Goal: Task Accomplishment & Management: Manage account settings

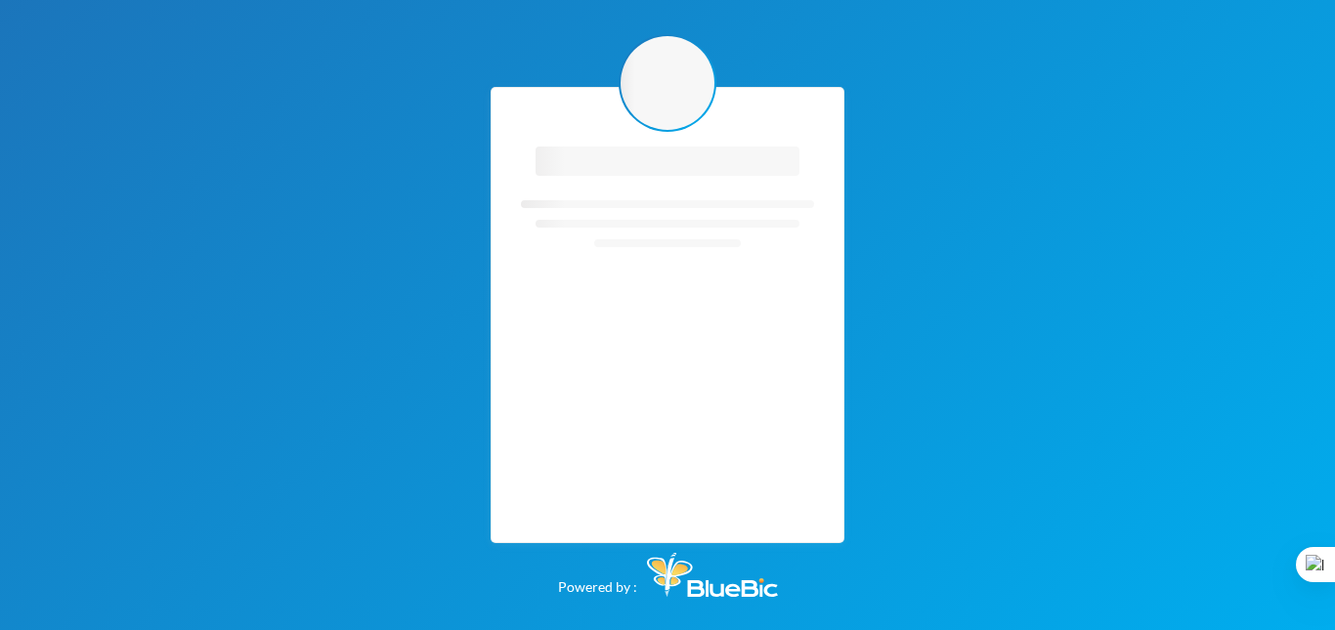
click at [833, 108] on div "Loading interface... Loading interface..." at bounding box center [668, 315] width 354 height 456
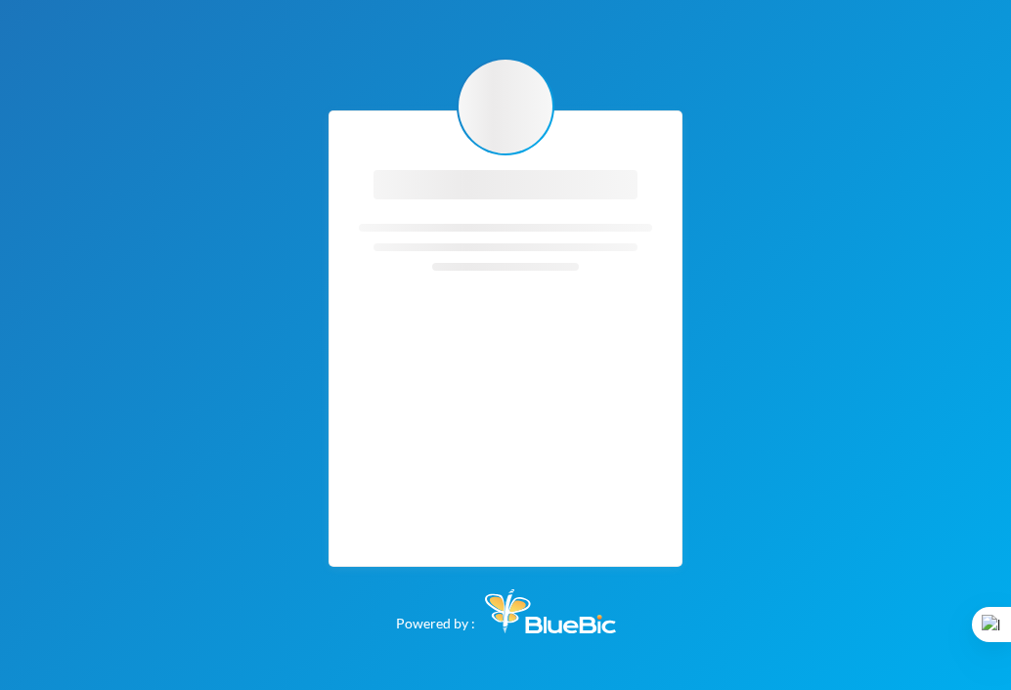
click at [567, 357] on icon "Loading interface..." at bounding box center [505, 262] width 293 height 195
click at [560, 629] on img at bounding box center [550, 611] width 131 height 44
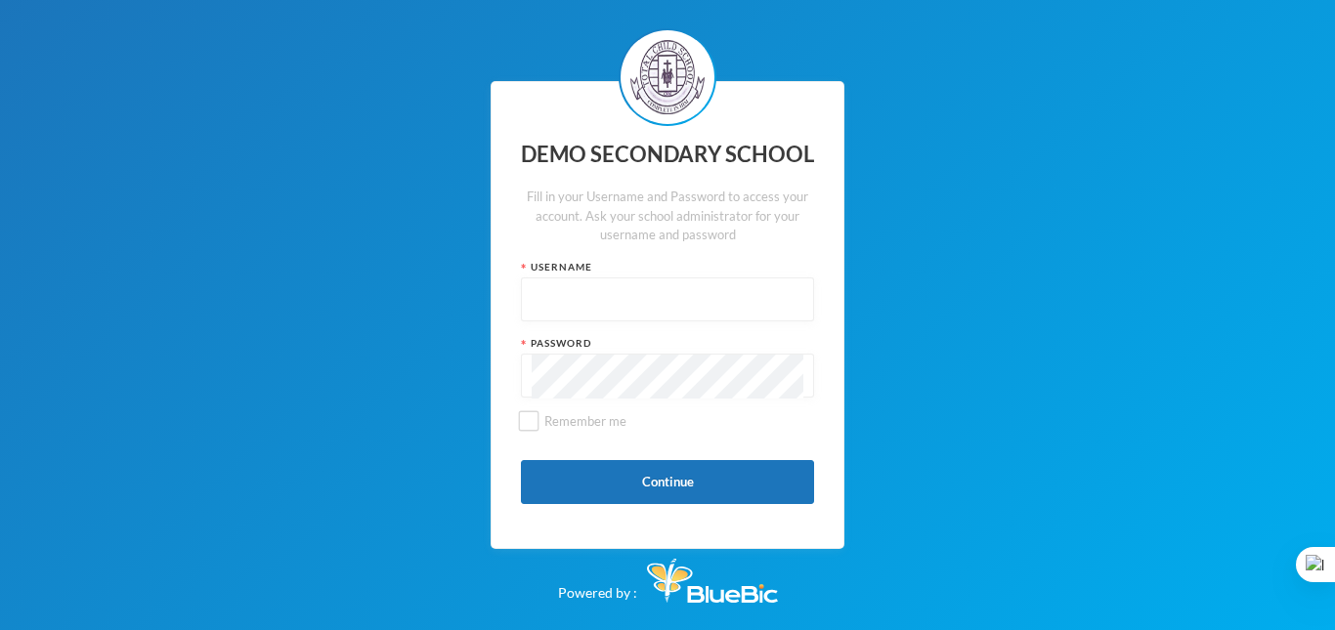
click at [555, 304] on input "text" at bounding box center [668, 301] width 272 height 44
click at [557, 305] on input "text" at bounding box center [668, 301] width 272 height 44
type input "edeh"
click at [616, 473] on button "Continue" at bounding box center [667, 482] width 293 height 44
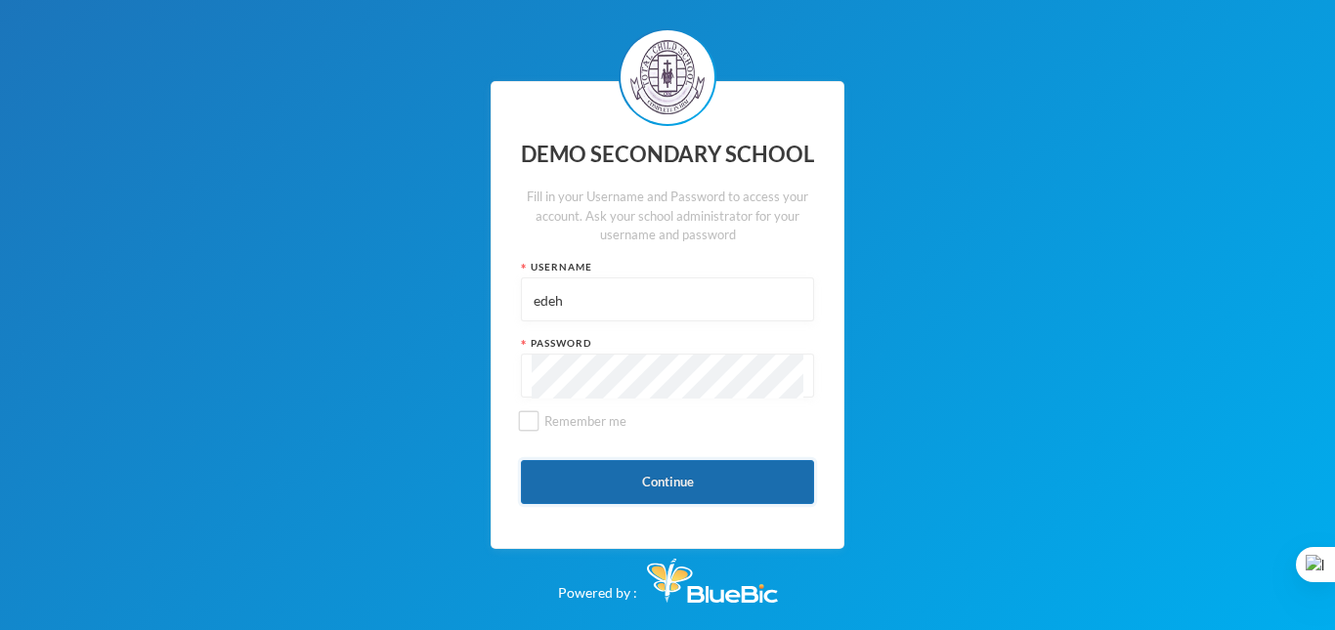
click at [616, 473] on button "Continue" at bounding box center [667, 482] width 293 height 44
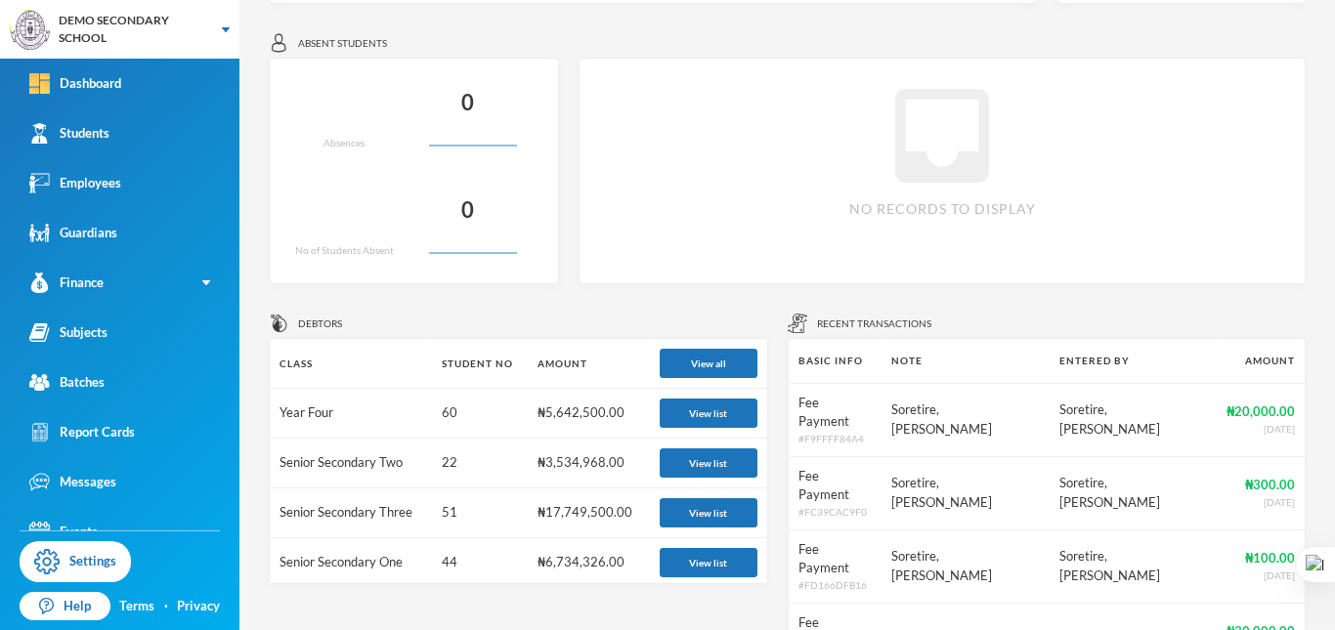
scroll to position [586, 0]
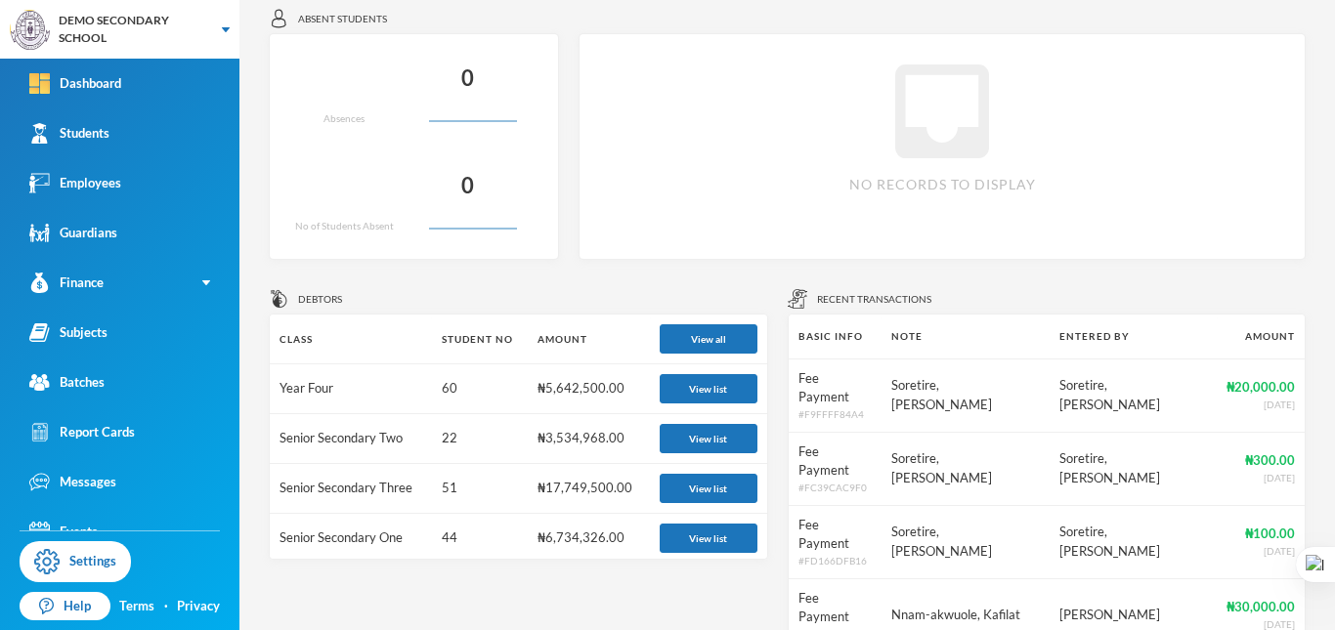
drag, startPoint x: 1334, startPoint y: 338, endPoint x: 1321, endPoint y: 478, distance: 140.3
click at [1321, 478] on html "DEMO SECONDARY SCHOOL Your Bluebic Account DEMO SECONDARY SCHOOL Add a New Scho…" at bounding box center [667, 315] width 1335 height 630
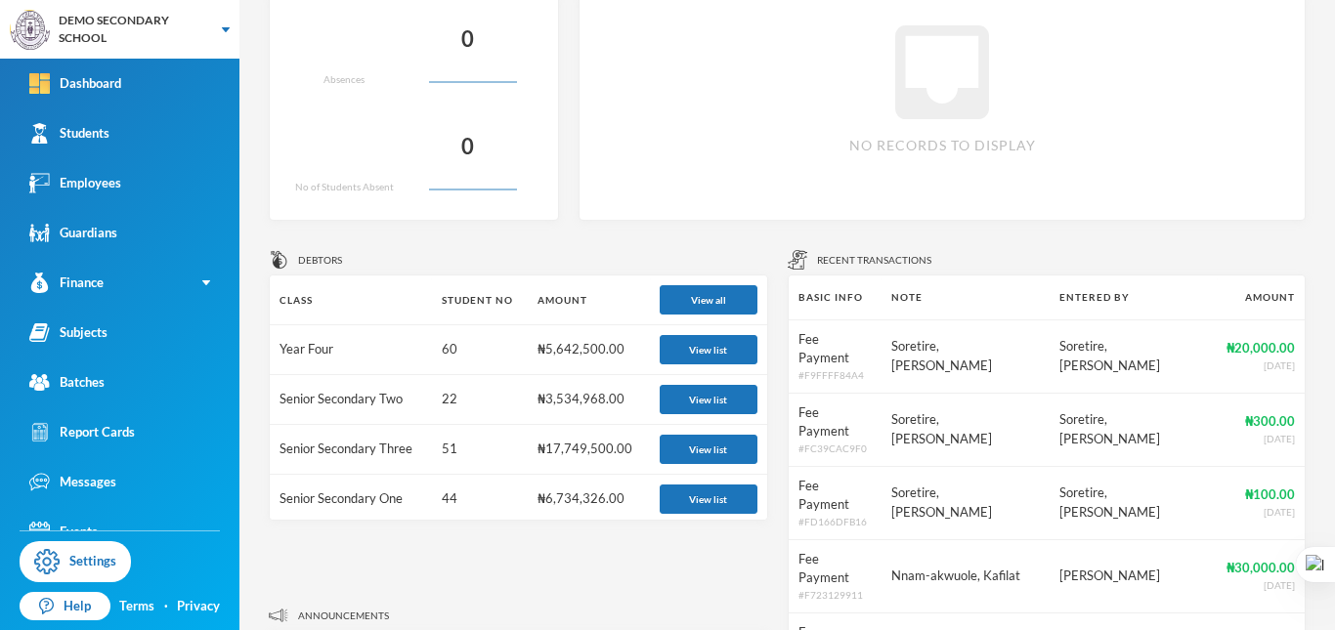
scroll to position [638, 0]
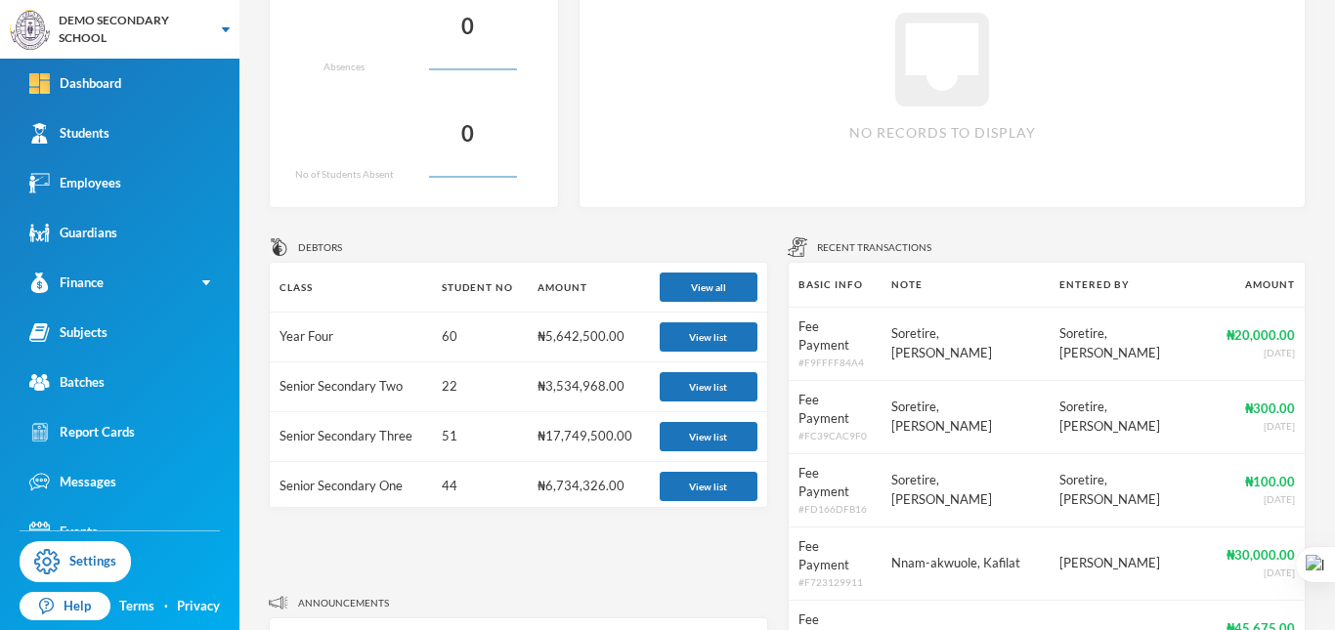
drag, startPoint x: 1334, startPoint y: 283, endPoint x: 1332, endPoint y: 247, distance: 36.2
click at [1332, 247] on html "DEMO SECONDARY SCHOOL Your Bluebic Account DEMO SECONDARY SCHOOL Add a New Scho…" at bounding box center [667, 315] width 1335 height 630
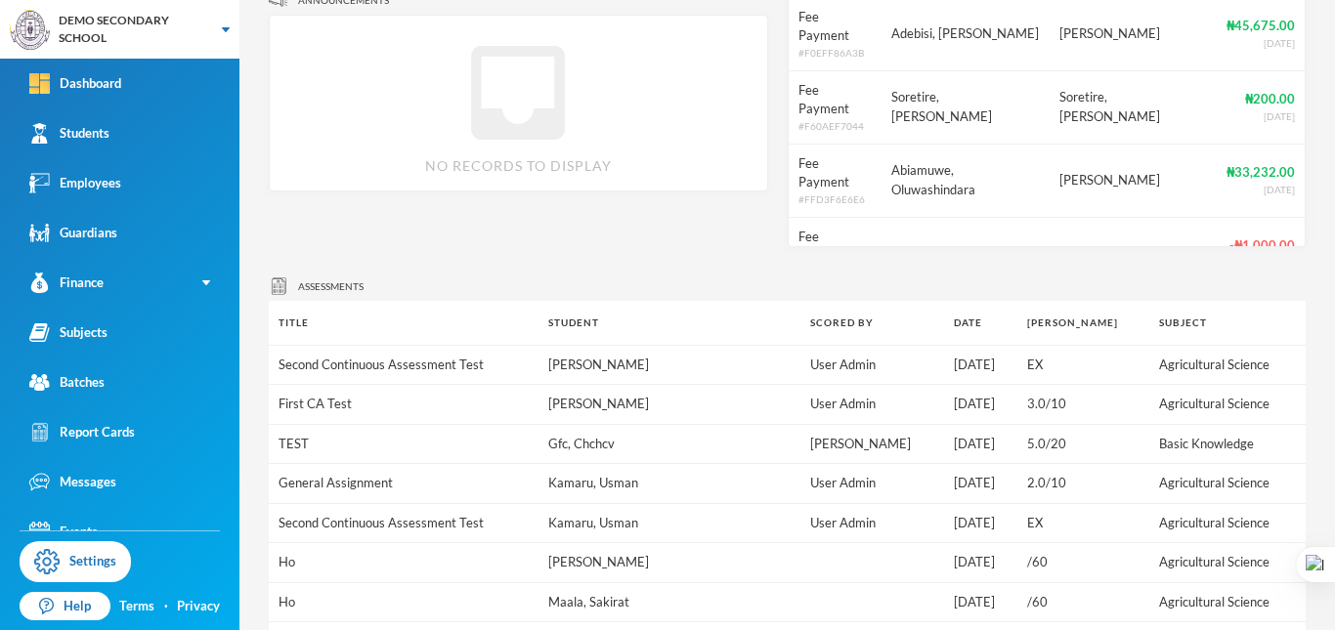
scroll to position [1322, 0]
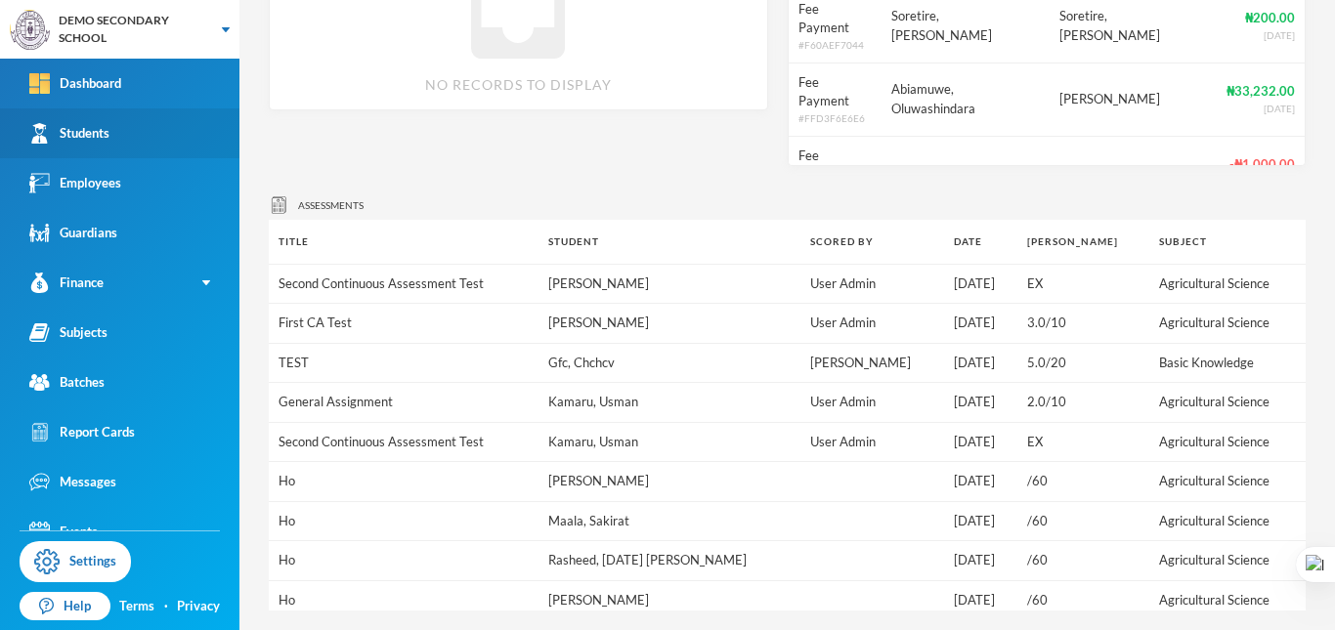
click at [112, 116] on link "Students" at bounding box center [119, 133] width 239 height 50
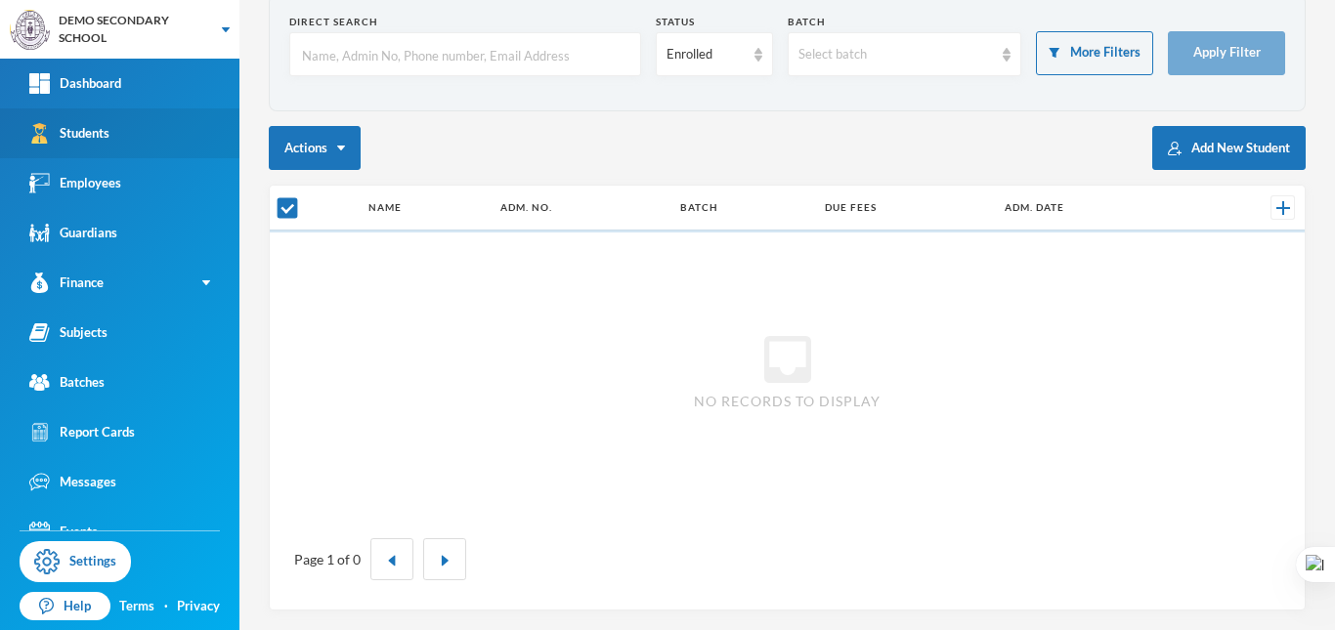
scroll to position [99, 0]
checkbox input "false"
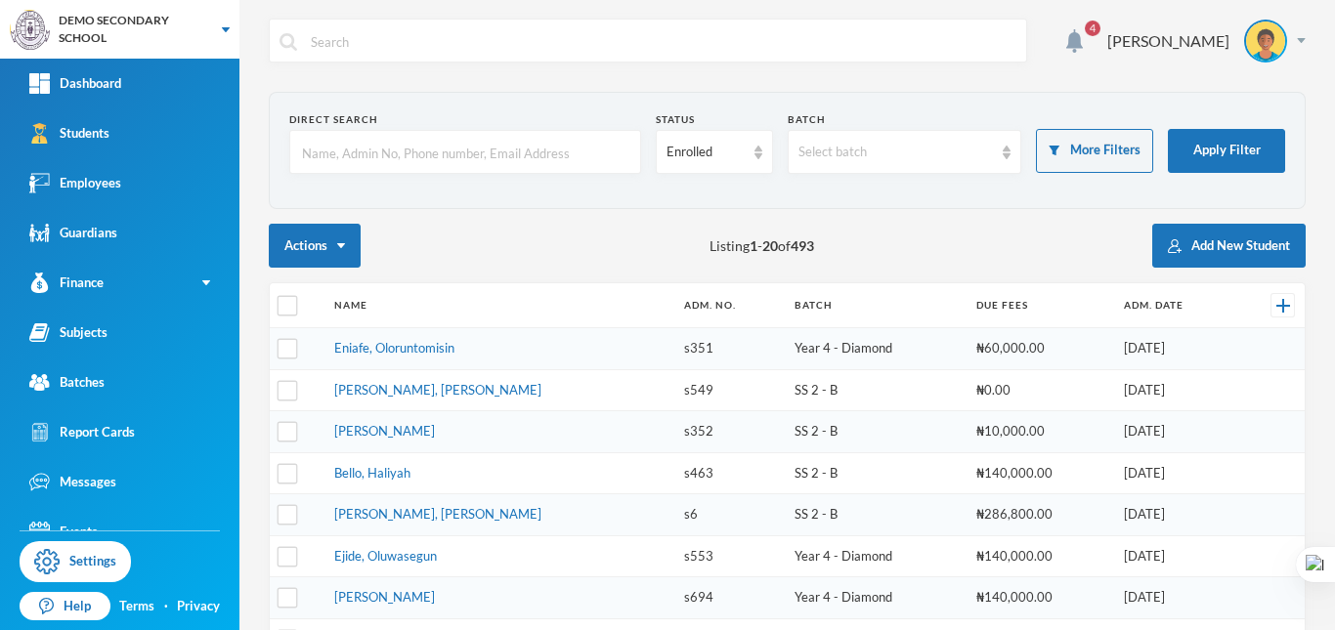
scroll to position [0, 0]
click at [463, 158] on input "text" at bounding box center [465, 154] width 330 height 44
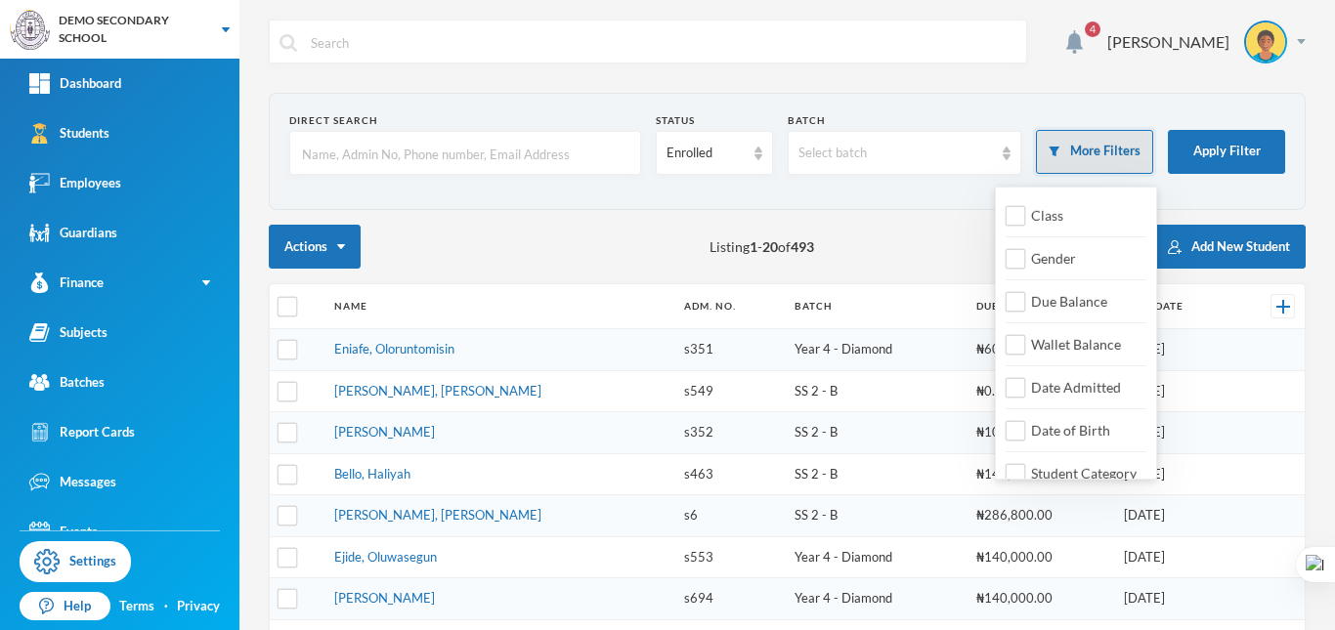
click at [1062, 151] on button "More Filters" at bounding box center [1094, 152] width 117 height 44
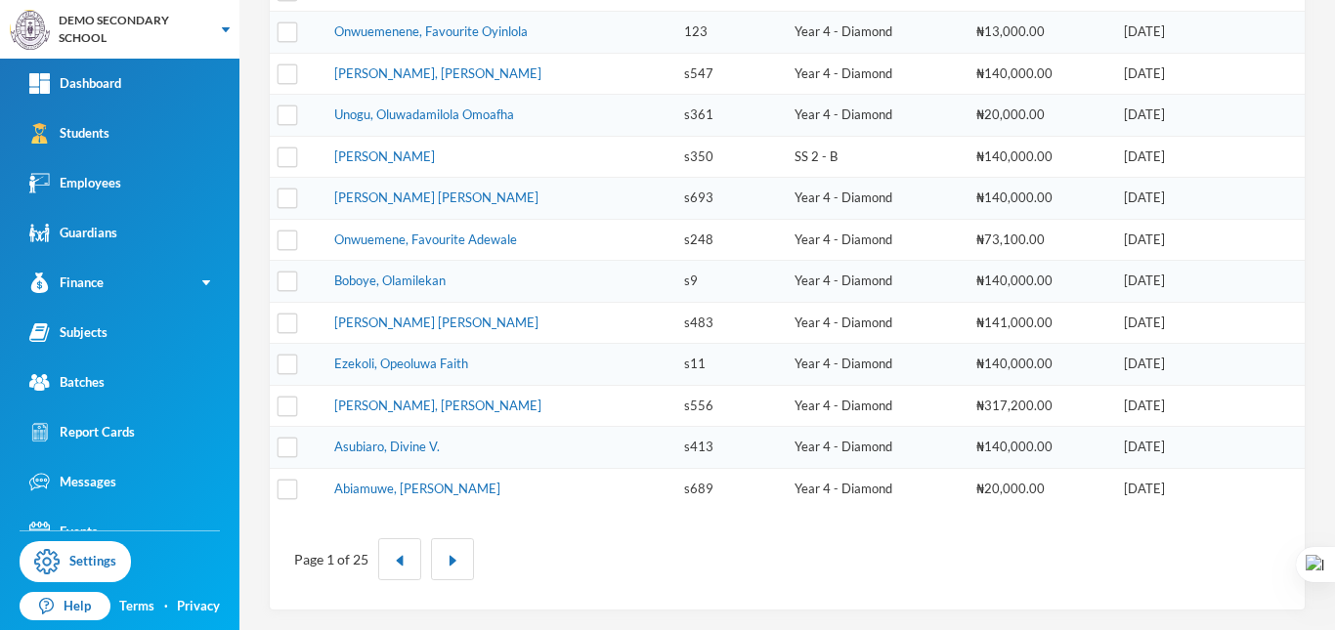
scroll to position [623, 0]
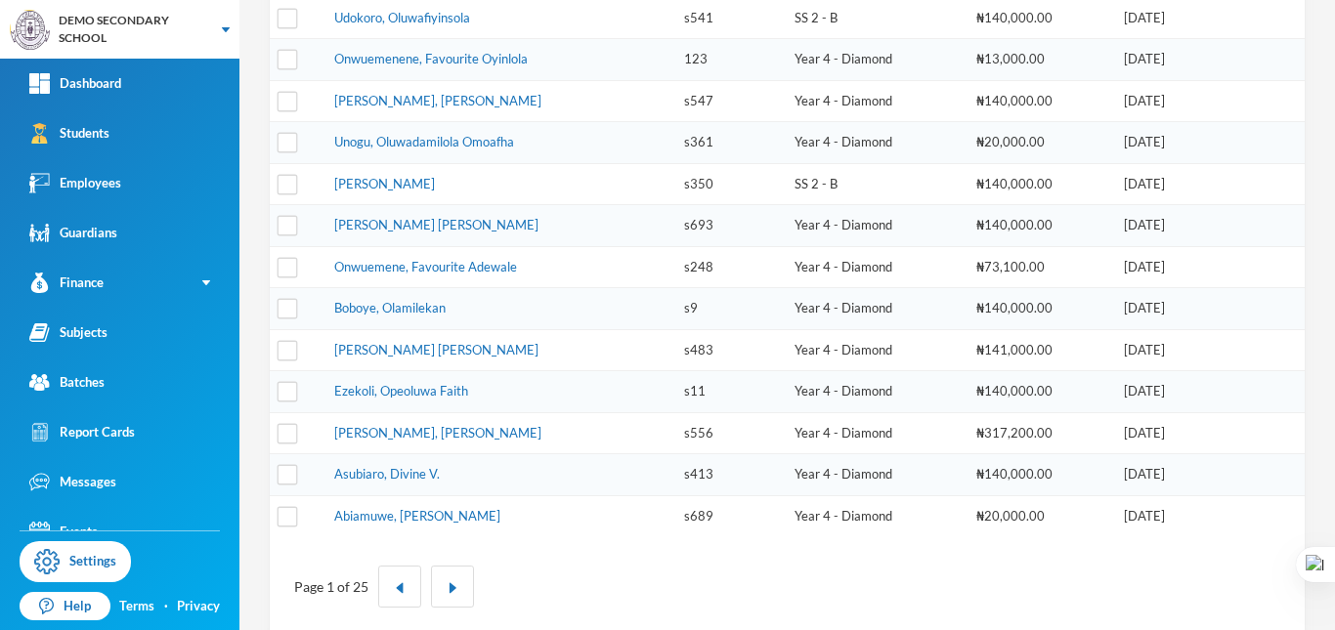
drag, startPoint x: 1334, startPoint y: 364, endPoint x: 1330, endPoint y: 81, distance: 282.5
click at [1334, 81] on div at bounding box center [1334, 315] width 1 height 630
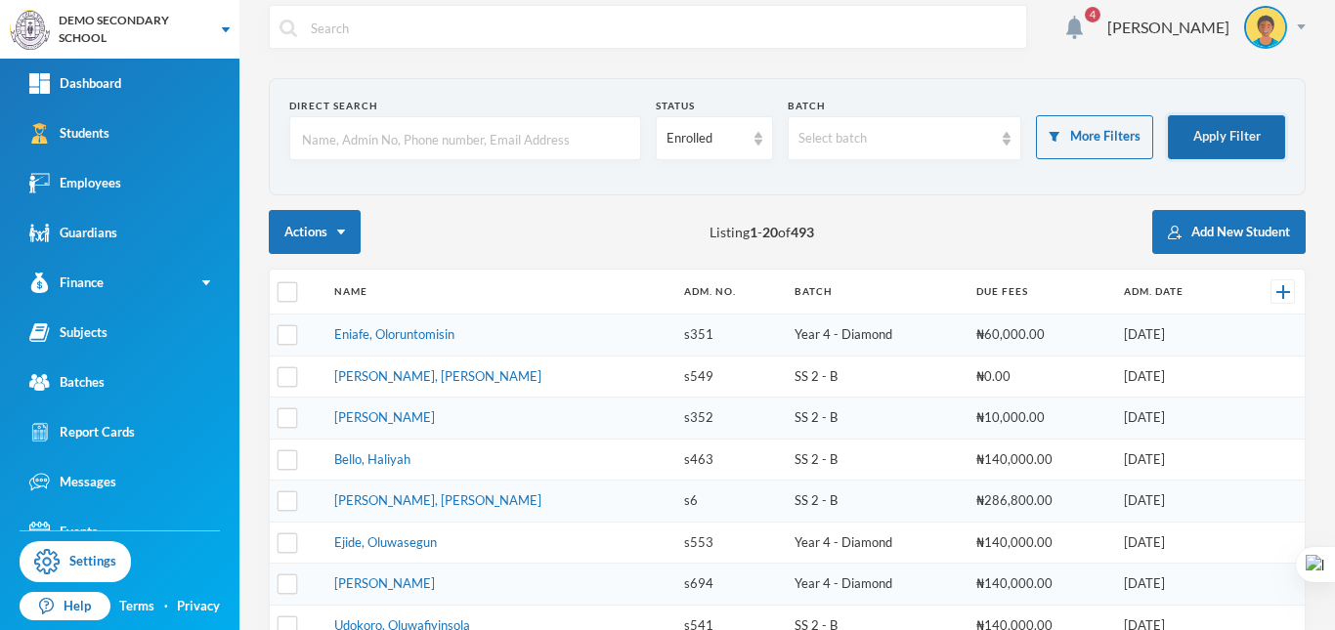
scroll to position [0, 0]
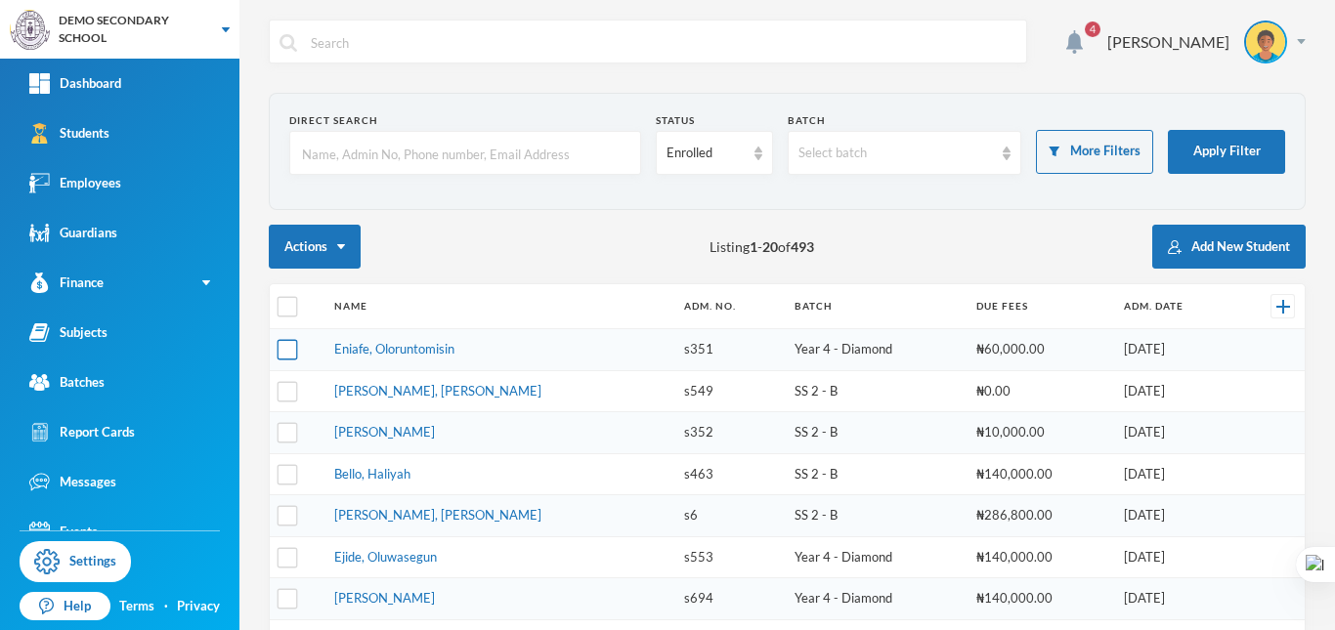
click at [286, 356] on input "checkbox" at bounding box center [288, 350] width 21 height 21
checkbox input "true"
click at [291, 396] on input "checkbox" at bounding box center [288, 391] width 21 height 21
checkbox input "true"
click at [291, 433] on input "checkbox" at bounding box center [288, 433] width 21 height 21
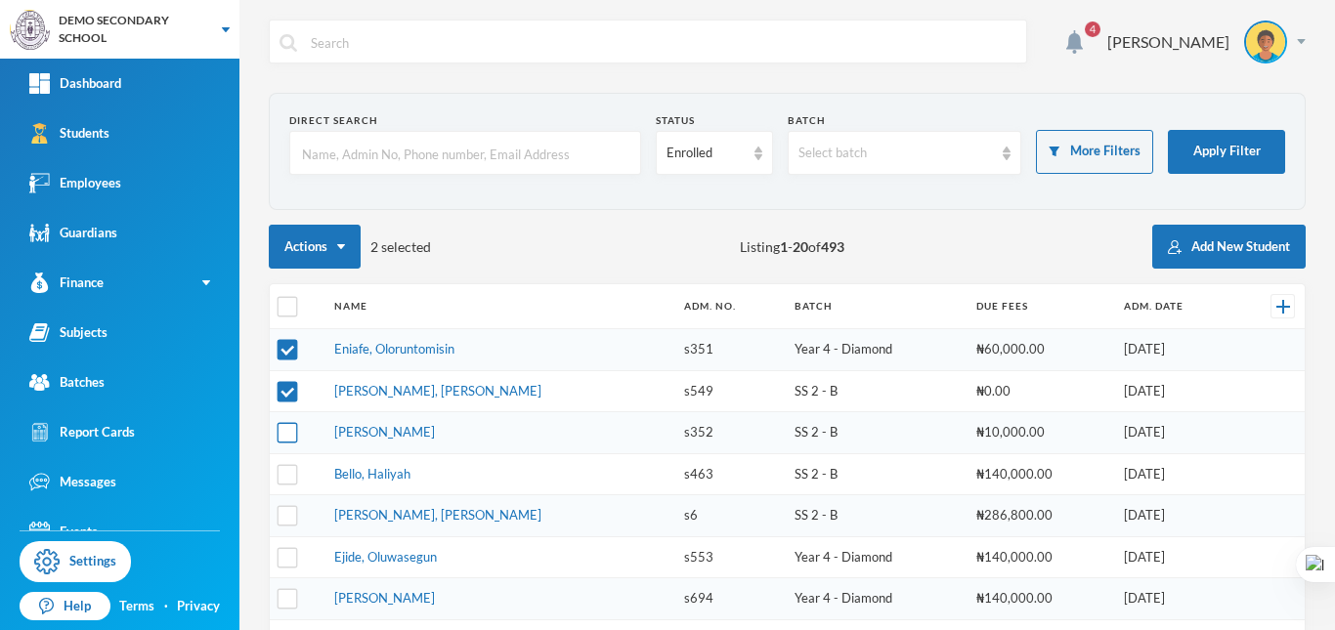
checkbox input "true"
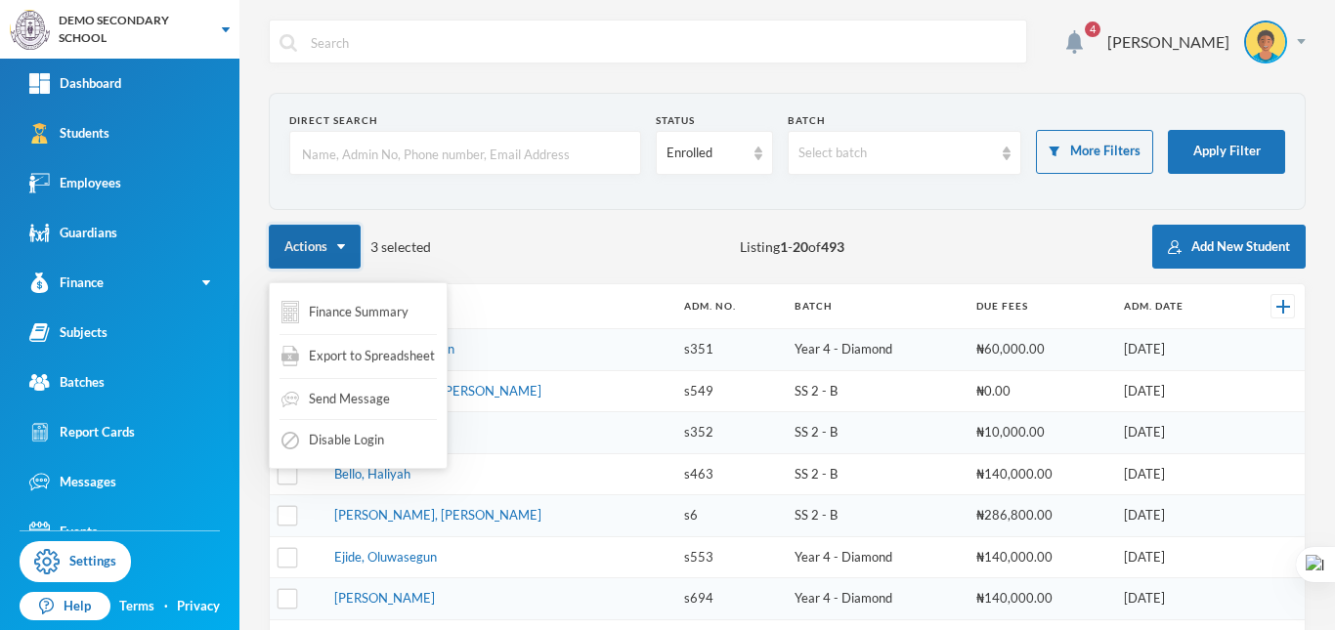
click at [334, 246] on button "Actions" at bounding box center [315, 247] width 92 height 44
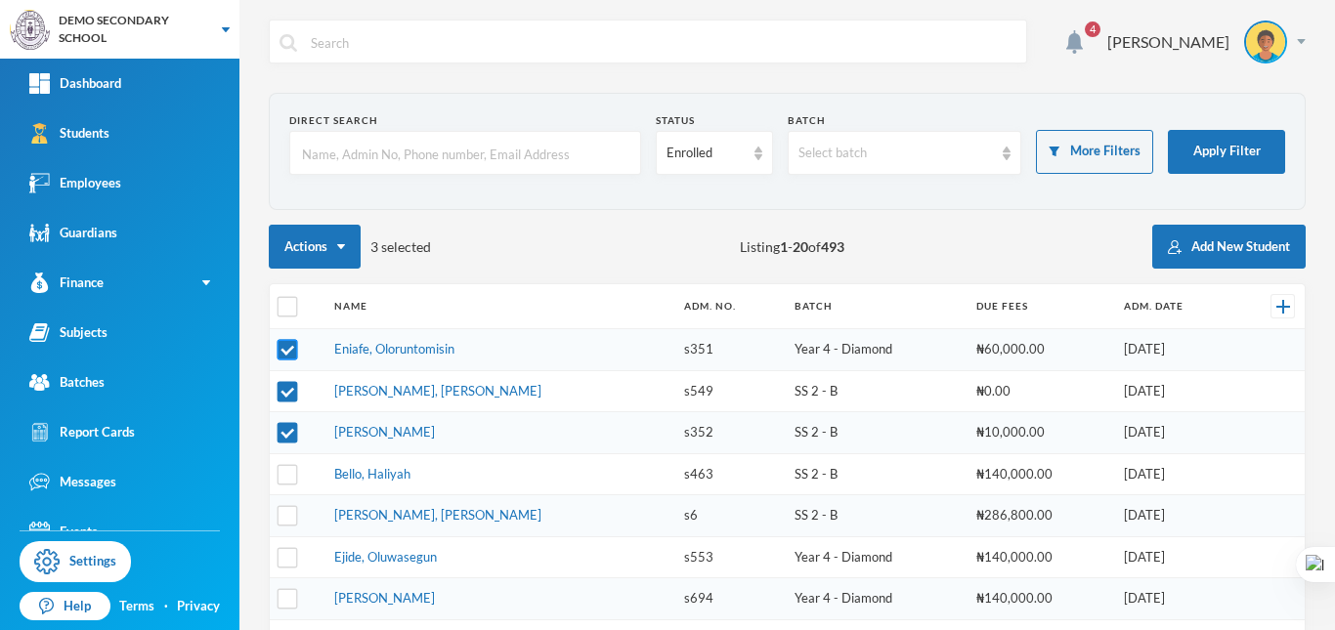
click at [282, 348] on input "checkbox" at bounding box center [288, 350] width 21 height 21
checkbox input "false"
click at [291, 389] on input "checkbox" at bounding box center [288, 391] width 21 height 21
checkbox input "false"
click at [284, 435] on input "checkbox" at bounding box center [288, 433] width 21 height 21
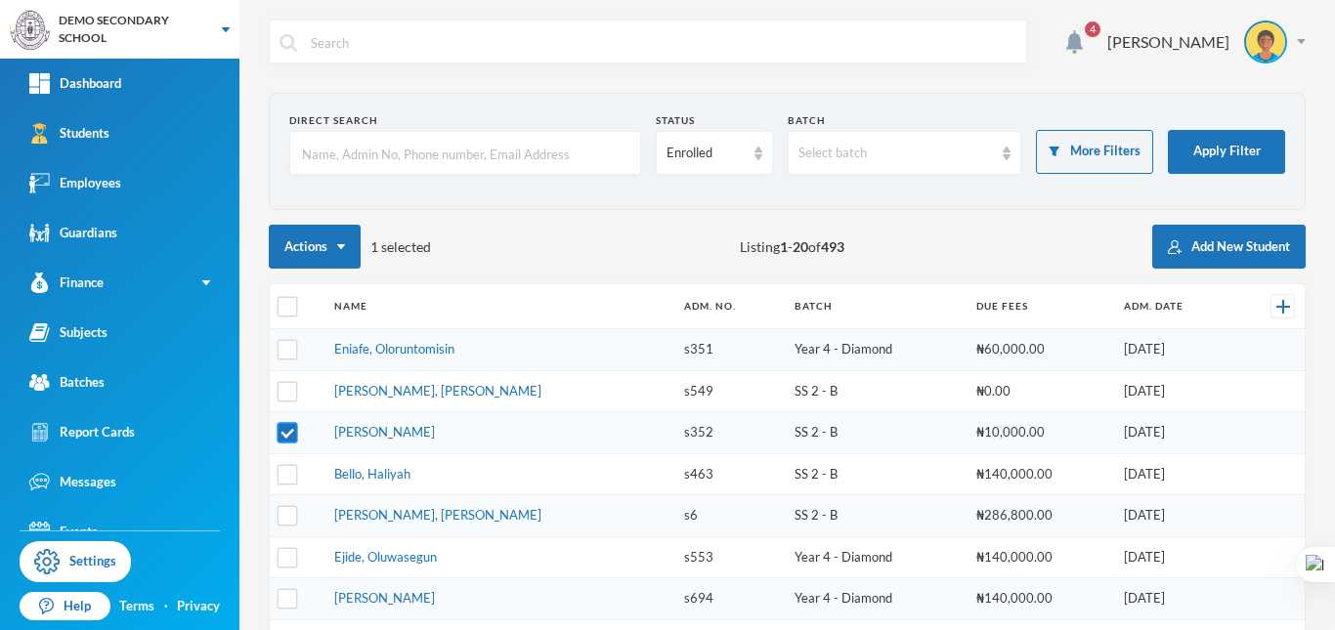
checkbox input "false"
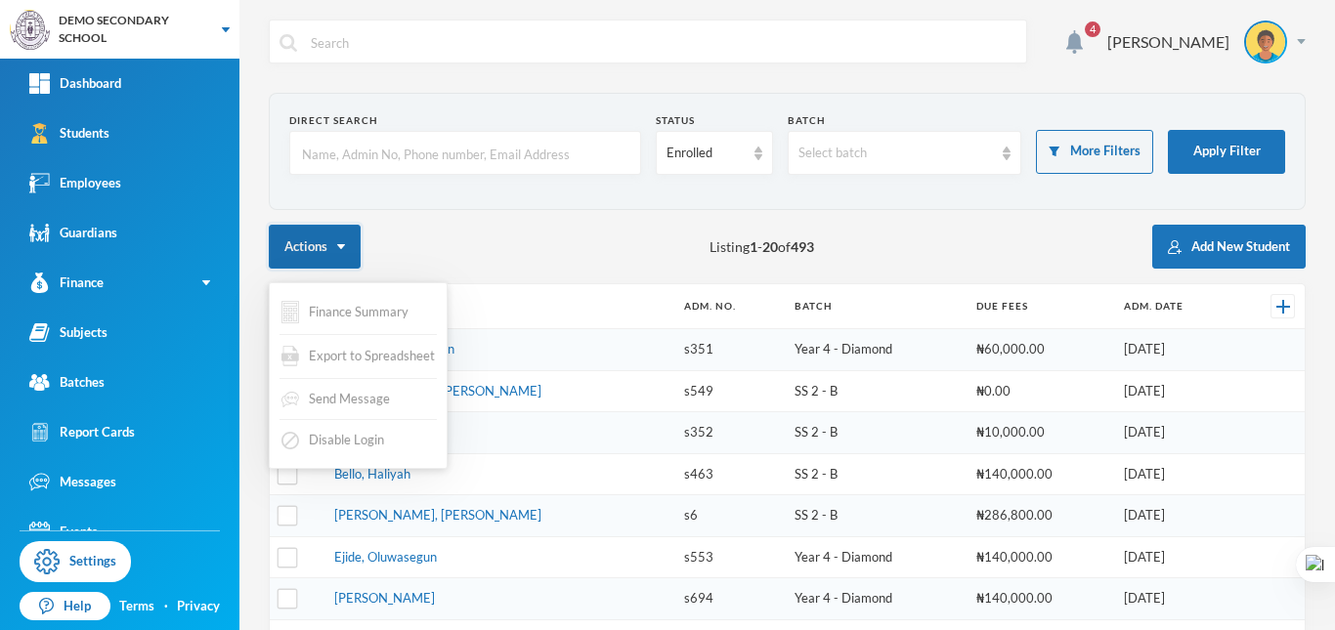
click at [333, 246] on button "Actions" at bounding box center [315, 247] width 92 height 44
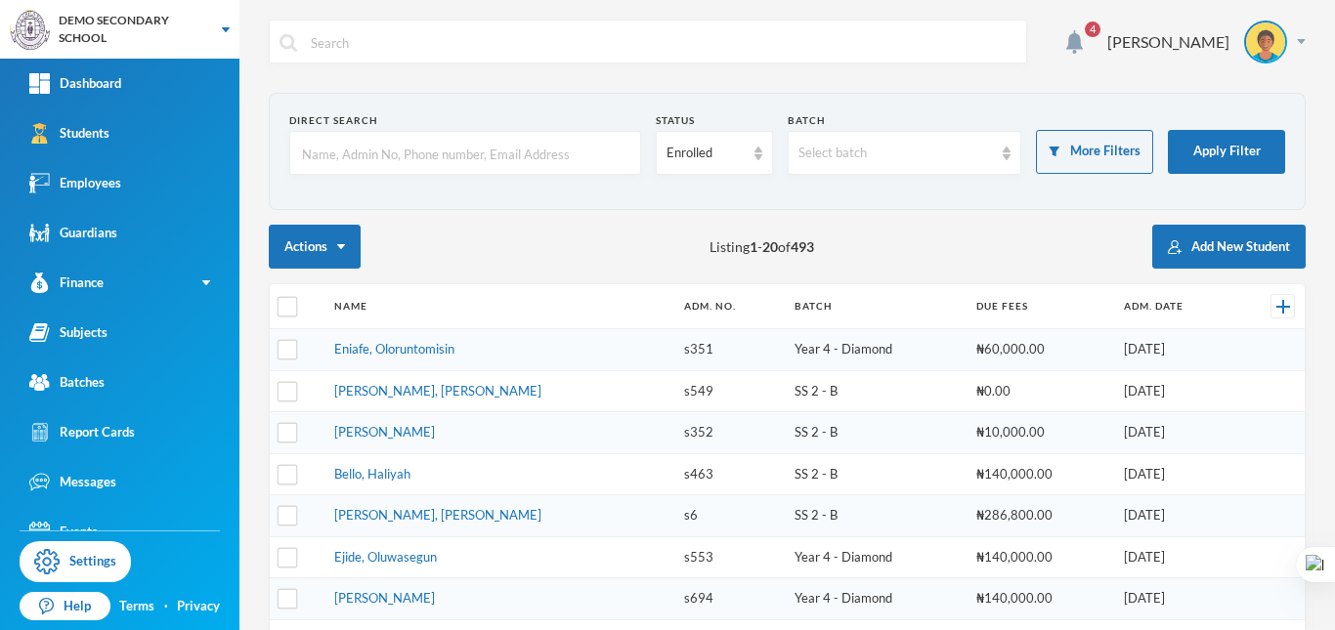
click at [424, 258] on div "Actions Listing 1 - 20 of 493 Add New Student" at bounding box center [787, 247] width 1037 height 44
click at [289, 353] on input "checkbox" at bounding box center [288, 350] width 21 height 21
checkbox input "true"
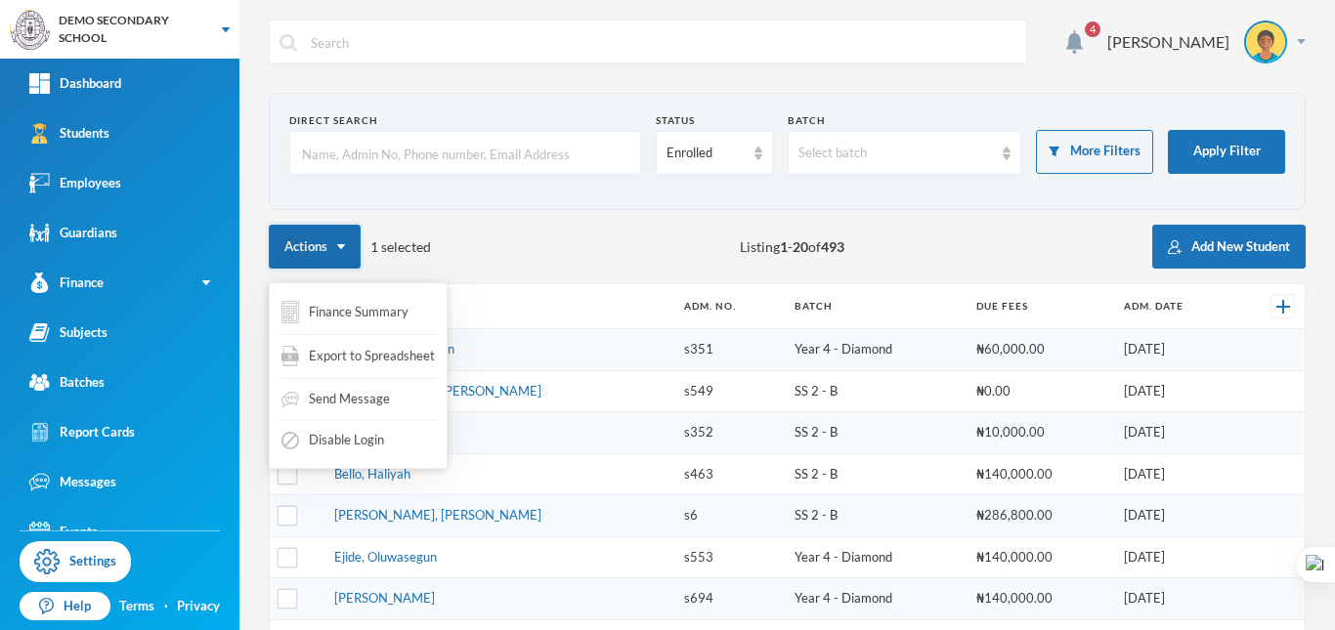
click at [341, 244] on img "button" at bounding box center [341, 246] width 8 height 5
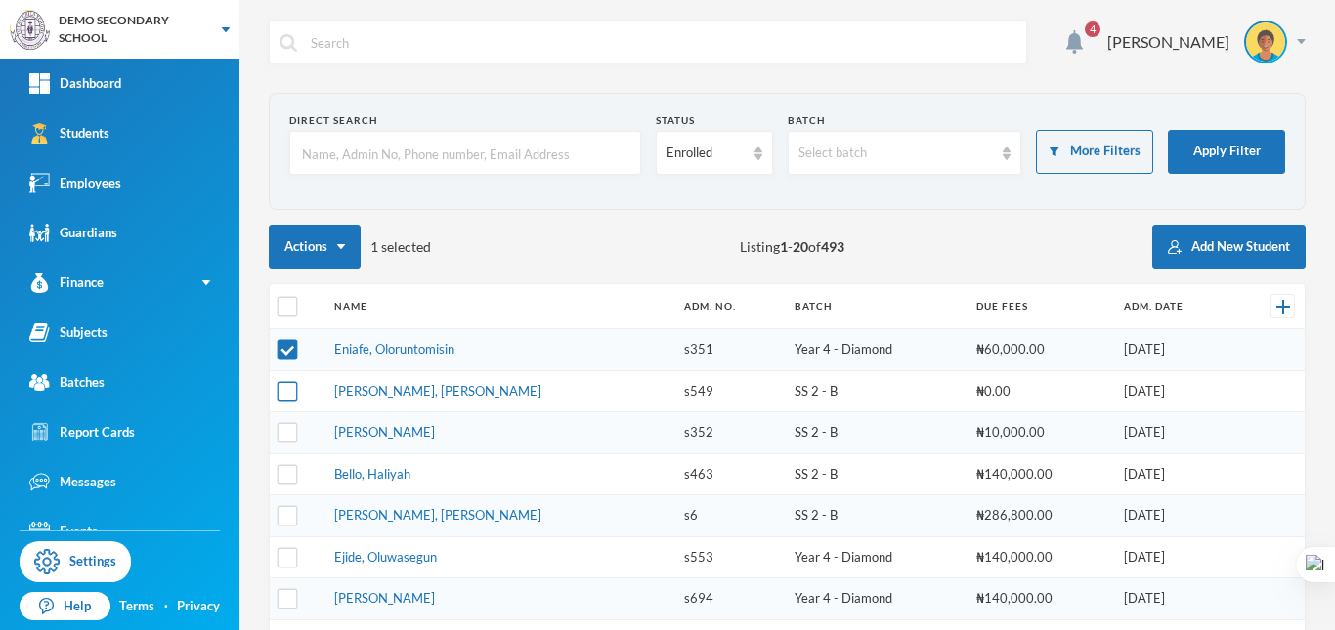
click at [287, 387] on input "checkbox" at bounding box center [288, 391] width 21 height 21
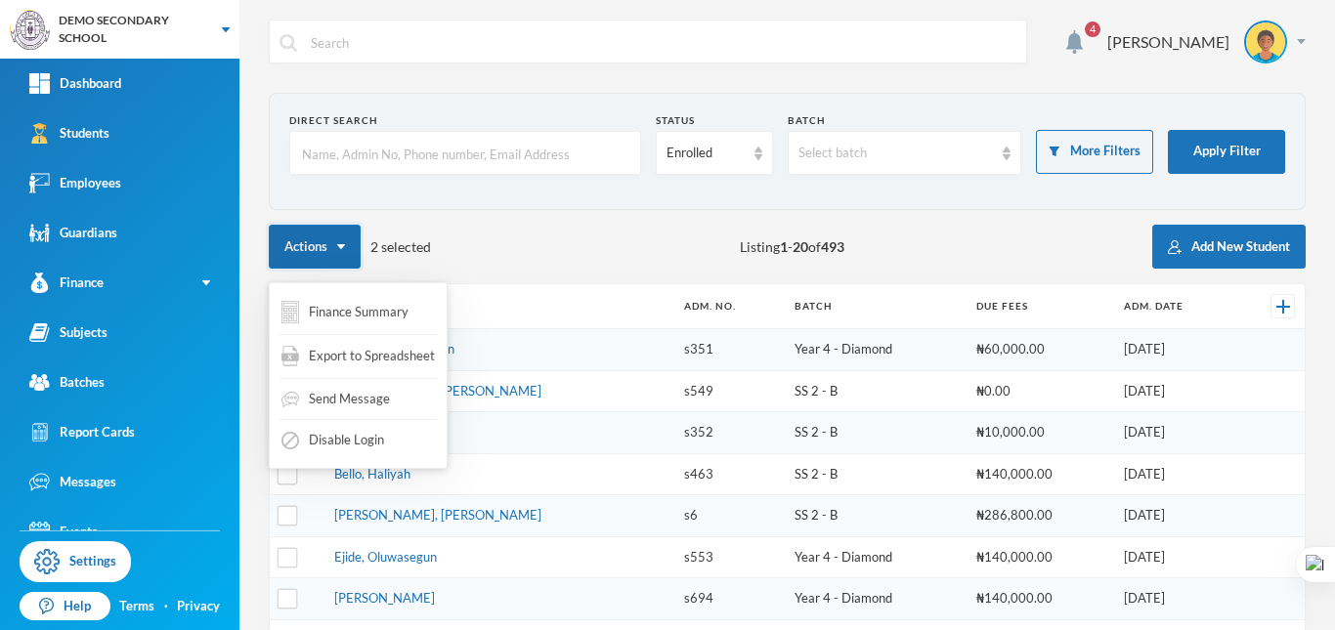
click at [324, 258] on button "Actions" at bounding box center [315, 247] width 92 height 44
click at [336, 310] on button "Finance Summary" at bounding box center [345, 312] width 131 height 38
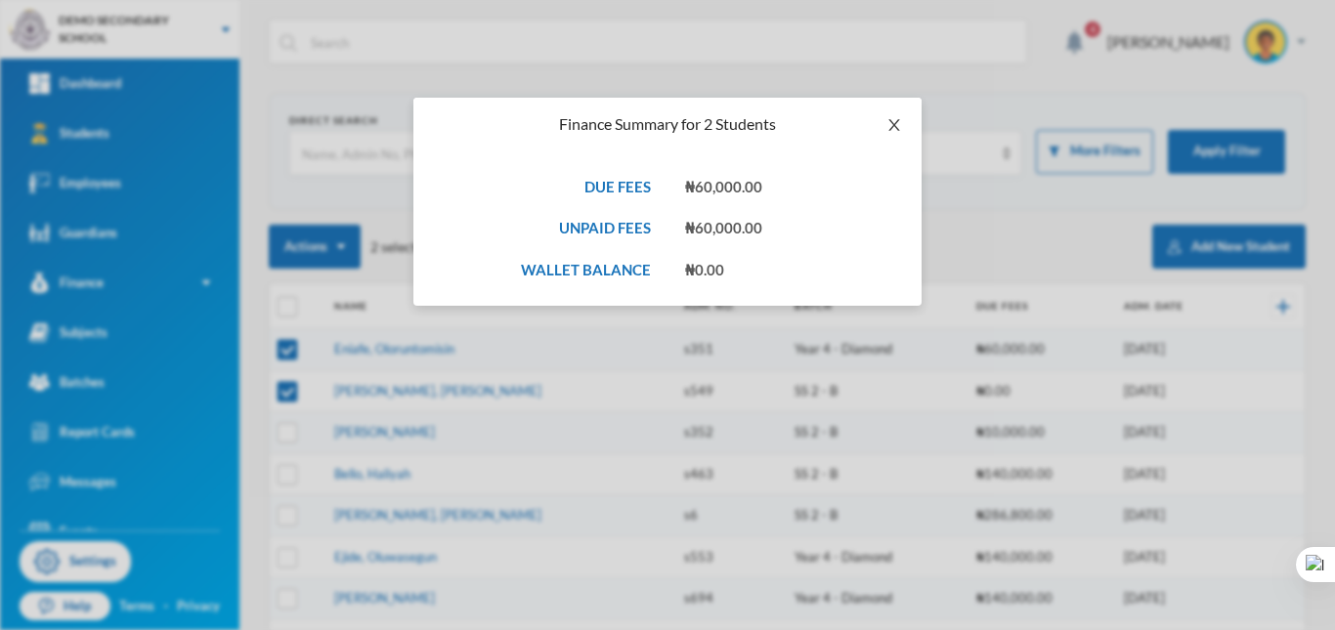
click at [899, 116] on span "Close" at bounding box center [894, 125] width 55 height 55
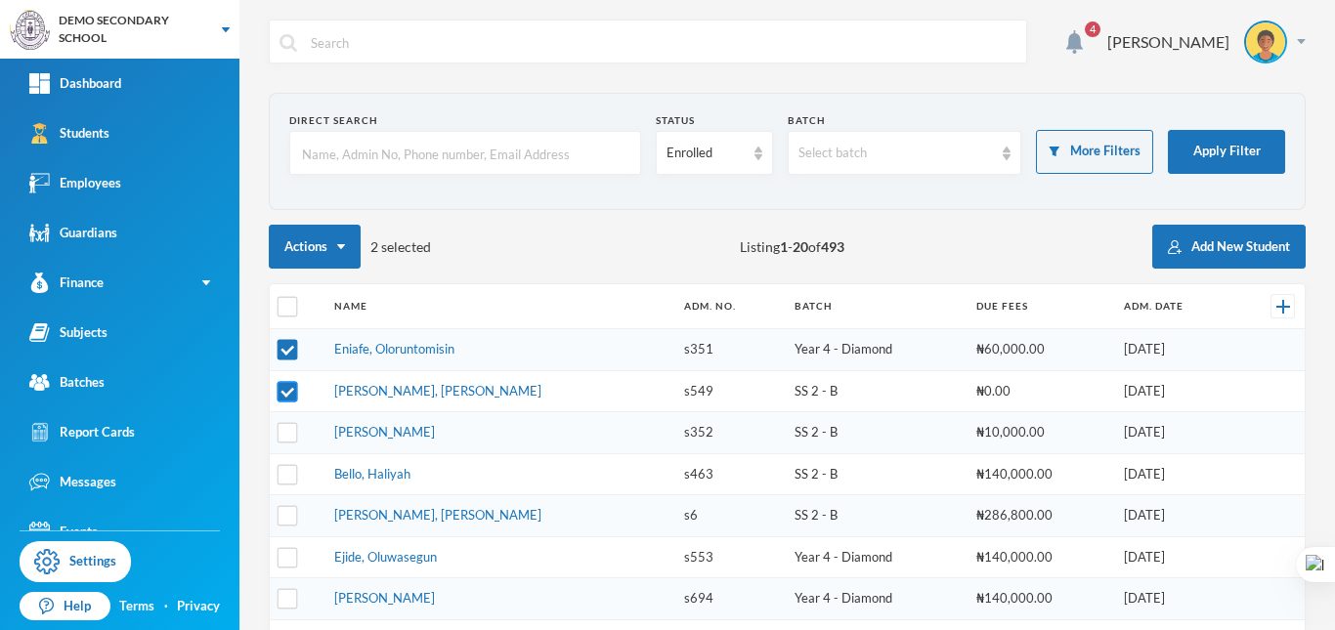
click at [279, 388] on input "checkbox" at bounding box center [288, 391] width 21 height 21
checkbox input "false"
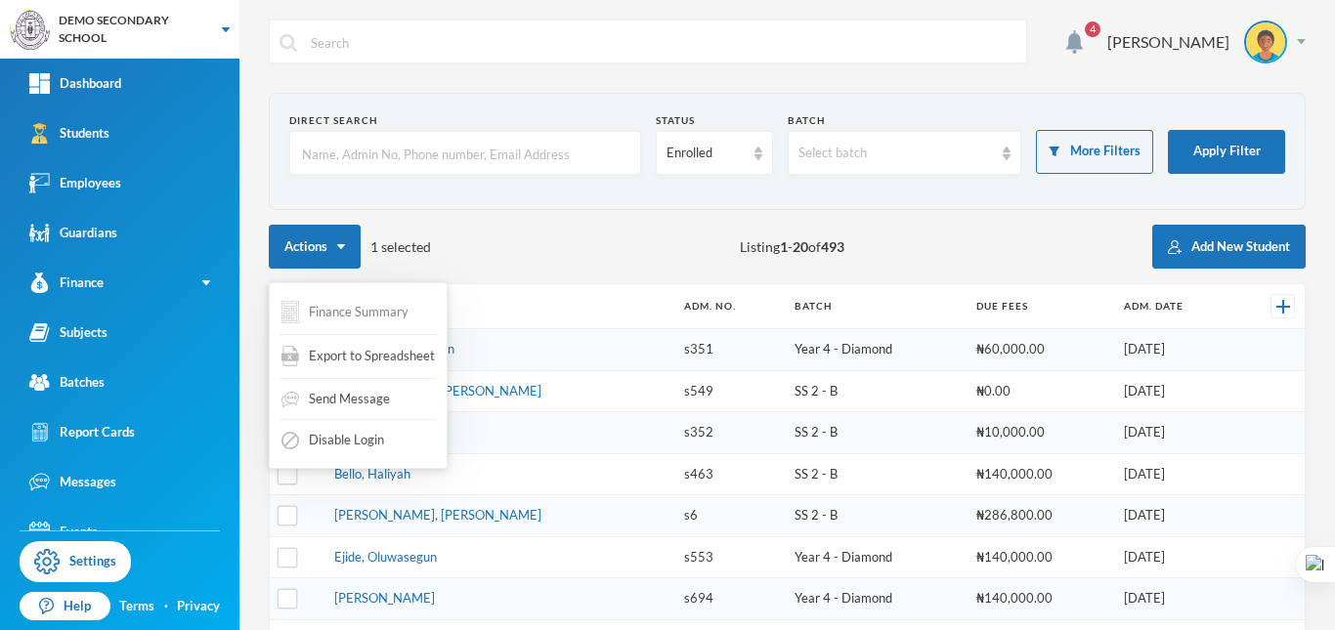
click at [328, 300] on button "Finance Summary" at bounding box center [345, 312] width 131 height 38
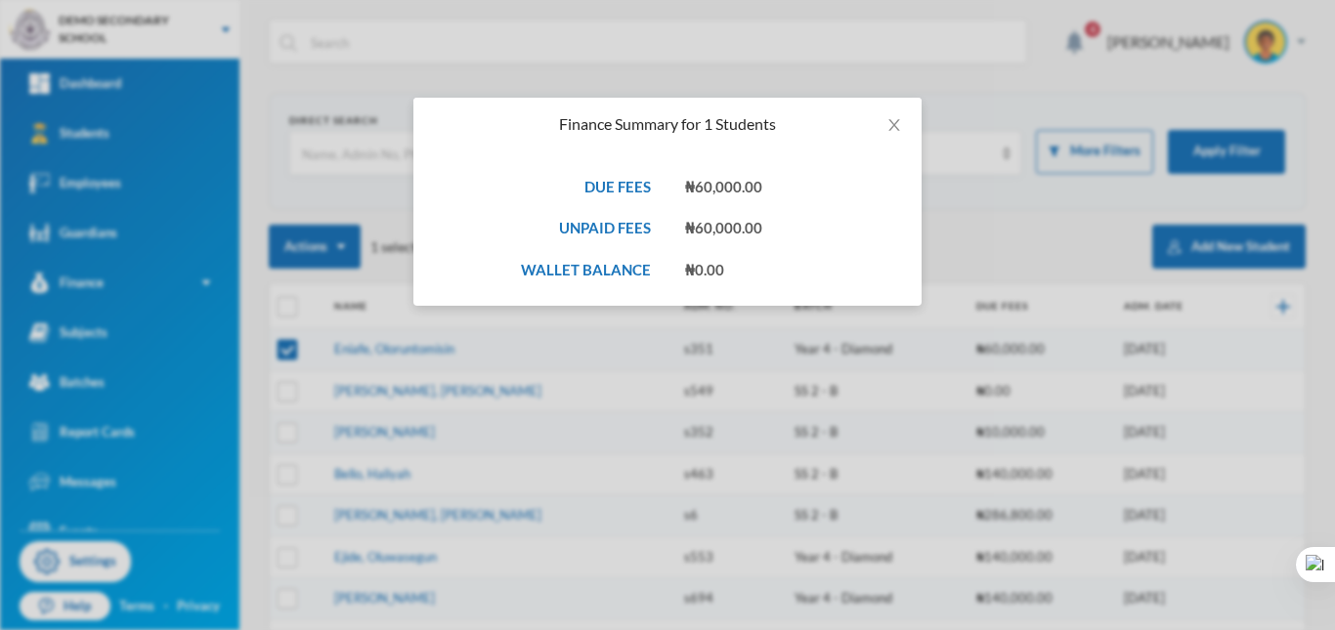
click at [937, 232] on div "Finance Summary for 1 Students DUE FEES ₦60,000.00 UNPAID FEES ₦60,000.00 WALLE…" at bounding box center [667, 315] width 1335 height 630
click at [363, 260] on div "Finance Summary for 1 Students DUE FEES ₦60,000.00 UNPAID FEES ₦60,000.00 WALLE…" at bounding box center [667, 315] width 1335 height 630
click at [891, 124] on icon "icon: close" at bounding box center [894, 125] width 16 height 16
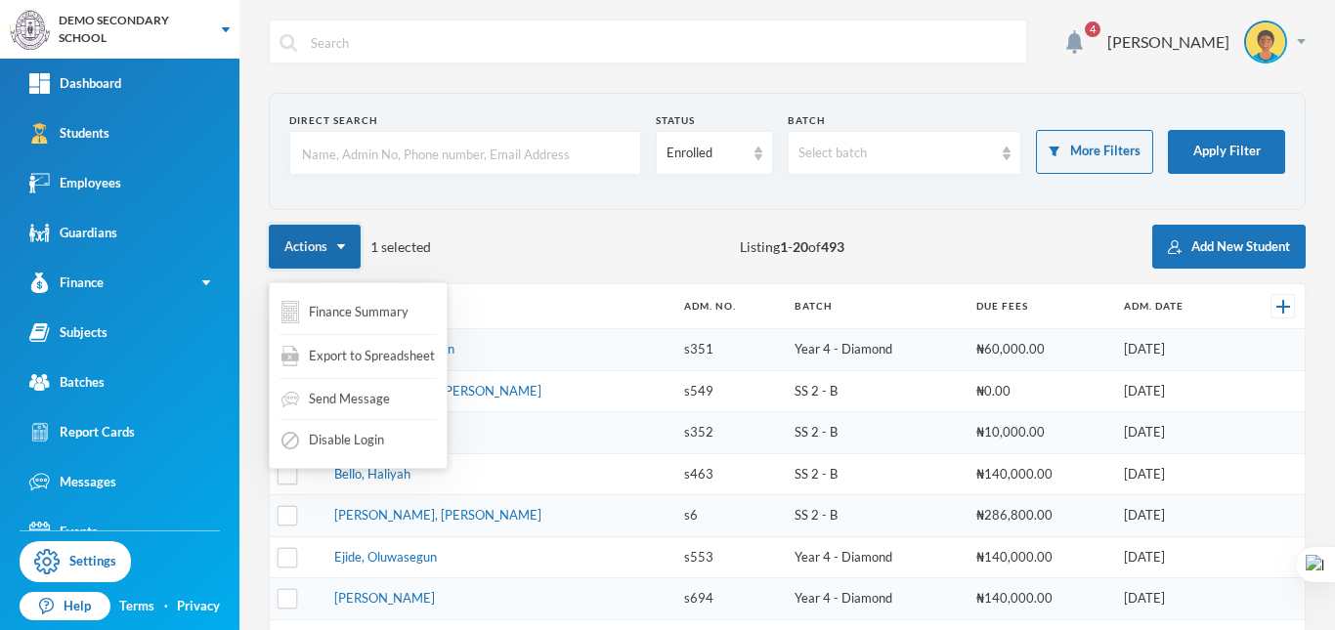
click at [324, 242] on button "Actions" at bounding box center [315, 247] width 92 height 44
click at [326, 400] on div "Send Message" at bounding box center [336, 399] width 112 height 35
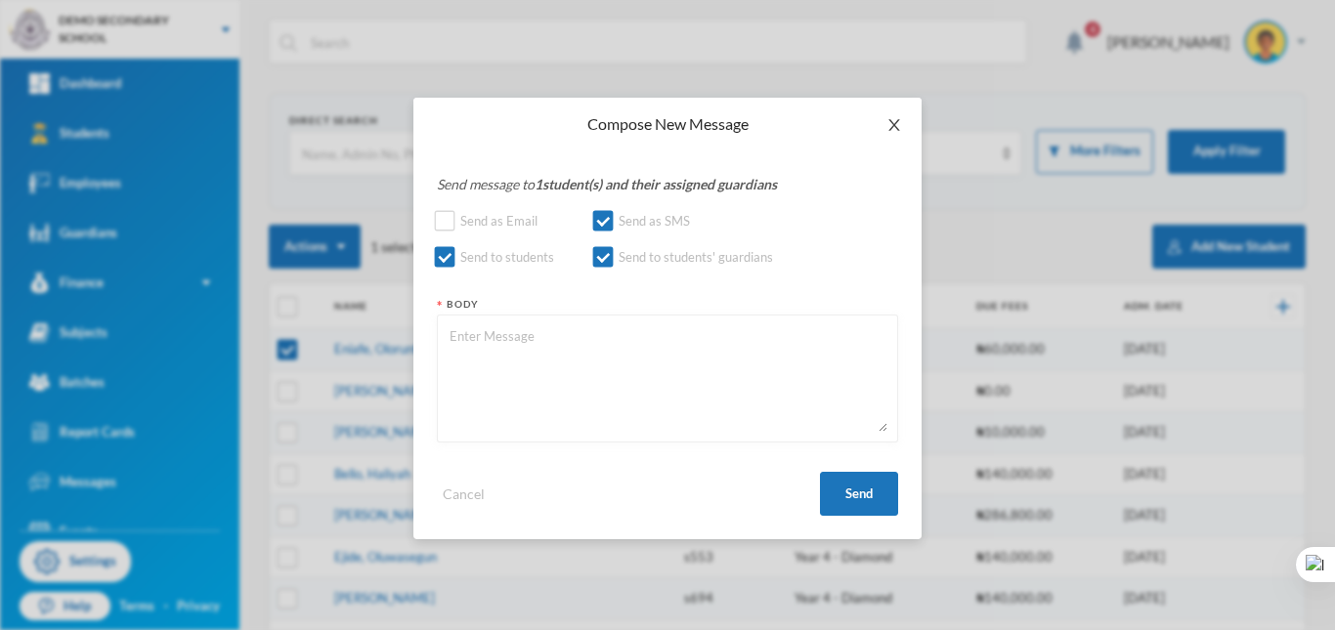
click at [893, 127] on icon "icon: close" at bounding box center [893, 125] width 11 height 12
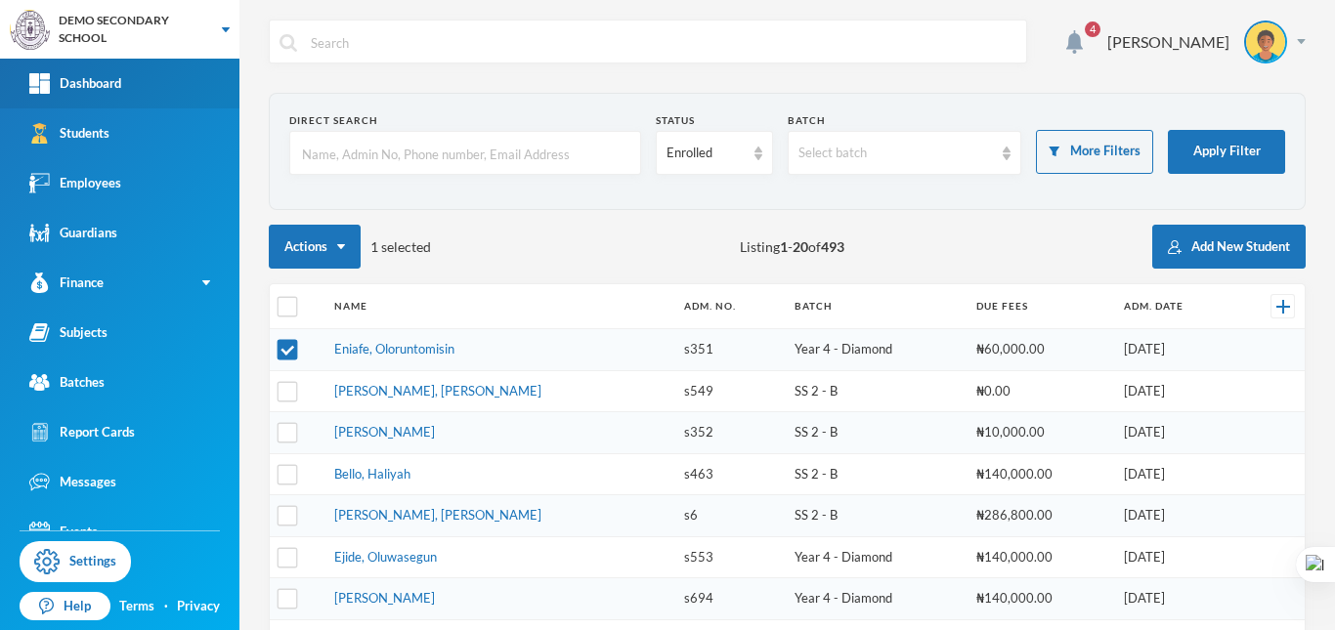
click at [95, 93] on div "Dashboard" at bounding box center [75, 83] width 92 height 21
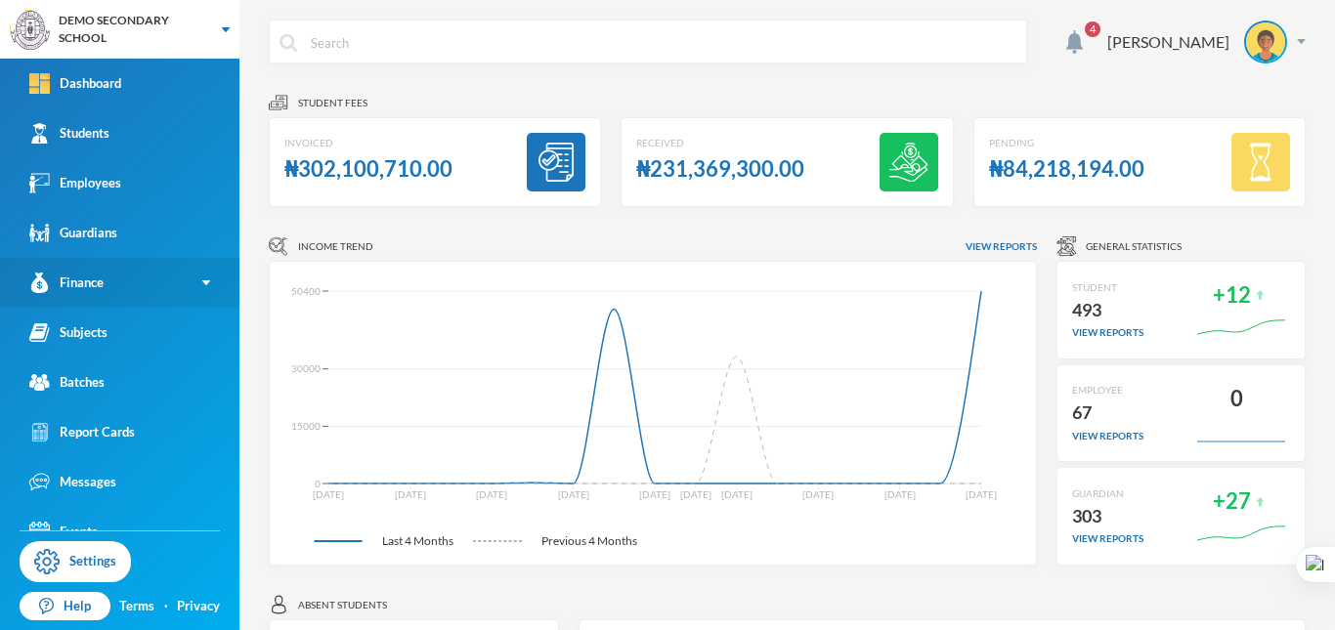
click at [72, 279] on div "Finance" at bounding box center [66, 283] width 74 height 21
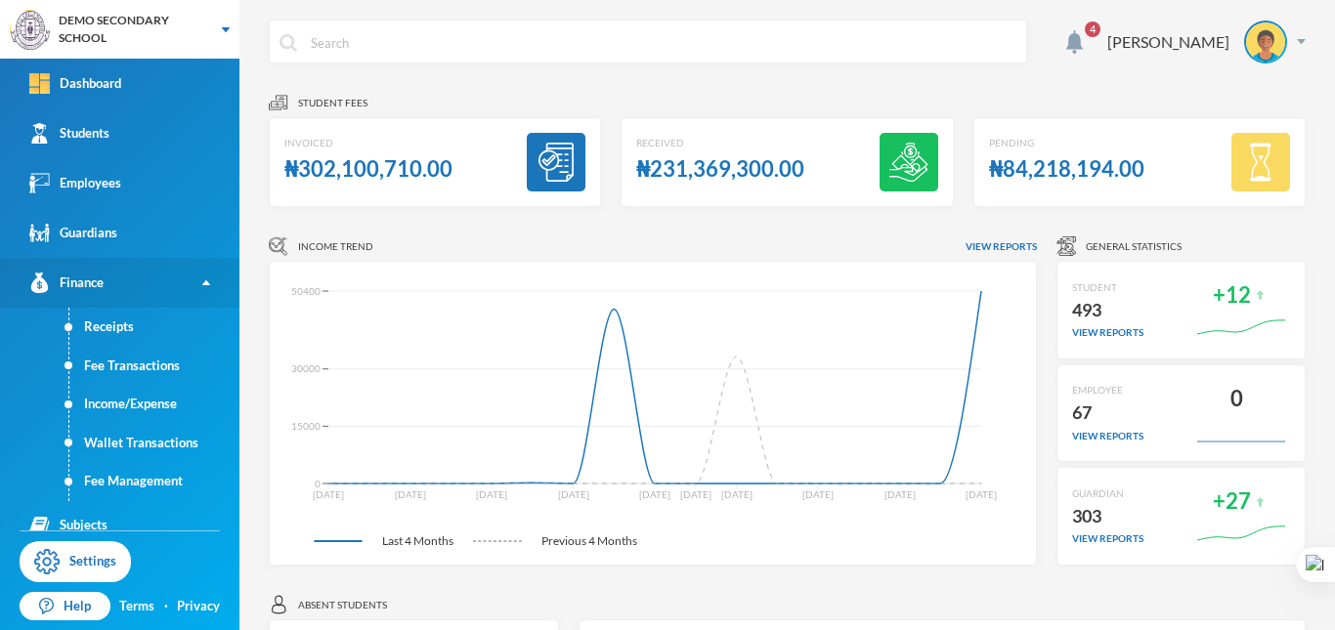
click at [72, 279] on div "Finance" at bounding box center [66, 283] width 74 height 21
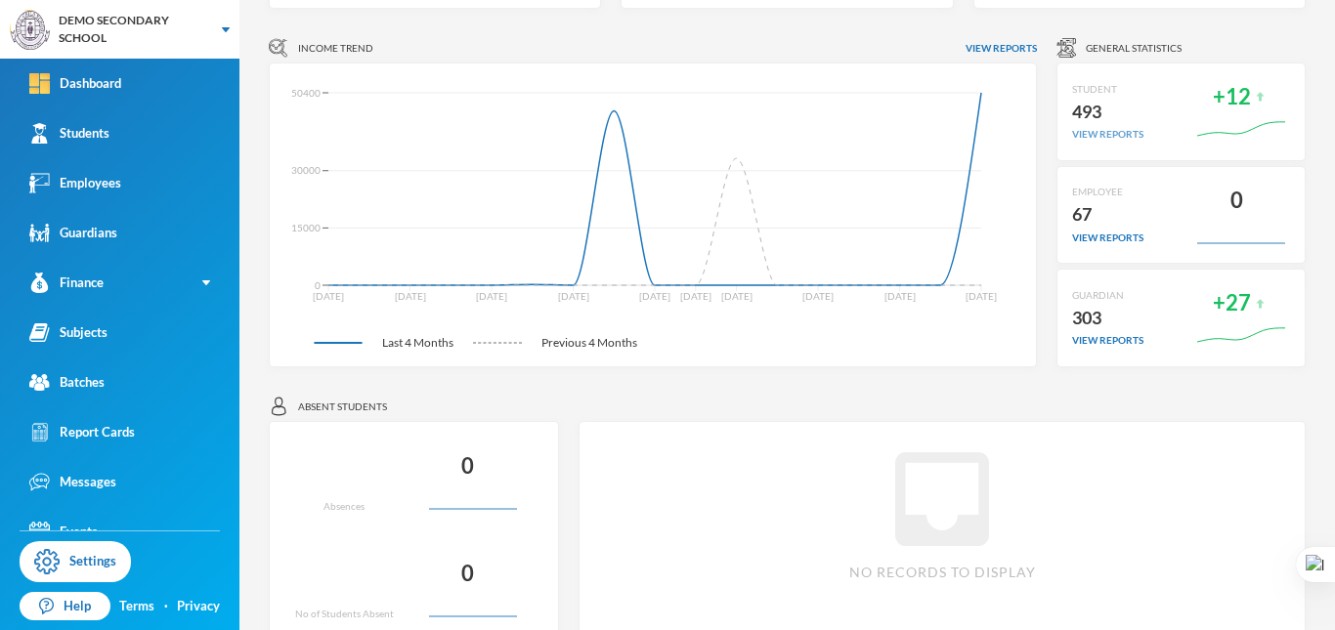
scroll to position [391, 0]
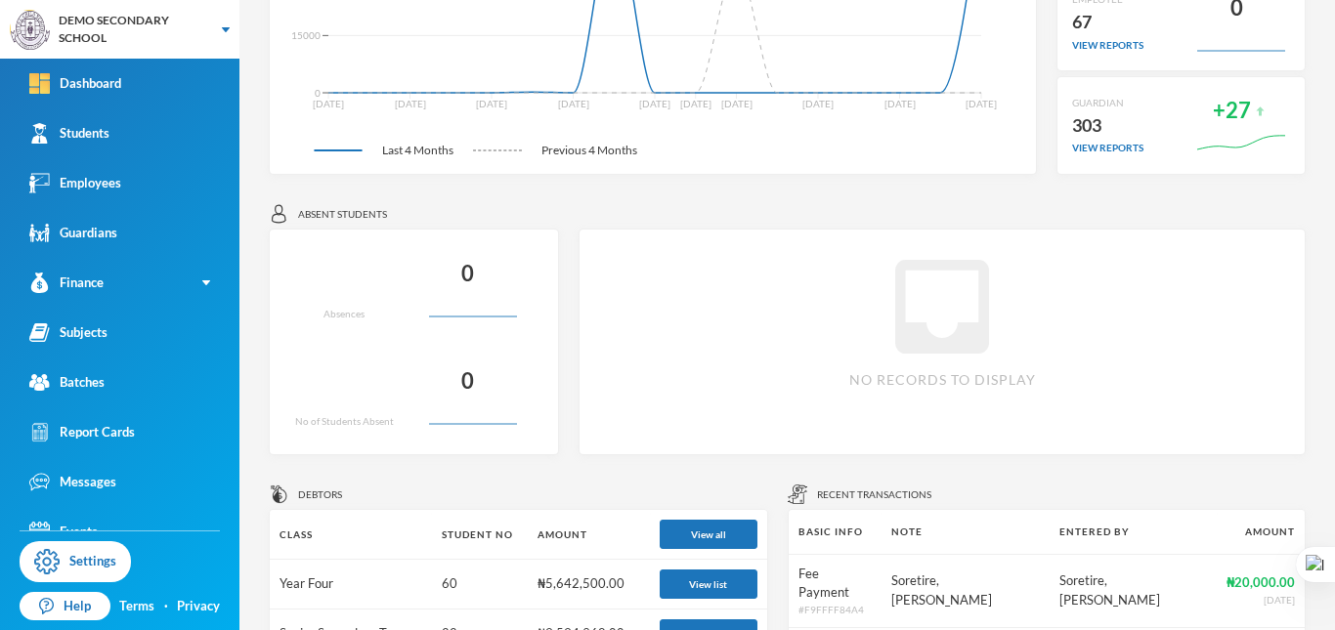
click at [324, 319] on div "Absences" at bounding box center [344, 314] width 41 height 15
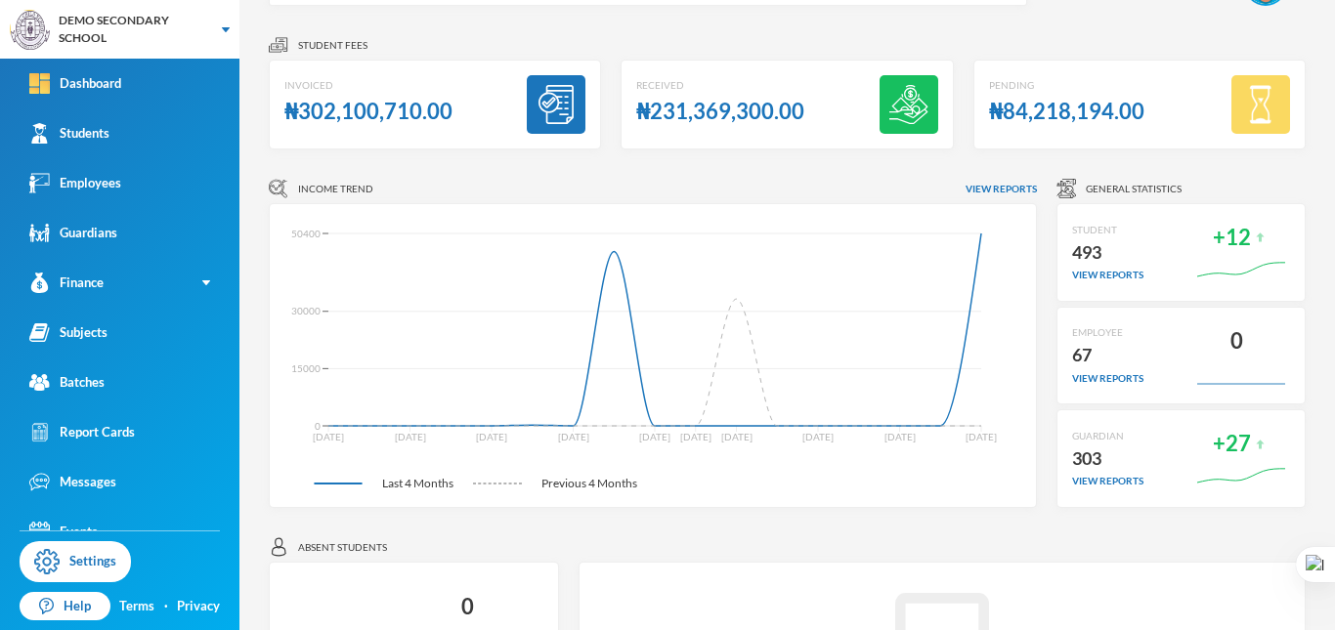
scroll to position [0, 0]
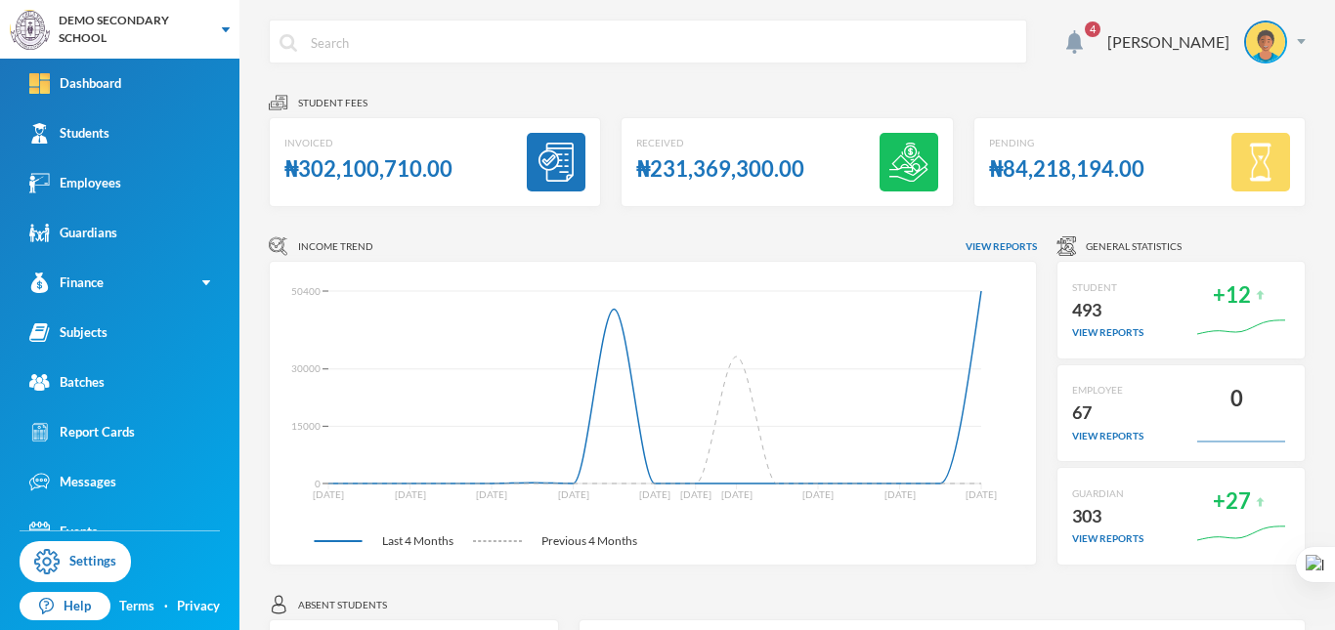
click at [1334, 132] on div at bounding box center [1334, 315] width 1 height 630
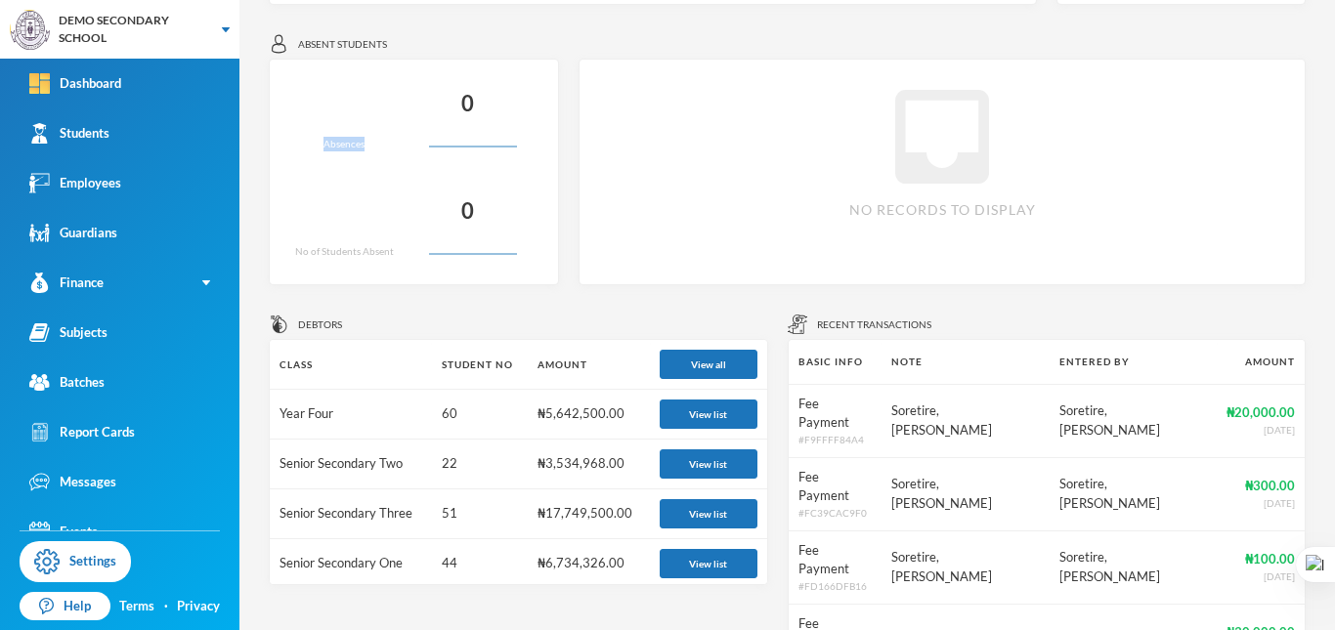
scroll to position [571, 0]
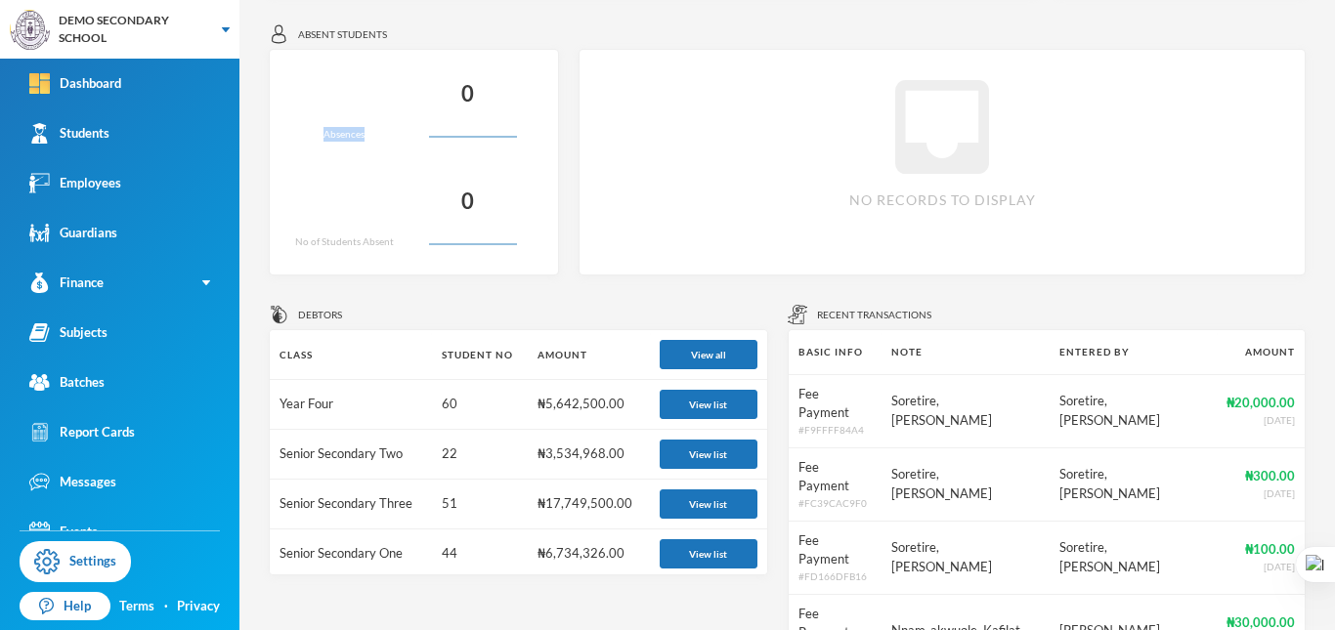
drag, startPoint x: 1325, startPoint y: 279, endPoint x: 1334, endPoint y: 372, distance: 94.2
click at [1334, 372] on div at bounding box center [1334, 315] width 1 height 630
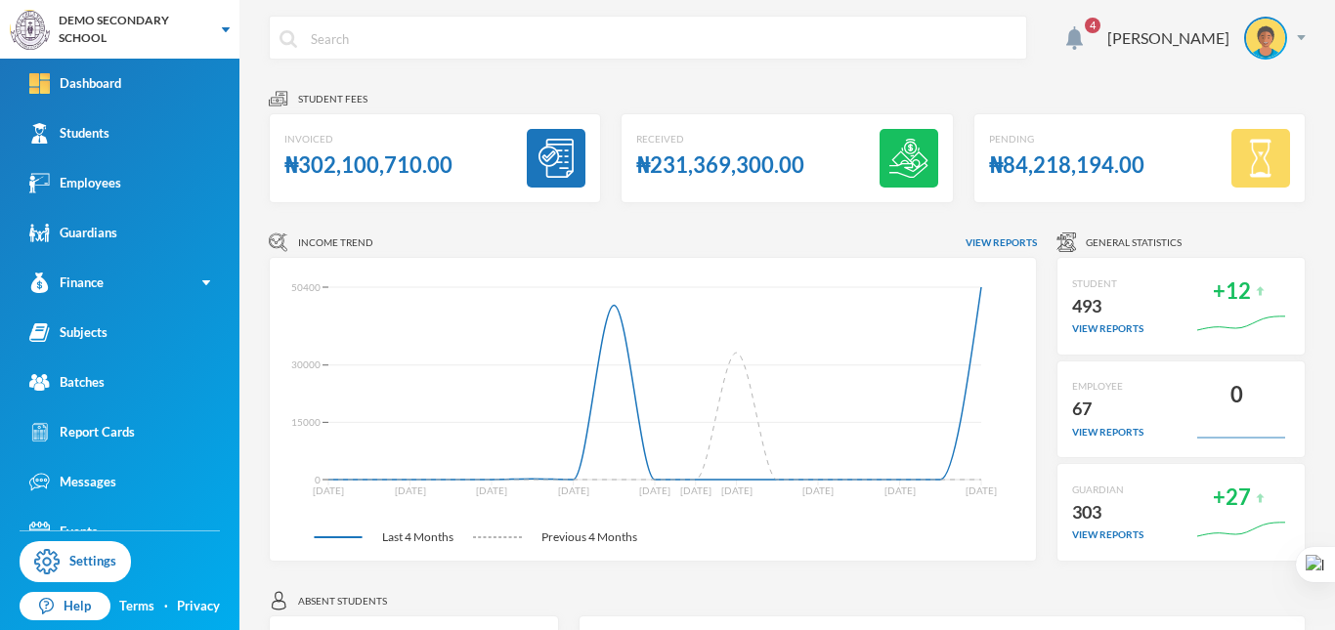
scroll to position [0, 0]
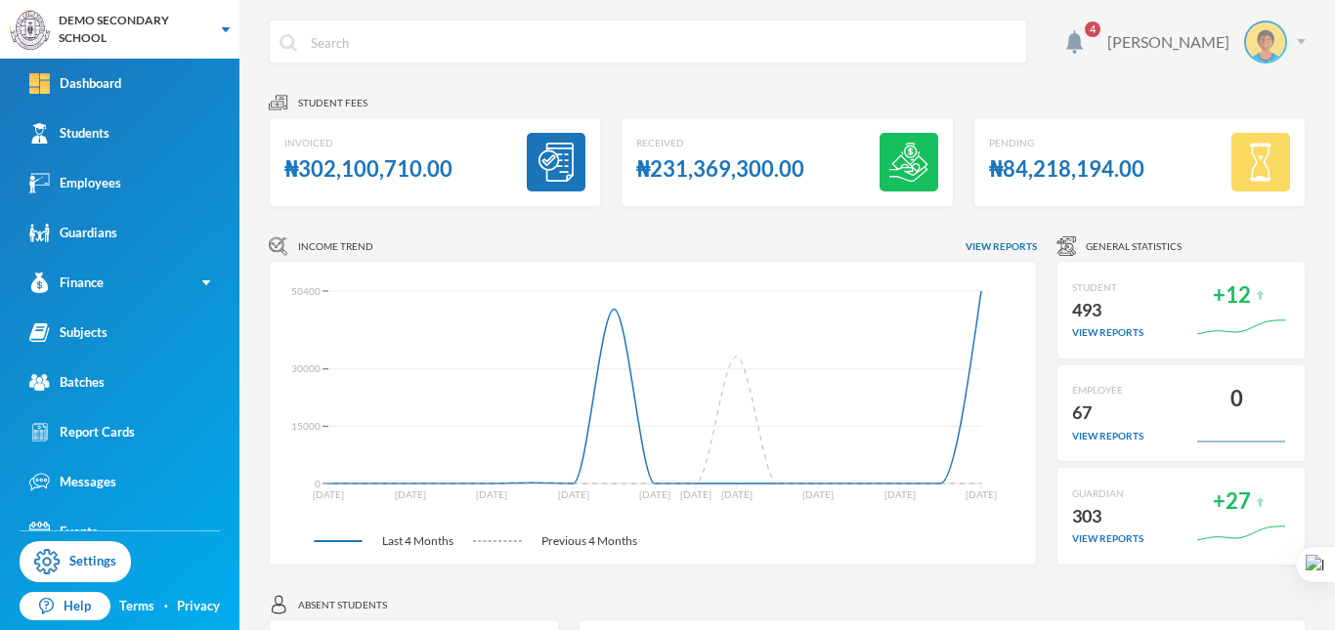
click at [1297, 43] on img at bounding box center [1301, 41] width 9 height 5
click at [562, 95] on div "Student fees" at bounding box center [787, 103] width 1037 height 20
click at [1083, 53] on img at bounding box center [1074, 41] width 17 height 23
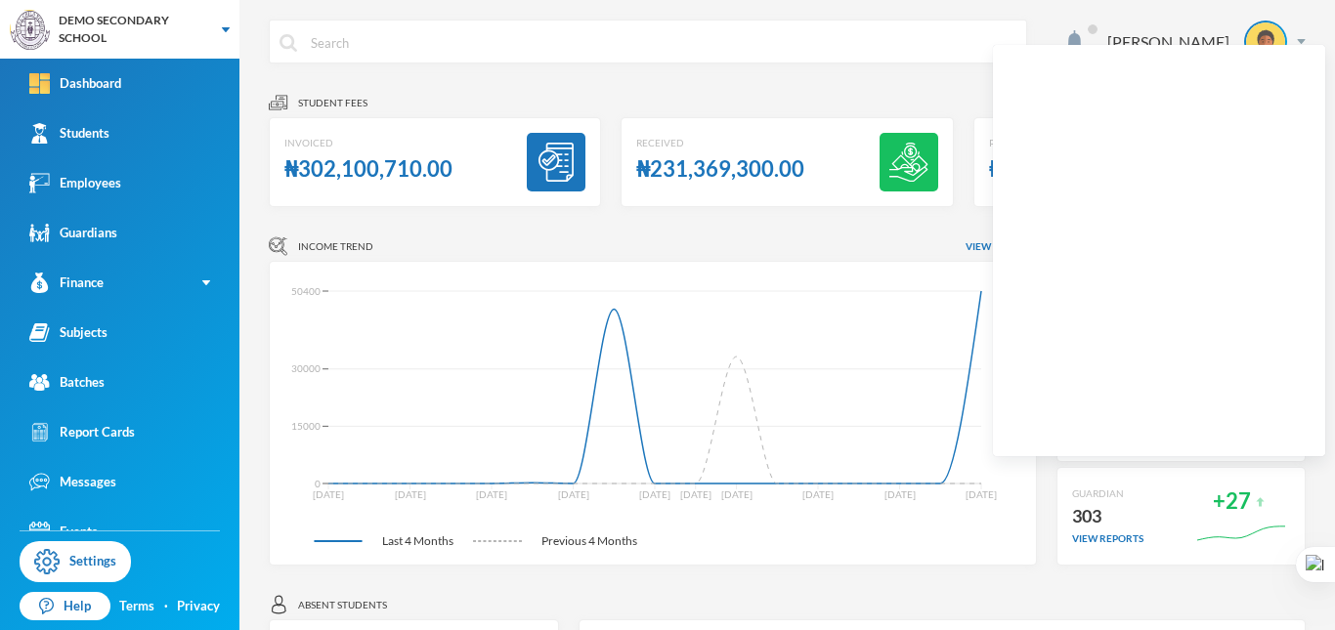
click at [895, 90] on div "[PERSON_NAME]" at bounding box center [787, 56] width 1037 height 73
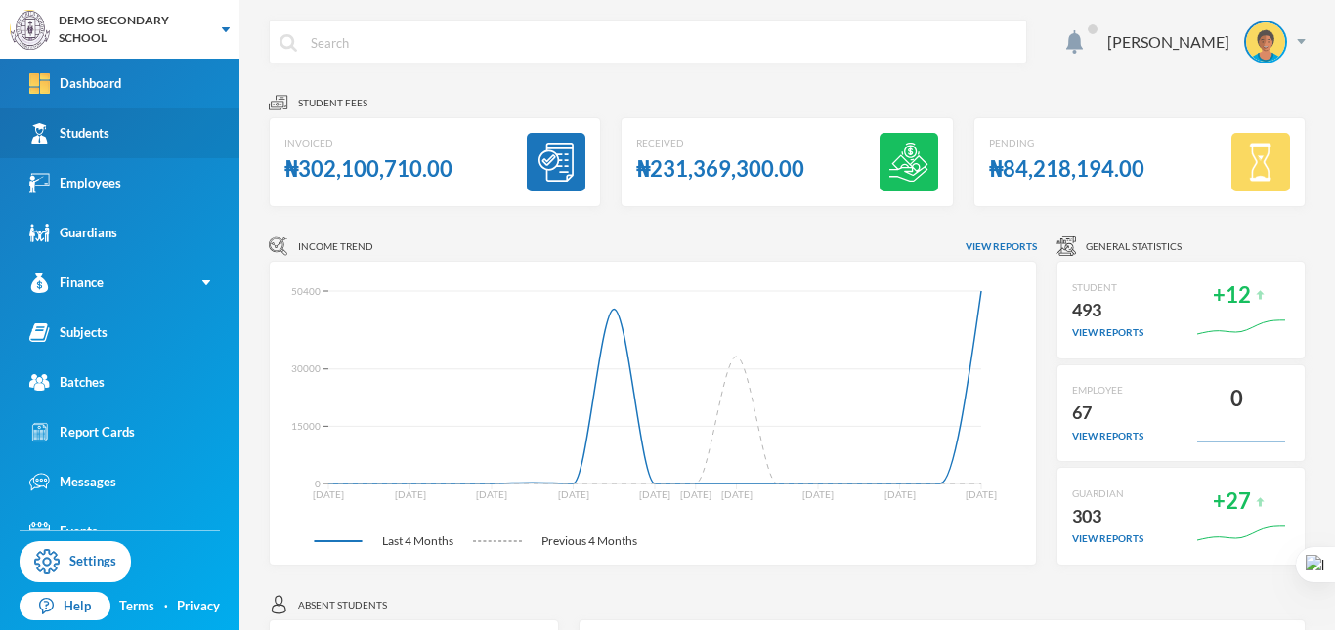
click at [83, 129] on div "Students" at bounding box center [69, 133] width 80 height 21
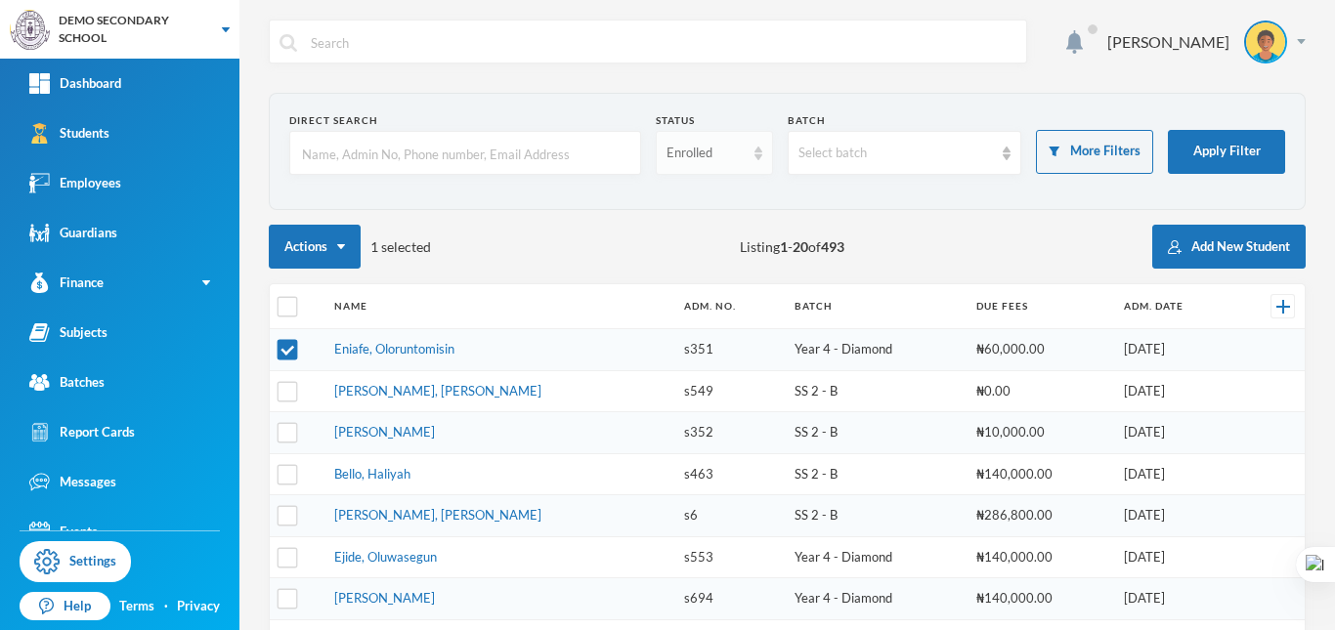
click at [656, 156] on div "Enrolled" at bounding box center [714, 153] width 117 height 44
click at [858, 159] on div "Select batch" at bounding box center [896, 154] width 195 height 20
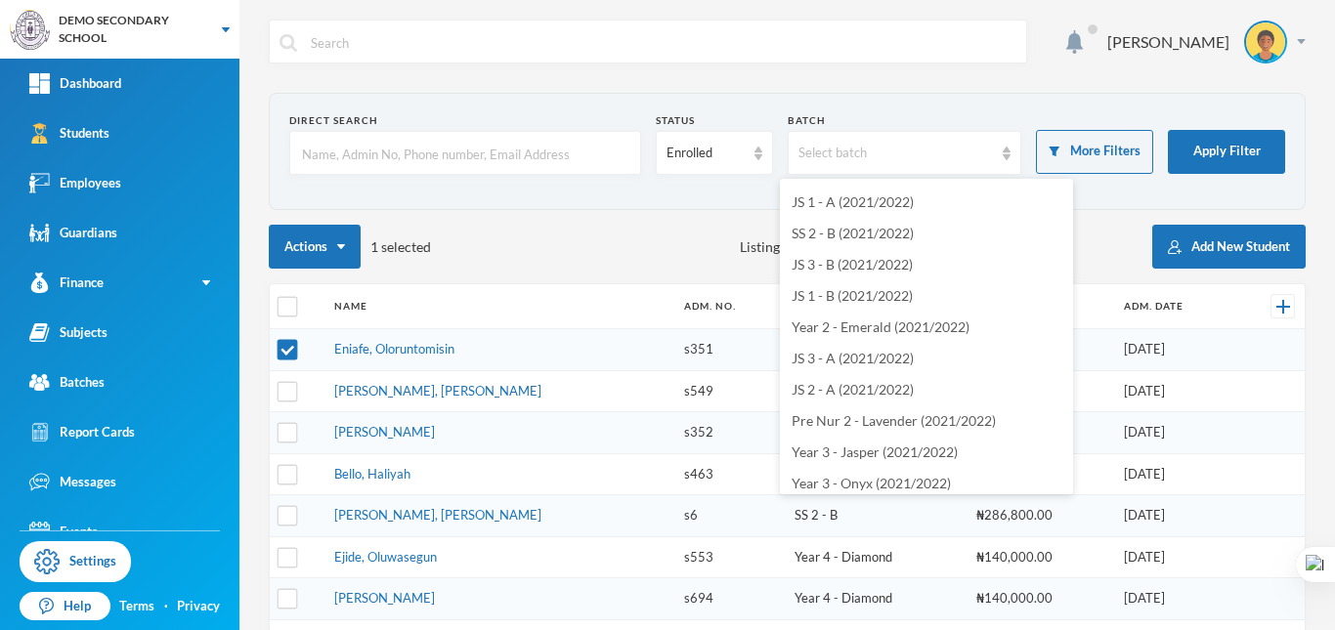
scroll to position [1075, 0]
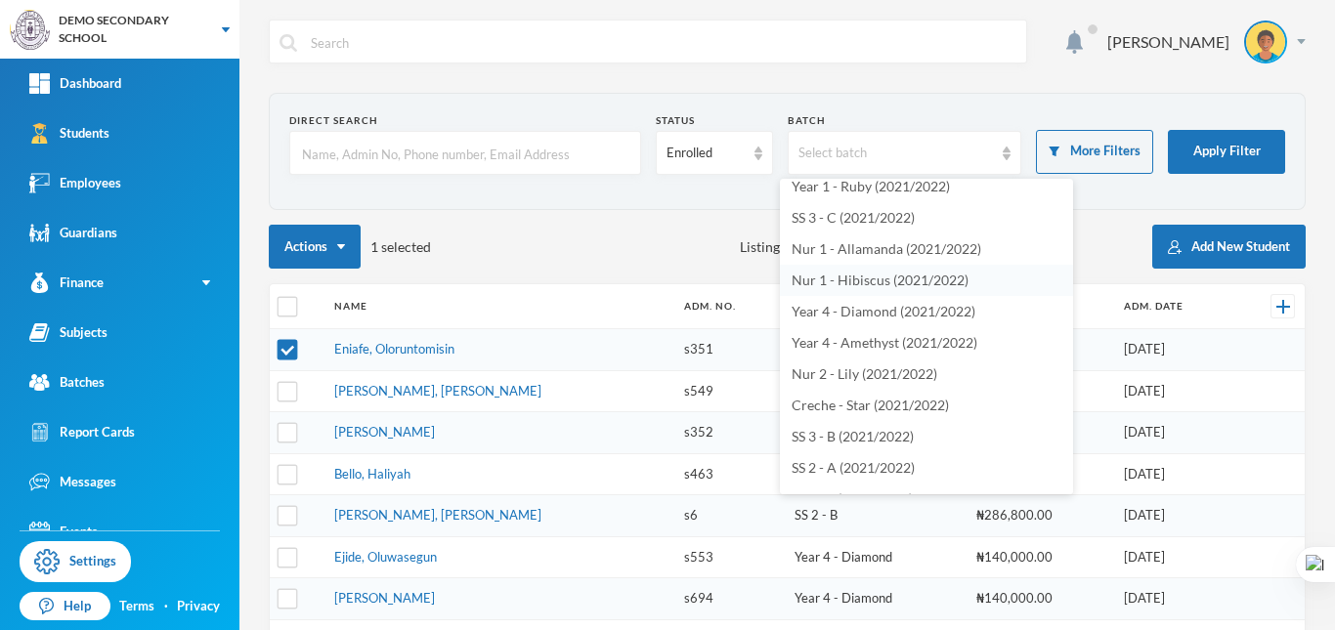
click at [854, 271] on li "Nur 1 - Hibiscus (2021/2022)" at bounding box center [926, 280] width 293 height 31
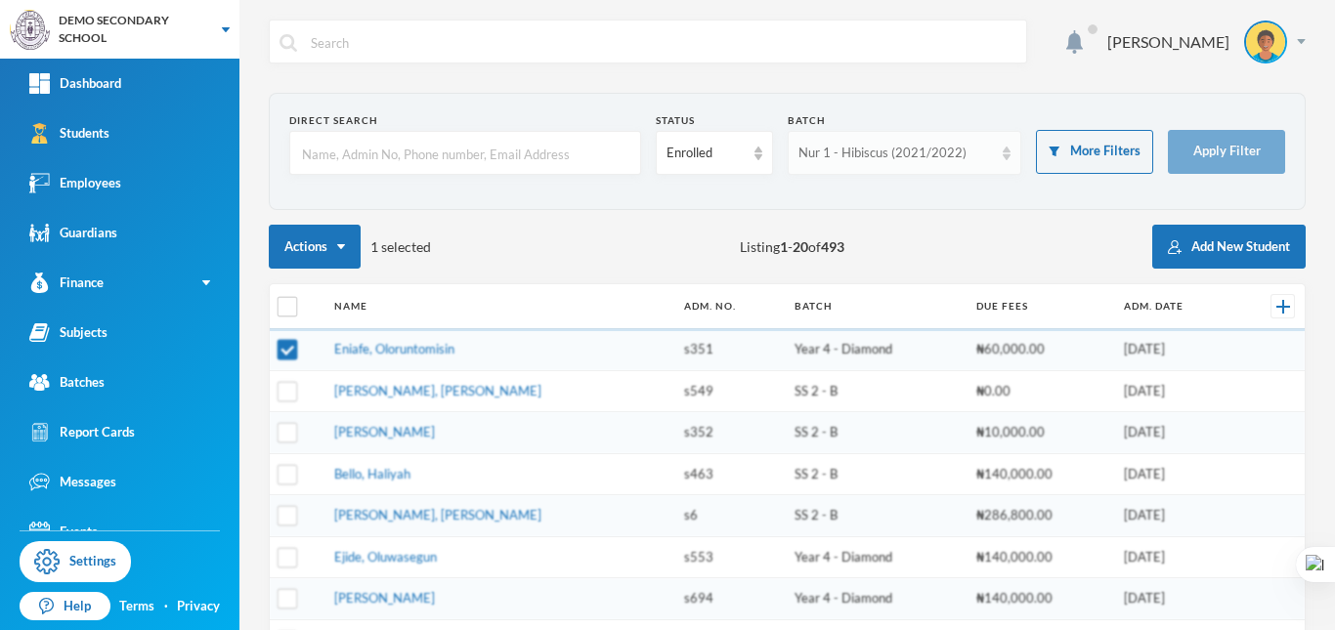
click at [876, 156] on div "Nur 1 - Hibiscus (2021/2022)" at bounding box center [896, 154] width 195 height 20
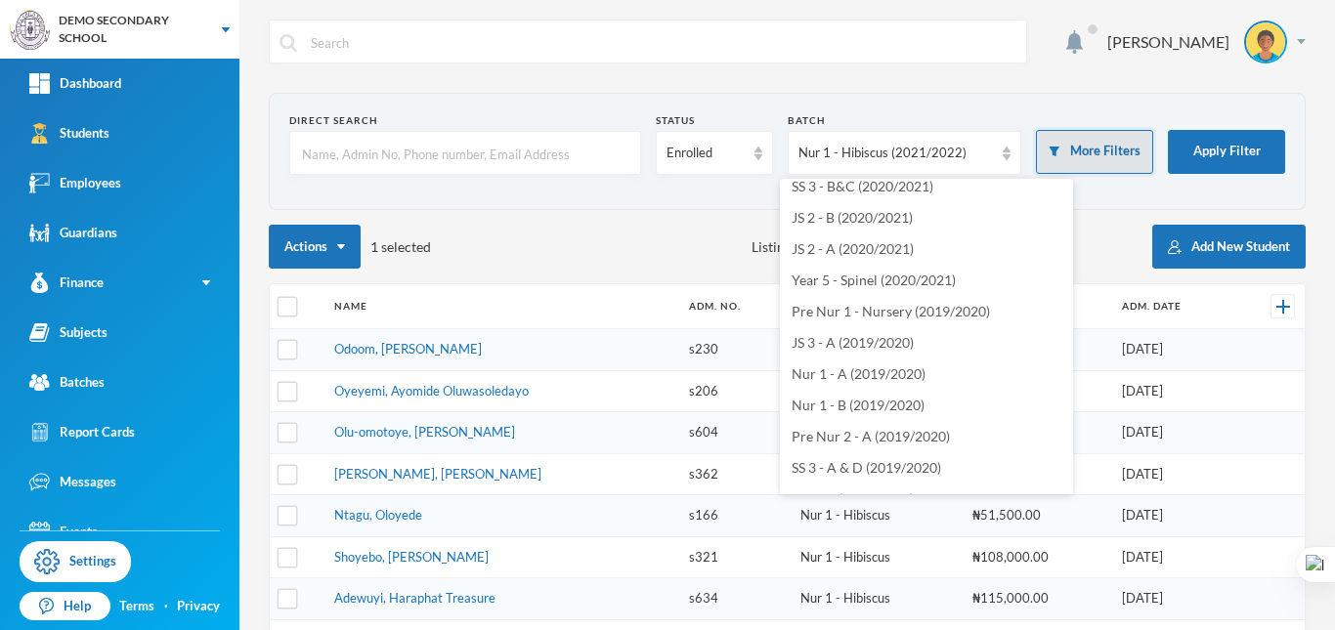
scroll to position [2037, 0]
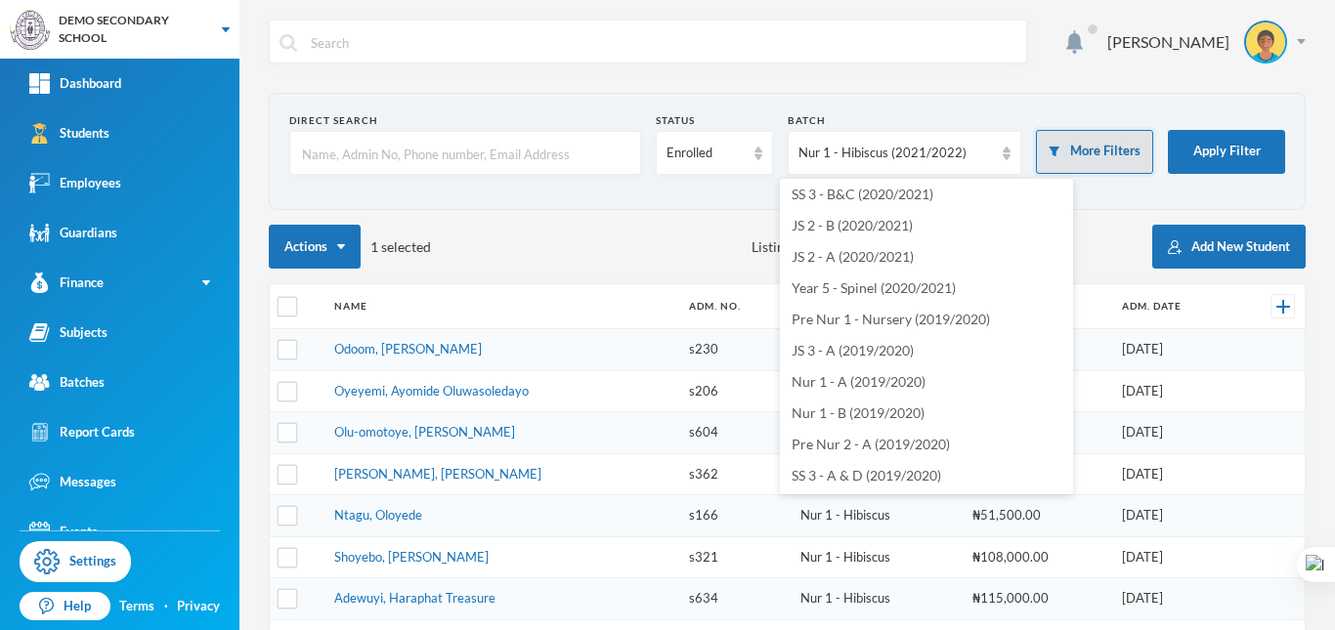
click at [1097, 161] on button "More Filters" at bounding box center [1094, 152] width 117 height 44
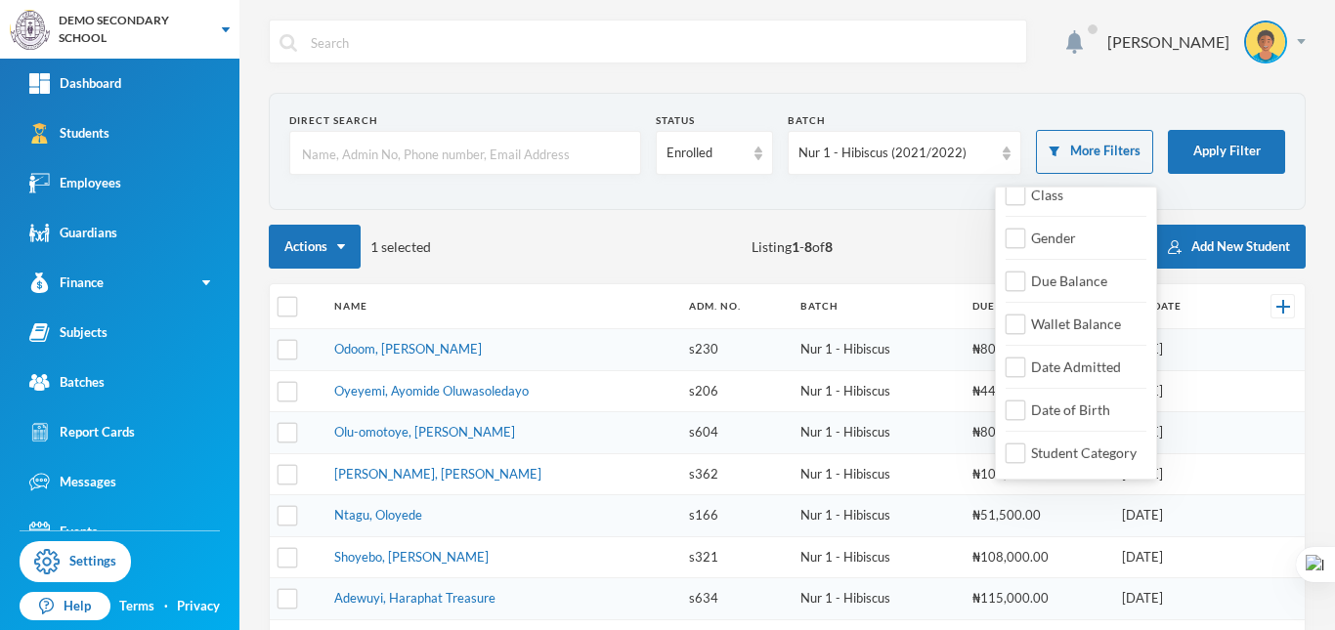
scroll to position [22, 0]
click at [1059, 319] on span "Wallet Balance" at bounding box center [1076, 322] width 106 height 17
click at [1026, 319] on input "Wallet Balance" at bounding box center [1016, 323] width 21 height 21
checkbox input "true"
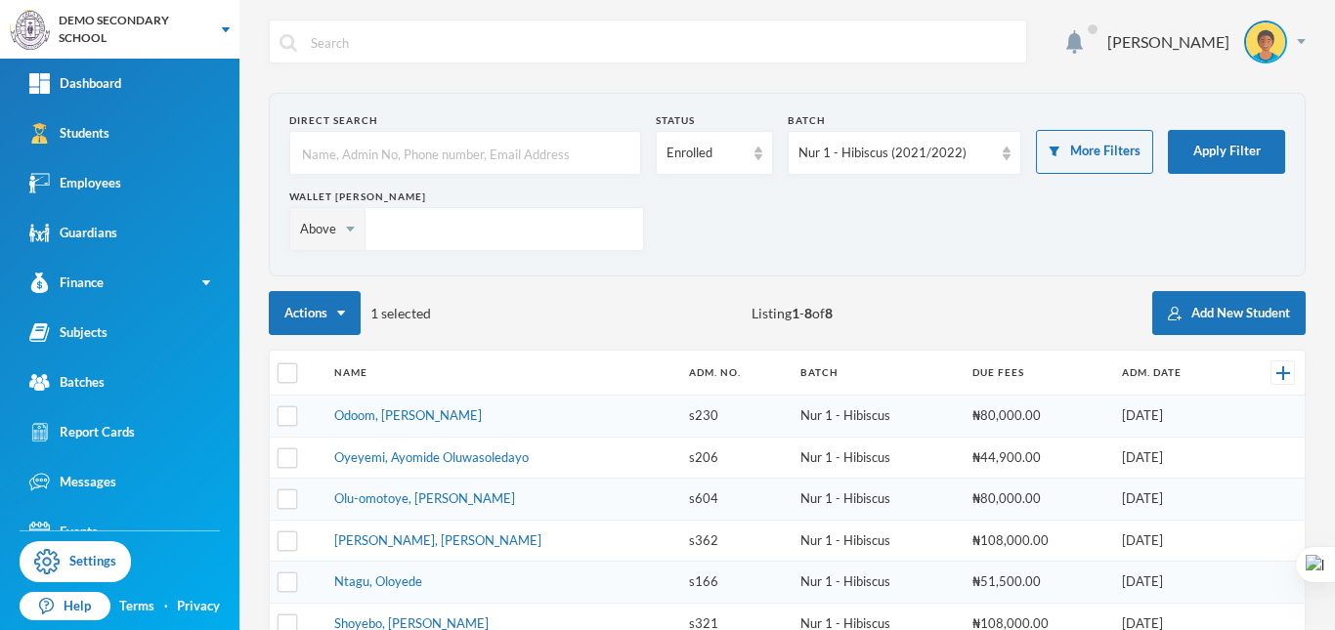
click at [465, 219] on input "text" at bounding box center [504, 229] width 258 height 44
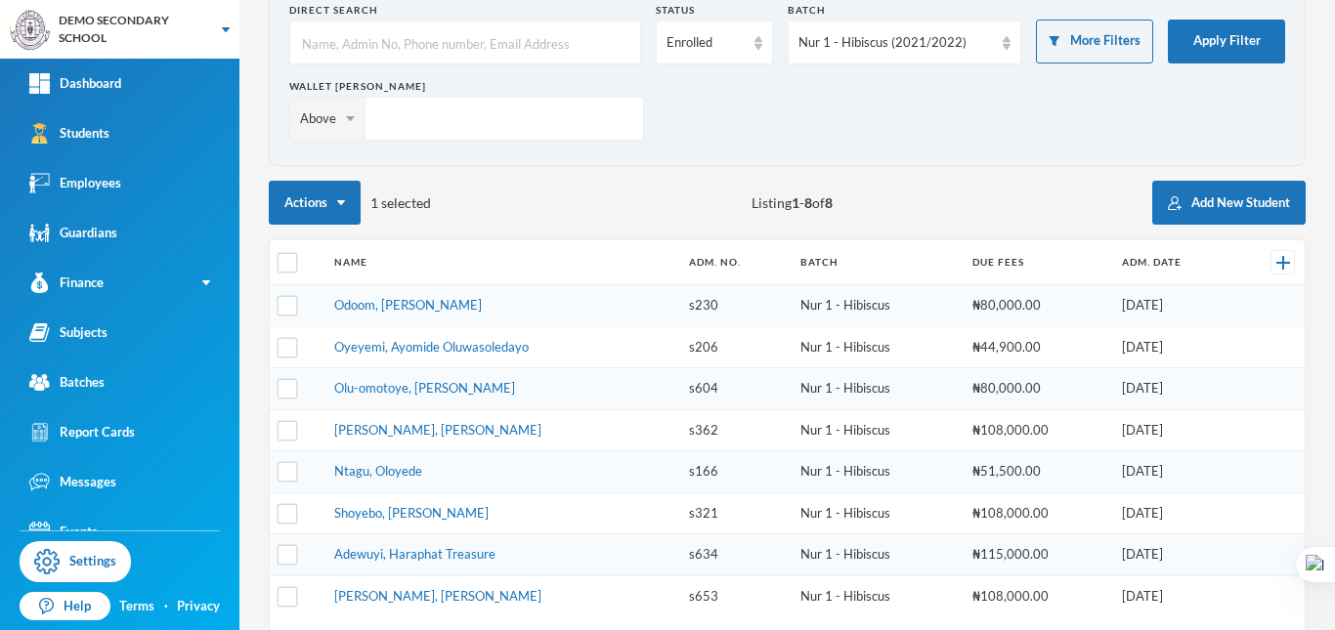
scroll to position [0, 0]
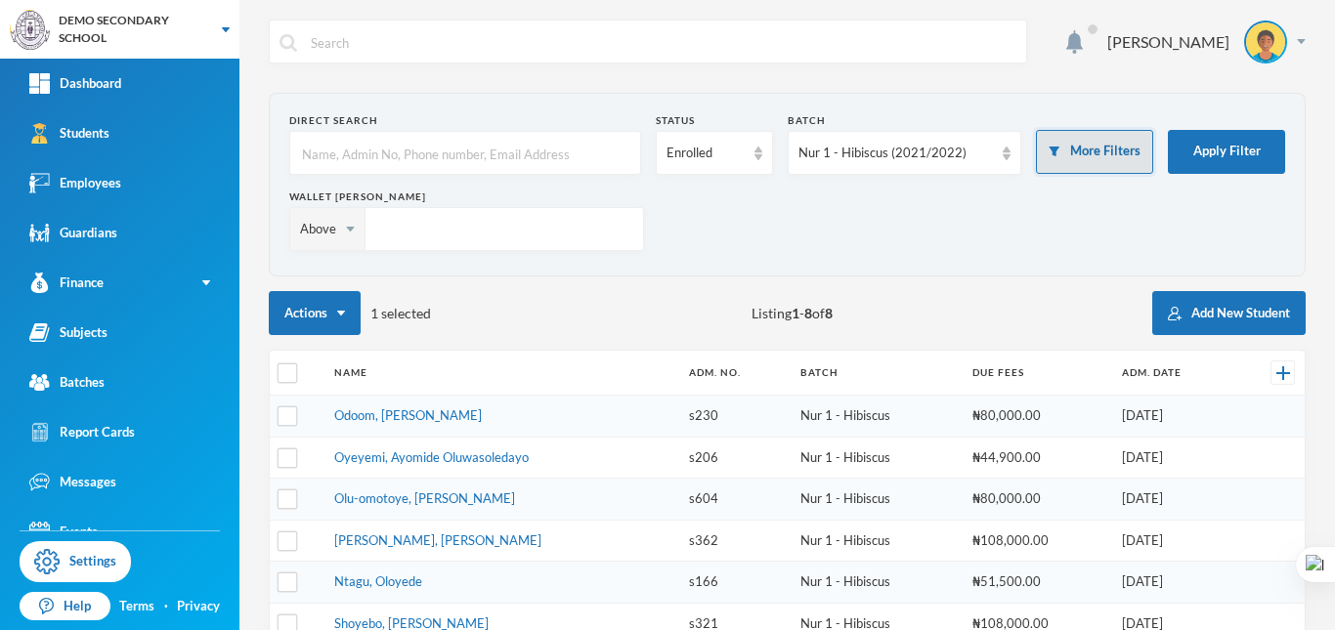
click at [1111, 134] on button "More Filters" at bounding box center [1094, 152] width 117 height 44
click at [525, 232] on input "text" at bounding box center [504, 229] width 258 height 44
click at [314, 230] on div "Above" at bounding box center [327, 229] width 75 height 42
click at [552, 283] on div "Direct Search Status Enrolled Batch Nur 1 - Hibiscus (2021/2022) More Filters A…" at bounding box center [787, 461] width 1037 height 736
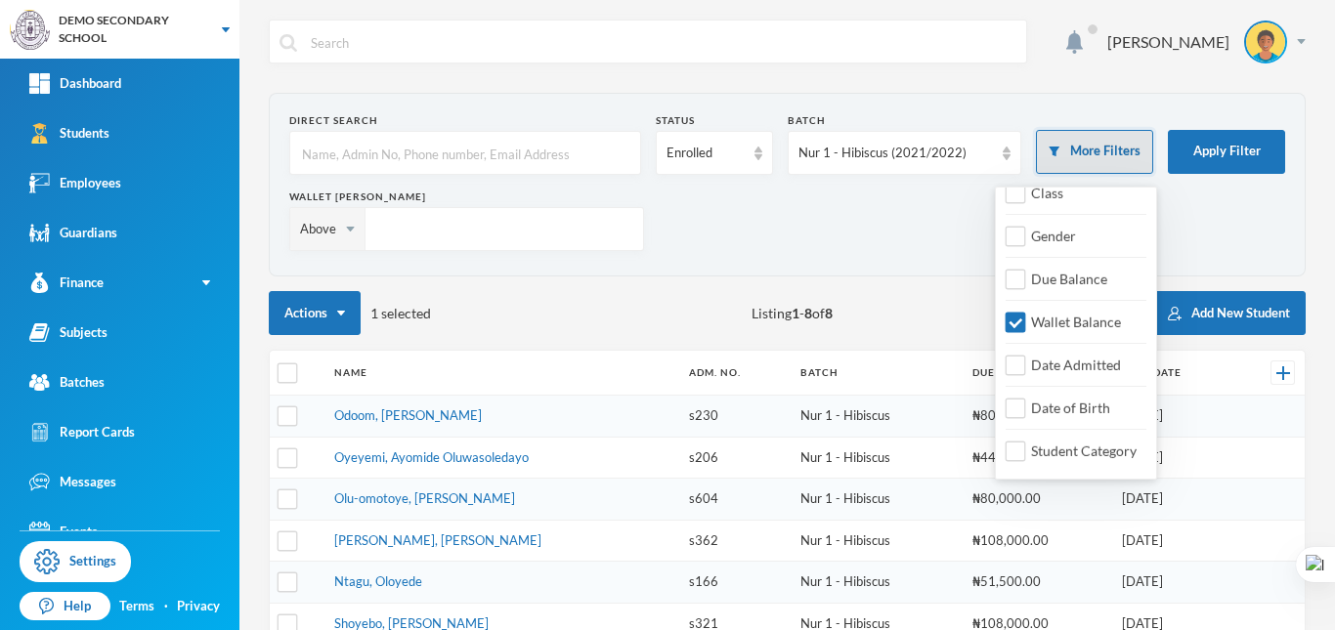
click at [1111, 153] on button "More Filters" at bounding box center [1094, 152] width 117 height 44
click at [1016, 371] on input "Date Admitted" at bounding box center [1016, 366] width 21 height 21
checkbox input "true"
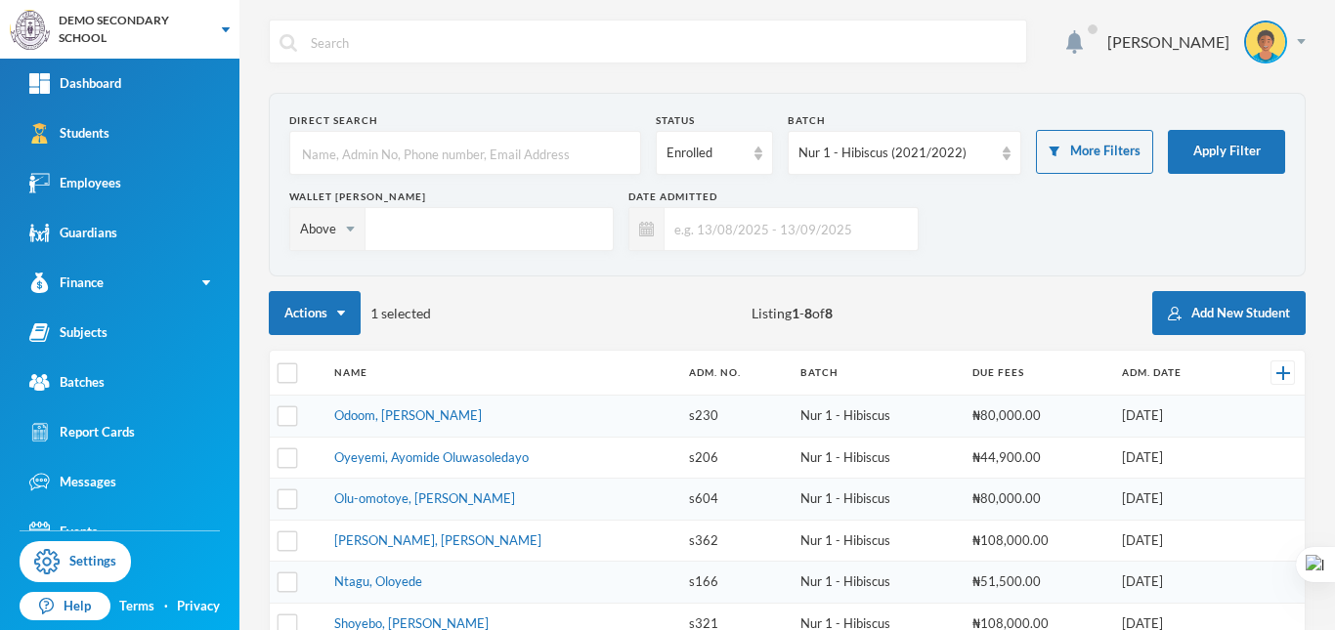
click at [748, 241] on input "text" at bounding box center [786, 229] width 243 height 44
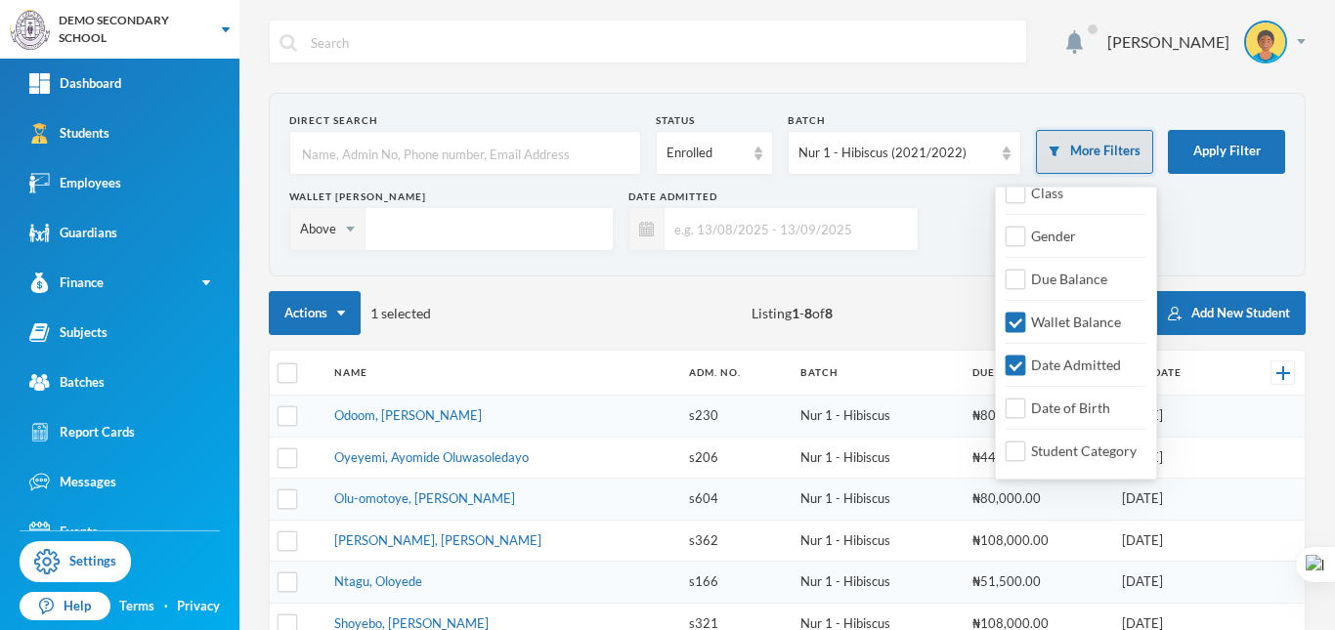
click at [1106, 150] on button "More Filters" at bounding box center [1094, 152] width 117 height 44
click at [1062, 407] on span "Date of Birth" at bounding box center [1070, 408] width 95 height 17
click at [1026, 407] on input "Date of Birth" at bounding box center [1016, 409] width 21 height 21
checkbox input "true"
click at [1107, 150] on button "More Filters" at bounding box center [1094, 152] width 117 height 44
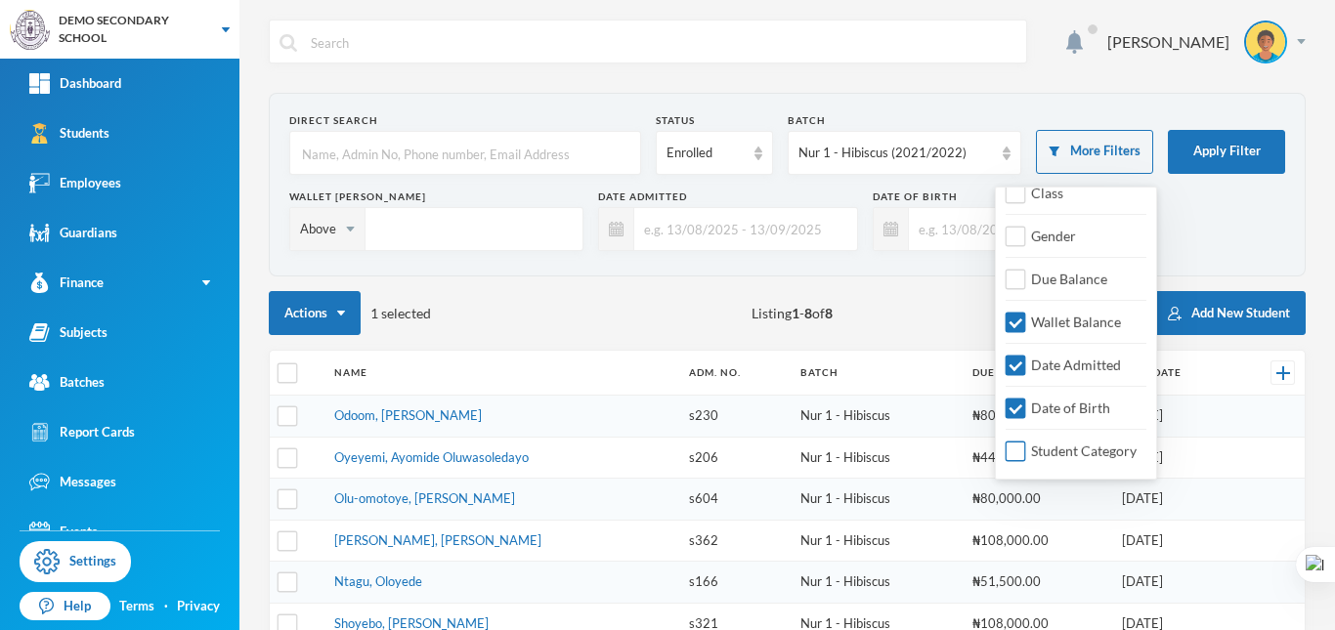
click at [1069, 444] on span "Student Category" at bounding box center [1083, 451] width 121 height 17
click at [1026, 444] on input "Student Category" at bounding box center [1016, 452] width 21 height 21
checkbox input "true"
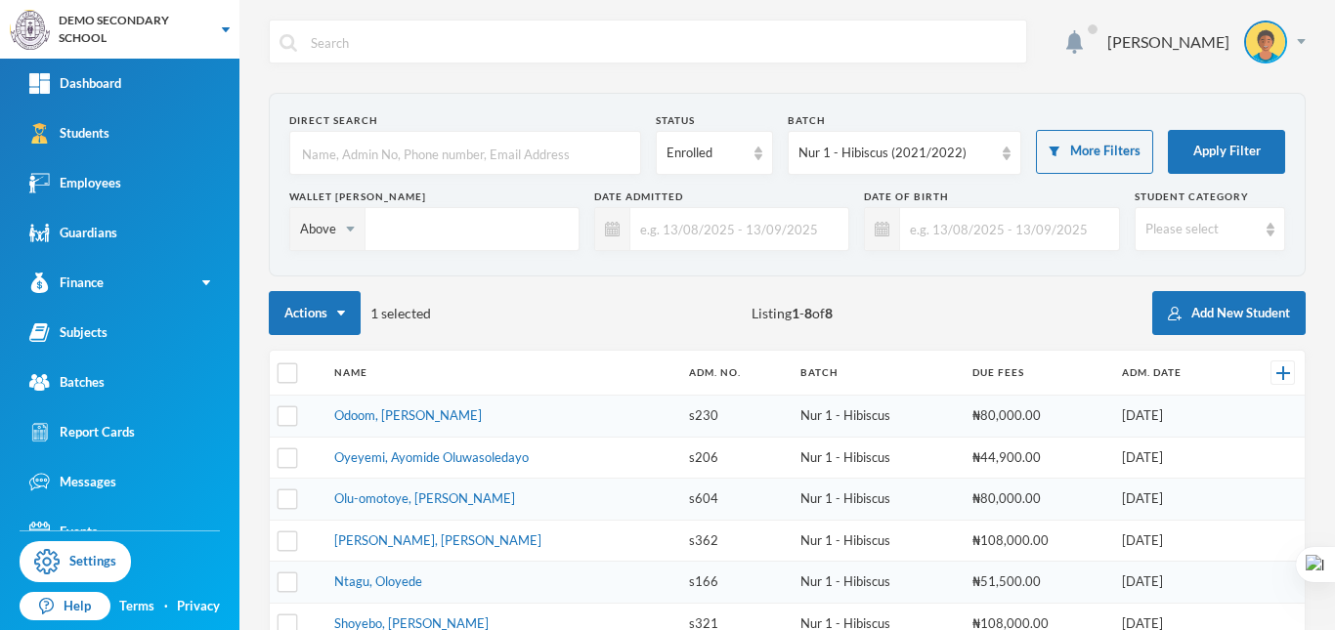
click at [1198, 222] on span "Please select" at bounding box center [1181, 229] width 73 height 16
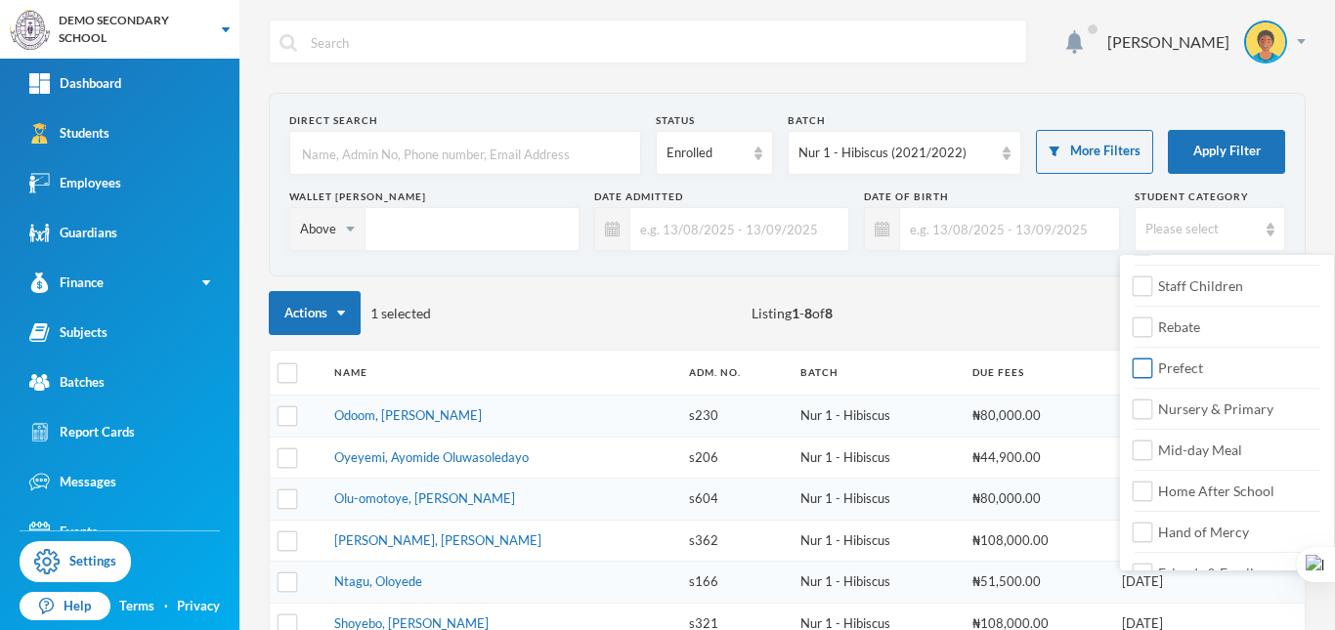
scroll to position [98, 0]
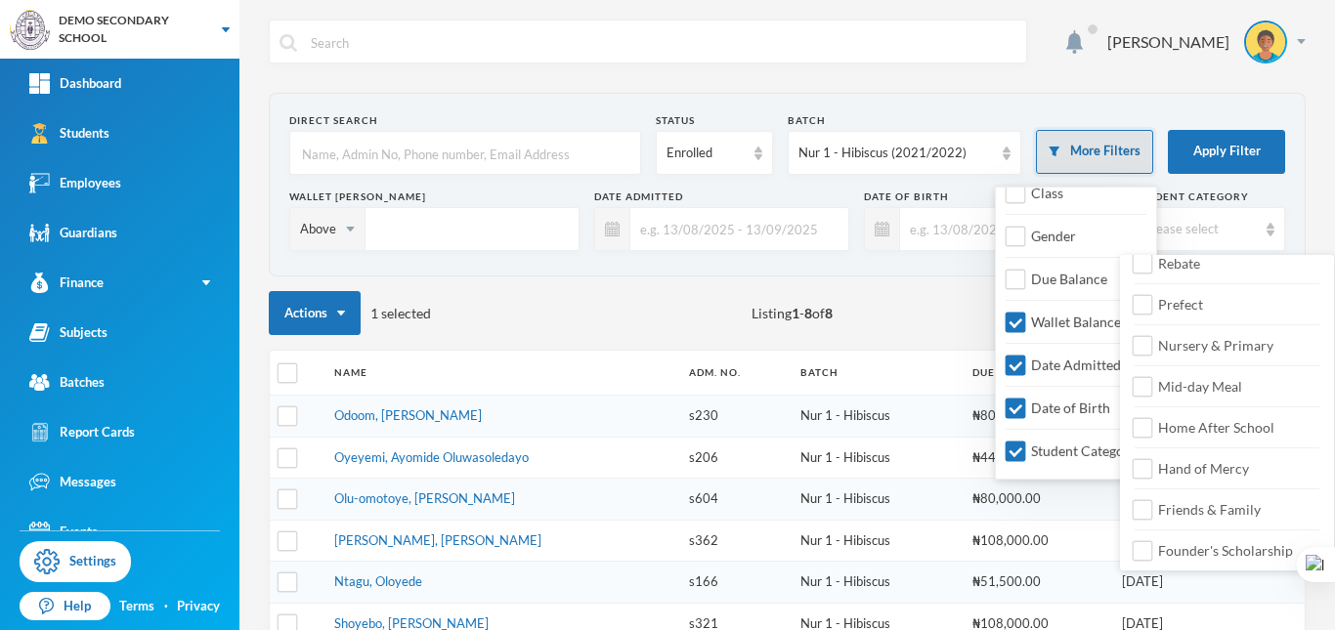
click at [1081, 163] on button "More Filters" at bounding box center [1094, 152] width 117 height 44
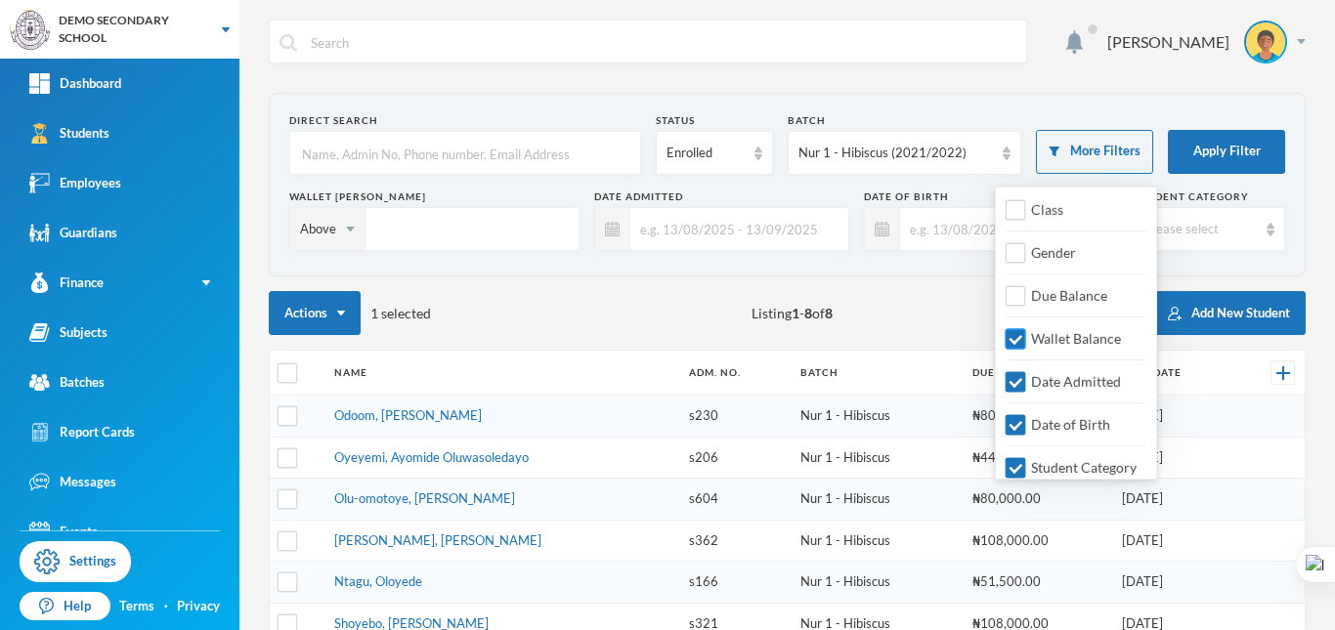
scroll to position [0, 0]
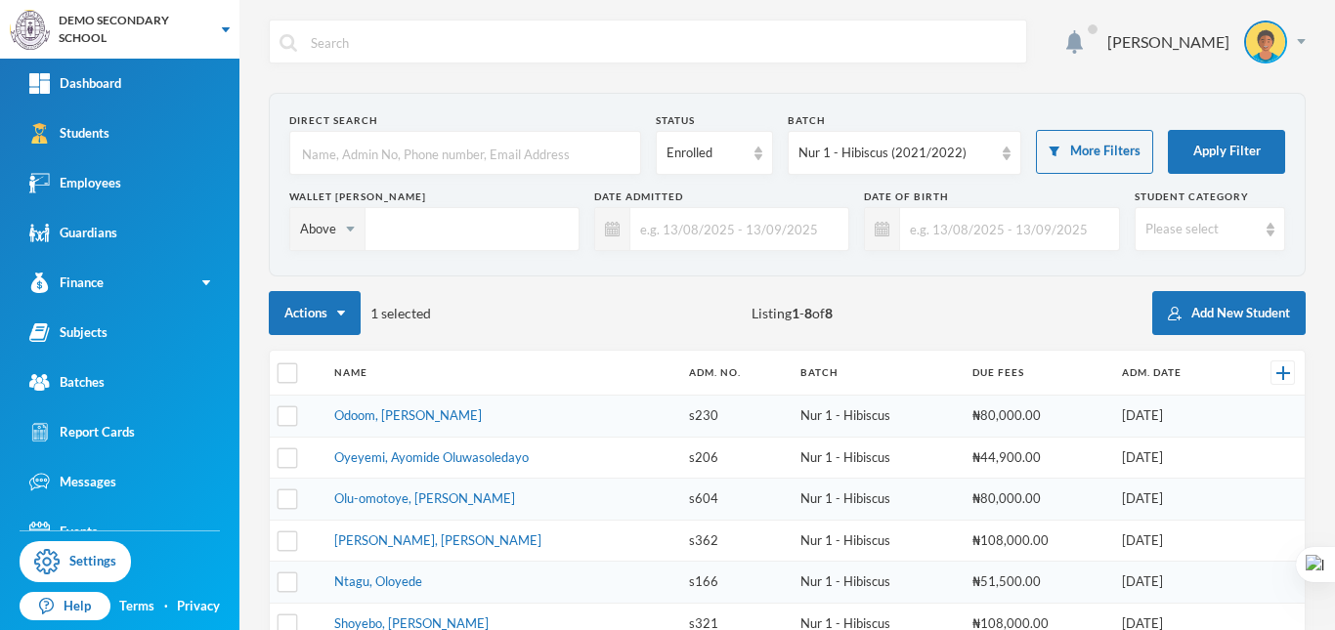
click at [908, 335] on div "Direct Search Status Enrolled Batch Nur 1 - Hibiscus (2021/2022) More Filters A…" at bounding box center [787, 461] width 1037 height 736
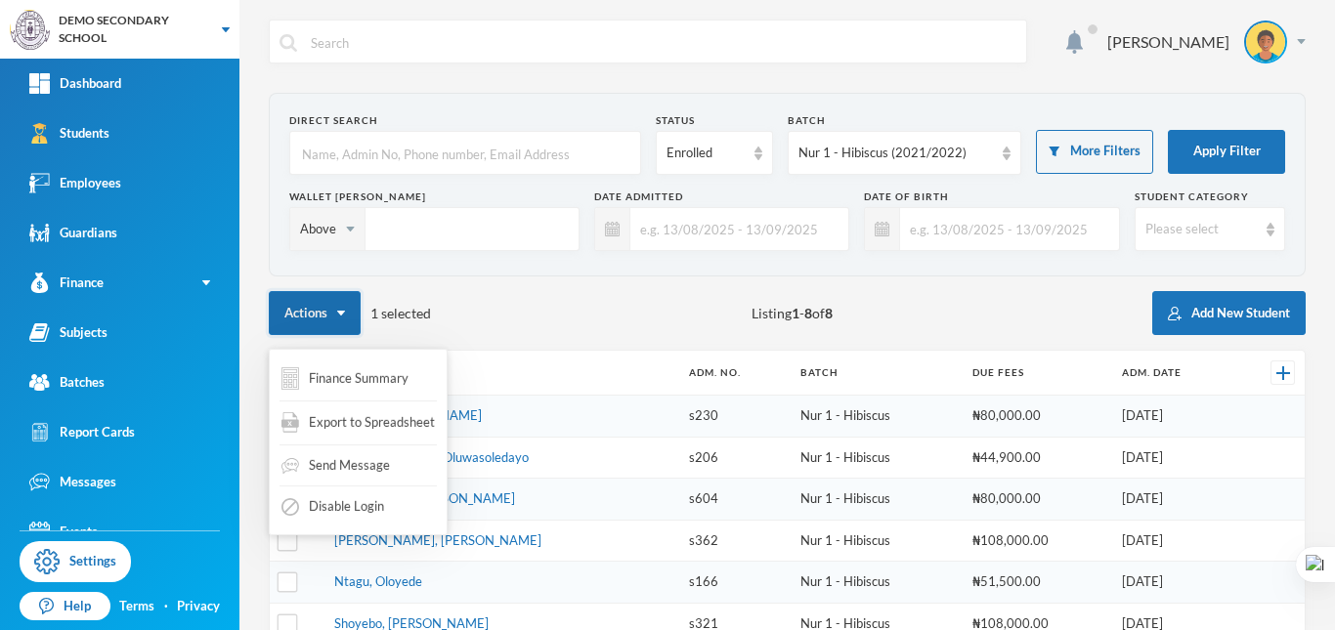
click at [315, 312] on button "Actions" at bounding box center [315, 313] width 92 height 44
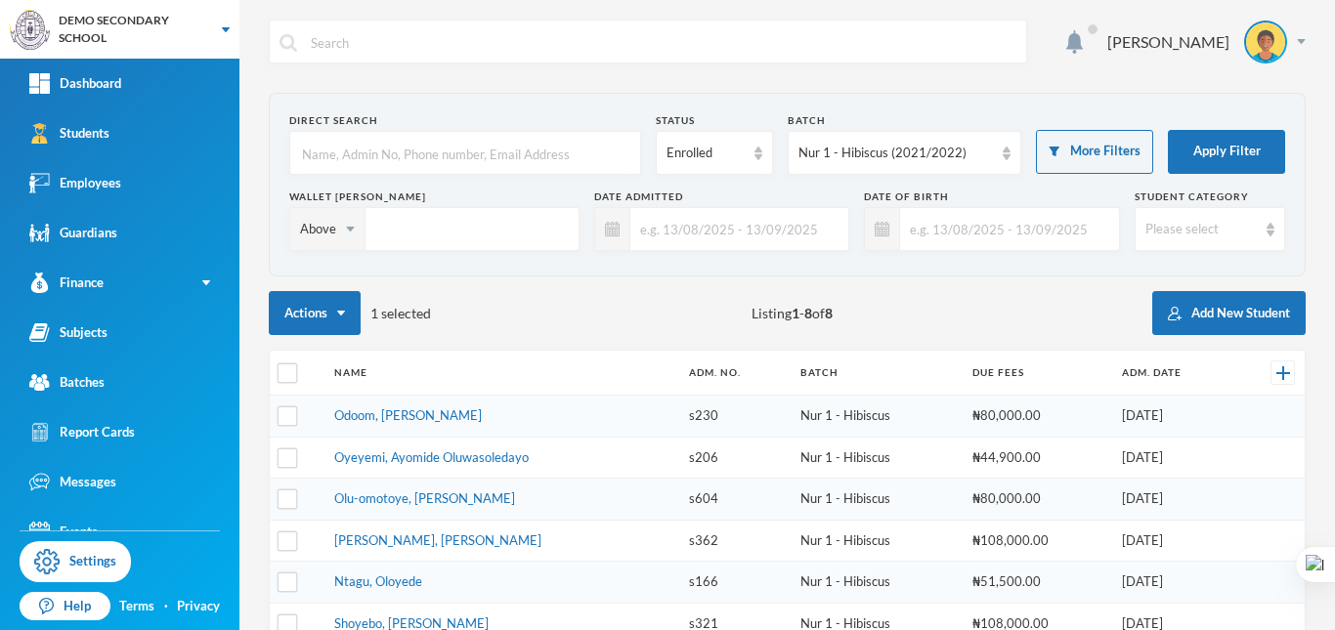
click at [499, 315] on div "Actions 1 selected Listing 1 - 8 of 8 Add New Student" at bounding box center [787, 313] width 1037 height 44
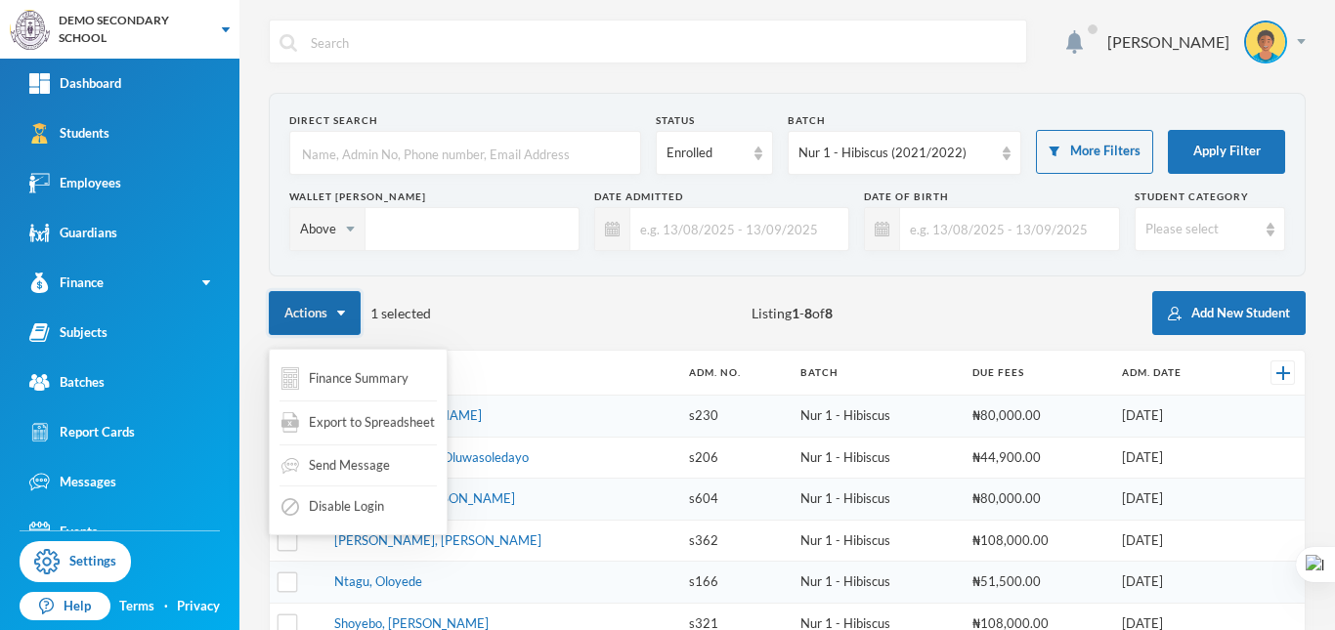
click at [297, 320] on button "Actions" at bounding box center [315, 313] width 92 height 44
click at [367, 389] on button "Finance Summary" at bounding box center [345, 379] width 131 height 38
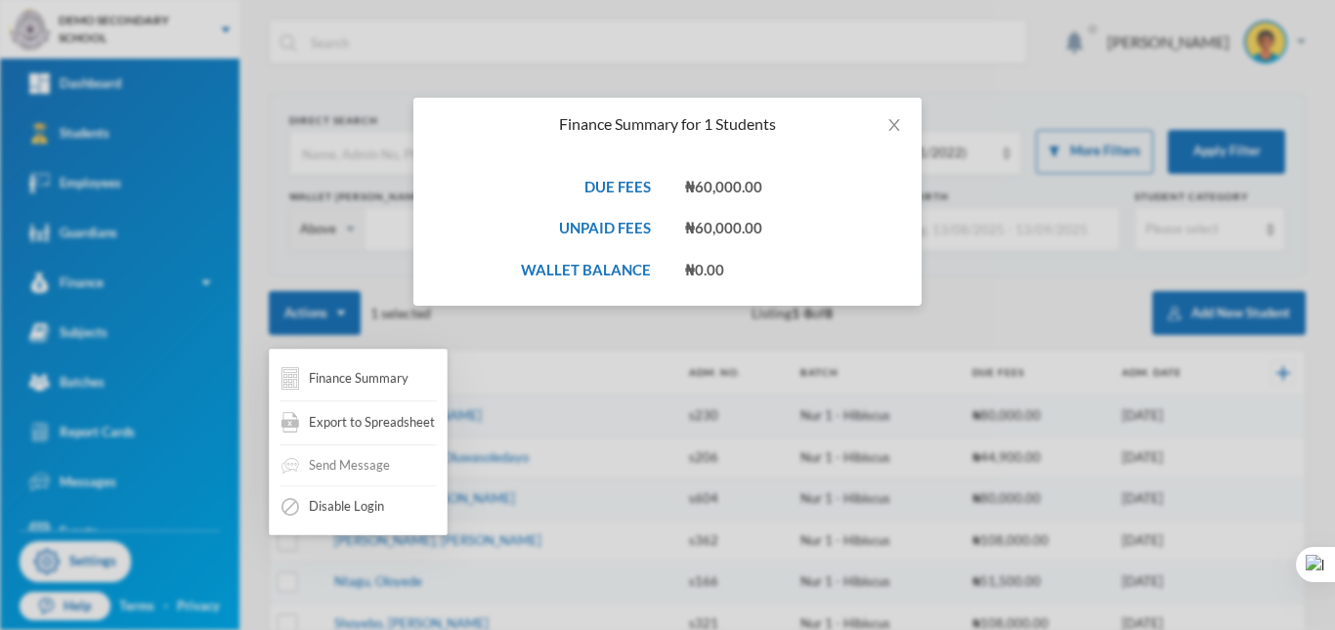
click at [371, 463] on div "Send Message" at bounding box center [336, 466] width 112 height 35
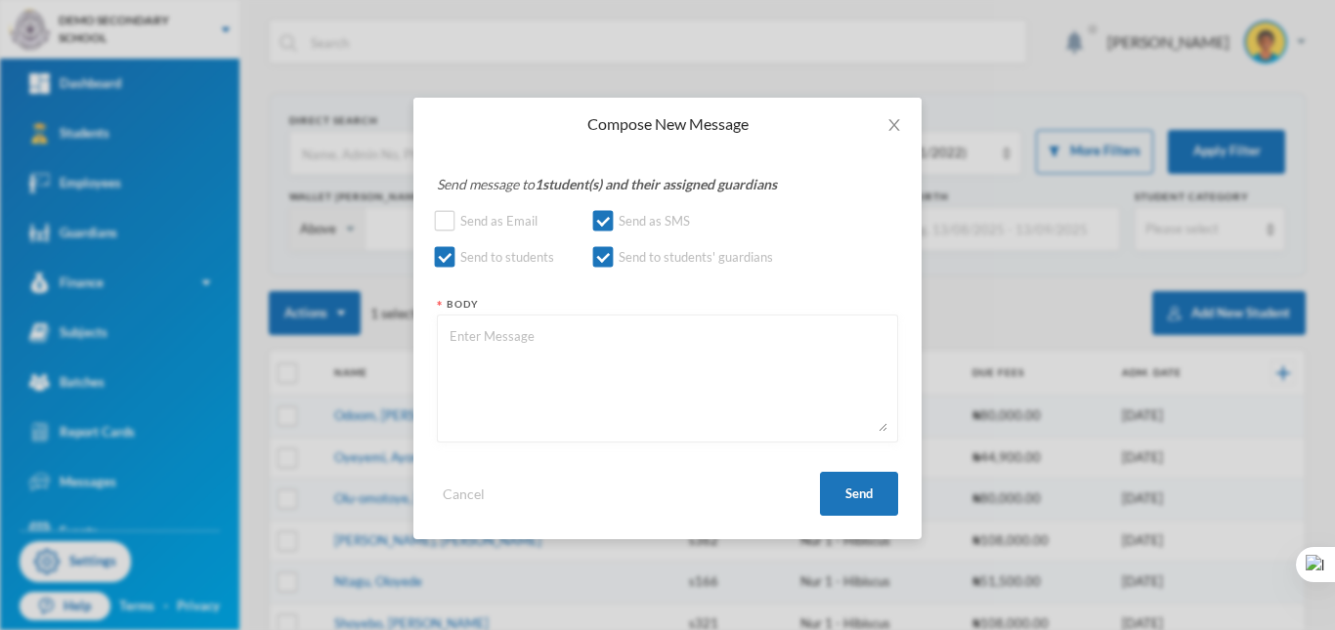
click at [950, 195] on div "Compose New Message Send message to 1 student(s) and their assigned guardians S…" at bounding box center [667, 315] width 1335 height 630
click at [886, 126] on icon "icon: close" at bounding box center [894, 125] width 16 height 16
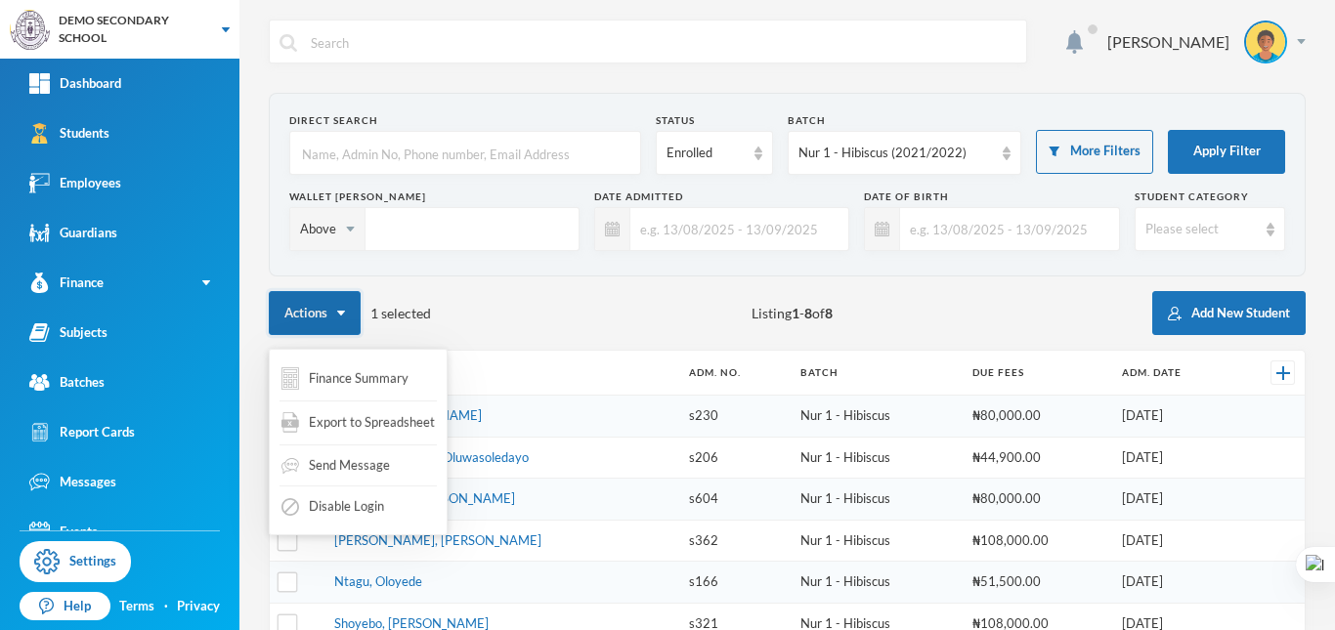
click at [337, 300] on button "Actions" at bounding box center [315, 313] width 92 height 44
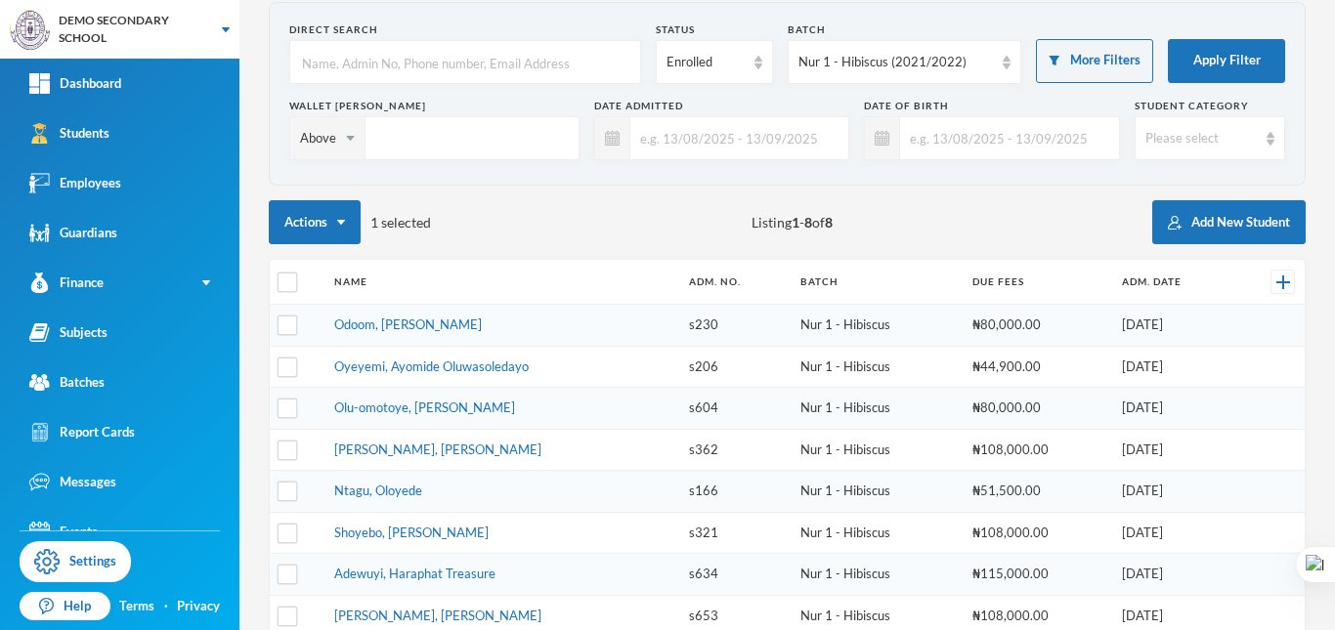
scroll to position [98, 0]
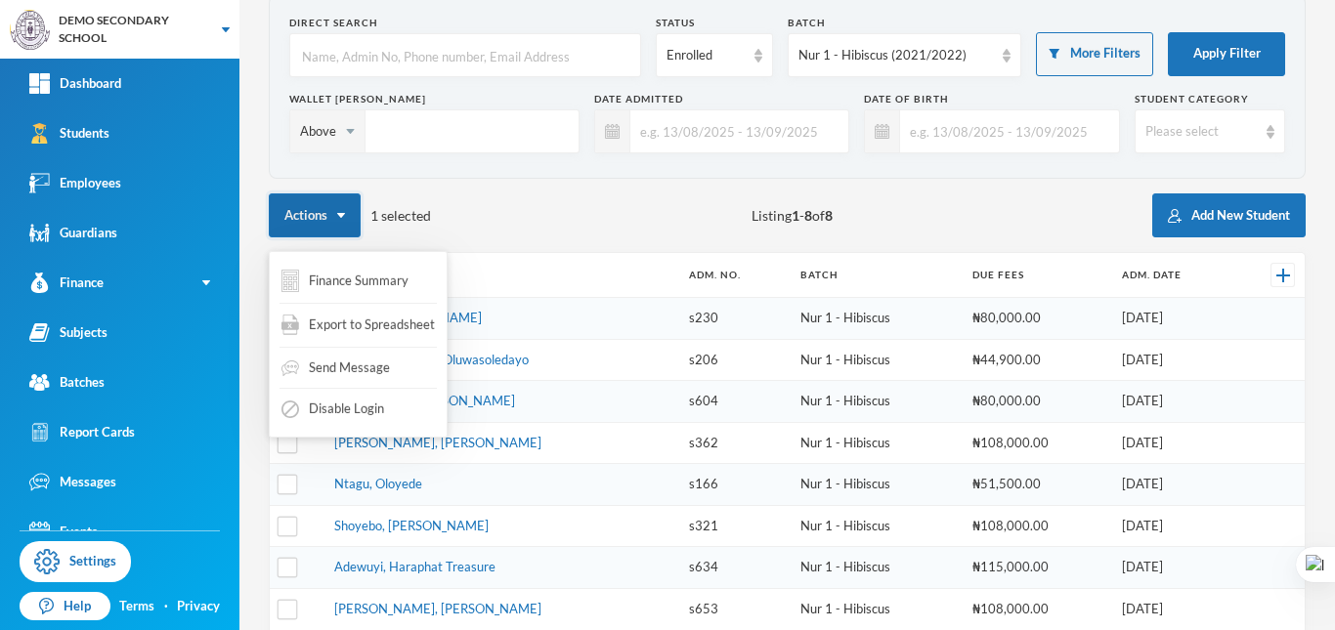
click at [350, 223] on button "Actions" at bounding box center [315, 216] width 92 height 44
click at [333, 407] on button "Disable Login" at bounding box center [333, 409] width 107 height 35
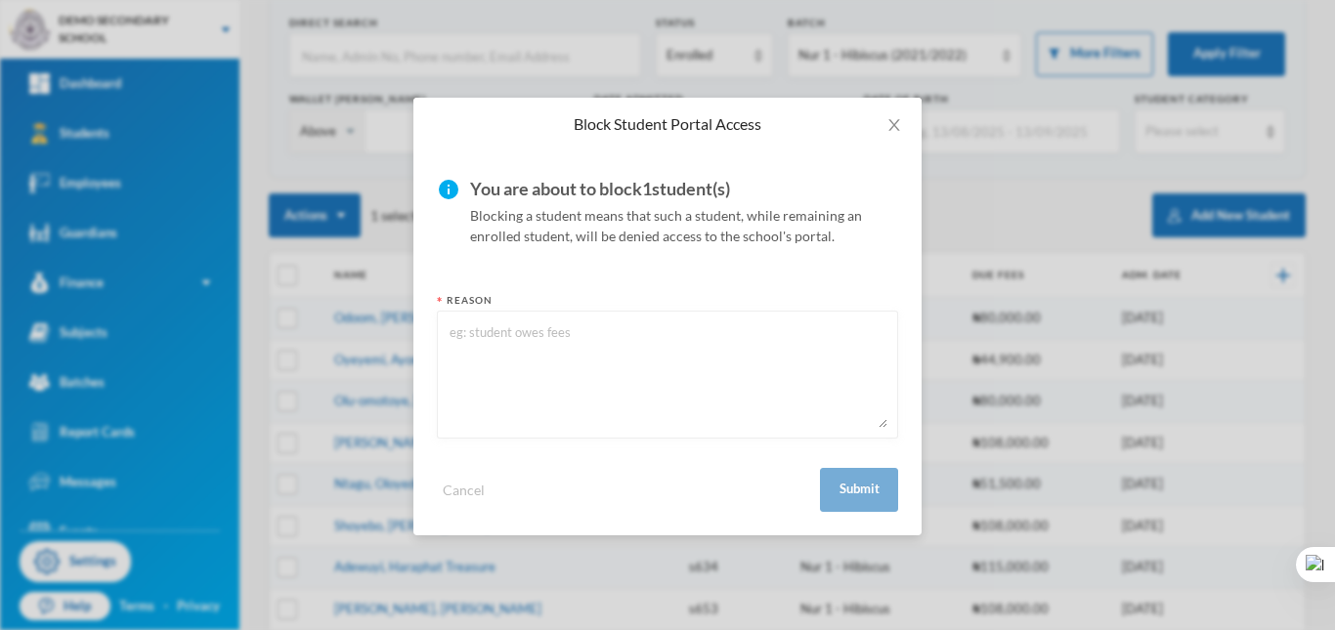
click at [997, 309] on div "Block Student Portal Access info You are about to block 1 student(s) Blocking a…" at bounding box center [667, 315] width 1335 height 630
click at [900, 123] on icon "icon: close" at bounding box center [894, 125] width 16 height 16
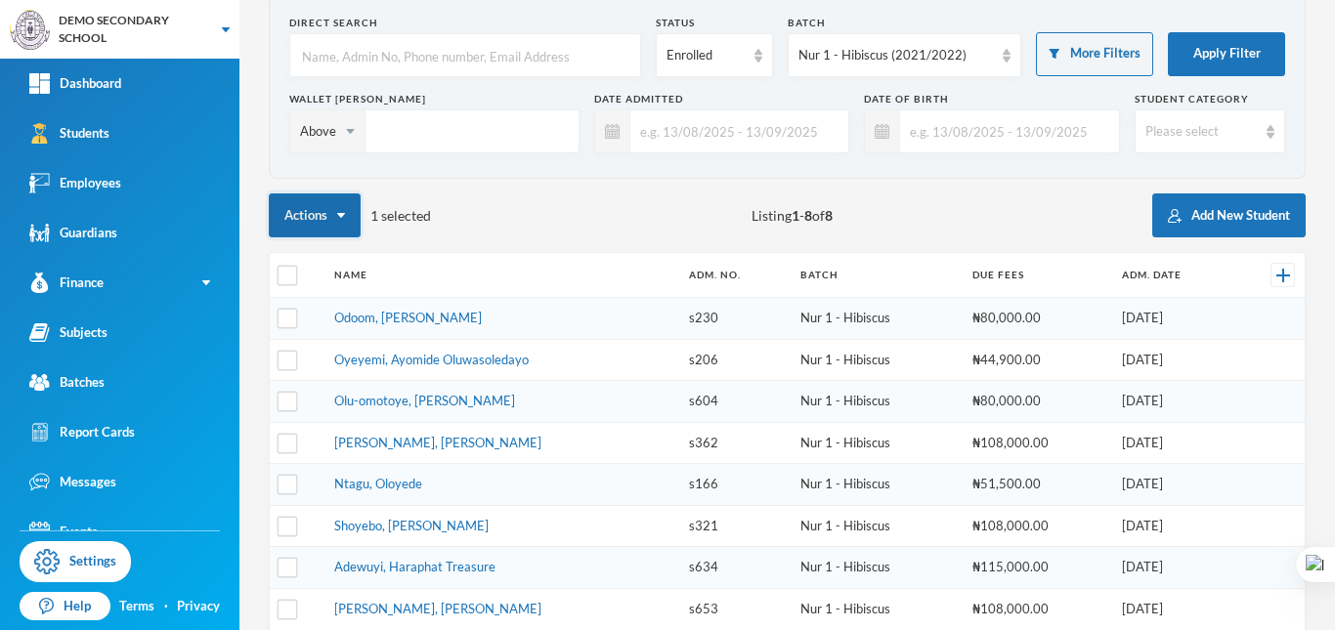
click at [339, 212] on button "Actions" at bounding box center [315, 216] width 92 height 44
click at [543, 199] on div "Actions 1 selected Listing 1 - 8 of 8 Add New Student" at bounding box center [787, 216] width 1037 height 44
click at [1209, 233] on button "Add New Student" at bounding box center [1228, 216] width 153 height 44
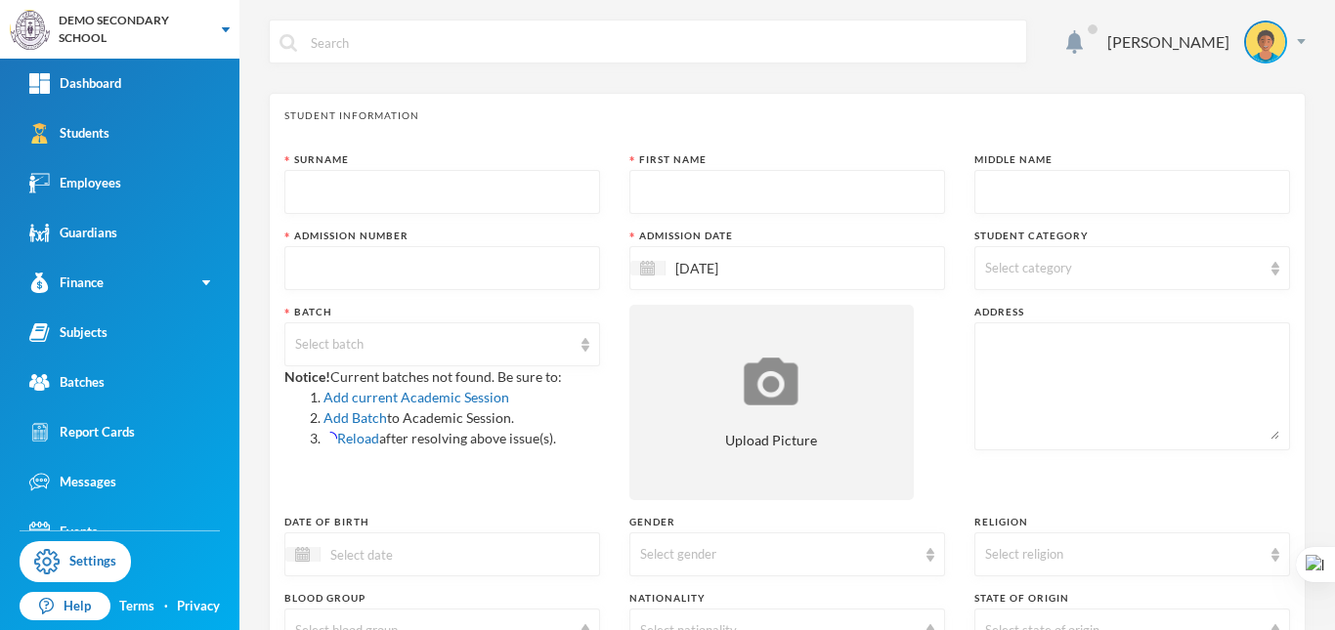
click at [810, 270] on input "[DATE]" at bounding box center [748, 268] width 164 height 22
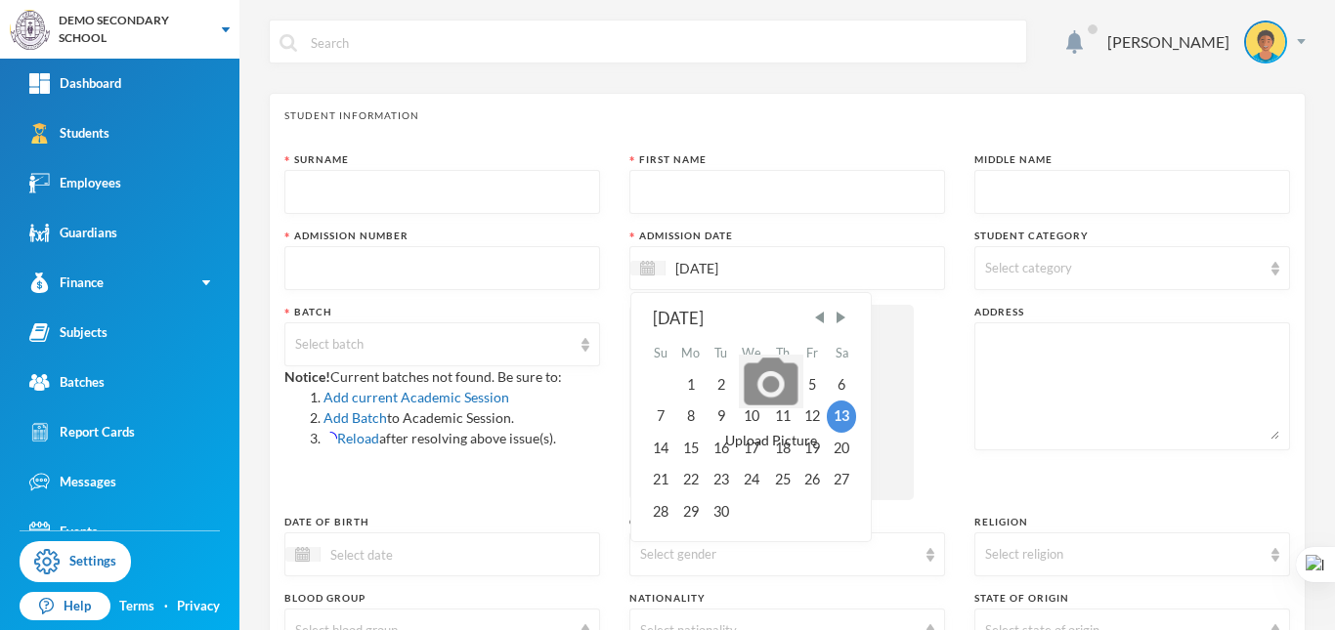
click at [1011, 265] on span "Select category" at bounding box center [1028, 268] width 87 height 16
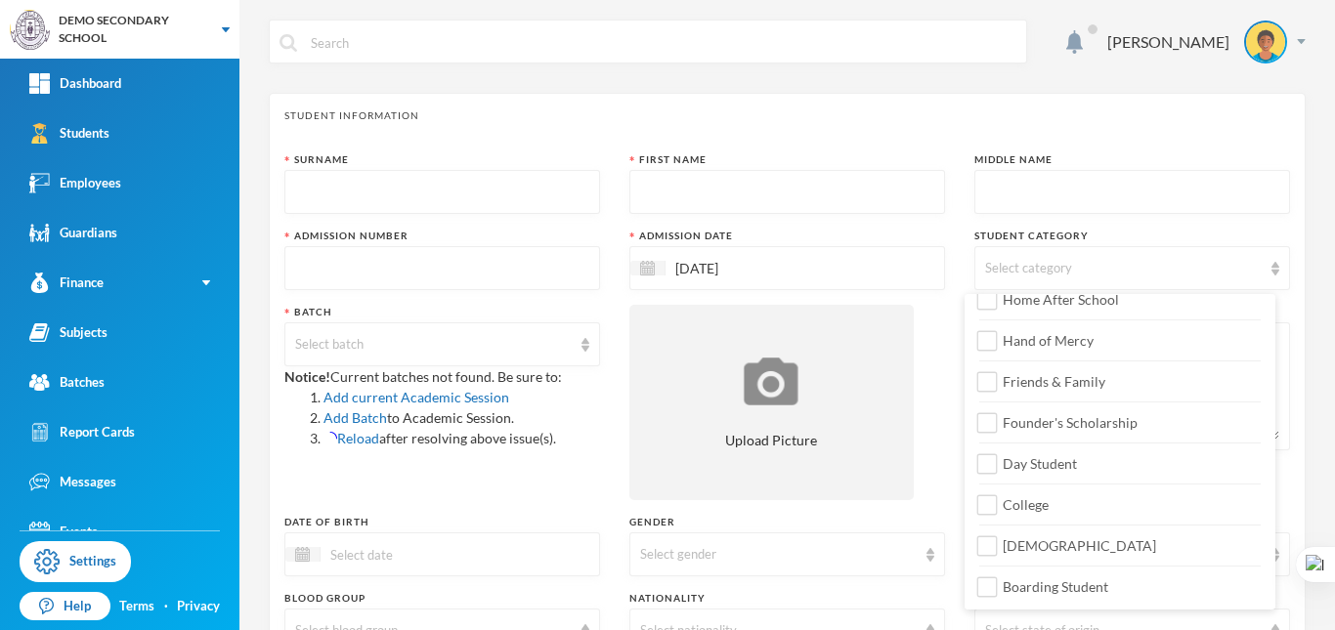
scroll to position [266, 0]
click at [1062, 343] on span "Hand of Mercy" at bounding box center [1048, 339] width 107 height 17
click at [998, 343] on input "Hand of Mercy" at bounding box center [987, 340] width 21 height 21
checkbox input "true"
click at [996, 380] on input "Friends & Family" at bounding box center [987, 381] width 21 height 21
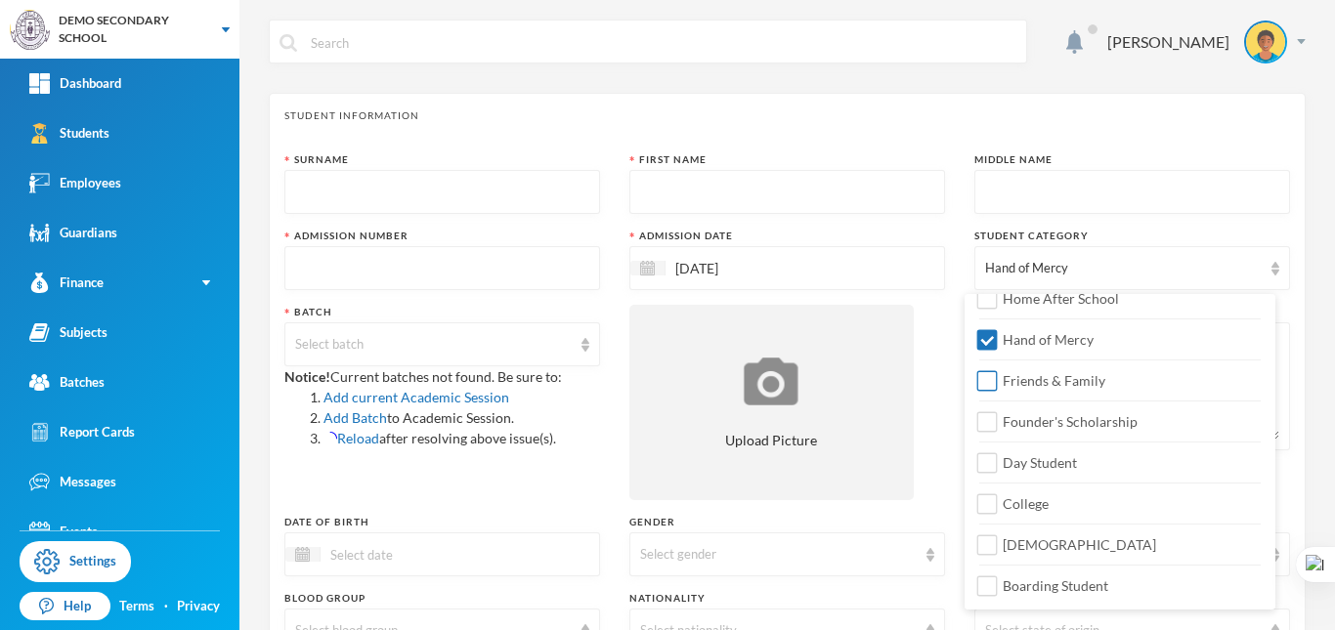
checkbox input "true"
click at [1041, 424] on span "Founder's Scholarship" at bounding box center [1070, 421] width 151 height 17
click at [998, 424] on input "Founder's Scholarship" at bounding box center [987, 422] width 21 height 21
checkbox input "true"
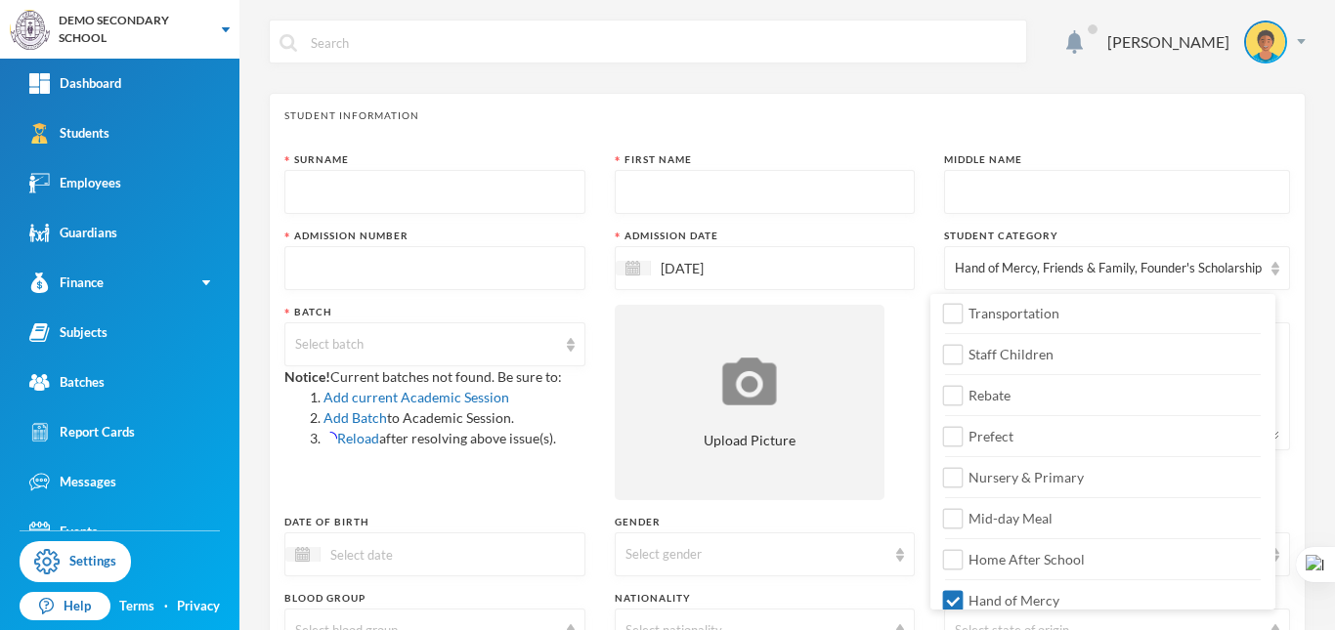
scroll to position [0, 0]
click at [1023, 319] on span "Transportation" at bounding box center [1014, 318] width 107 height 17
click at [964, 319] on input "Transportation" at bounding box center [953, 319] width 21 height 21
checkbox input "true"
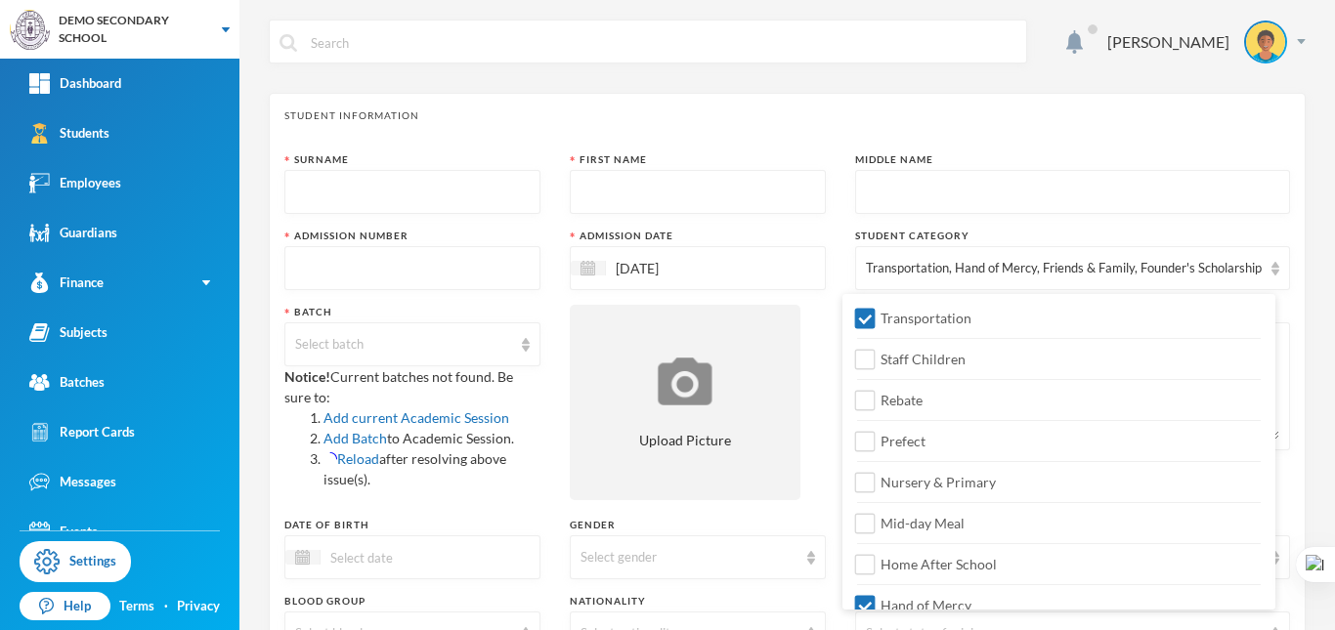
click at [1141, 232] on div "Student Category" at bounding box center [1072, 236] width 435 height 15
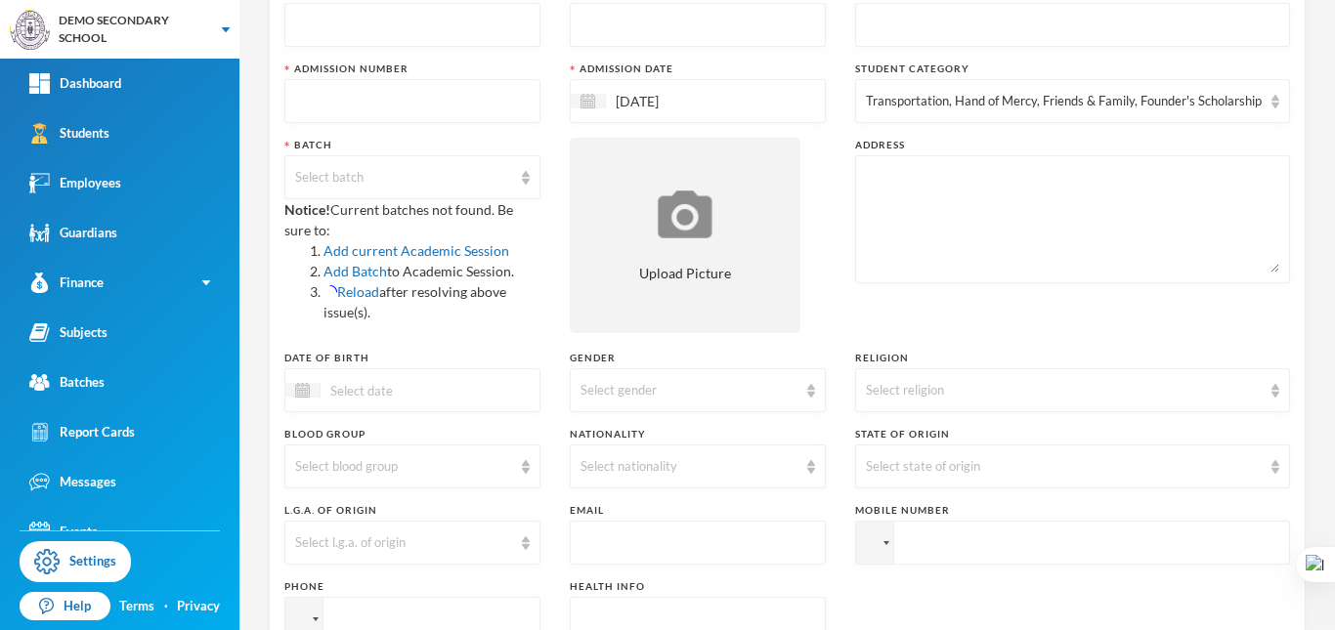
scroll to position [195, 0]
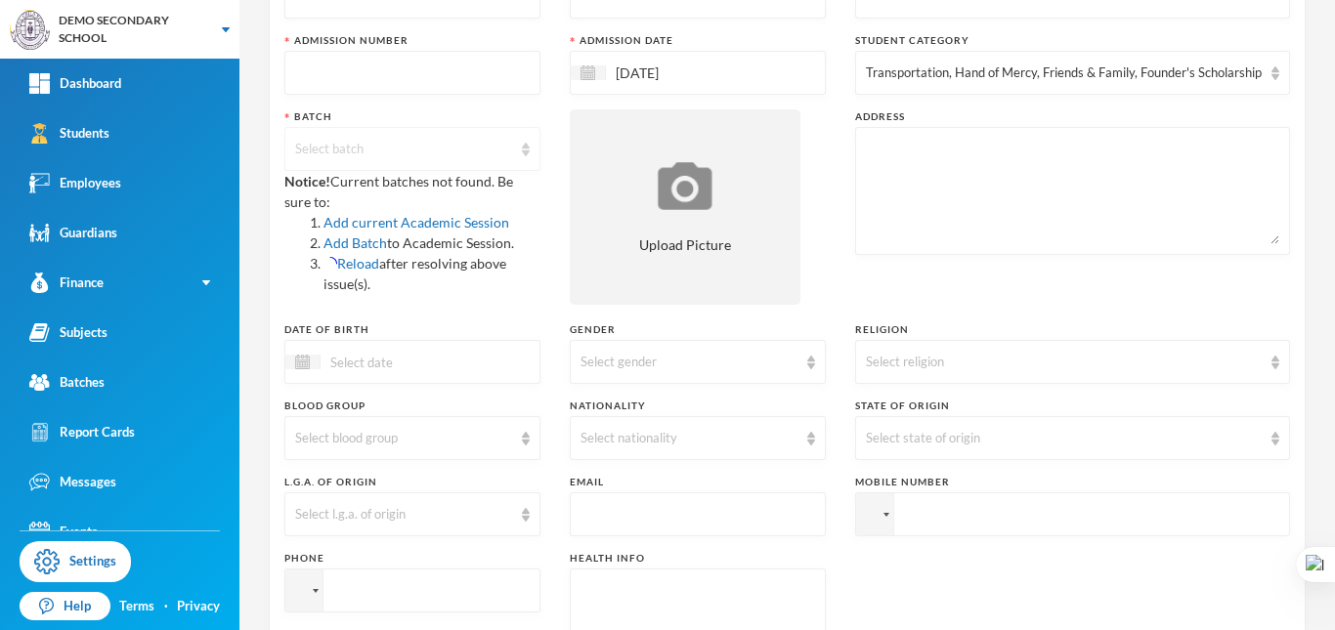
click at [374, 154] on div "Select batch" at bounding box center [403, 150] width 217 height 20
click at [399, 149] on div "Select batch" at bounding box center [403, 150] width 217 height 20
click at [418, 108] on div "Surname First Name Middle Name Admission Number Admission Date 13/09/2025 Stude…" at bounding box center [787, 334] width 1006 height 755
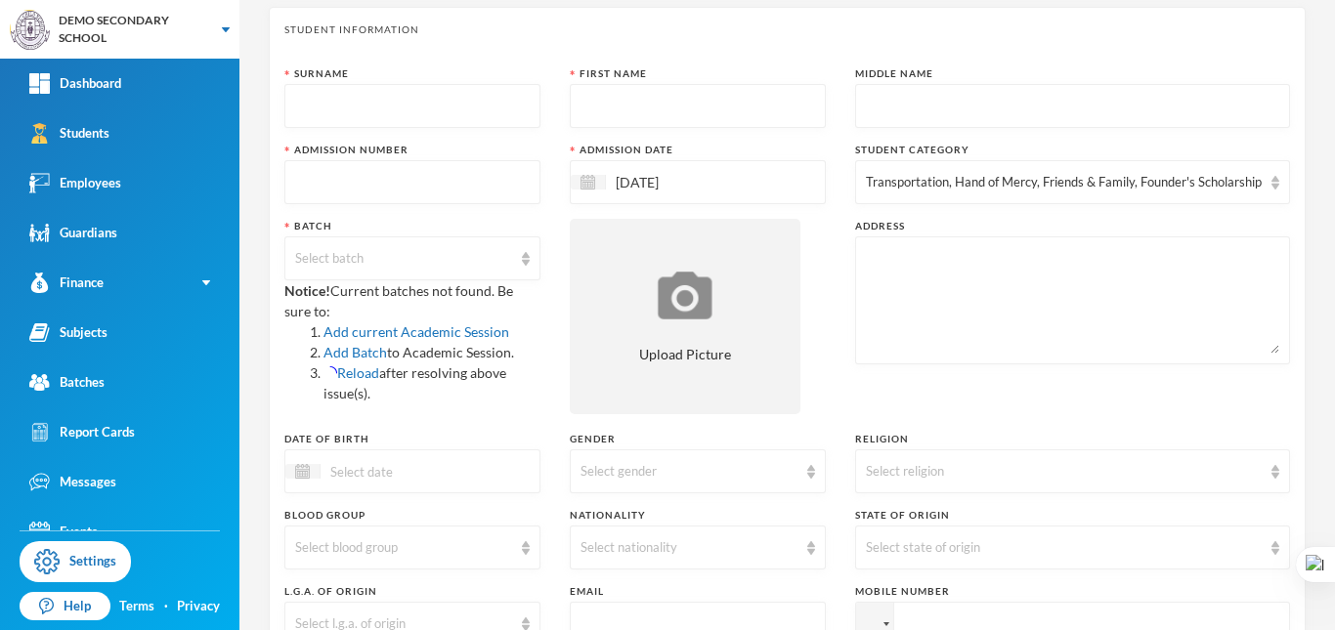
scroll to position [98, 0]
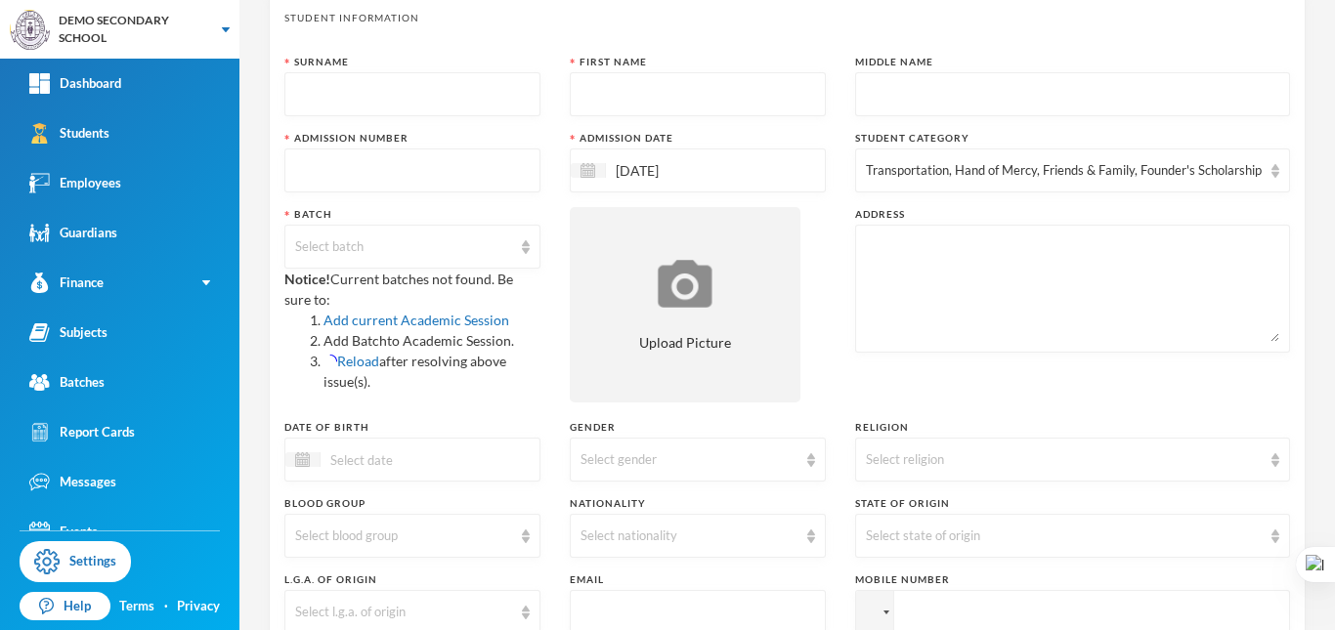
click at [358, 339] on link "Add Batch" at bounding box center [356, 340] width 64 height 17
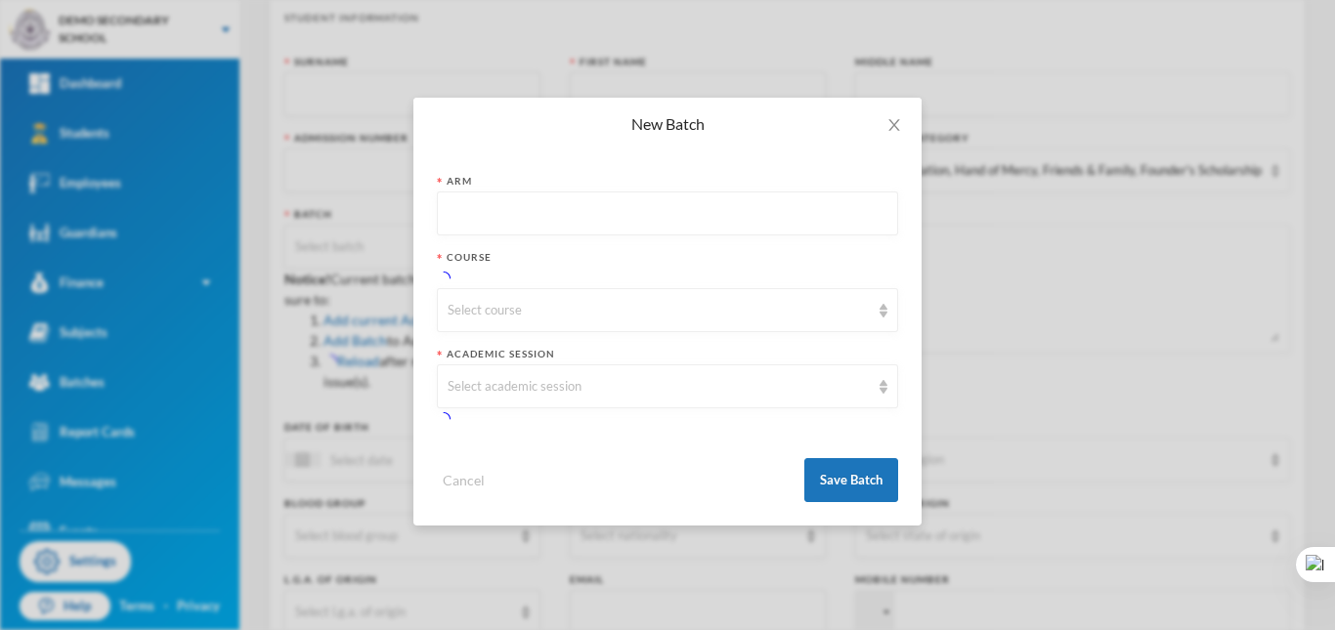
click at [536, 211] on input "text" at bounding box center [668, 215] width 440 height 44
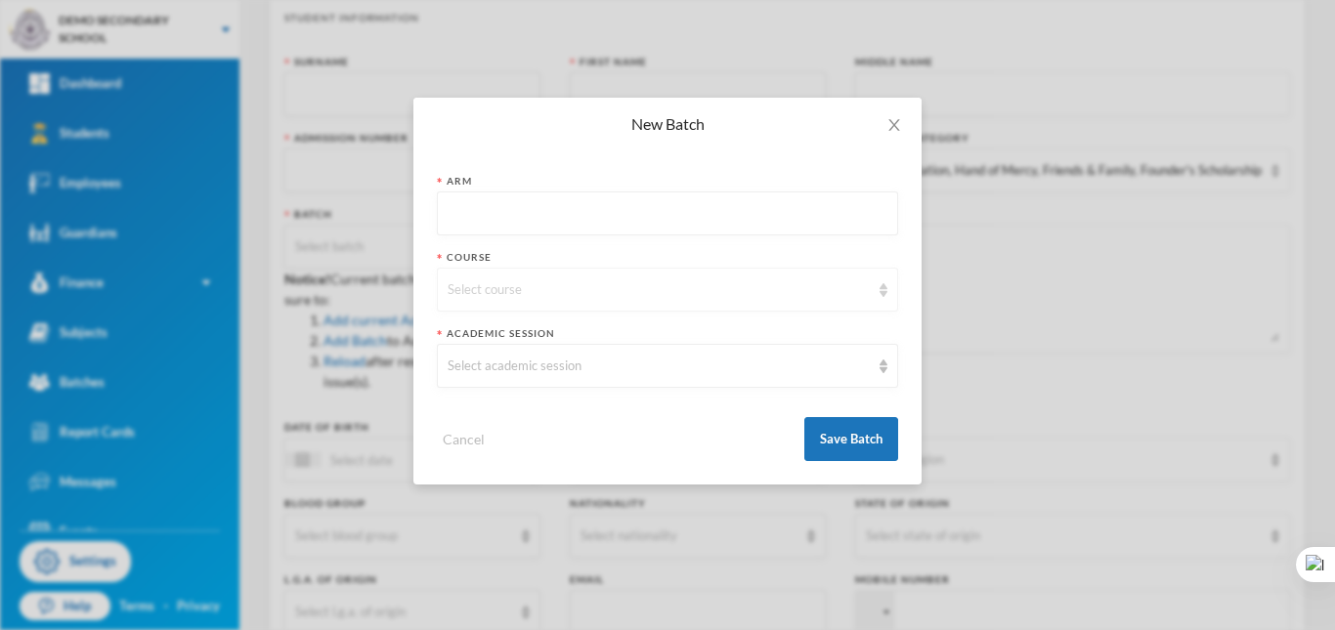
click at [536, 307] on div "Select course" at bounding box center [667, 290] width 461 height 44
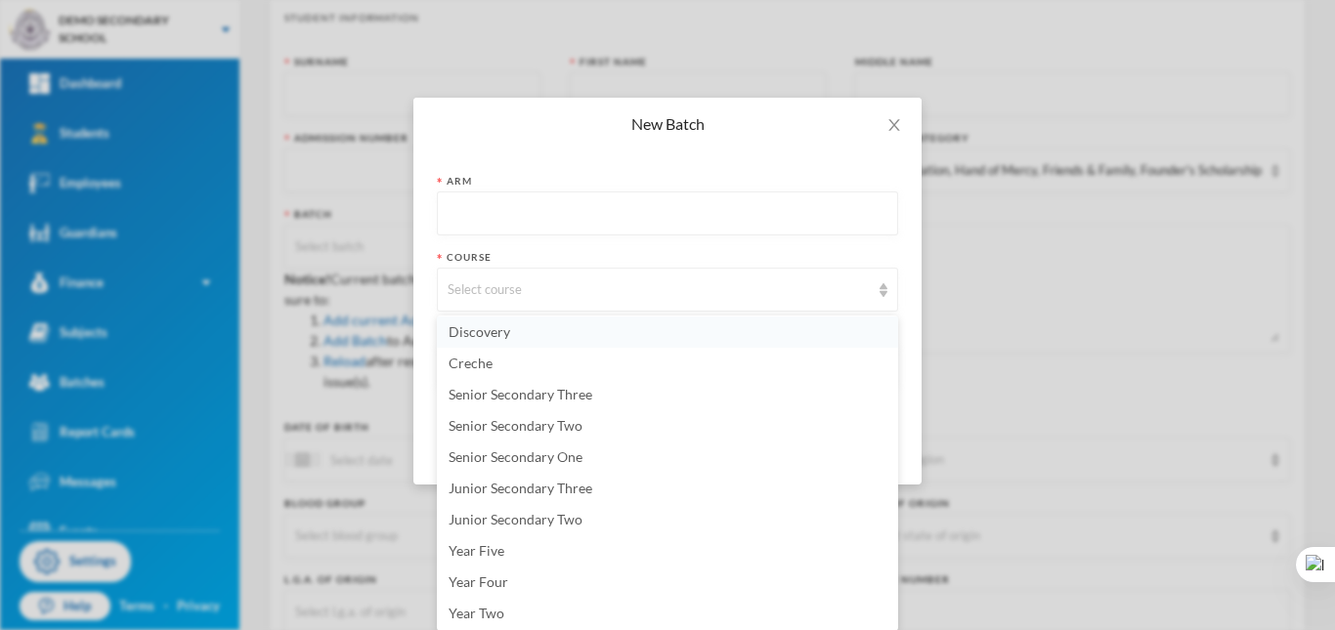
scroll to position [0, 0]
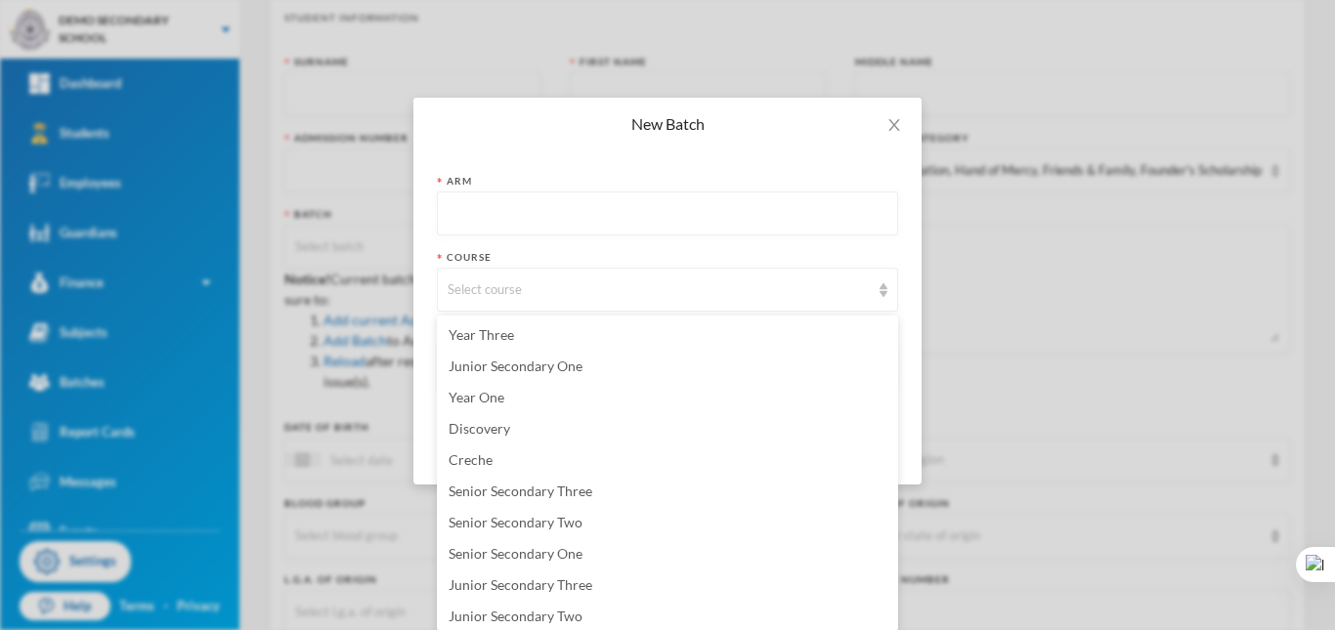
click at [594, 255] on div "Course" at bounding box center [667, 257] width 461 height 15
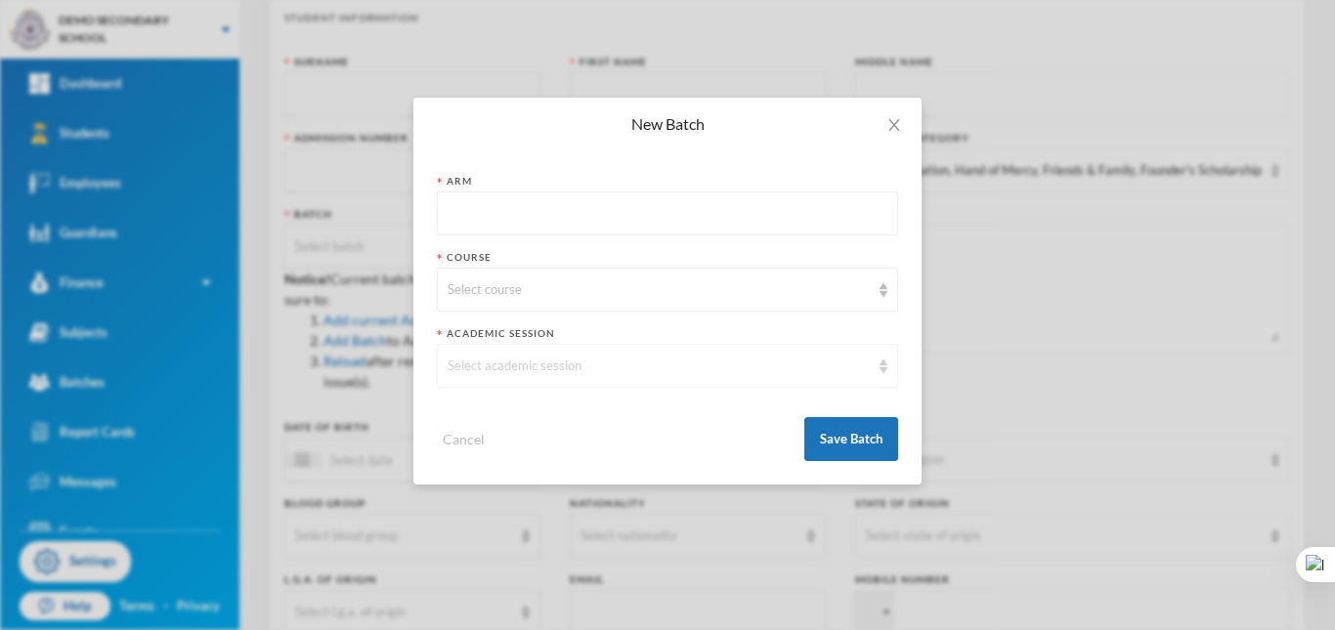
click at [546, 350] on div "Select academic session" at bounding box center [667, 366] width 461 height 44
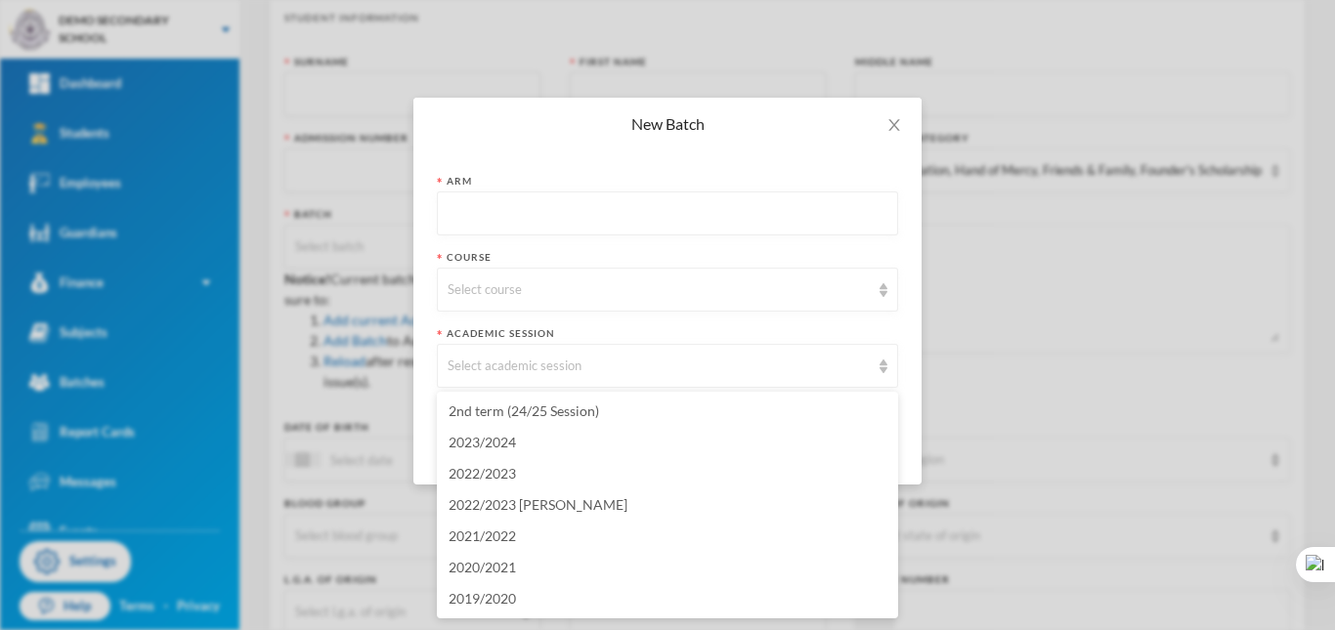
click at [437, 426] on div "2nd term (24/25 Session) 2023/2024 2022/2023 2022/2023 dan 2021/2022 2020/2021 …" at bounding box center [667, 505] width 461 height 227
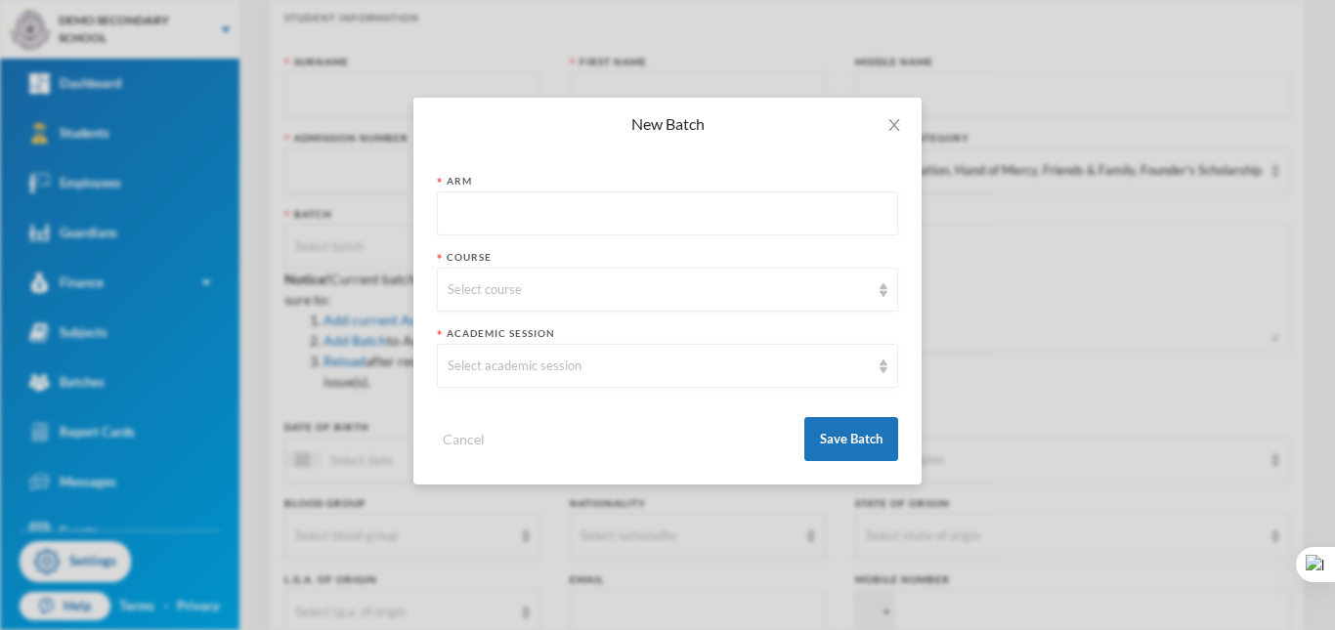
click at [825, 252] on div "Course" at bounding box center [667, 257] width 461 height 15
click at [751, 380] on div "Select academic session" at bounding box center [667, 366] width 461 height 44
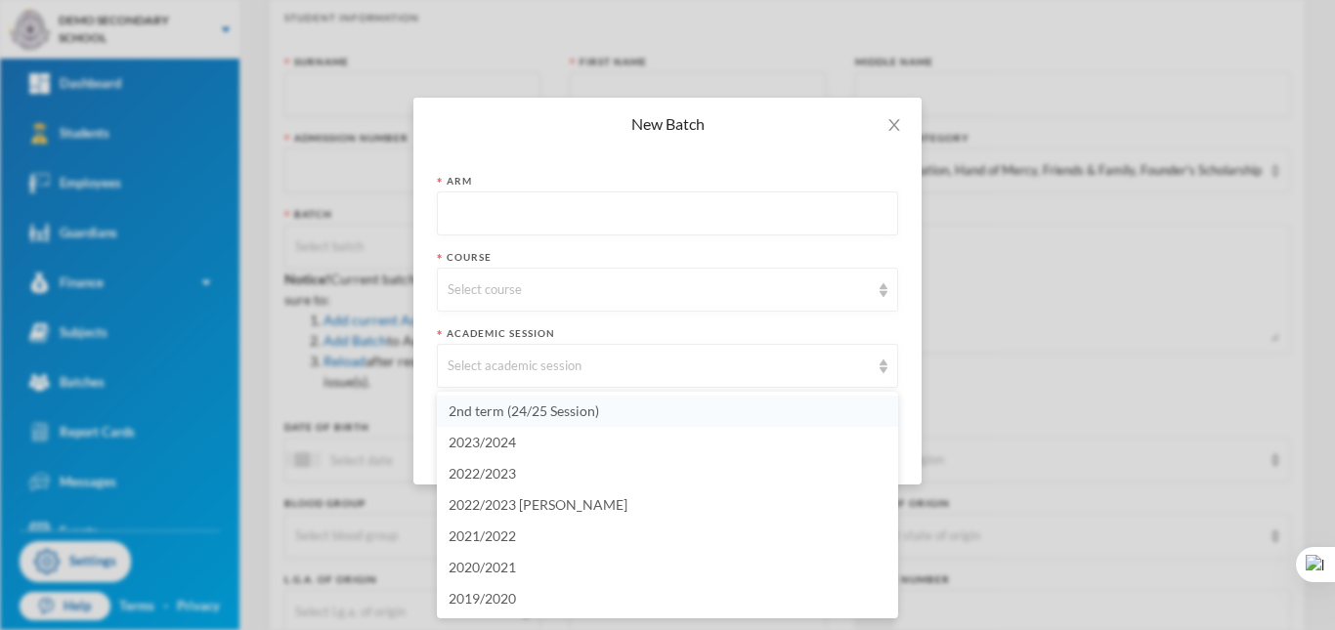
click at [590, 409] on span "2nd term (24/25 Session)" at bounding box center [524, 411] width 151 height 17
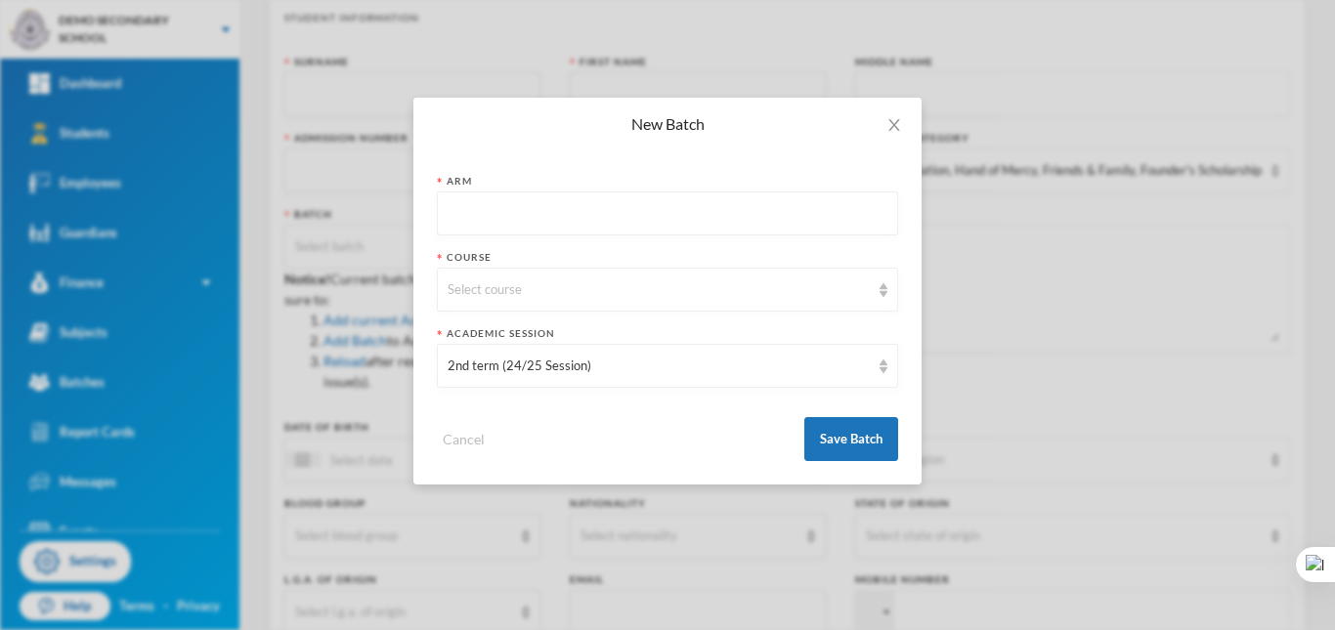
click at [663, 221] on input "text" at bounding box center [668, 215] width 440 height 44
type input "main"
type input "Main Arm"
click at [633, 293] on div "Select course" at bounding box center [659, 291] width 422 height 20
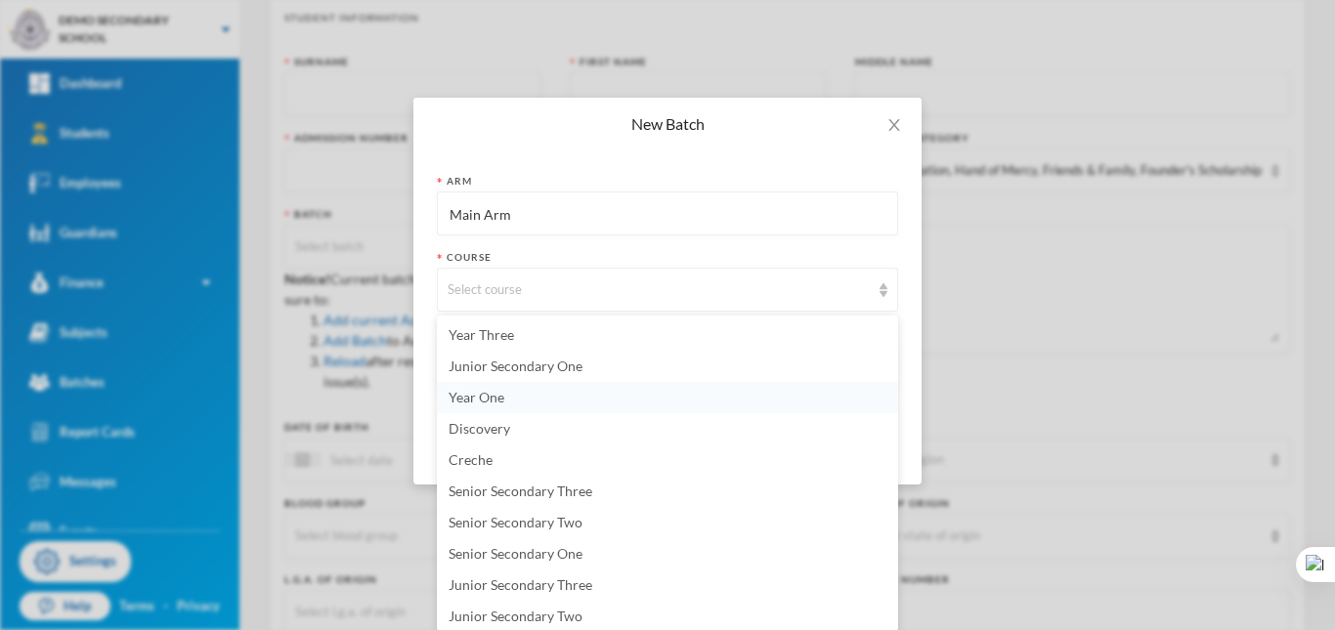
click at [551, 402] on li "Year One" at bounding box center [667, 397] width 461 height 31
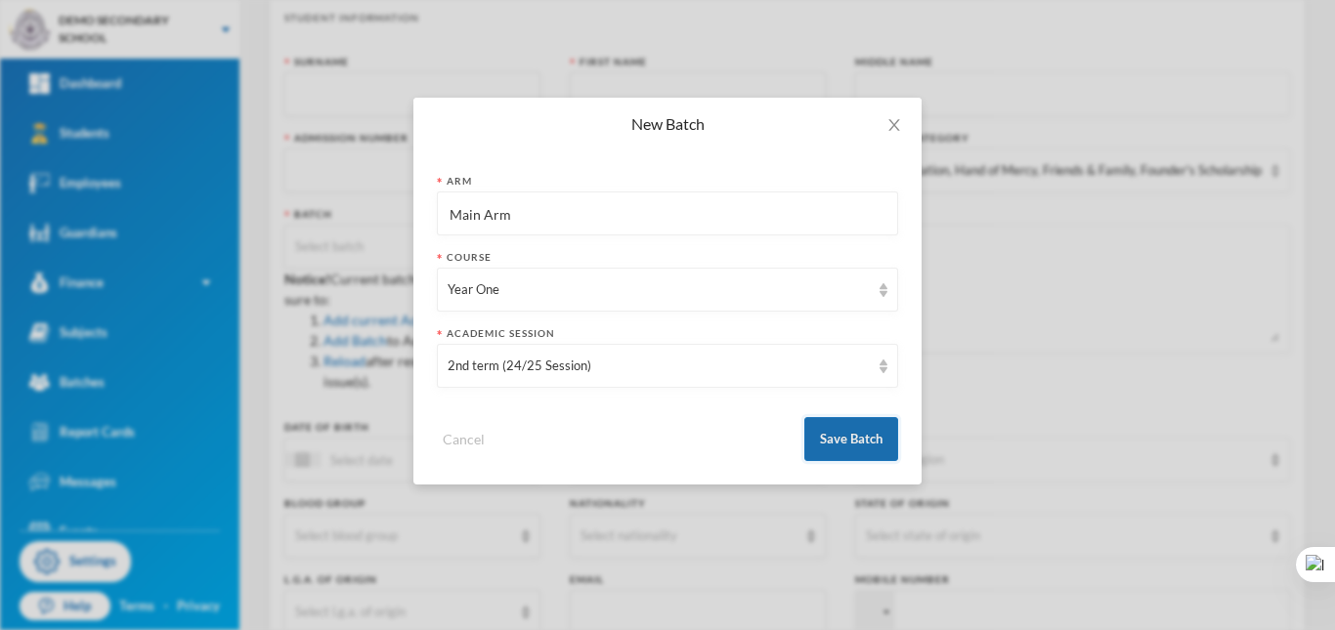
click at [839, 443] on button "Save Batch" at bounding box center [851, 439] width 94 height 44
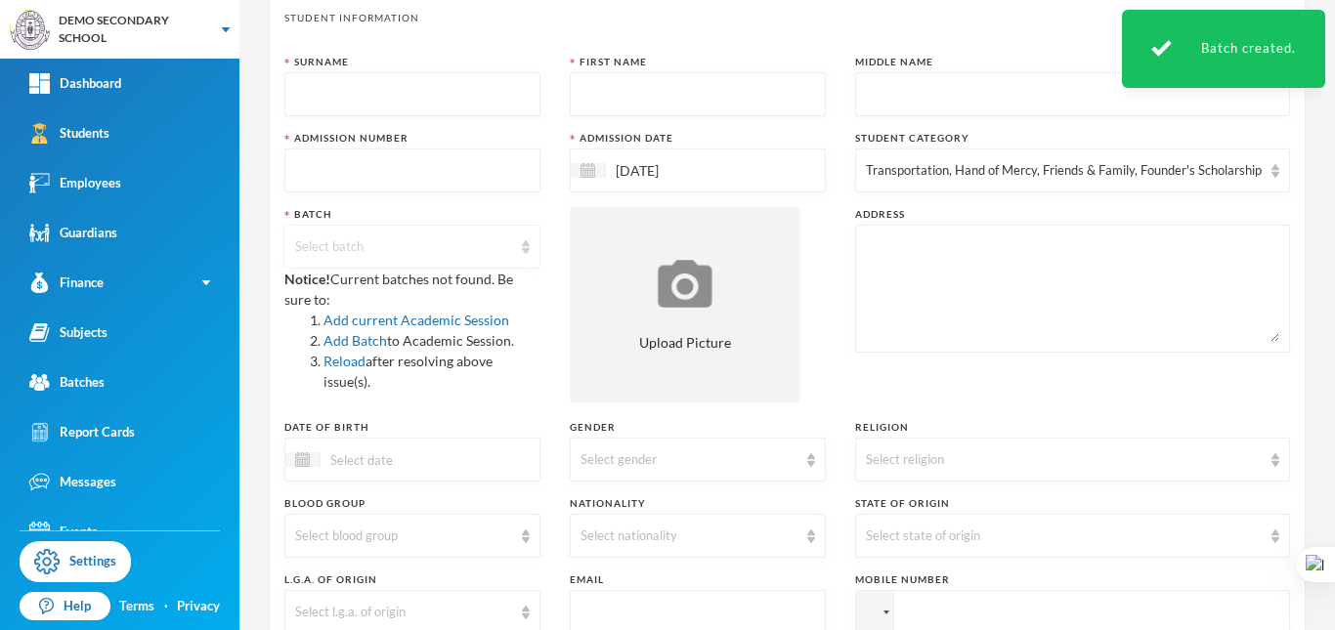
click at [489, 241] on div "Select batch" at bounding box center [403, 248] width 217 height 20
click at [405, 276] on ul at bounding box center [409, 277] width 250 height 8
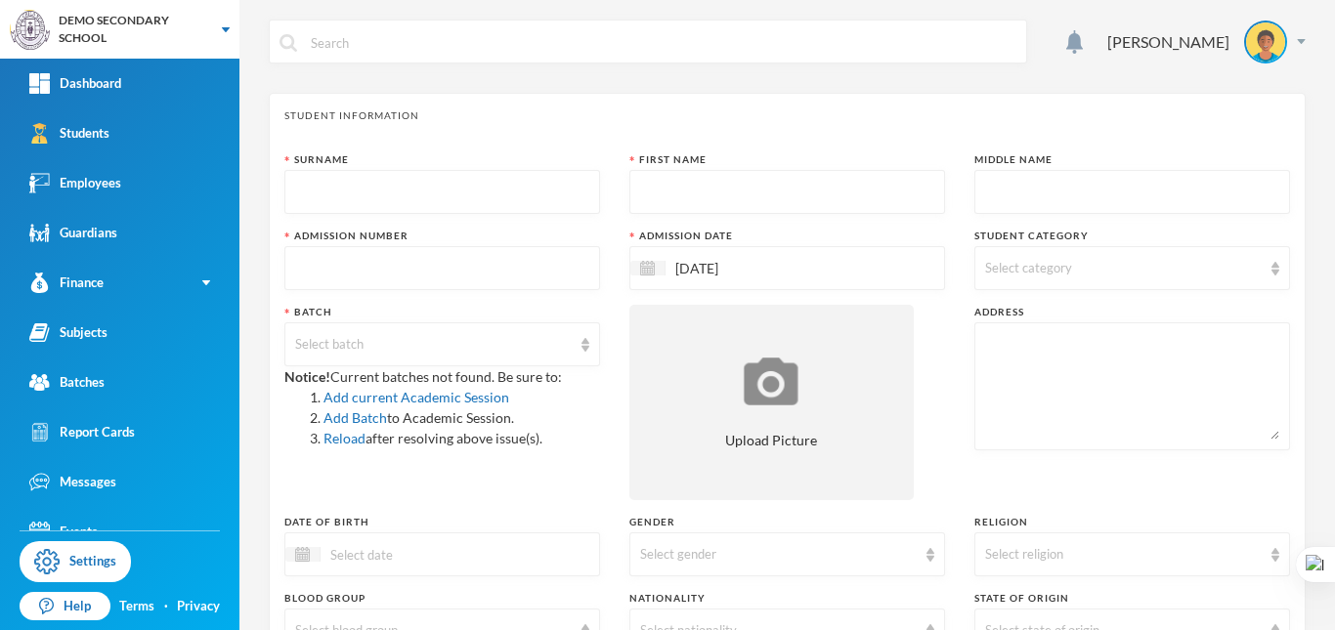
click at [541, 328] on div "Select batch" at bounding box center [442, 345] width 316 height 44
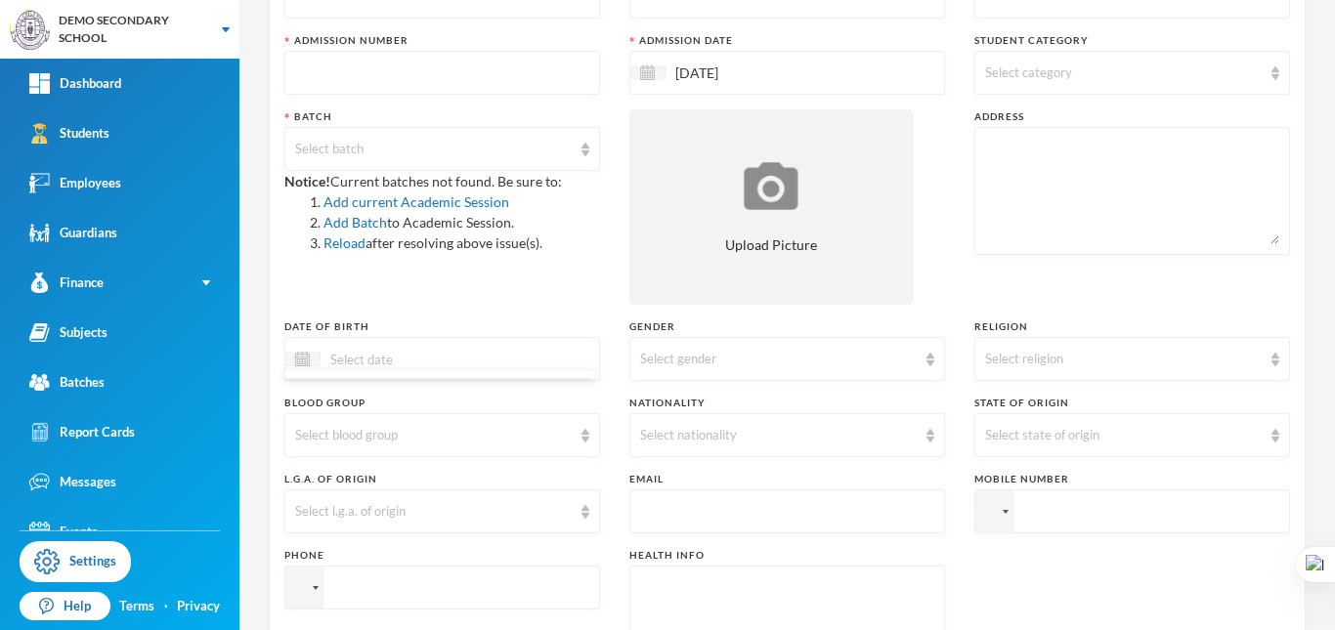
scroll to position [293, 0]
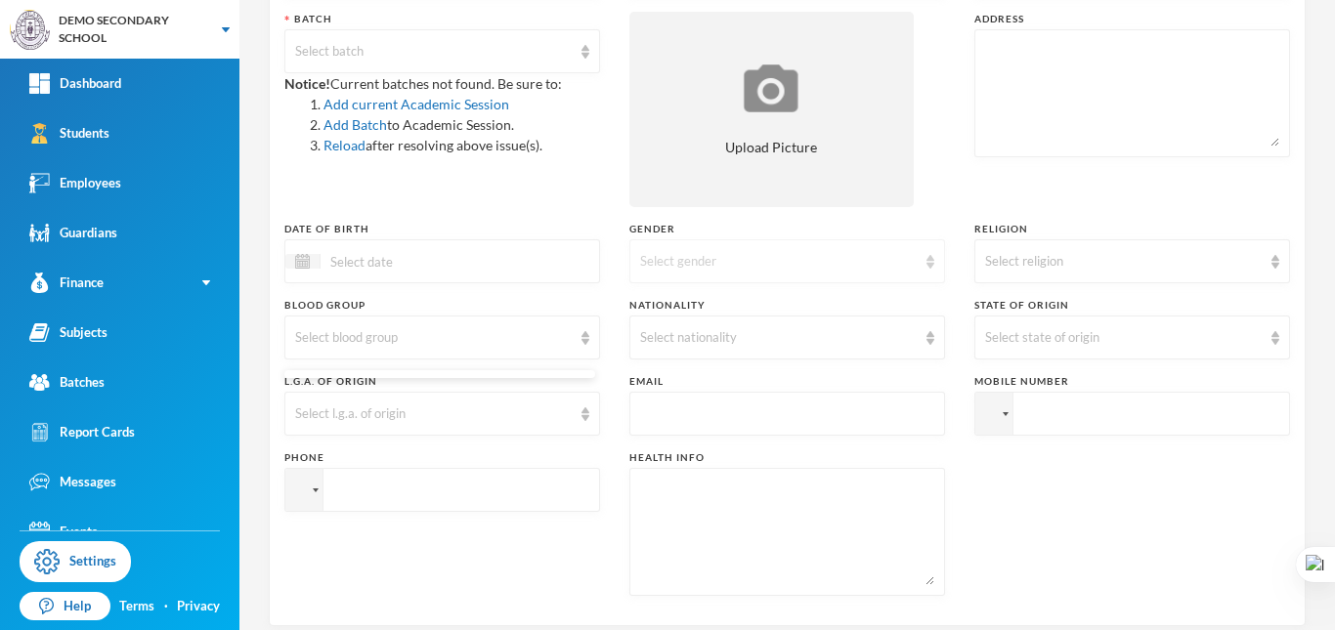
click at [768, 275] on div "Select gender" at bounding box center [787, 261] width 316 height 44
click at [525, 258] on div at bounding box center [442, 261] width 316 height 44
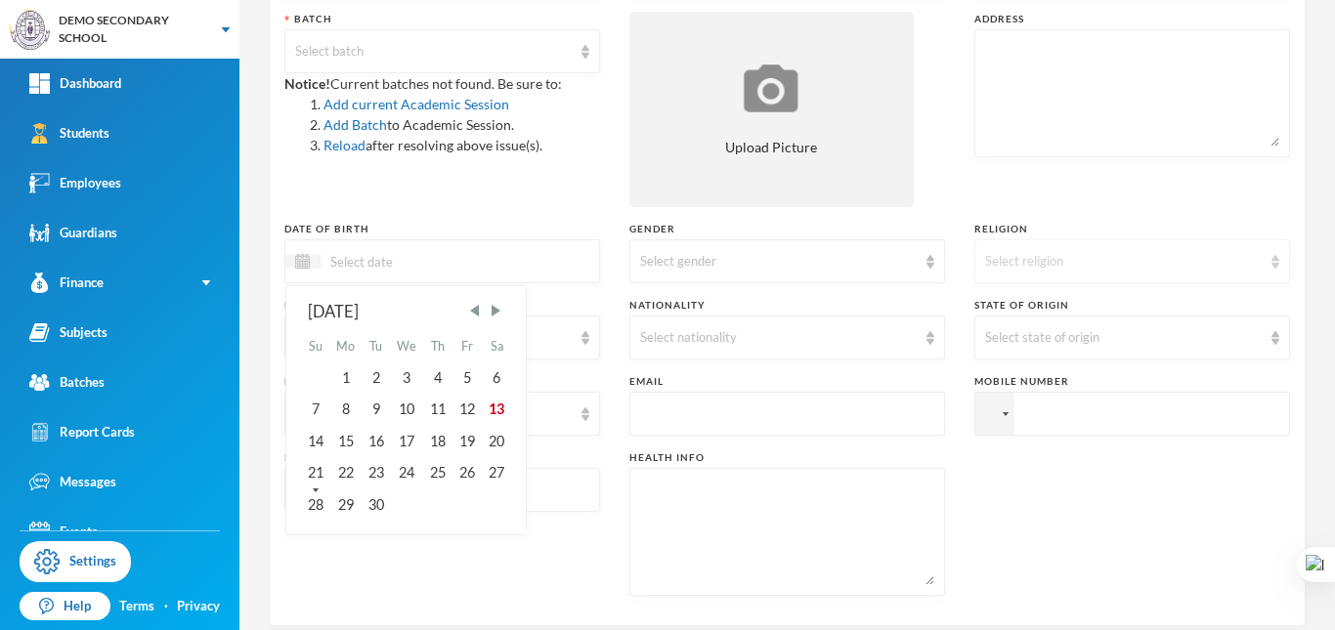
click at [1037, 266] on div "Select religion" at bounding box center [1123, 262] width 277 height 20
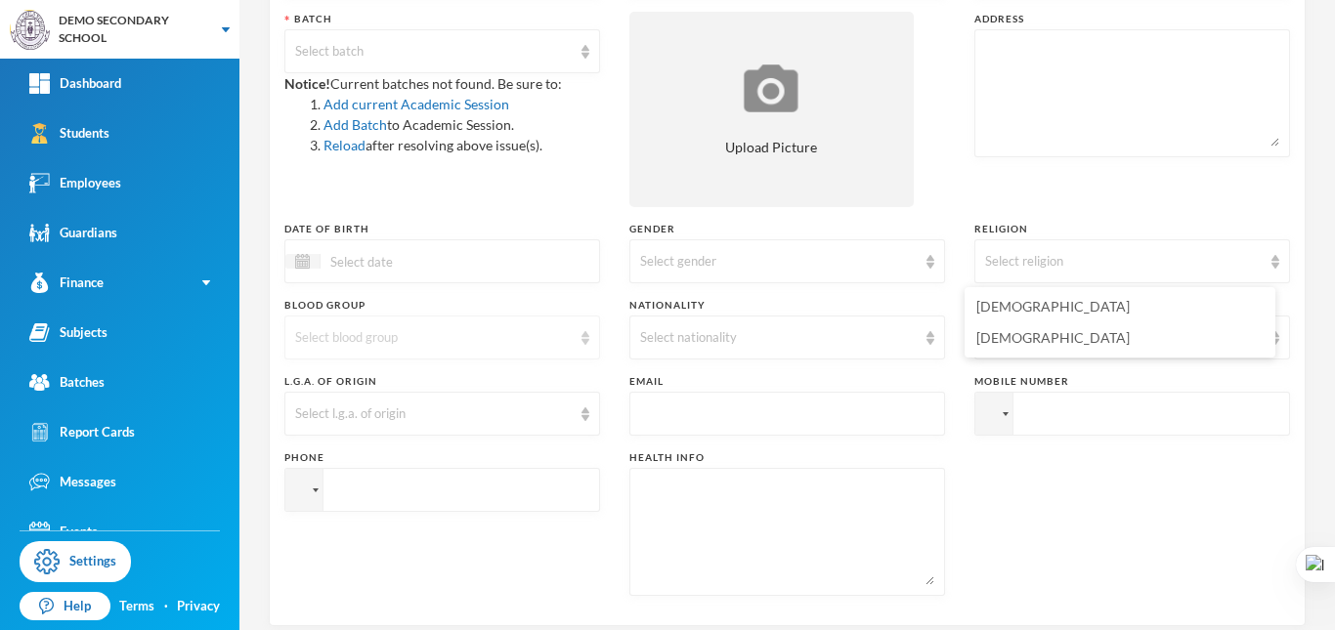
click at [426, 335] on div "Select blood group" at bounding box center [433, 338] width 277 height 20
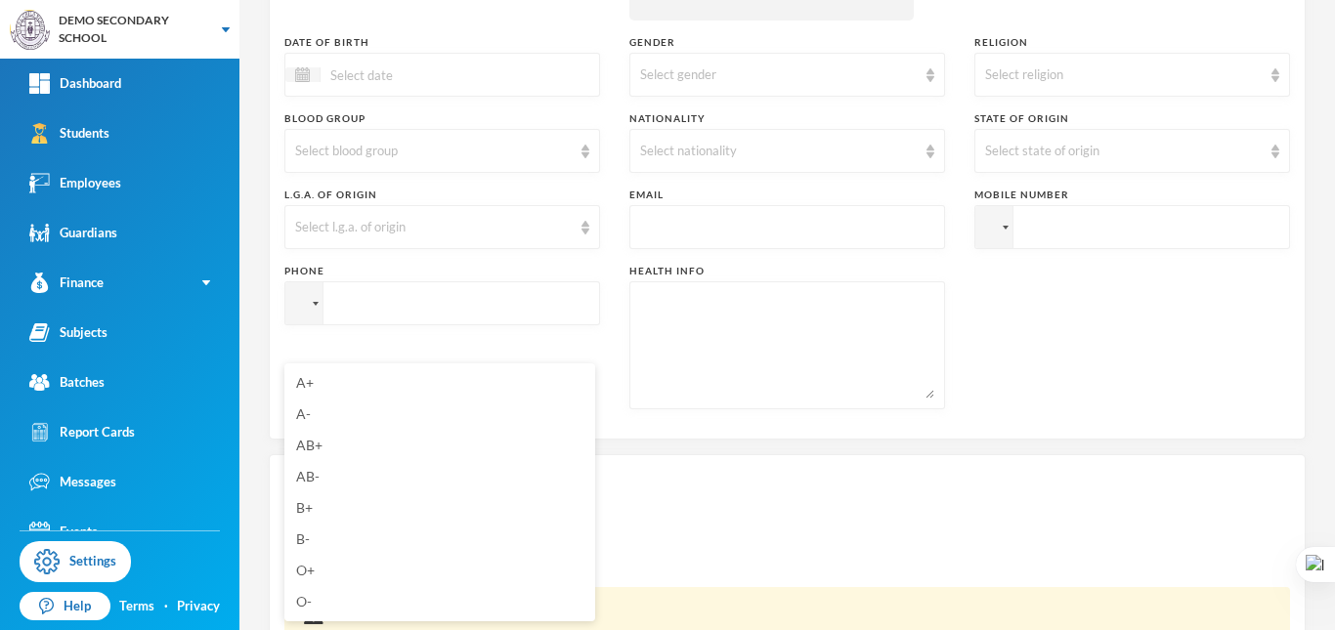
scroll to position [489, 0]
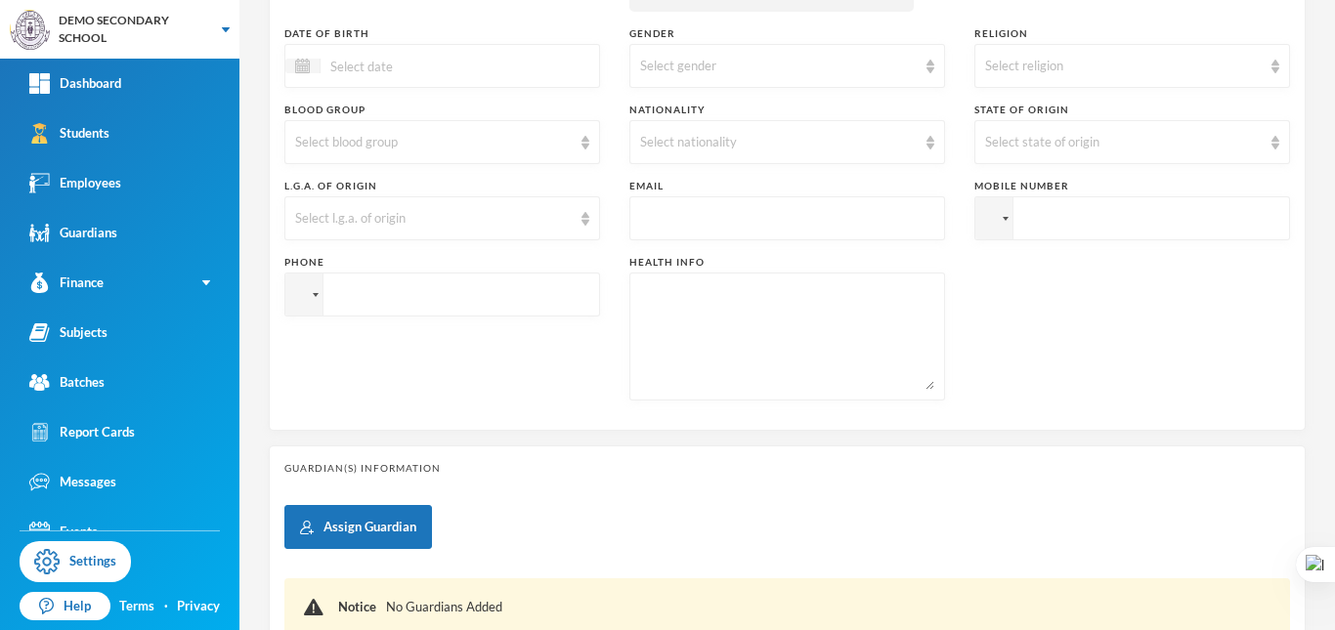
click at [613, 275] on div "Surname First Name Middle Name Admission Number Admission Date [DATE] Student C…" at bounding box center [787, 40] width 1006 height 752
click at [518, 144] on div "Select blood group" at bounding box center [433, 143] width 277 height 20
click at [599, 98] on div "Surname First Name Middle Name Admission Number Admission Date [DATE] Student C…" at bounding box center [787, 40] width 1006 height 752
click at [742, 150] on div "Select nationality" at bounding box center [778, 143] width 277 height 20
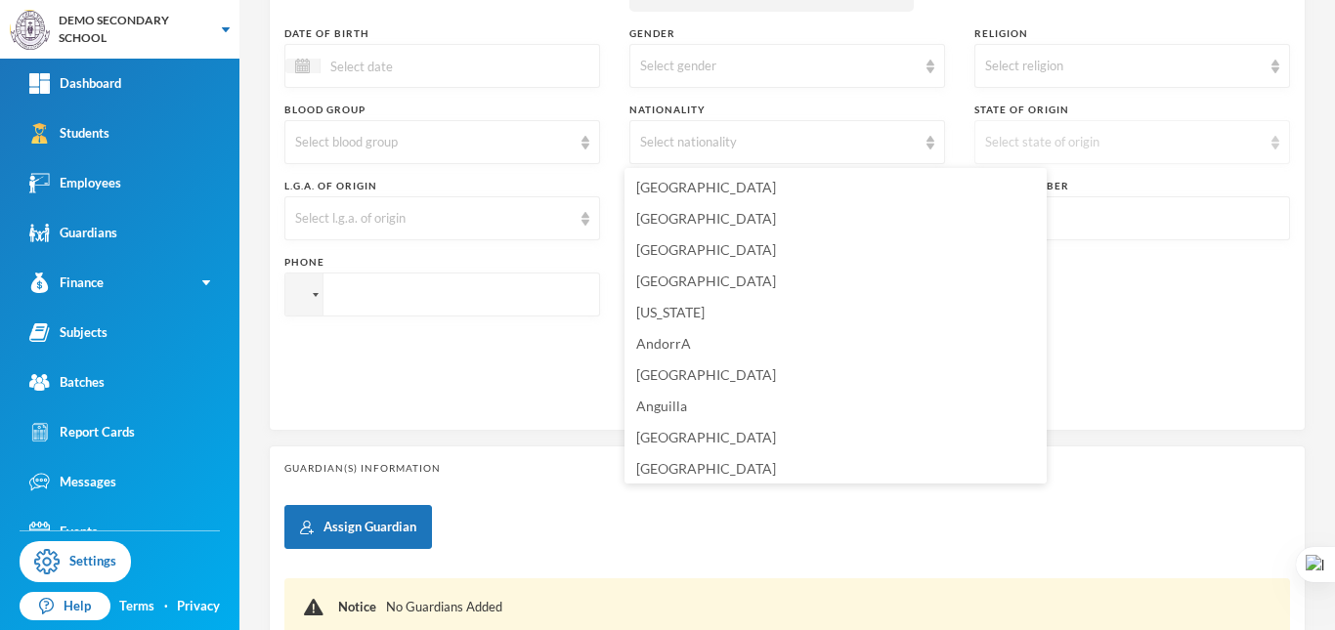
click at [1033, 146] on div "Select state of origin" at bounding box center [1123, 143] width 277 height 20
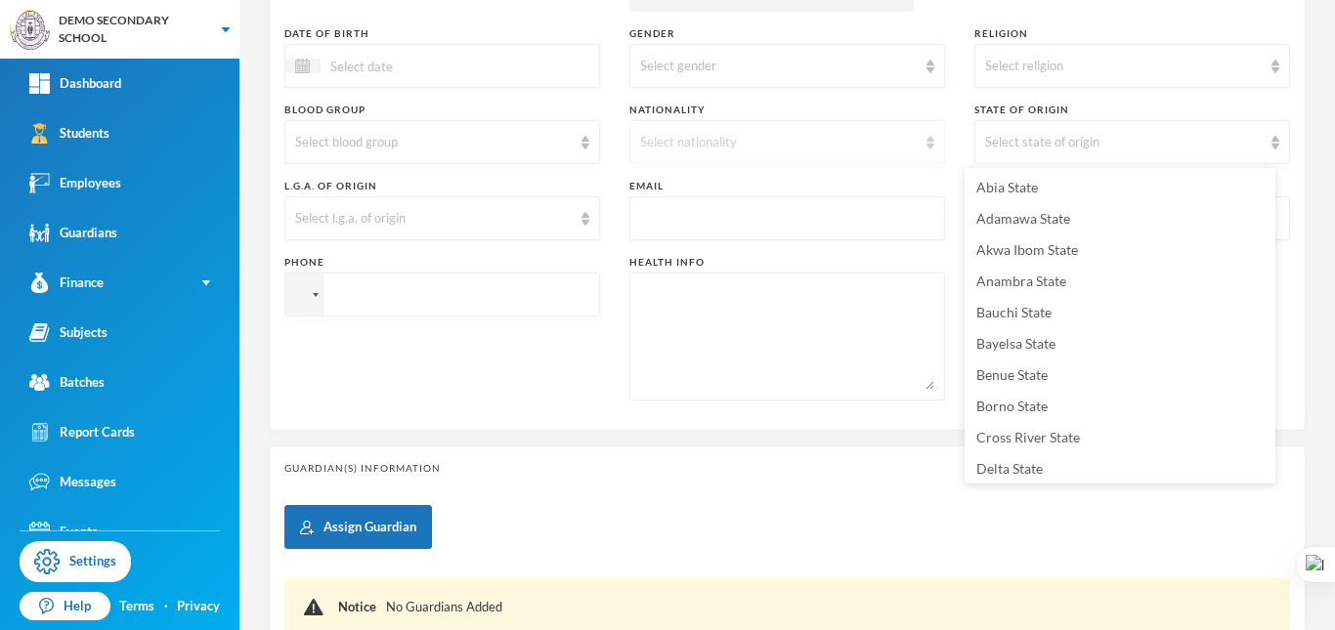
click at [853, 134] on div "Select nationality" at bounding box center [778, 143] width 277 height 20
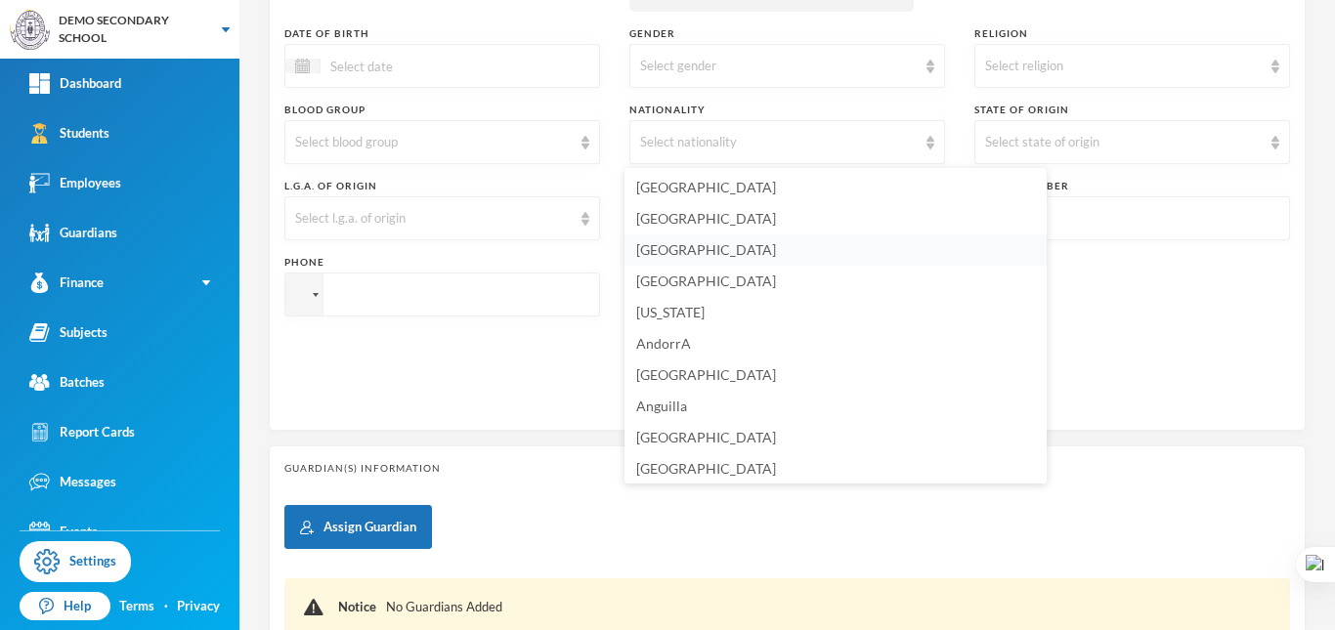
click at [699, 238] on li "[GEOGRAPHIC_DATA]" at bounding box center [836, 250] width 422 height 31
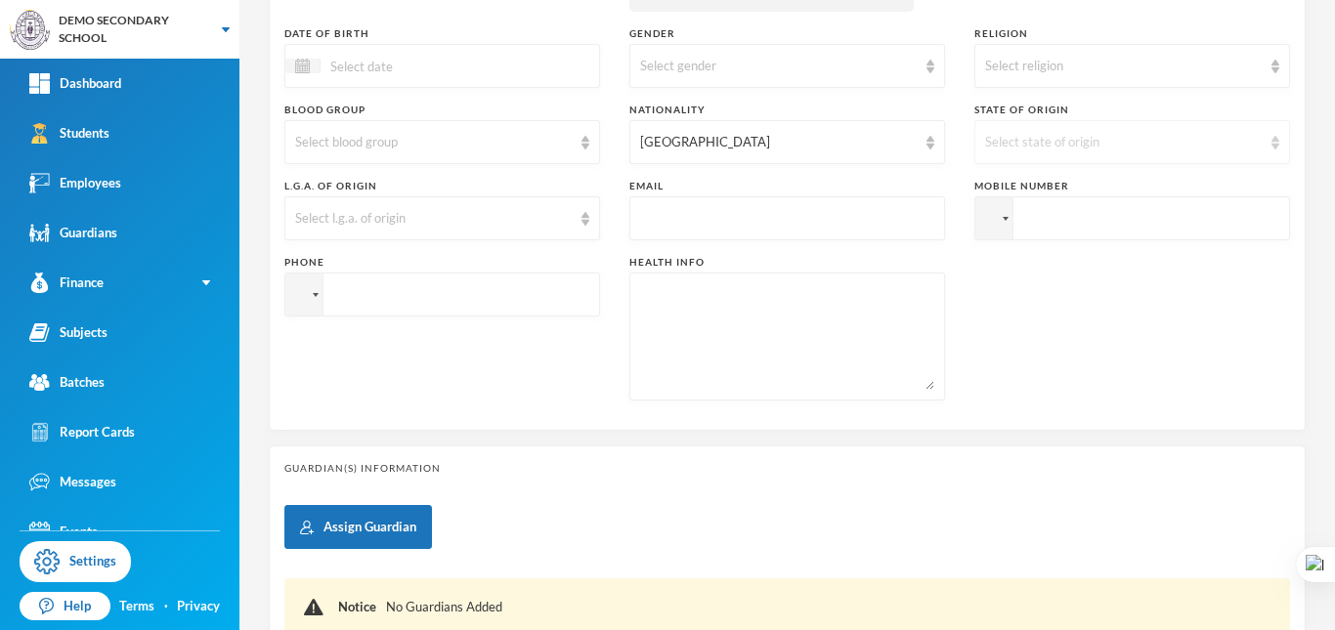
click at [1097, 145] on div "Select state of origin" at bounding box center [1123, 143] width 277 height 20
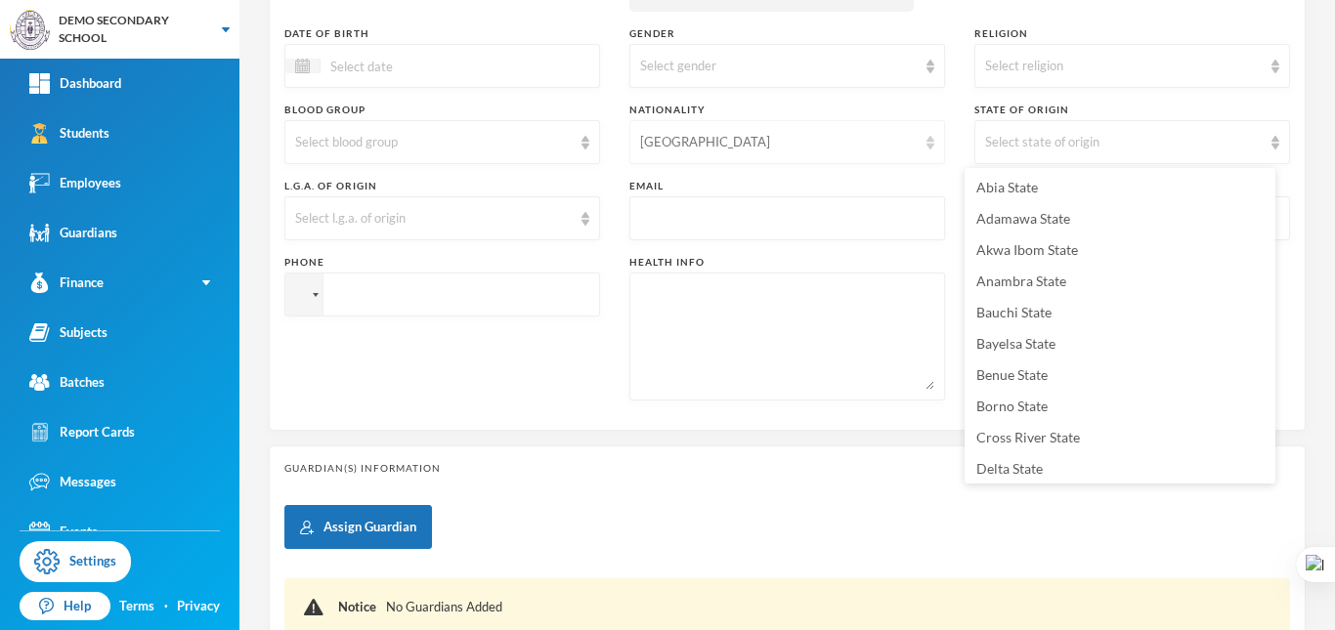
click at [806, 129] on div "[GEOGRAPHIC_DATA]" at bounding box center [787, 142] width 316 height 44
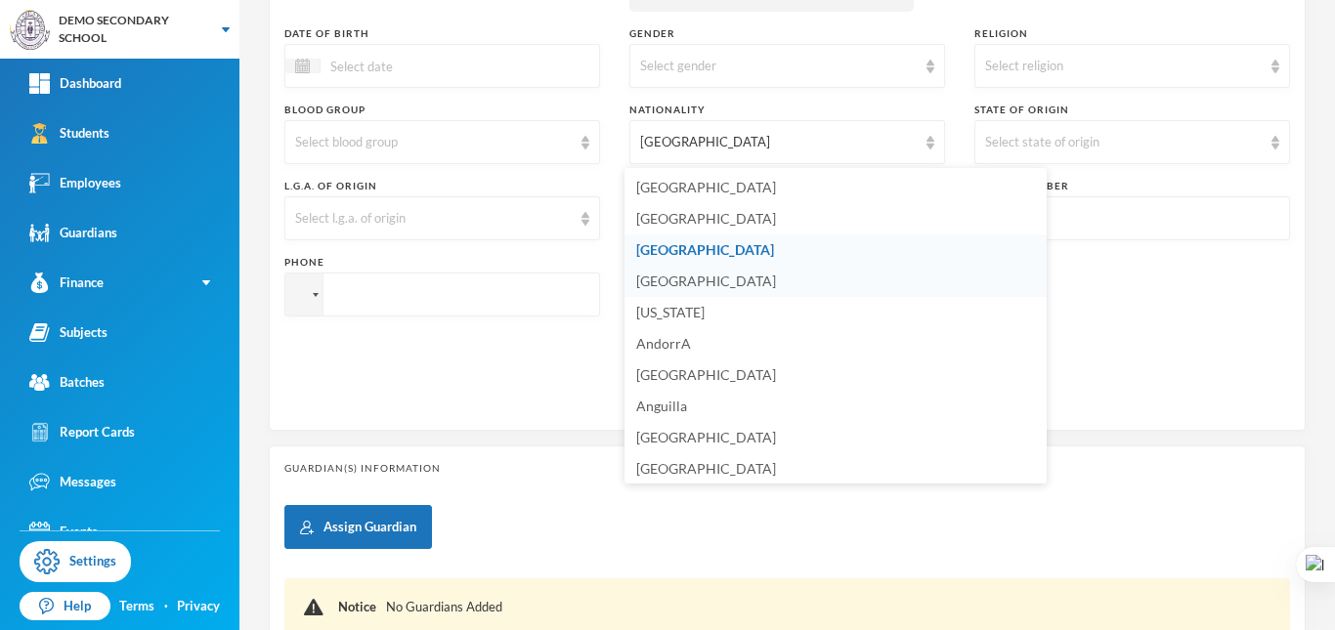
click at [689, 284] on li "[GEOGRAPHIC_DATA]" at bounding box center [836, 281] width 422 height 31
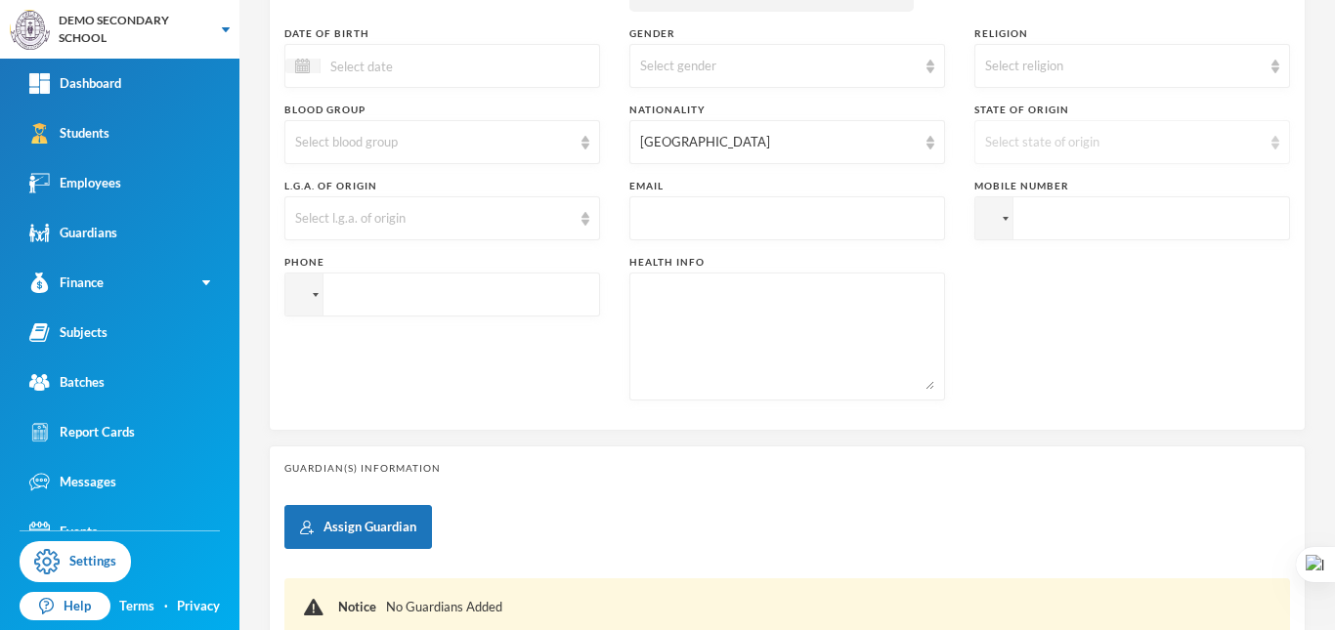
click at [1059, 150] on div "Select state of origin" at bounding box center [1123, 143] width 277 height 20
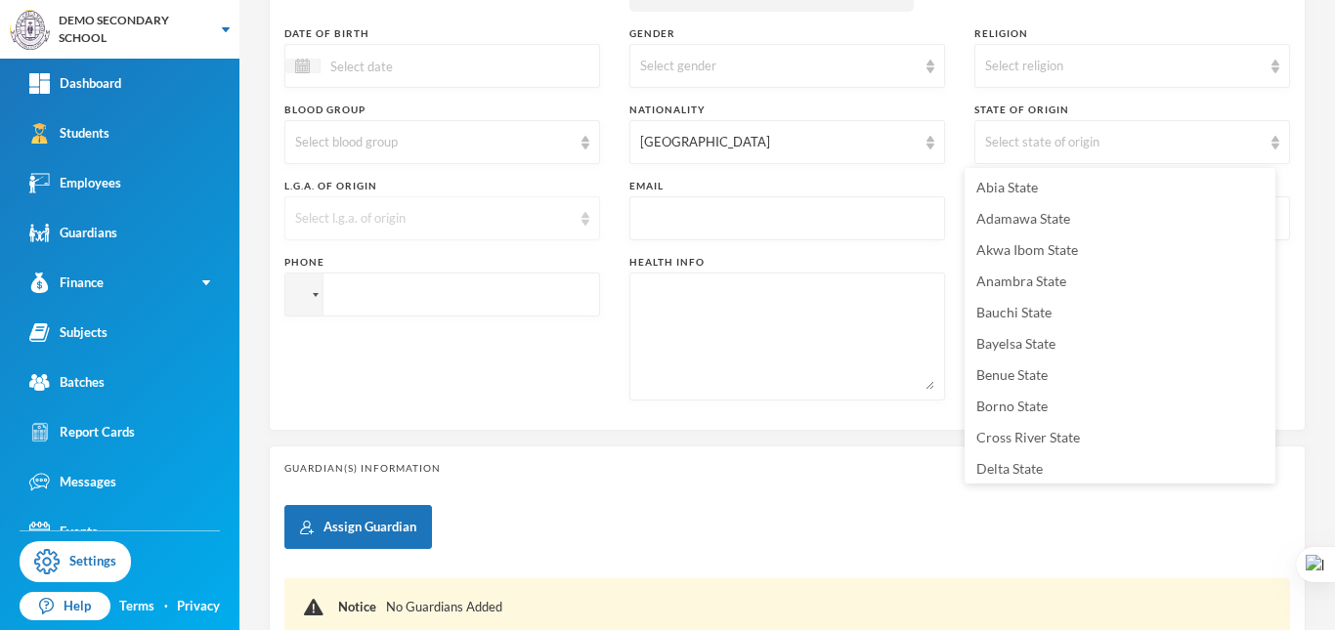
click at [491, 226] on div "Select l.g.a. of origin" at bounding box center [433, 219] width 277 height 20
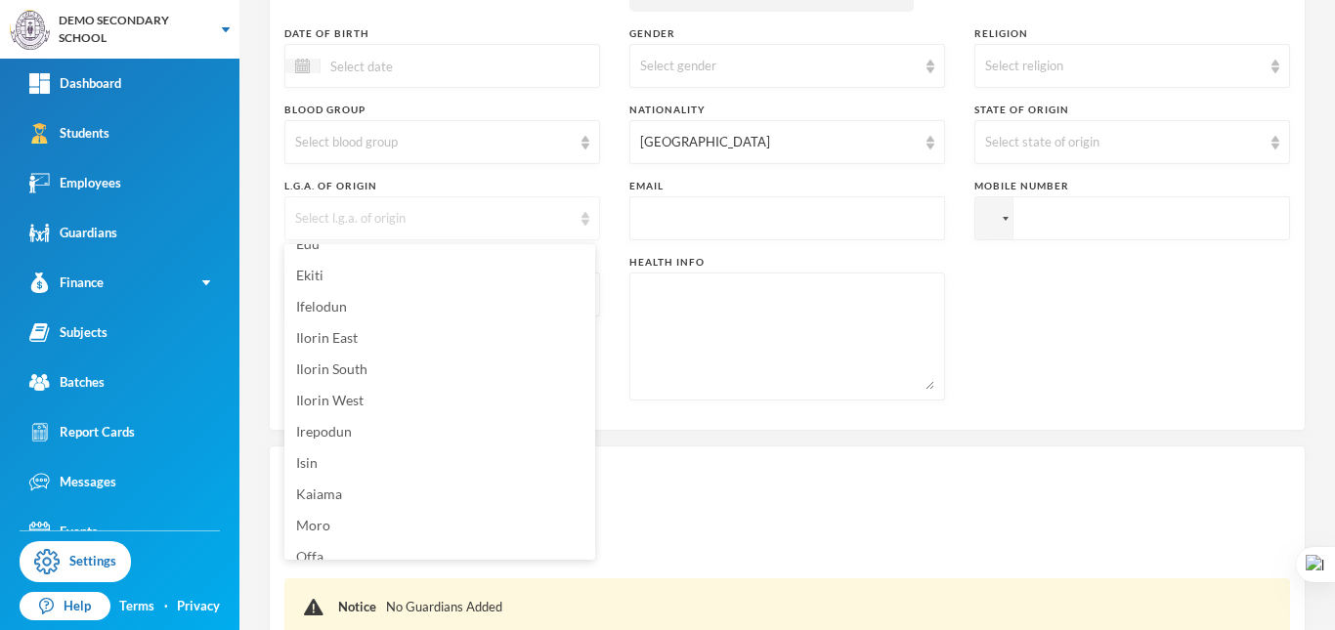
scroll to position [15329, 0]
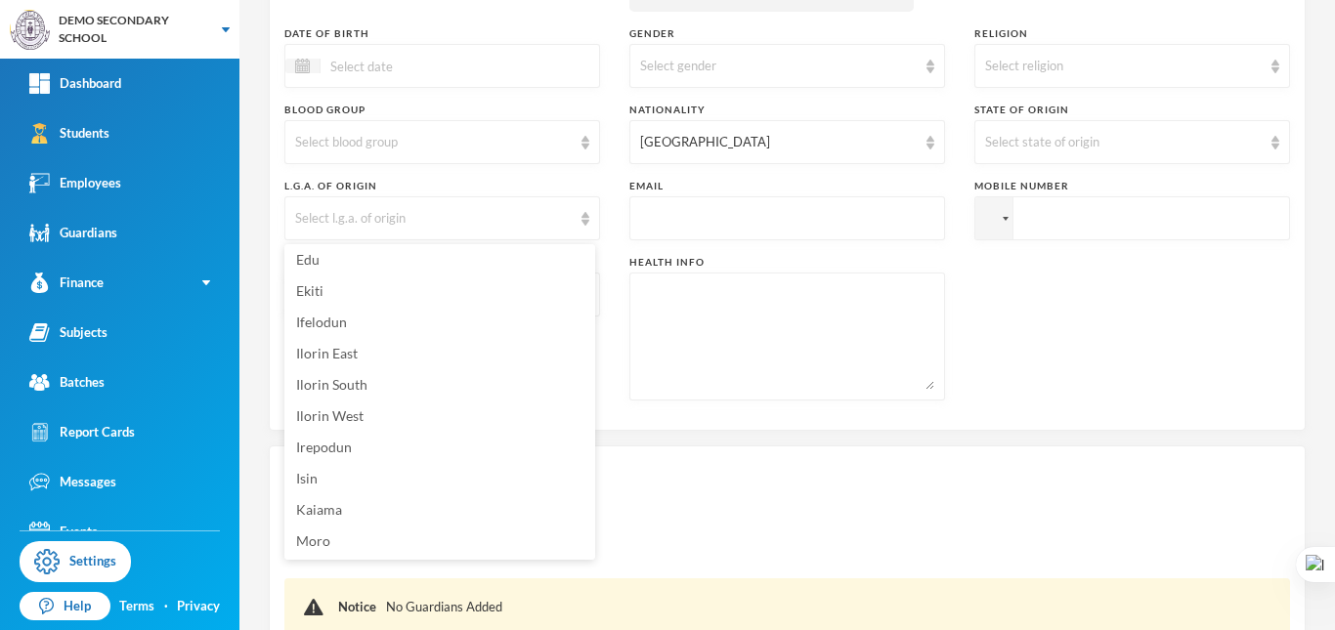
click at [606, 221] on div "Surname First Name Middle Name Admission Number Admission Date [DATE] Student C…" at bounding box center [787, 40] width 1006 height 752
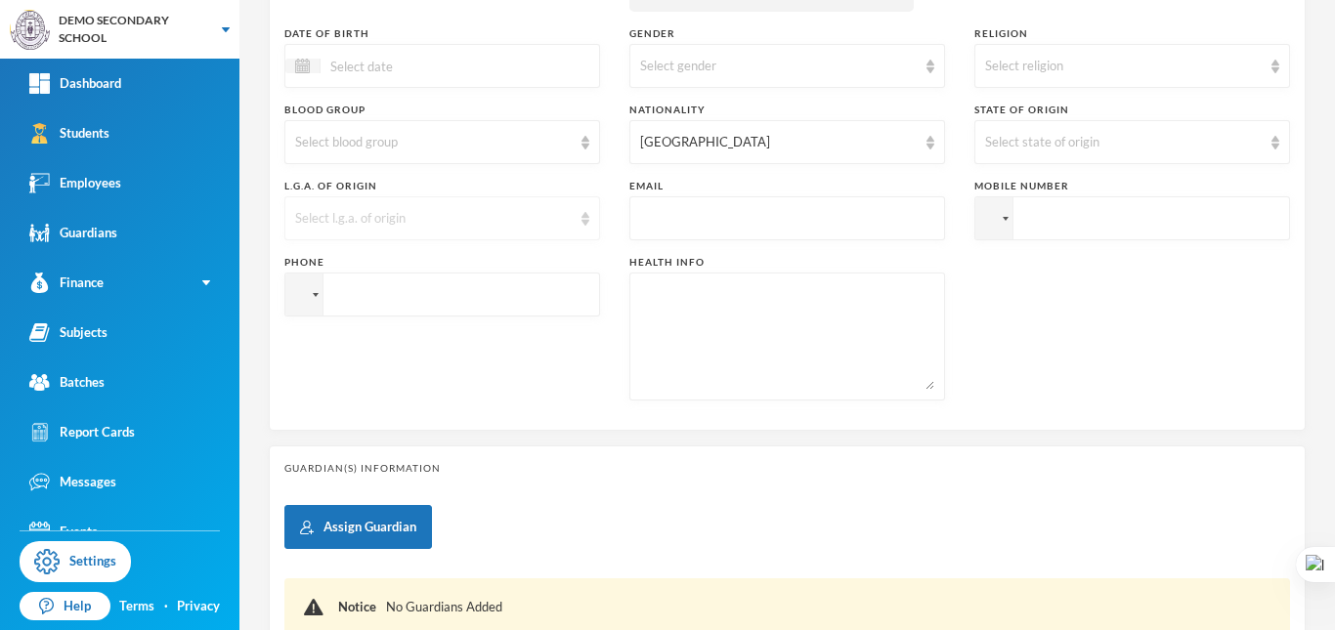
click at [552, 216] on div "Select l.g.a. of origin" at bounding box center [433, 219] width 277 height 20
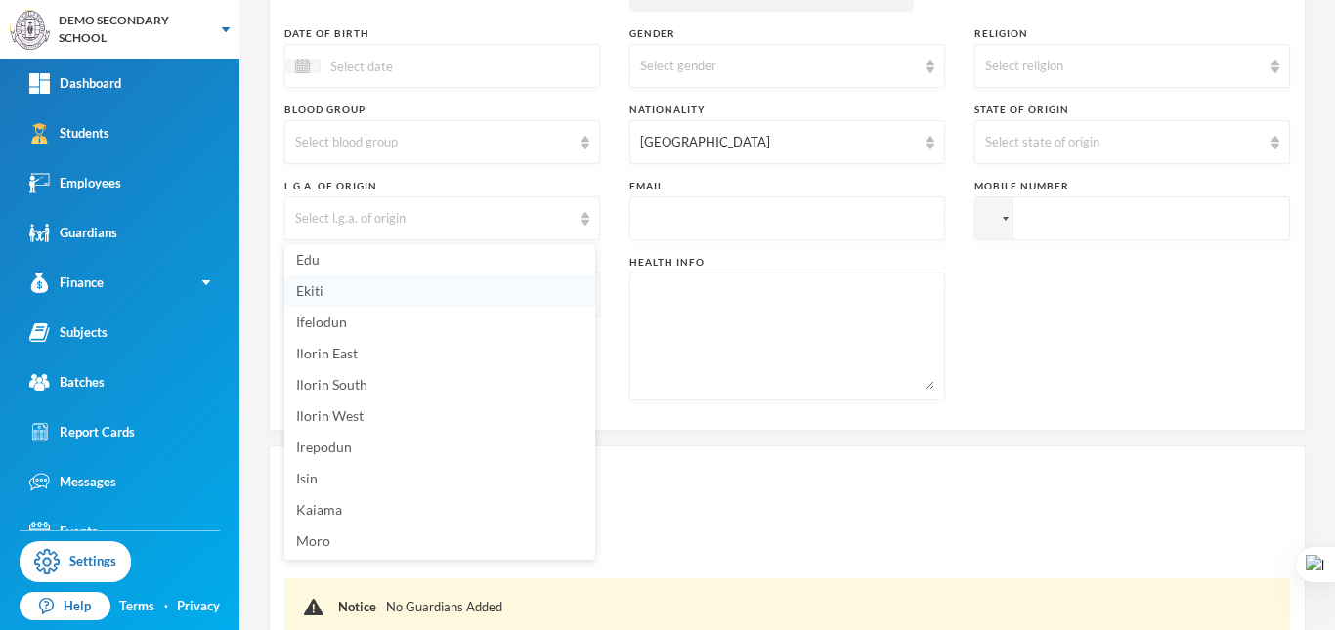
click at [397, 294] on li "Ekiti" at bounding box center [439, 291] width 311 height 31
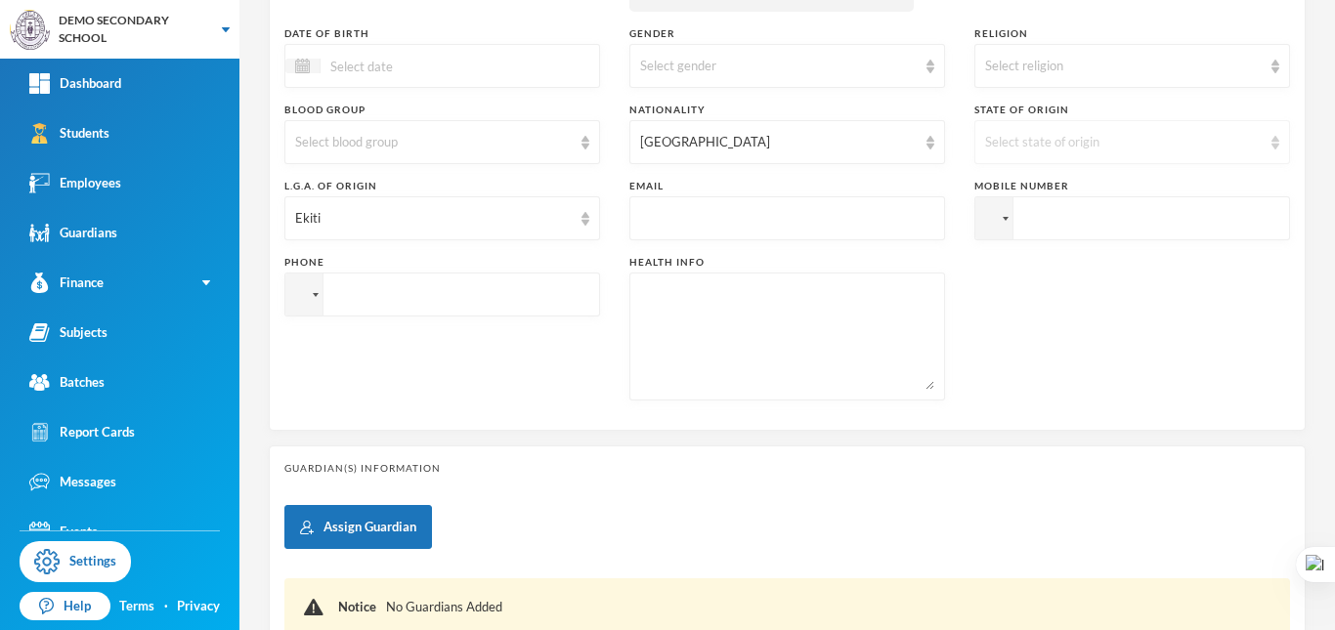
click at [1031, 145] on div "Select state of origin" at bounding box center [1123, 143] width 277 height 20
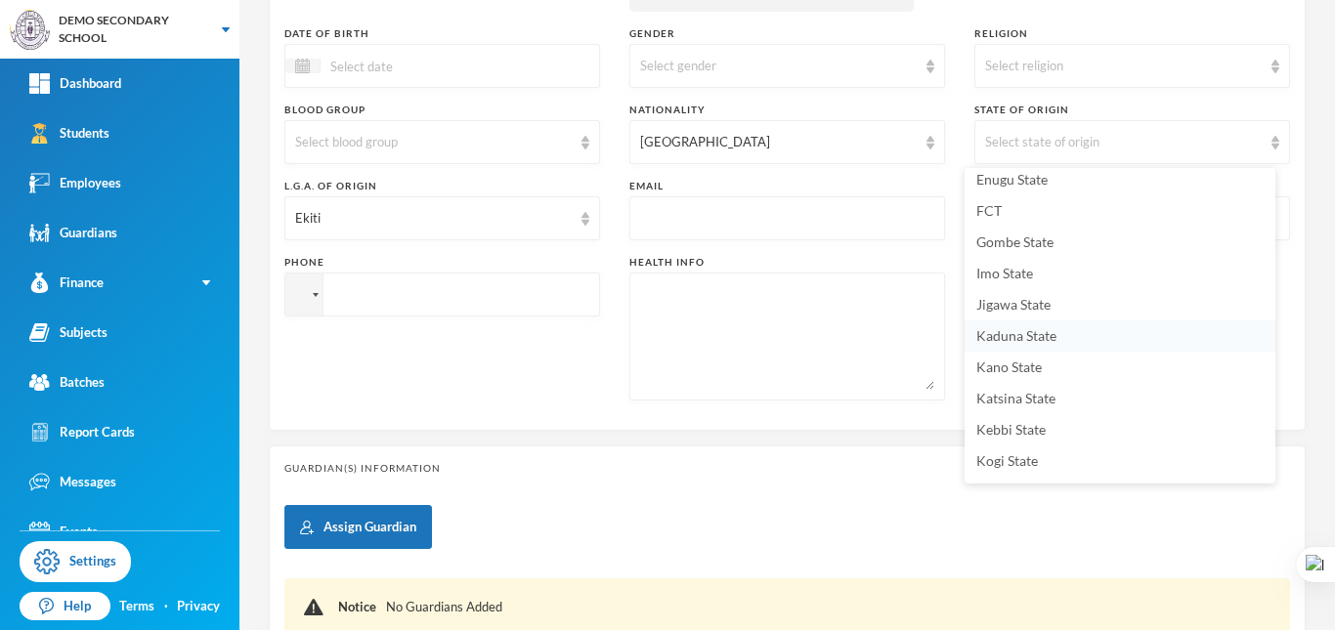
scroll to position [489, 0]
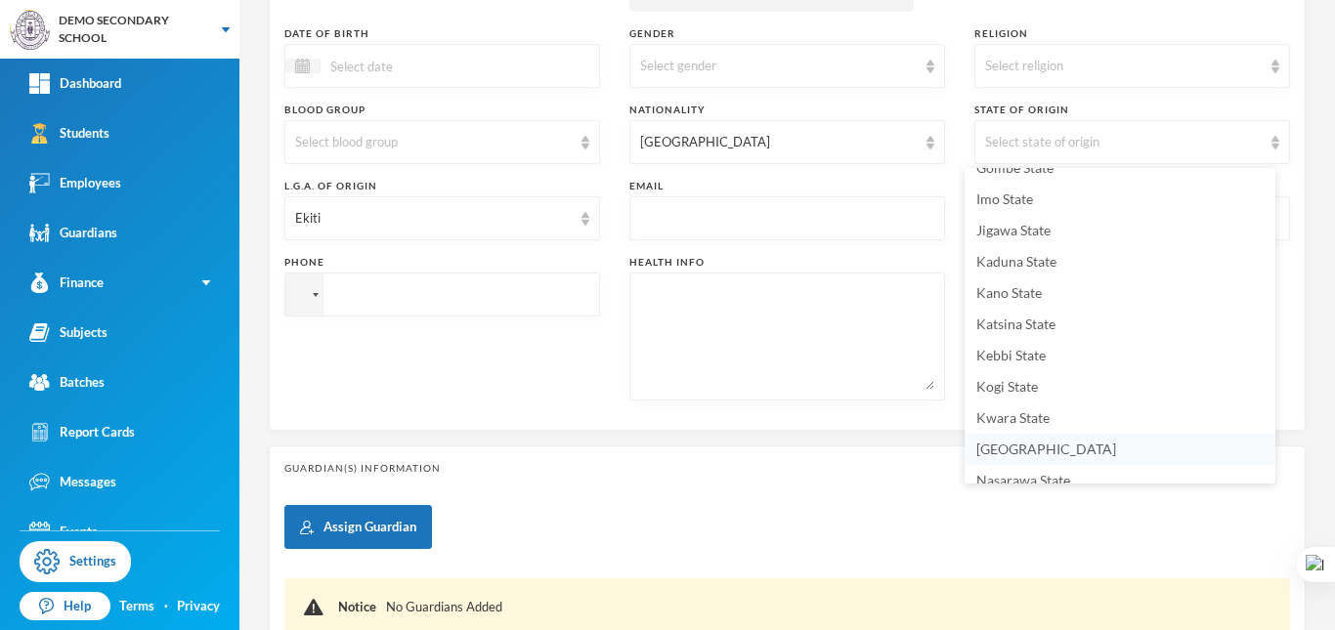
click at [1009, 448] on span "[GEOGRAPHIC_DATA]" at bounding box center [1046, 449] width 140 height 17
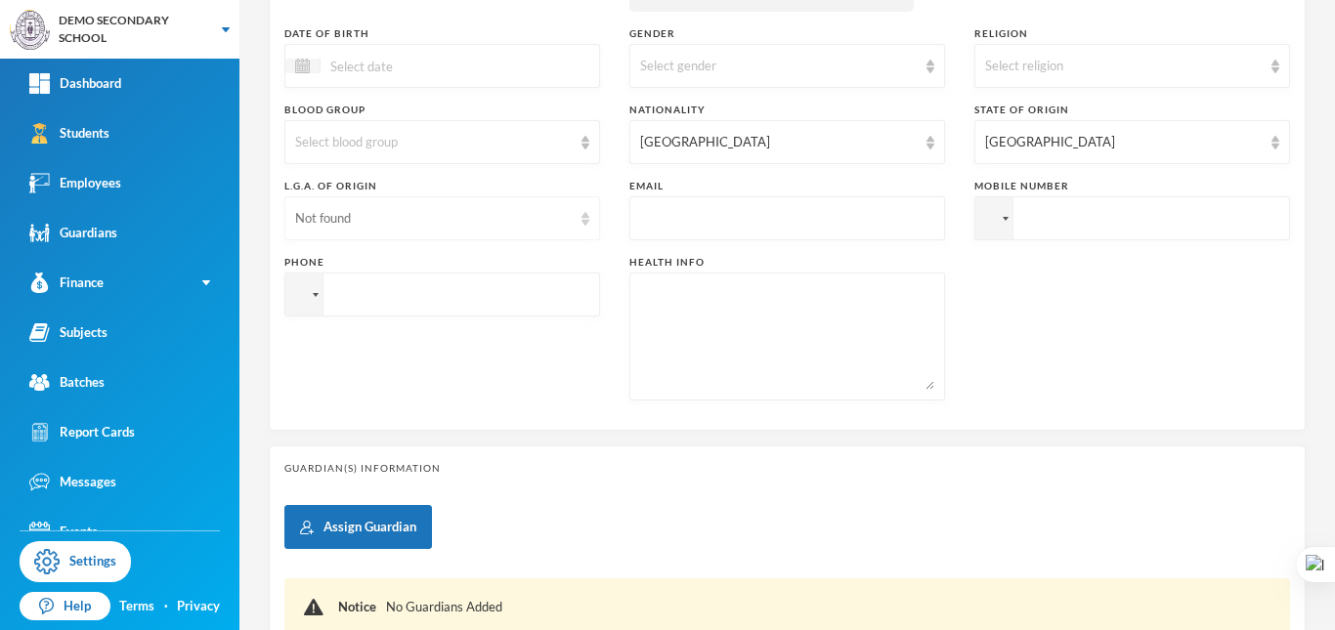
click at [493, 214] on div "Not found" at bounding box center [433, 219] width 277 height 20
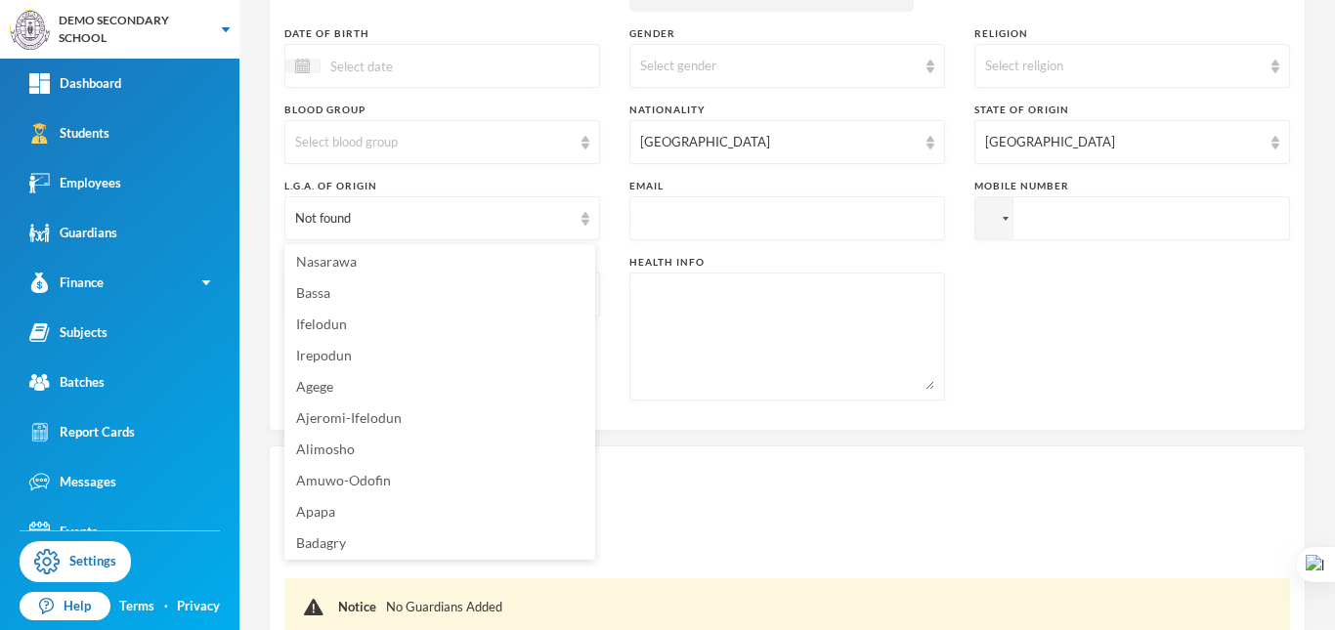
scroll to position [0, 0]
click at [687, 139] on div "[GEOGRAPHIC_DATA]" at bounding box center [778, 143] width 277 height 20
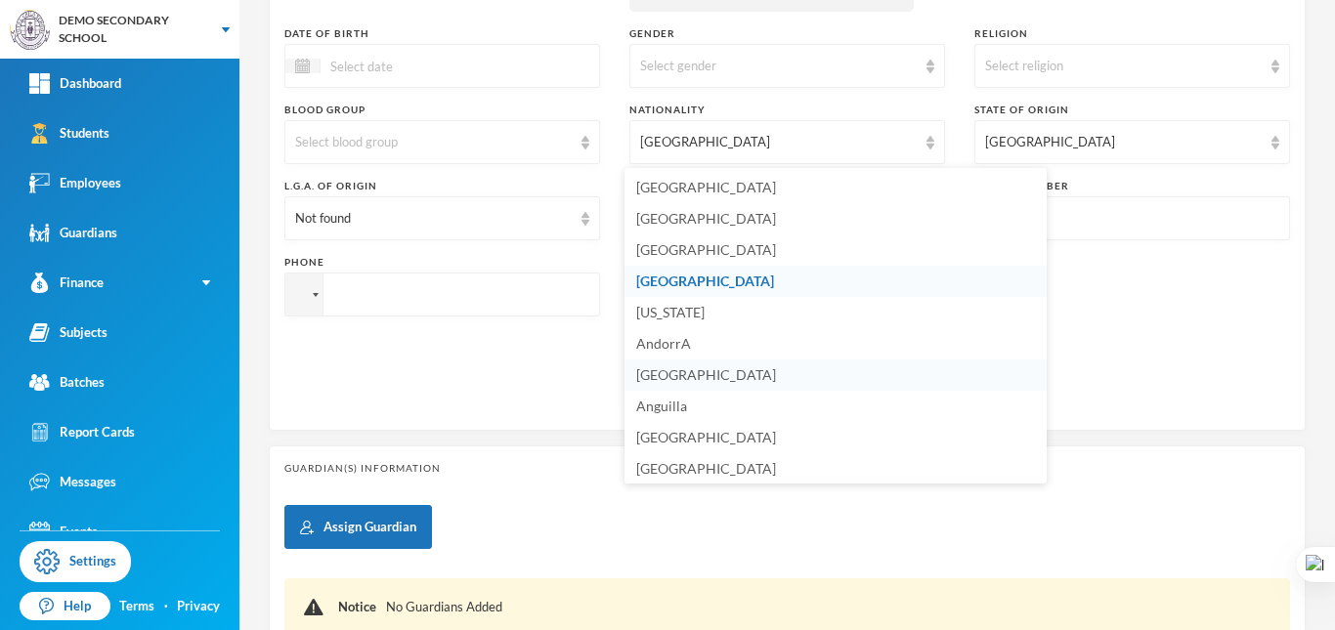
click at [666, 374] on span "[GEOGRAPHIC_DATA]" at bounding box center [706, 375] width 140 height 17
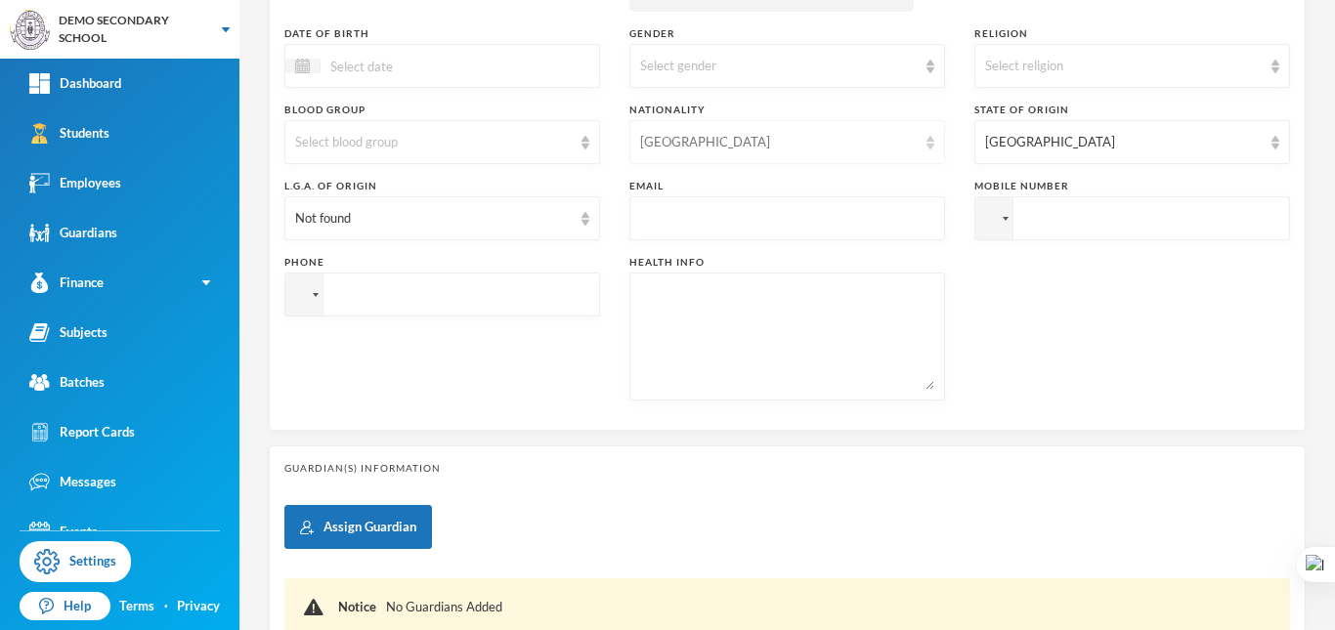
click at [722, 143] on div "[GEOGRAPHIC_DATA]" at bounding box center [778, 143] width 277 height 20
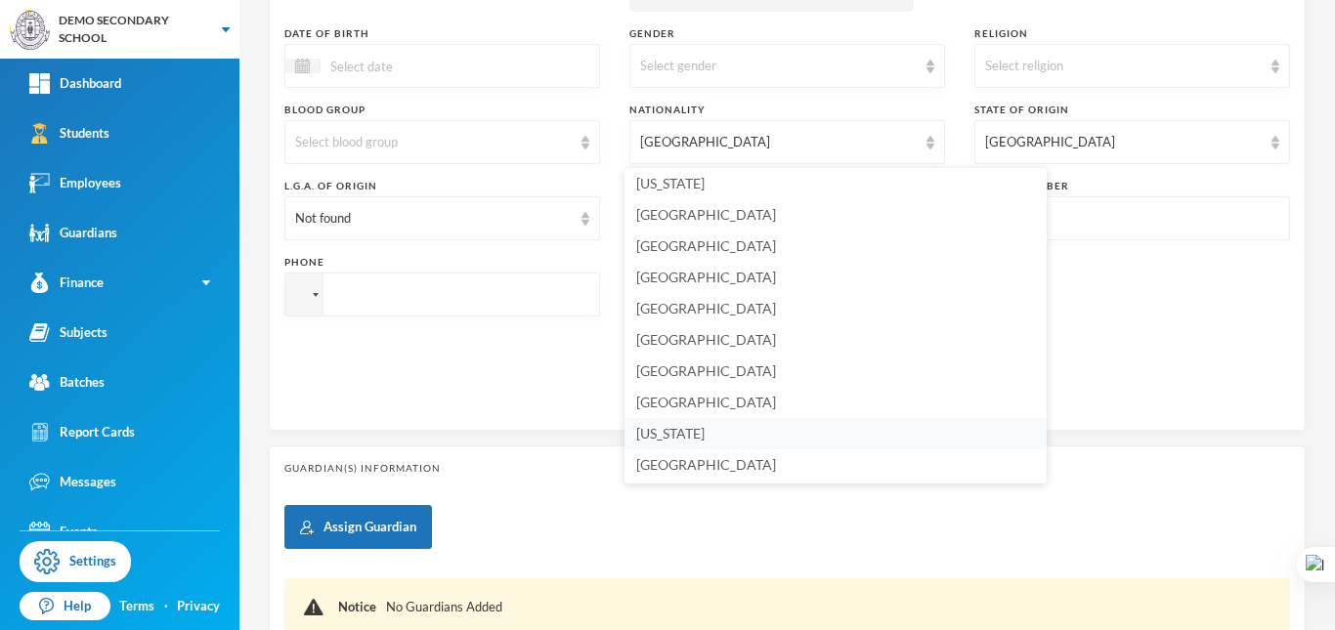
scroll to position [2346, 0]
click at [675, 369] on span "[GEOGRAPHIC_DATA]" at bounding box center [706, 375] width 140 height 17
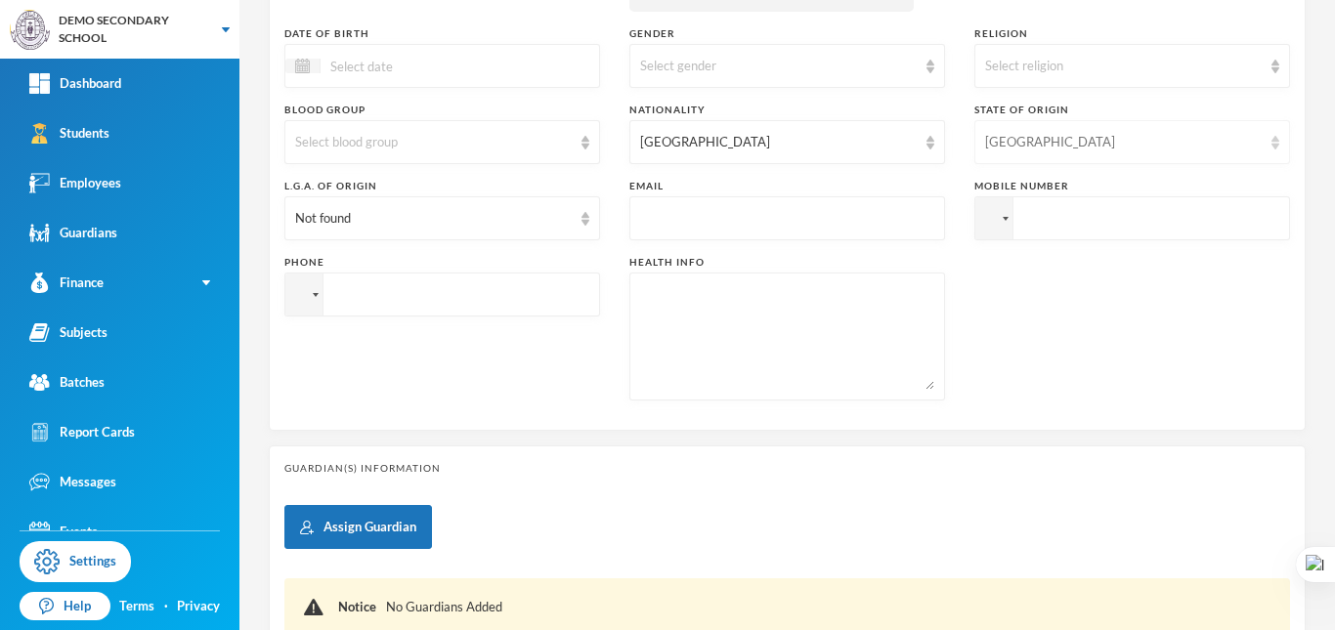
click at [1075, 143] on div "[GEOGRAPHIC_DATA]" at bounding box center [1123, 143] width 277 height 20
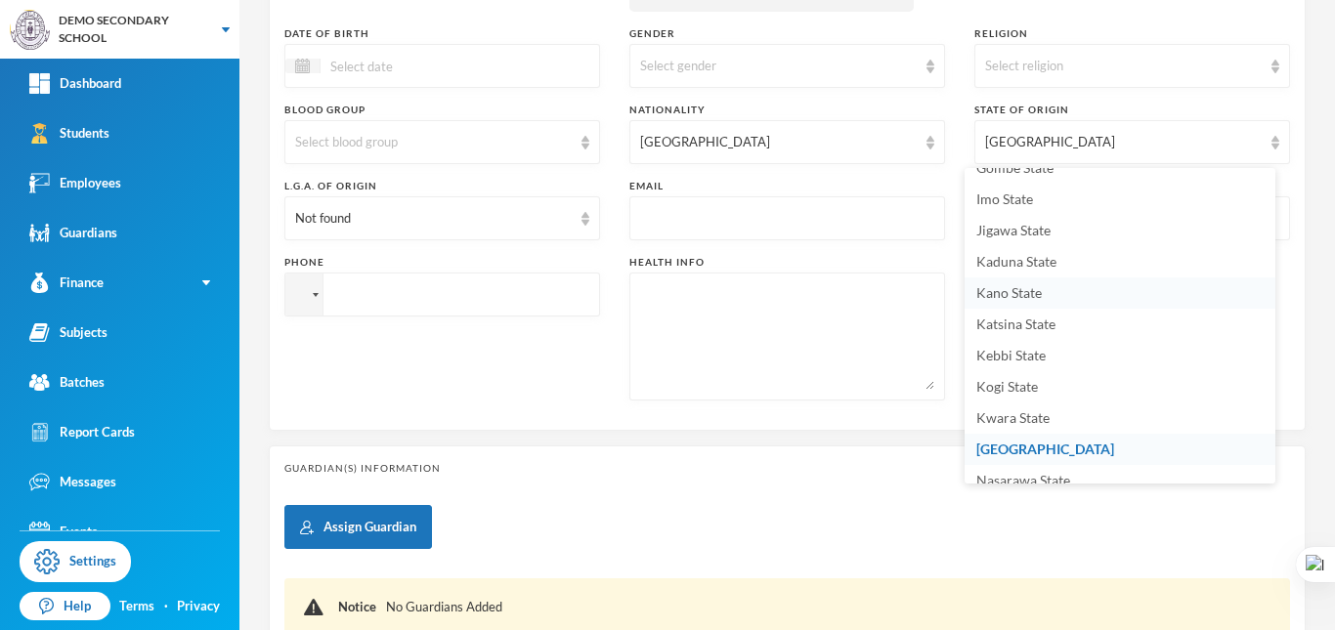
scroll to position [473, 0]
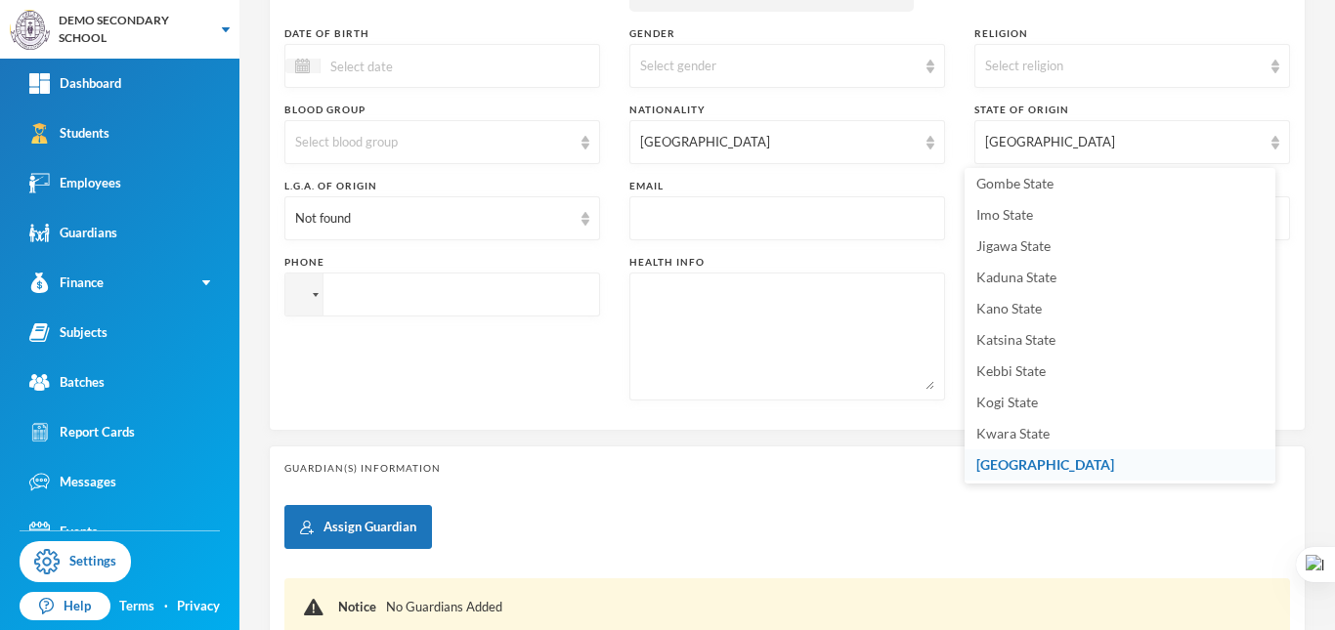
click at [1010, 457] on span "[GEOGRAPHIC_DATA]" at bounding box center [1045, 464] width 138 height 17
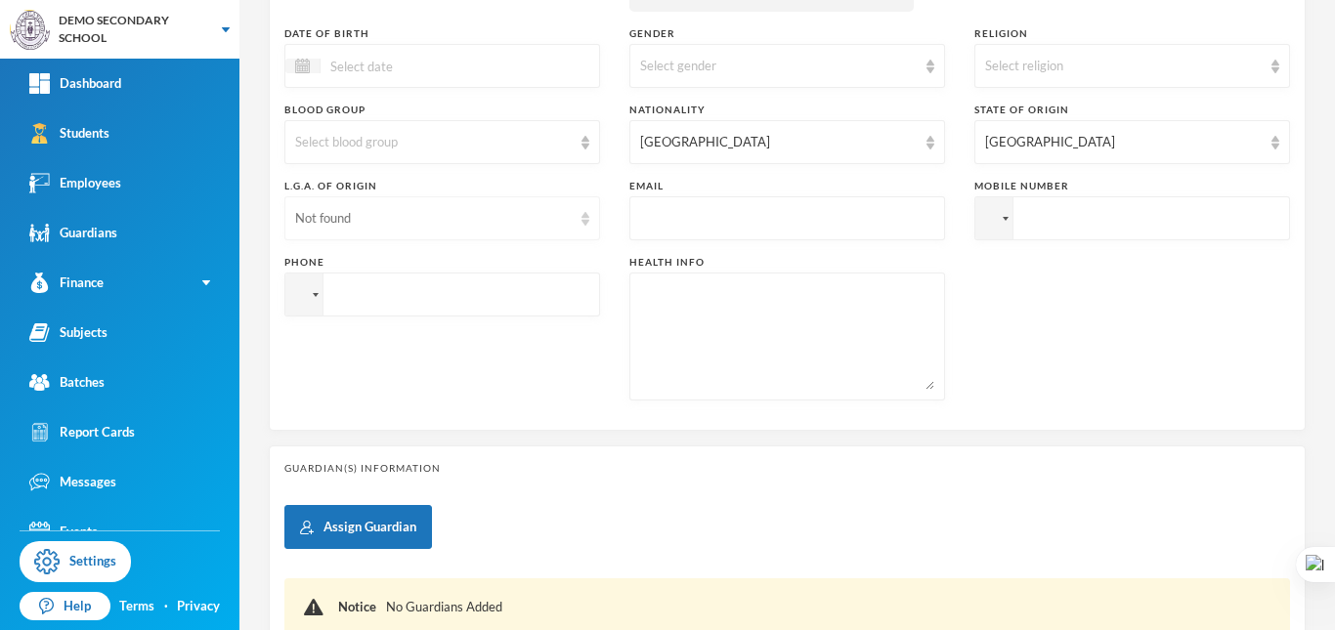
click at [458, 207] on div "Not found" at bounding box center [442, 218] width 316 height 44
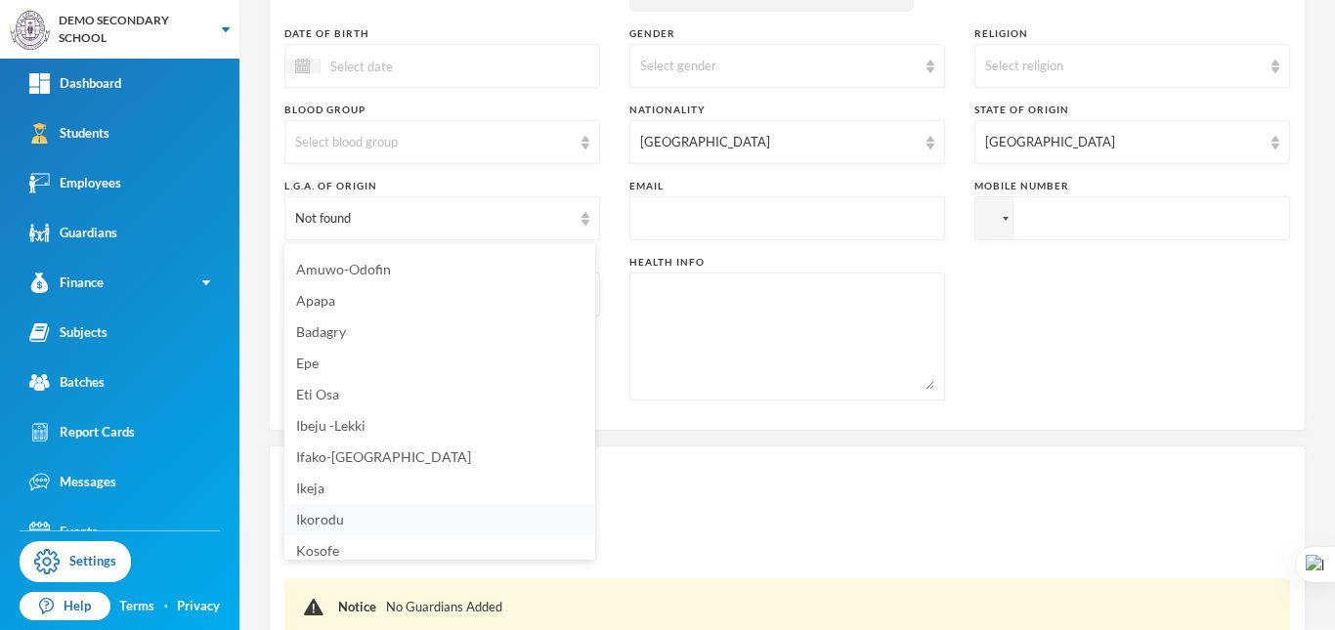
scroll to position [505, 0]
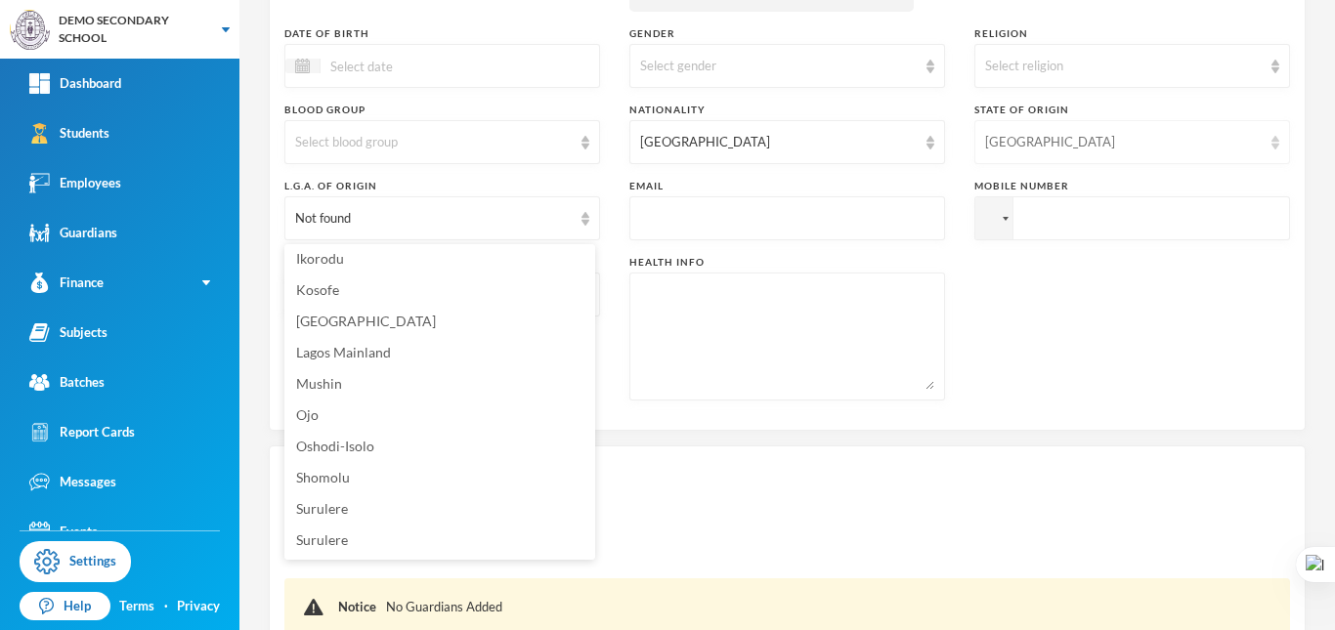
click at [1105, 133] on div "[GEOGRAPHIC_DATA]" at bounding box center [1123, 143] width 277 height 20
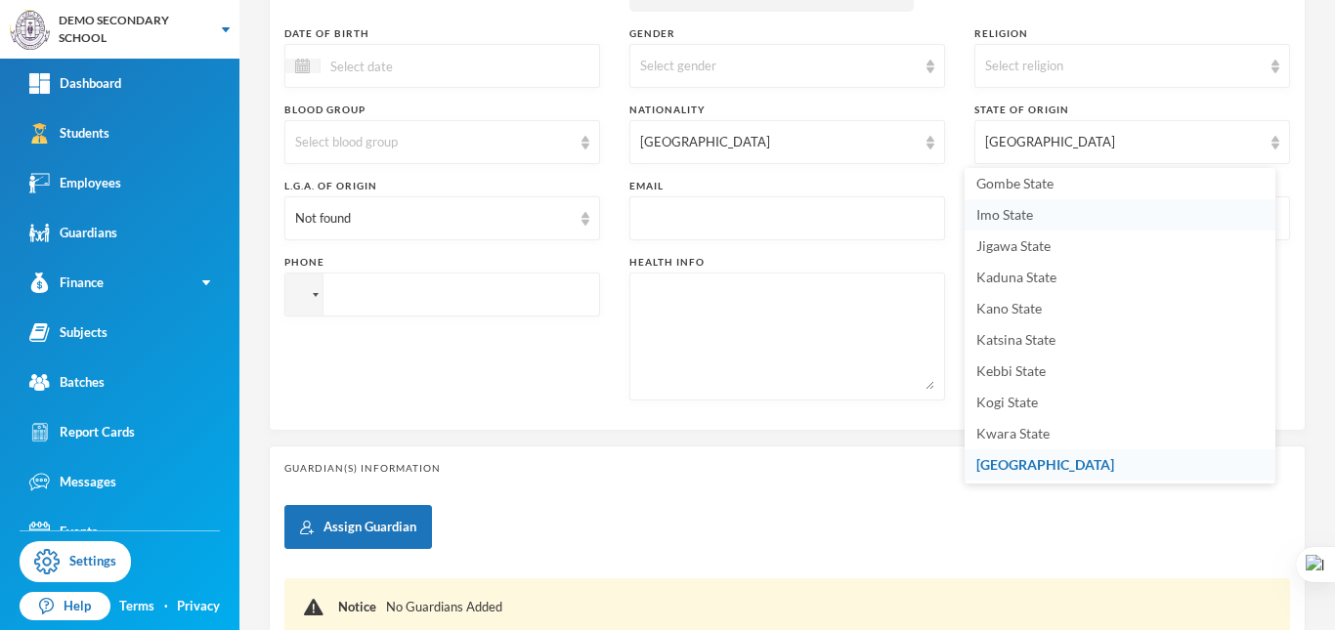
click at [1040, 222] on li "Imo State" at bounding box center [1120, 214] width 311 height 31
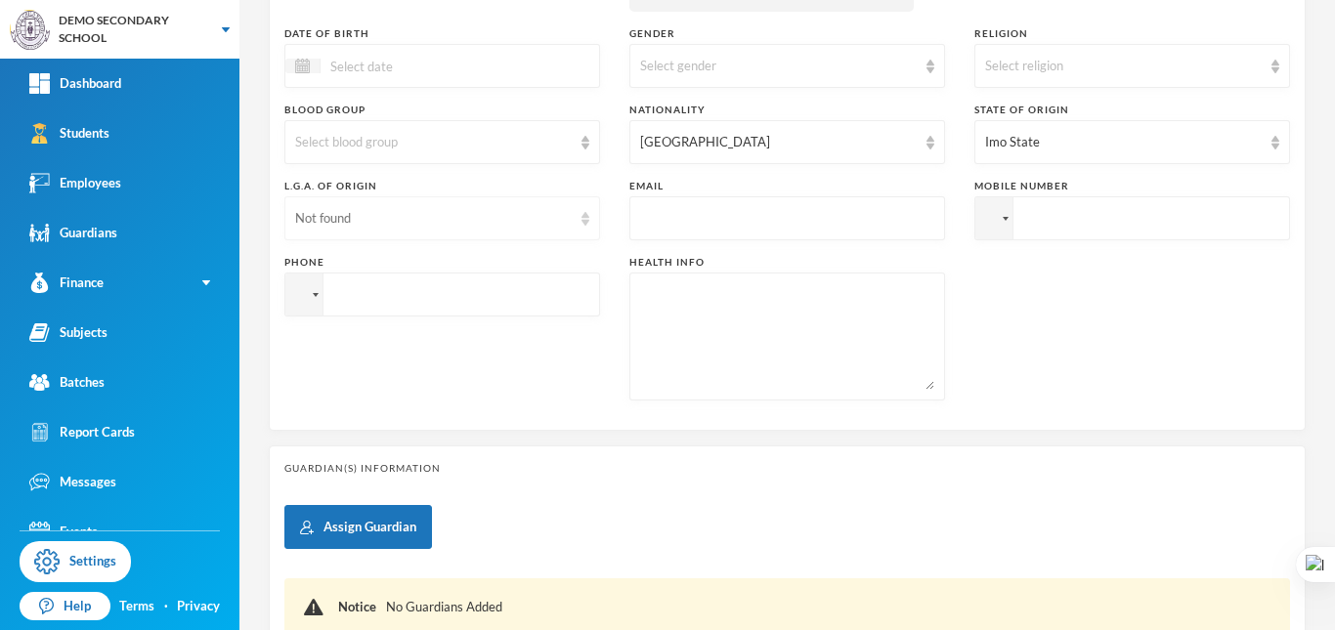
click at [517, 223] on div "Not found" at bounding box center [433, 219] width 277 height 20
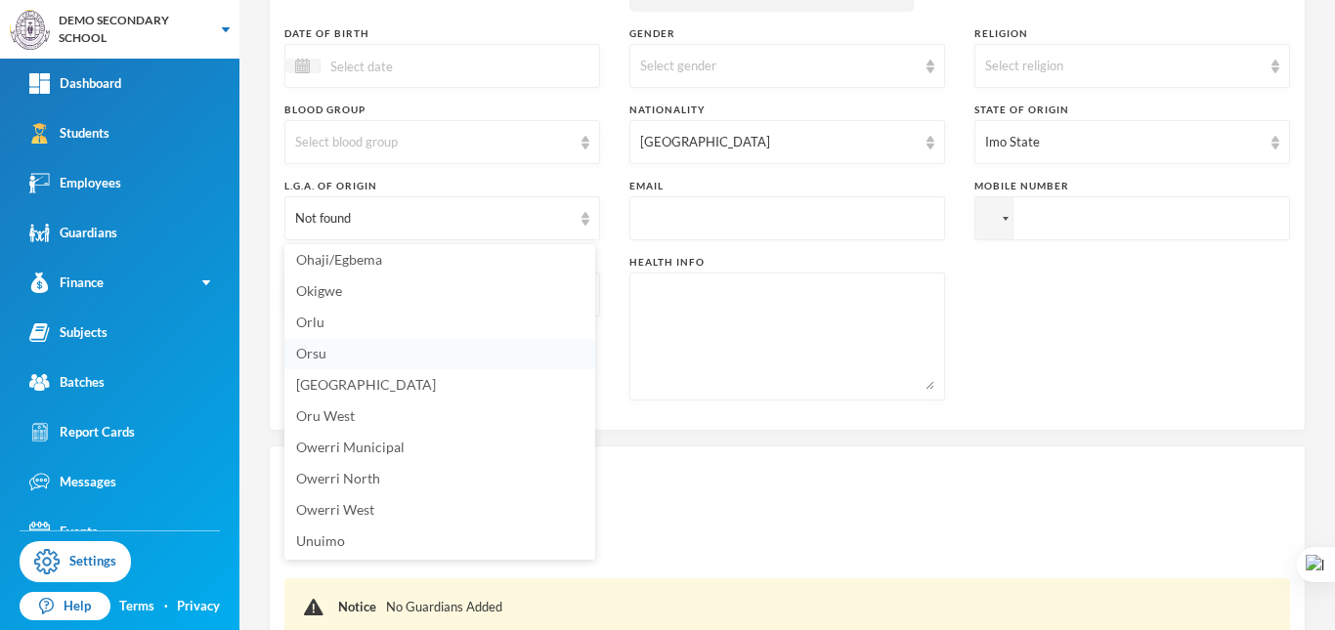
scroll to position [724, 0]
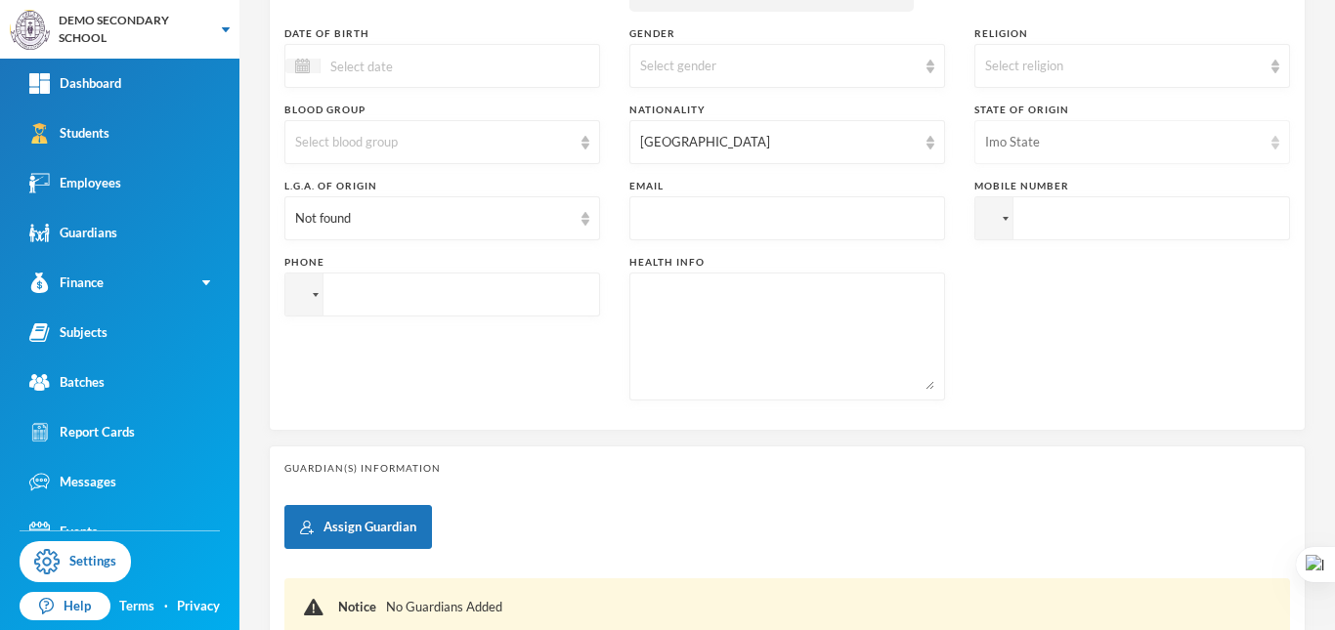
click at [1096, 149] on div "Imo State" at bounding box center [1123, 143] width 277 height 20
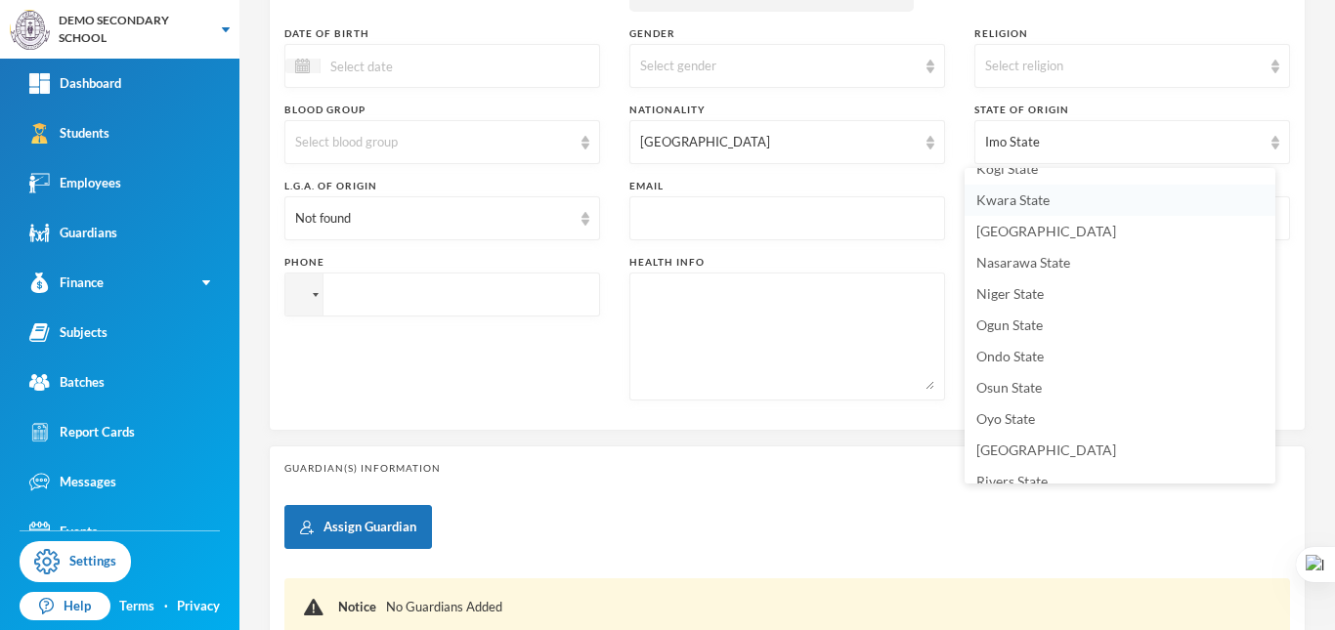
scroll to position [766, 0]
click at [1029, 274] on li "Ogun State" at bounding box center [1120, 265] width 311 height 31
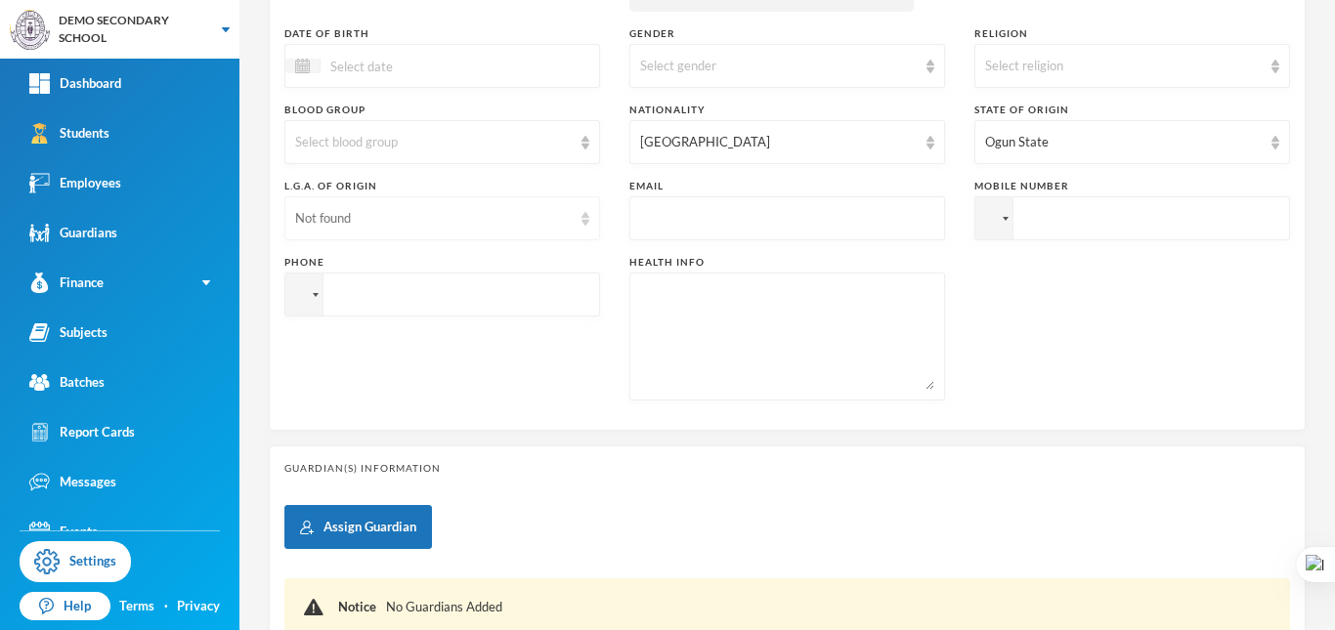
click at [488, 219] on div "Not found" at bounding box center [433, 219] width 277 height 20
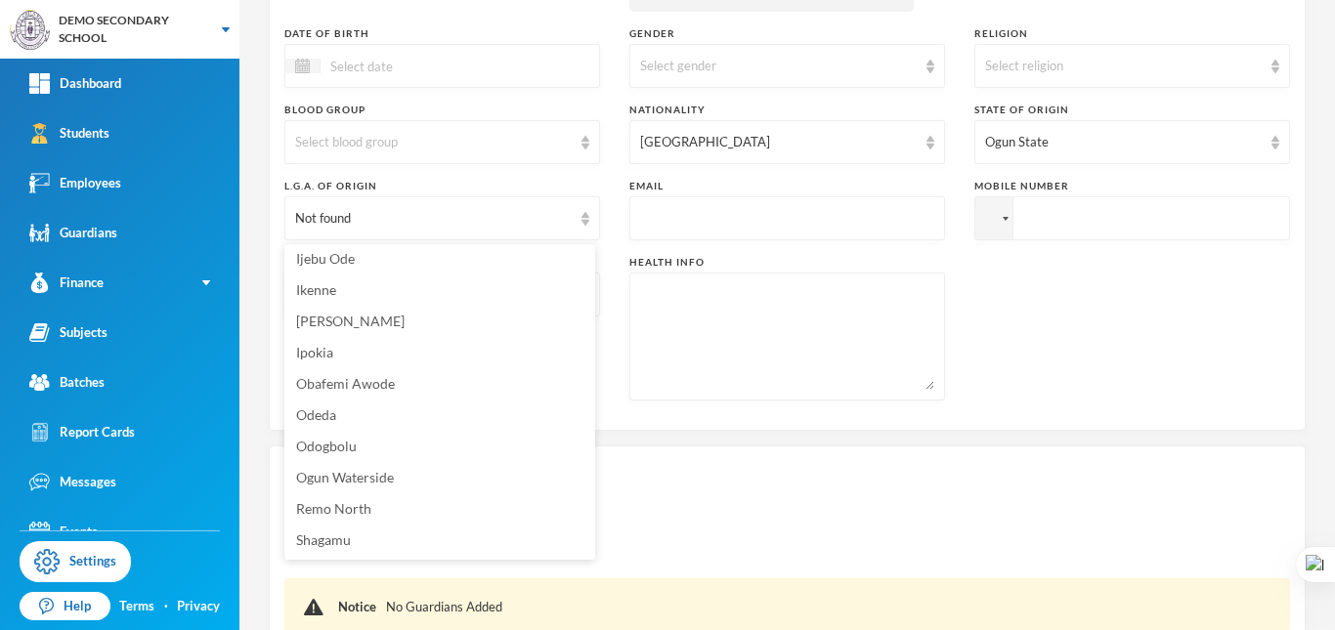
scroll to position [504, 0]
click at [787, 208] on input "text" at bounding box center [787, 219] width 294 height 44
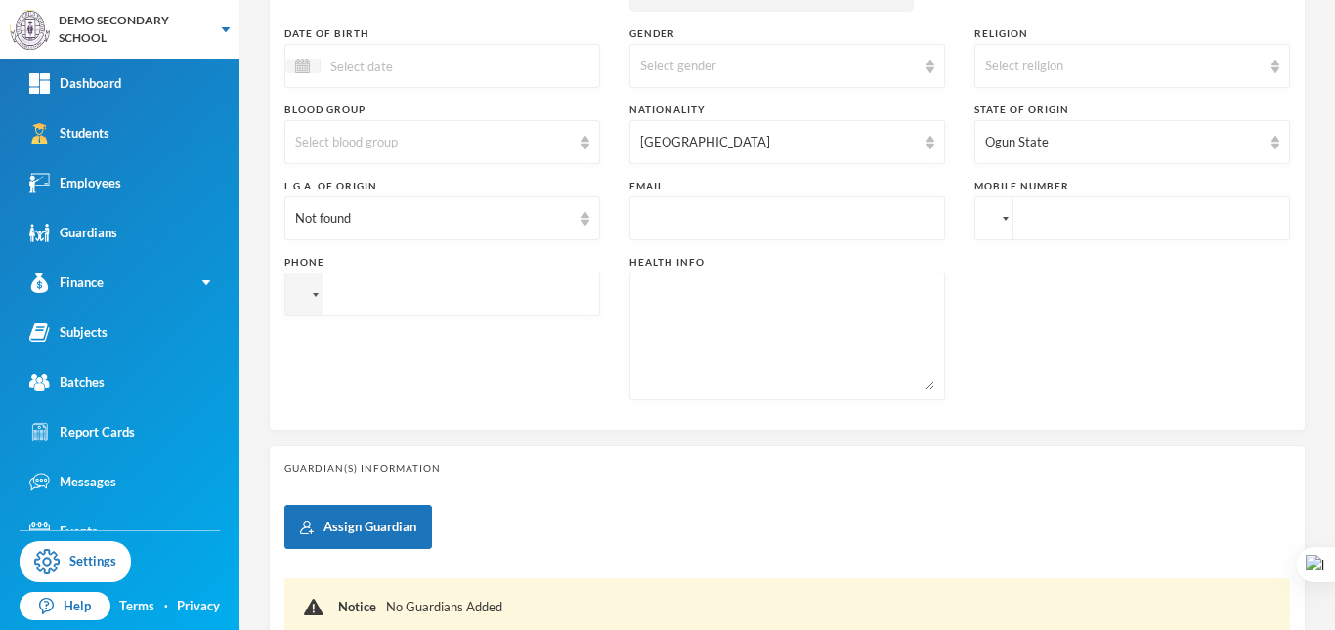
click at [998, 226] on div at bounding box center [993, 218] width 37 height 42
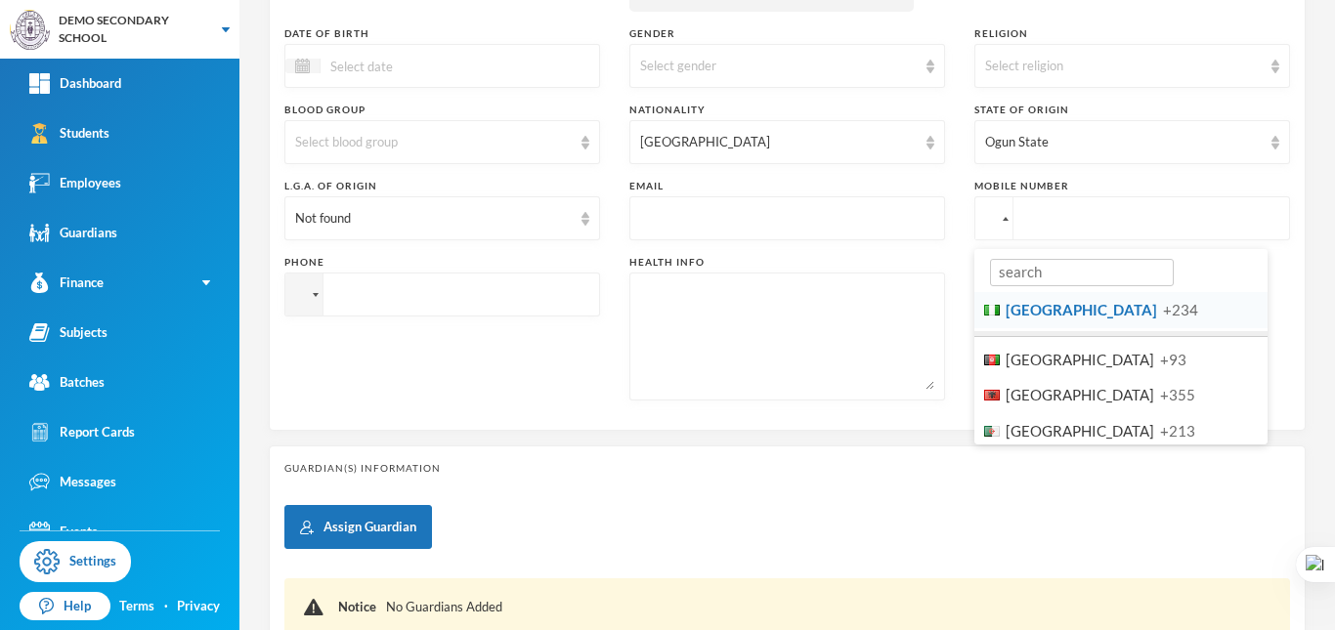
click at [1024, 312] on span "[GEOGRAPHIC_DATA]" at bounding box center [1081, 310] width 151 height 18
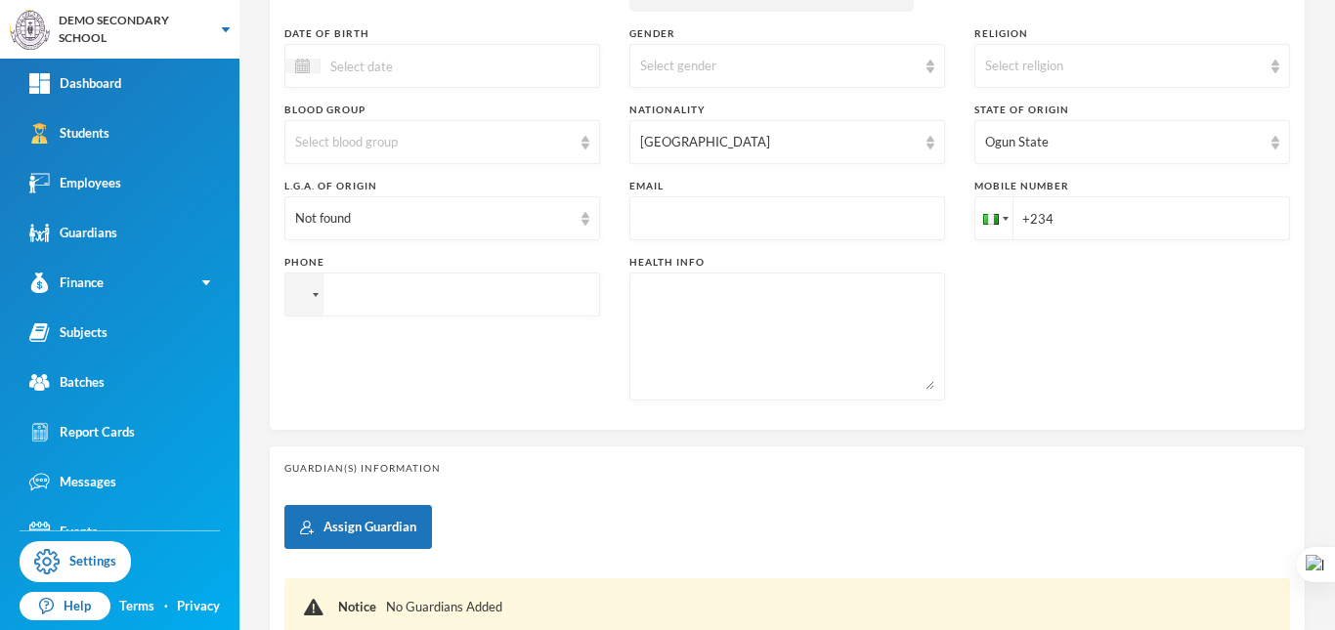
click at [987, 224] on div at bounding box center [991, 219] width 16 height 11
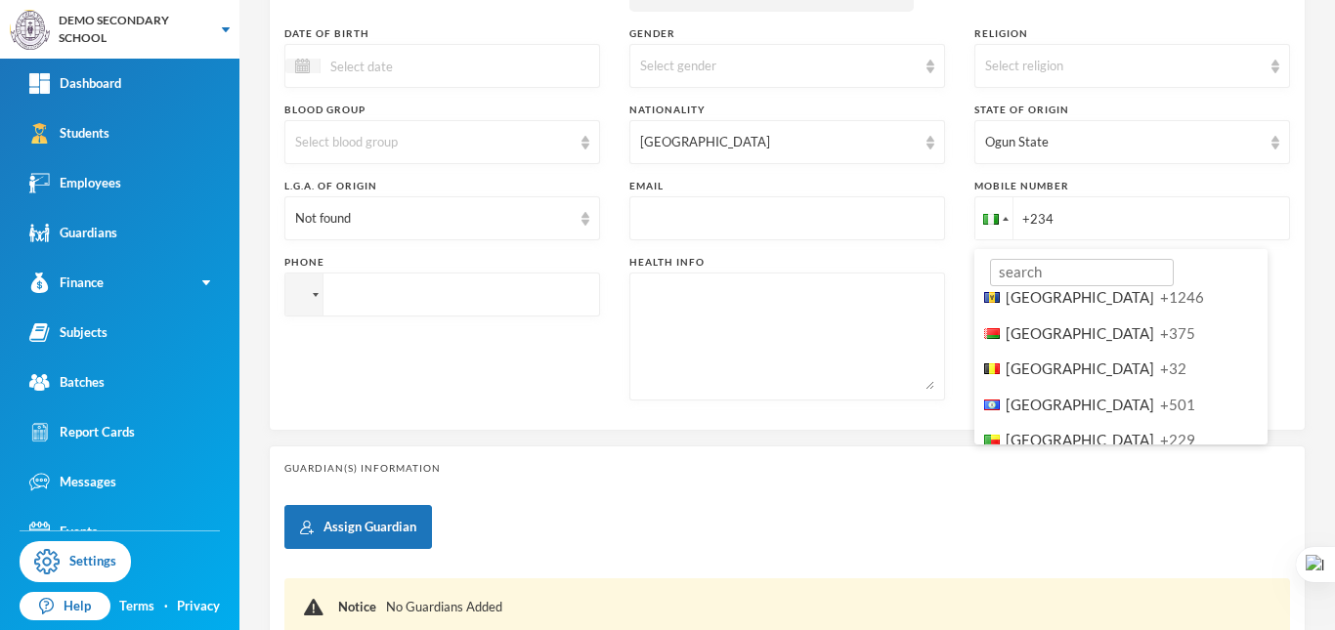
scroll to position [1075, 0]
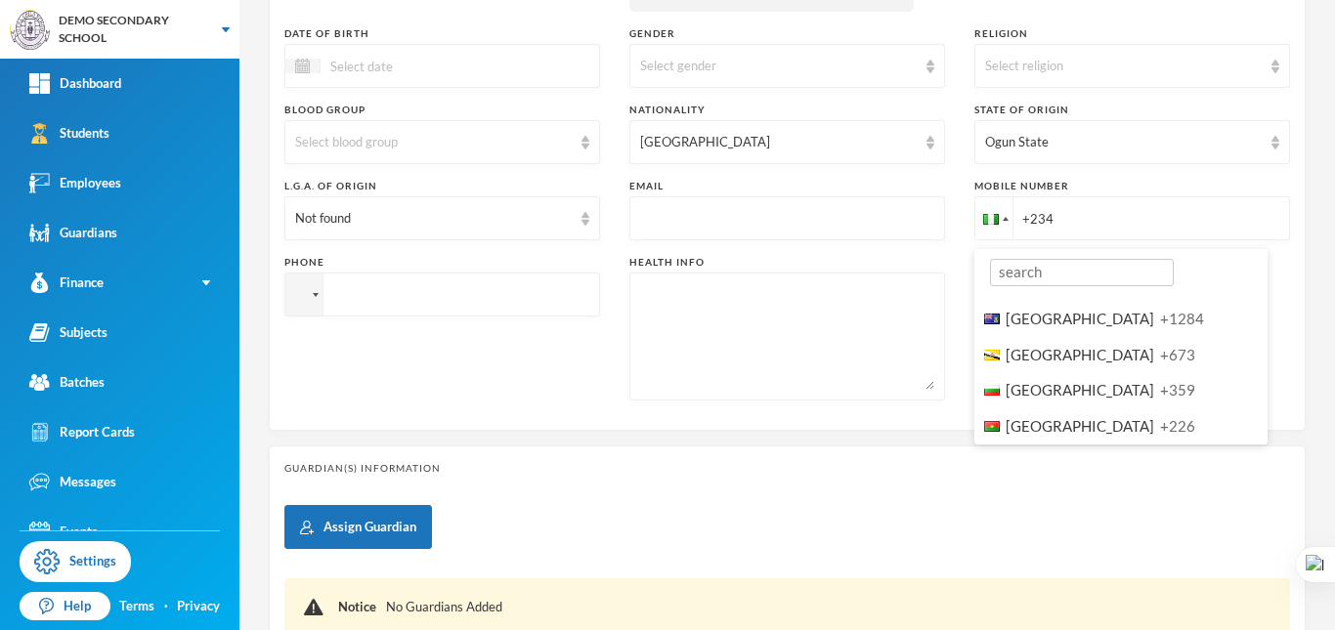
click at [1026, 367] on li "[GEOGRAPHIC_DATA] +673" at bounding box center [1120, 355] width 293 height 36
type input "+673"
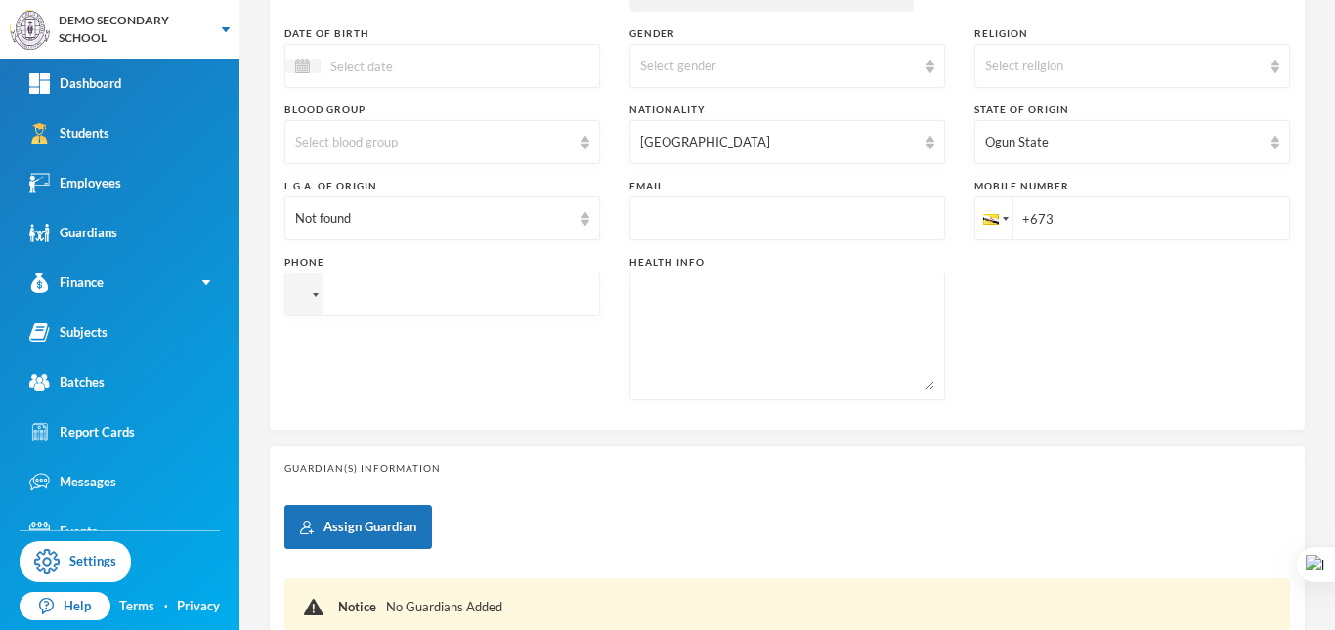
click at [389, 280] on input "tel" at bounding box center [442, 295] width 316 height 44
click at [722, 304] on textarea at bounding box center [787, 336] width 294 height 107
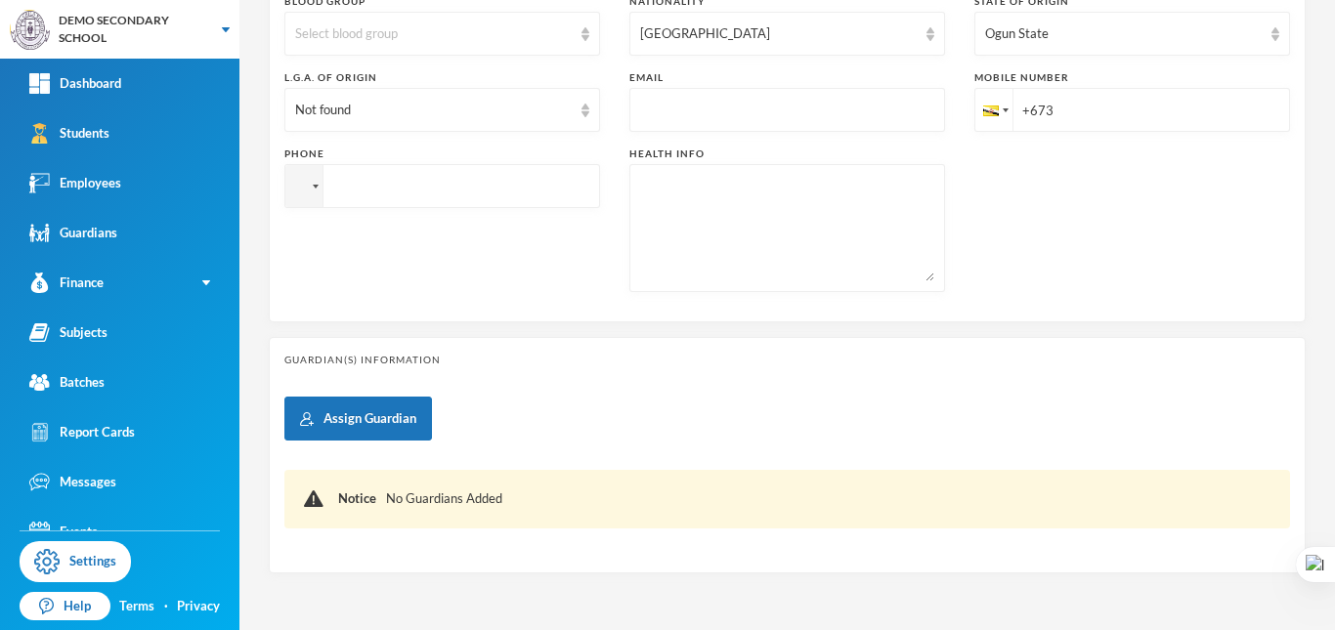
scroll to position [663, 0]
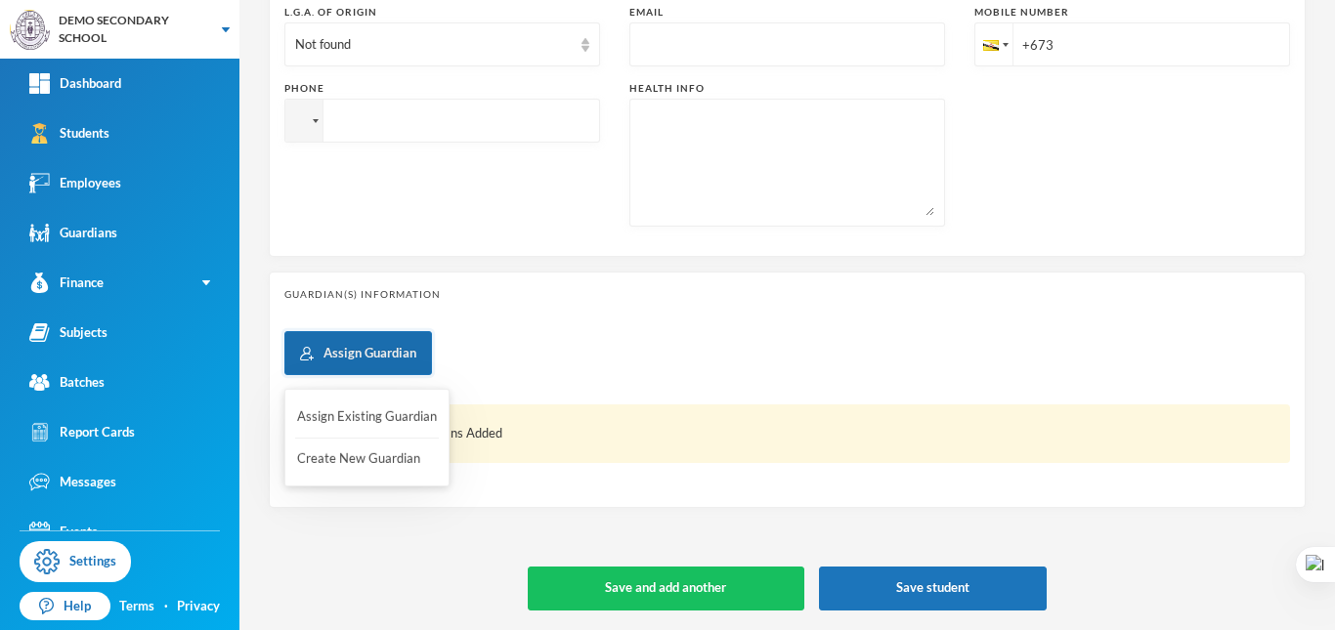
click at [367, 359] on button "Assign Guardian" at bounding box center [358, 353] width 148 height 44
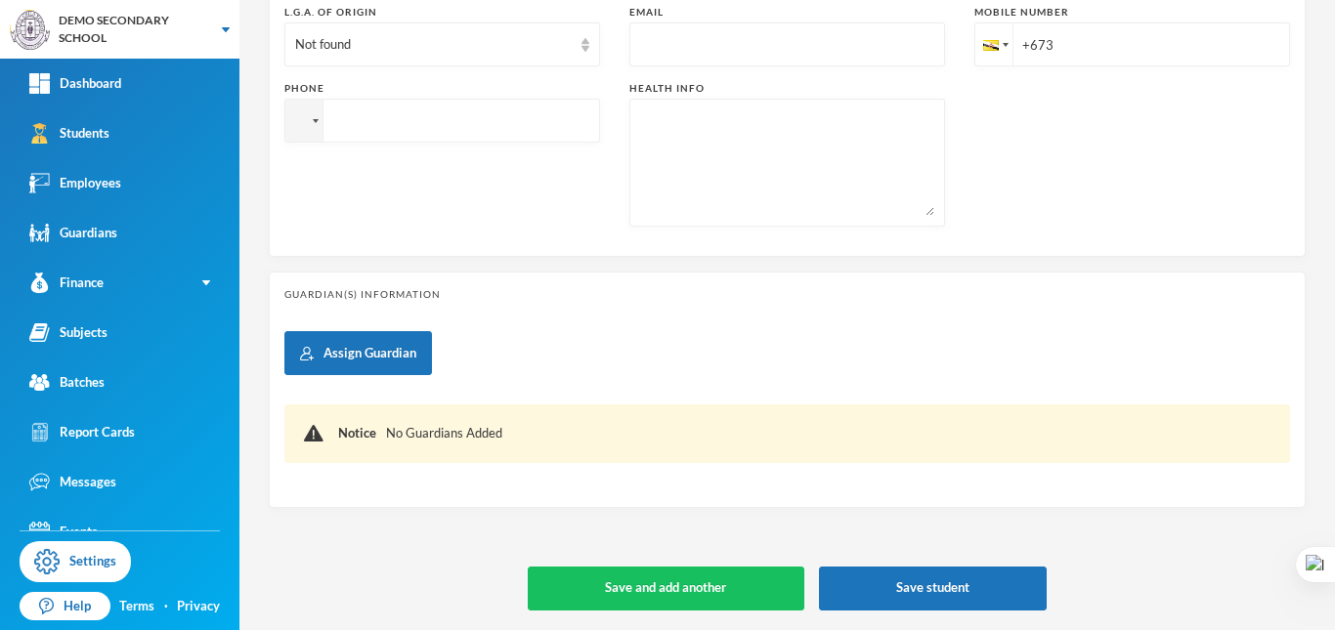
click at [614, 312] on div "Guardian(s) Information Assign Guardian Notice No Guardians Added" at bounding box center [787, 390] width 1037 height 237
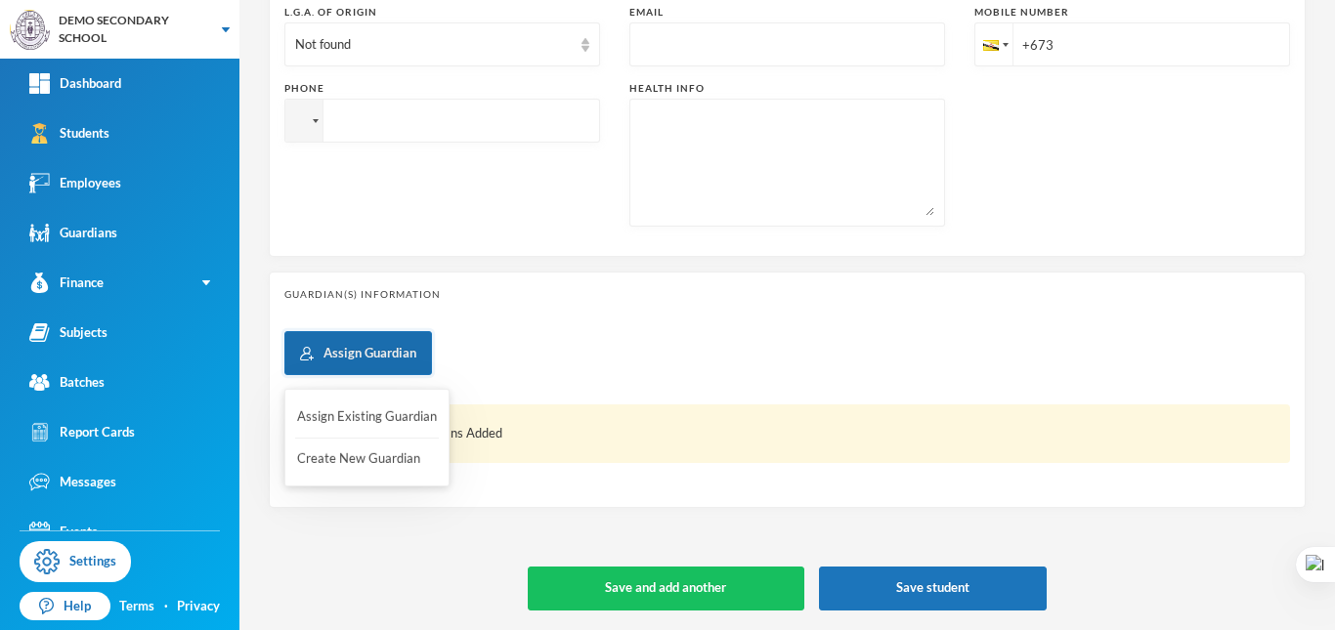
click at [356, 339] on button "Assign Guardian" at bounding box center [358, 353] width 148 height 44
click at [349, 410] on button "Assign Existing Guardian" at bounding box center [367, 417] width 144 height 35
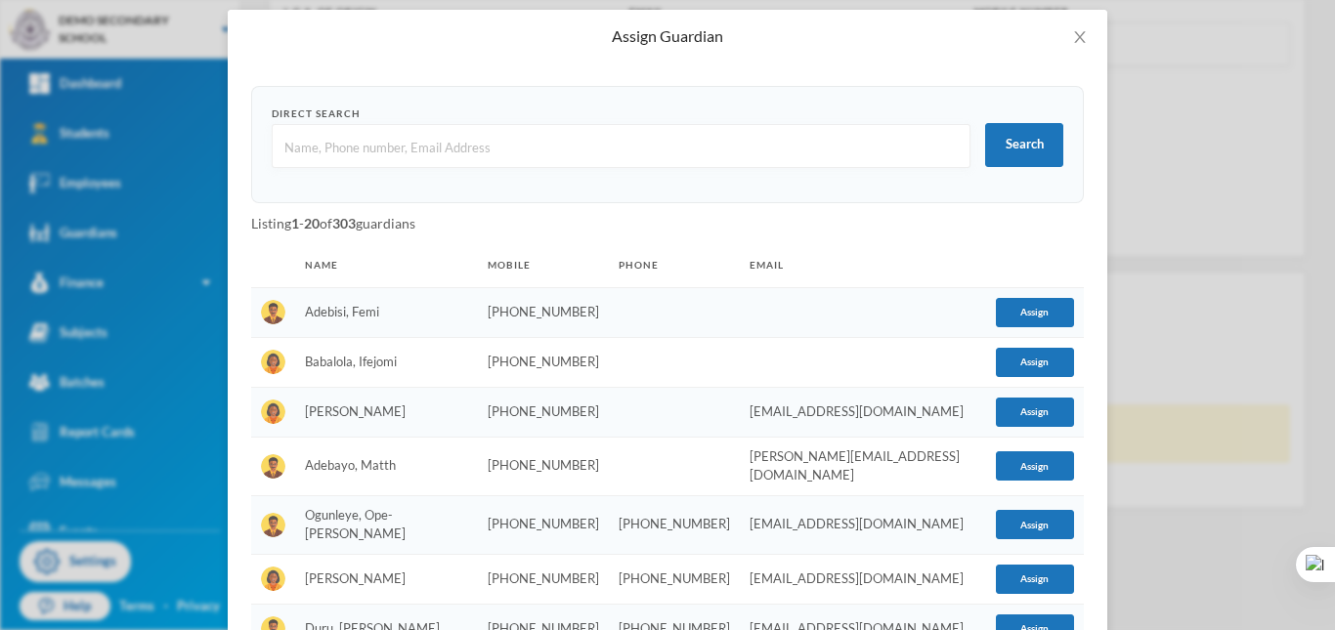
scroll to position [98, 0]
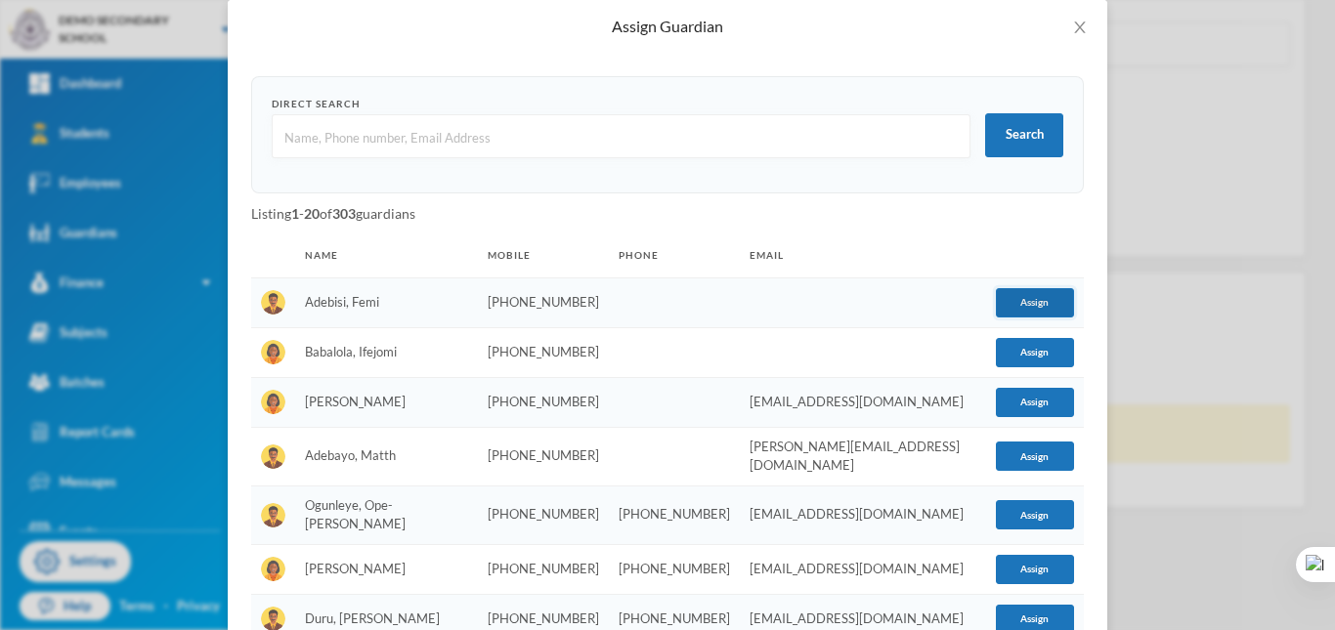
click at [1017, 302] on button "Assign" at bounding box center [1035, 302] width 78 height 29
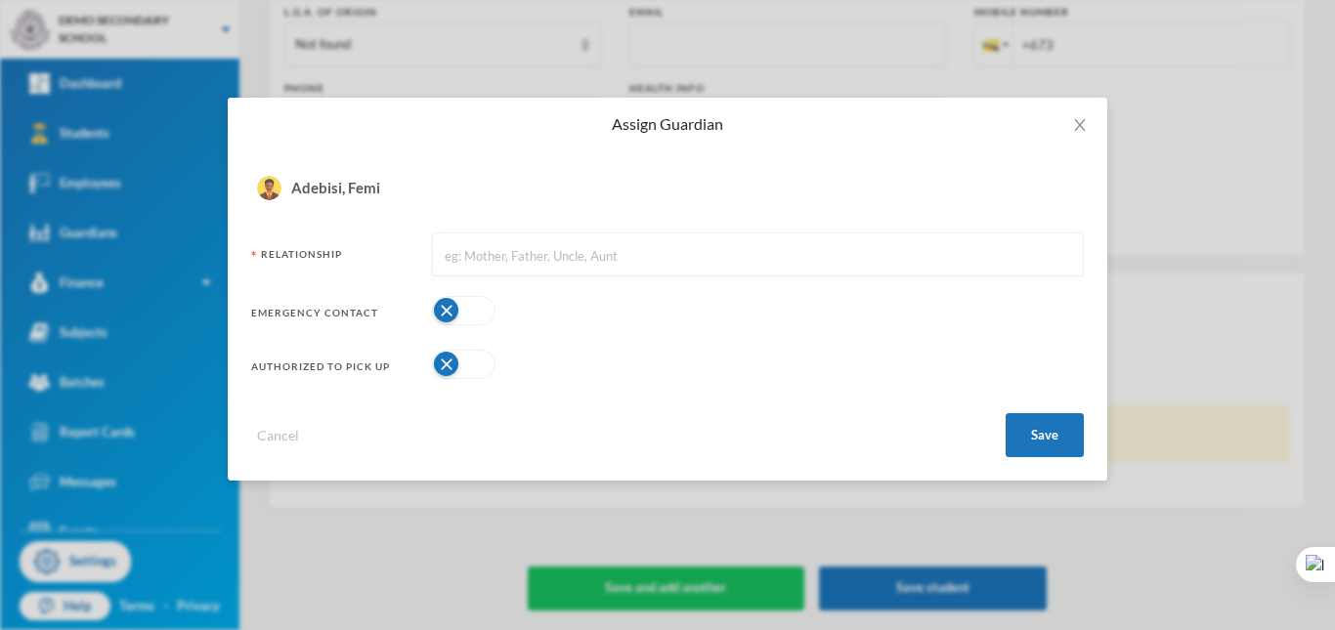
scroll to position [0, 0]
click at [442, 313] on button "button" at bounding box center [464, 310] width 64 height 29
click at [441, 363] on button "button" at bounding box center [464, 364] width 64 height 29
click at [539, 255] on input "text" at bounding box center [758, 256] width 630 height 44
type input "Father"
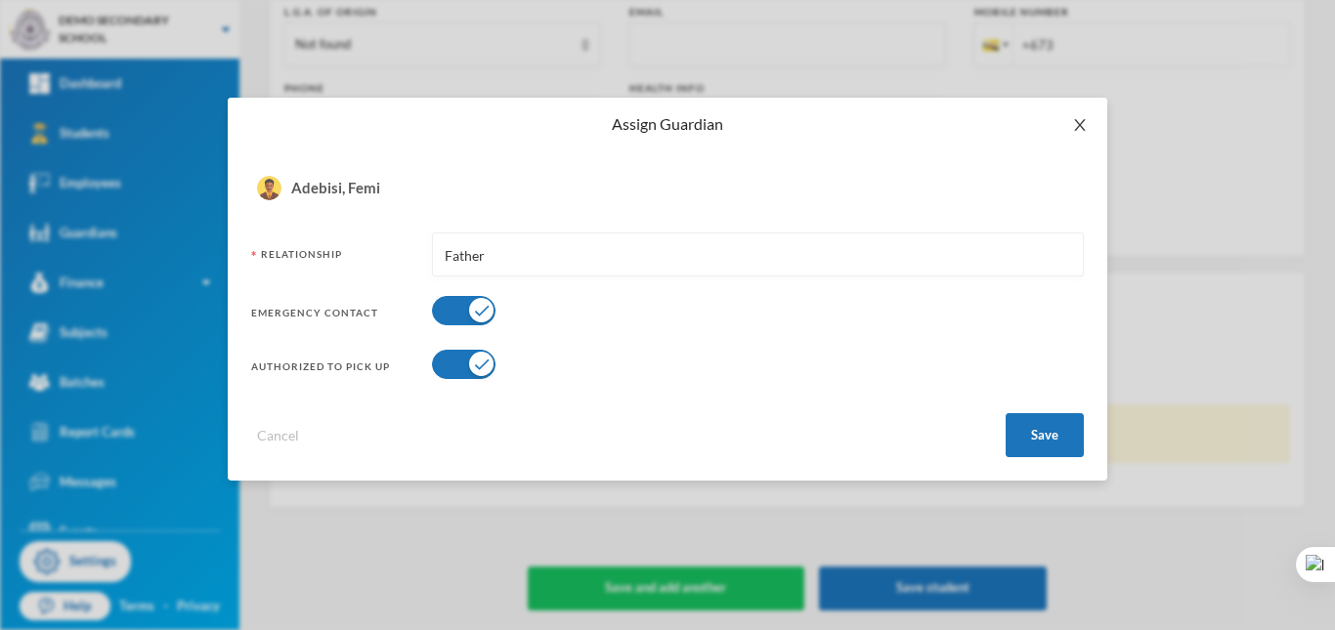
click at [1077, 126] on icon "icon: close" at bounding box center [1080, 125] width 16 height 16
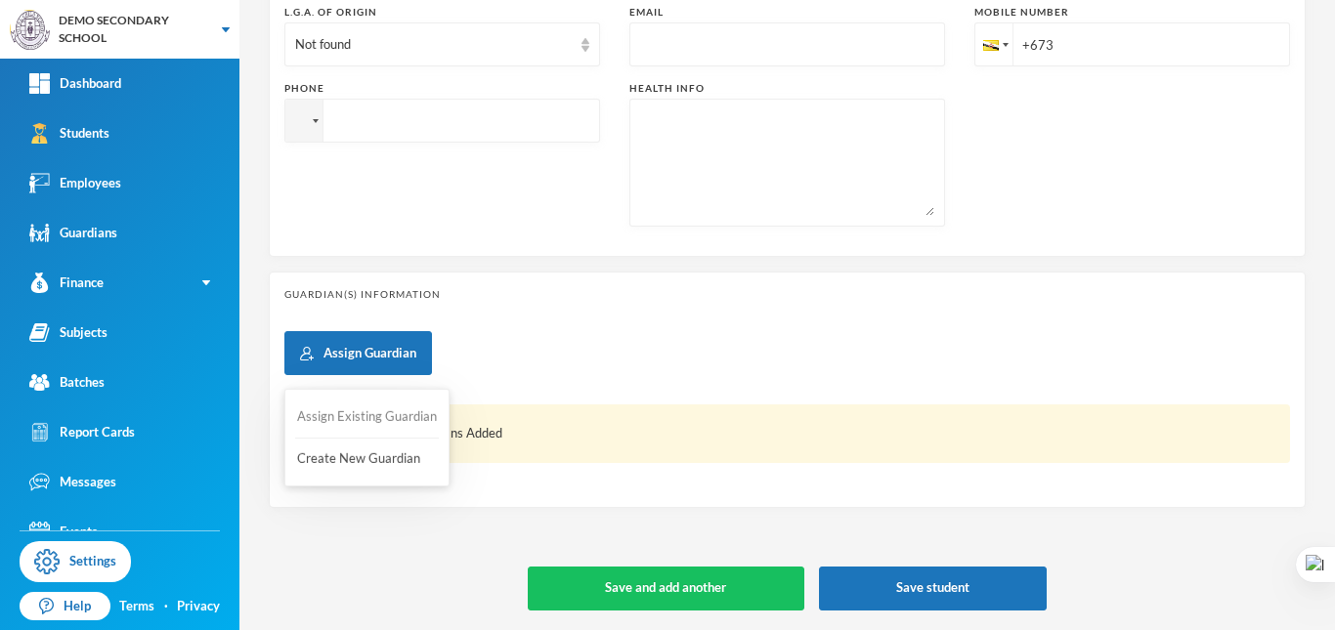
click at [336, 415] on button "Assign Existing Guardian" at bounding box center [367, 417] width 144 height 35
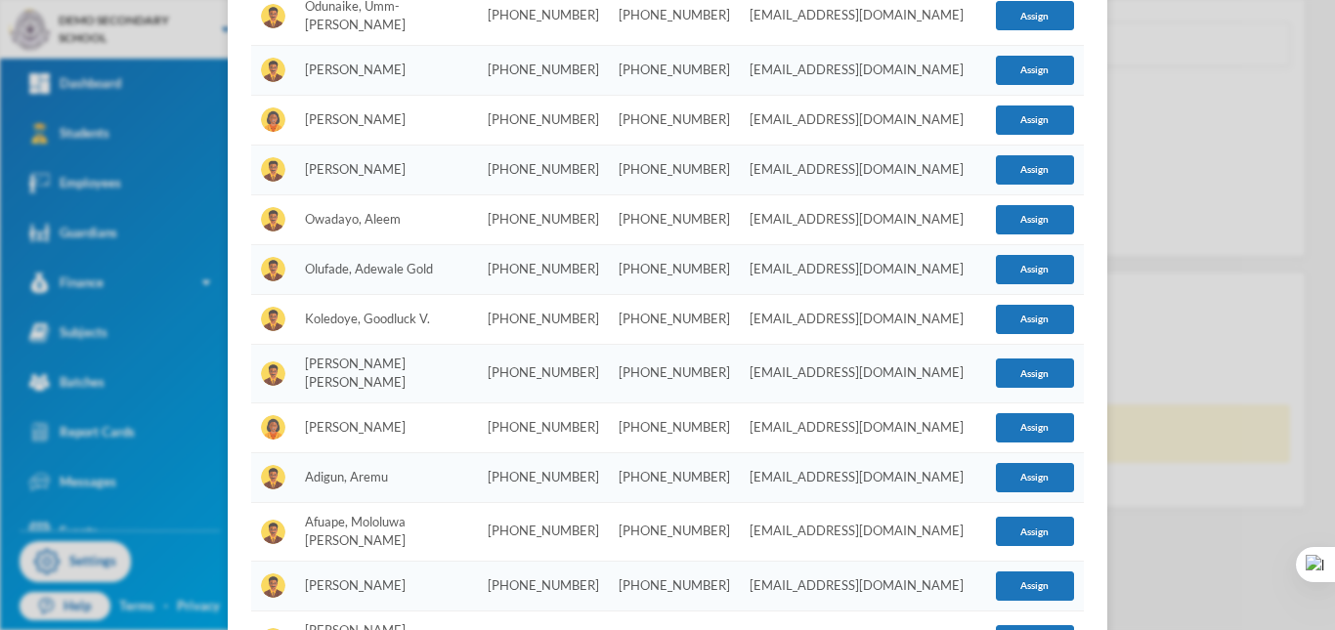
scroll to position [885, 0]
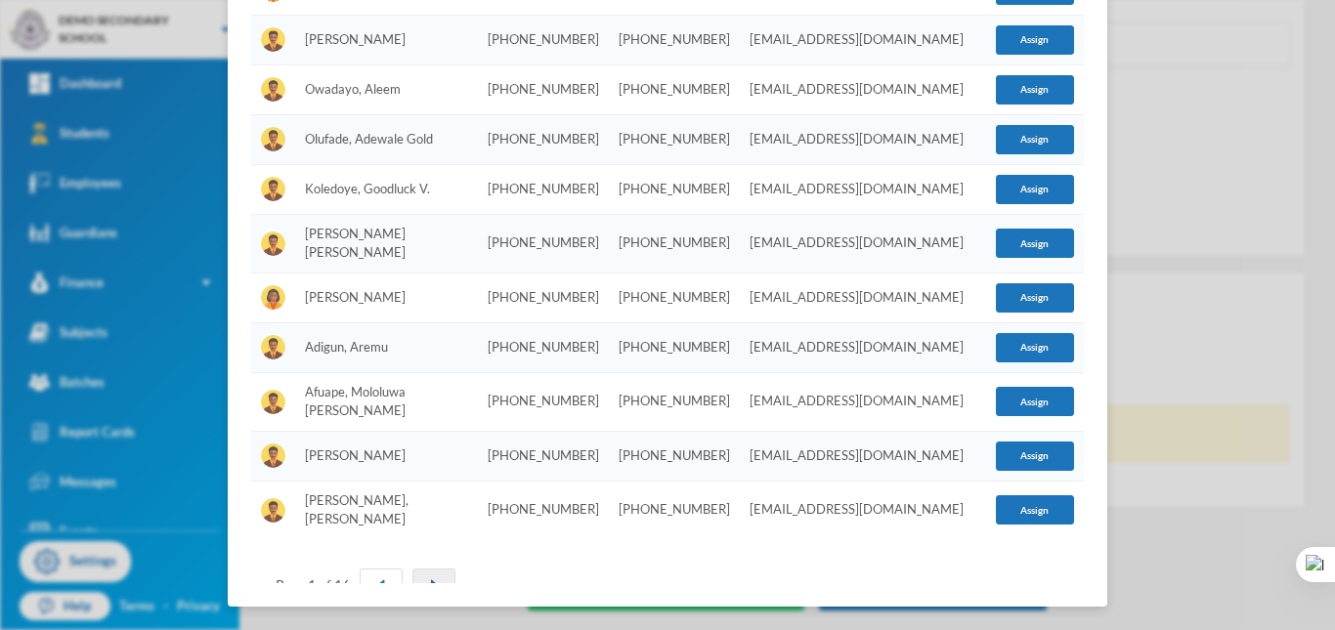
click at [420, 569] on button "button" at bounding box center [433, 585] width 43 height 33
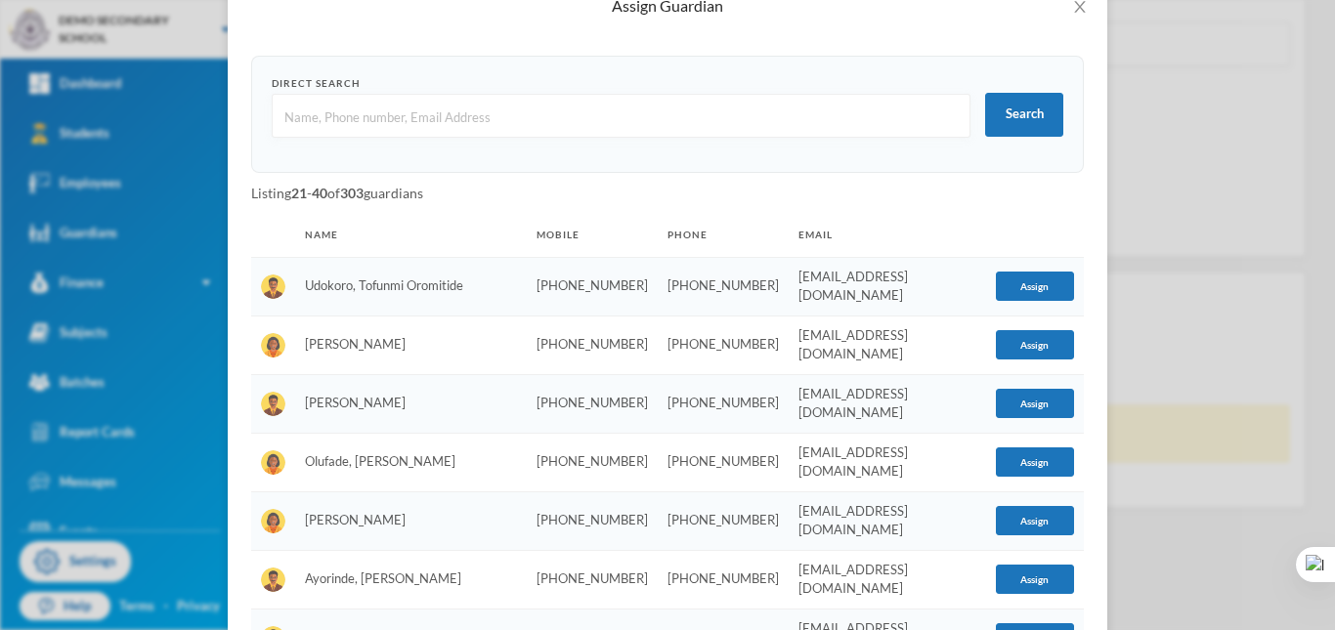
scroll to position [98, 0]
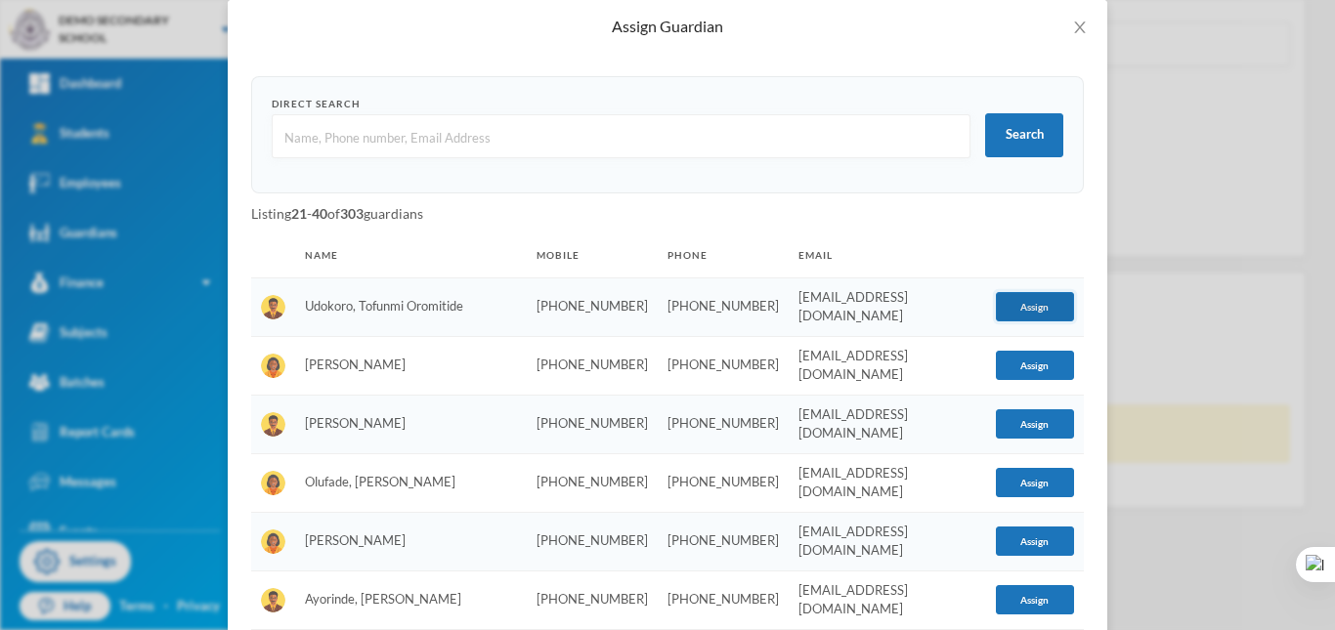
click at [1014, 303] on button "Assign" at bounding box center [1035, 306] width 78 height 29
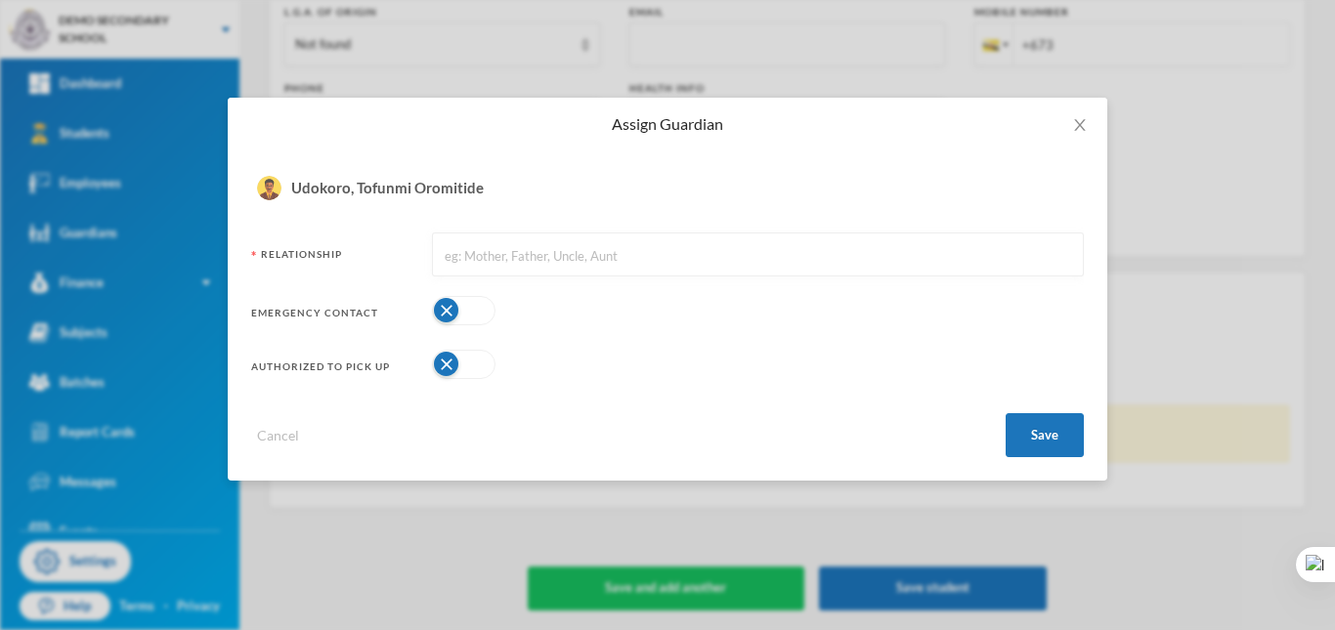
scroll to position [0, 0]
click at [466, 310] on button "button" at bounding box center [464, 310] width 64 height 29
click at [463, 374] on button "button" at bounding box center [464, 364] width 64 height 29
click at [463, 369] on button "button" at bounding box center [464, 364] width 64 height 29
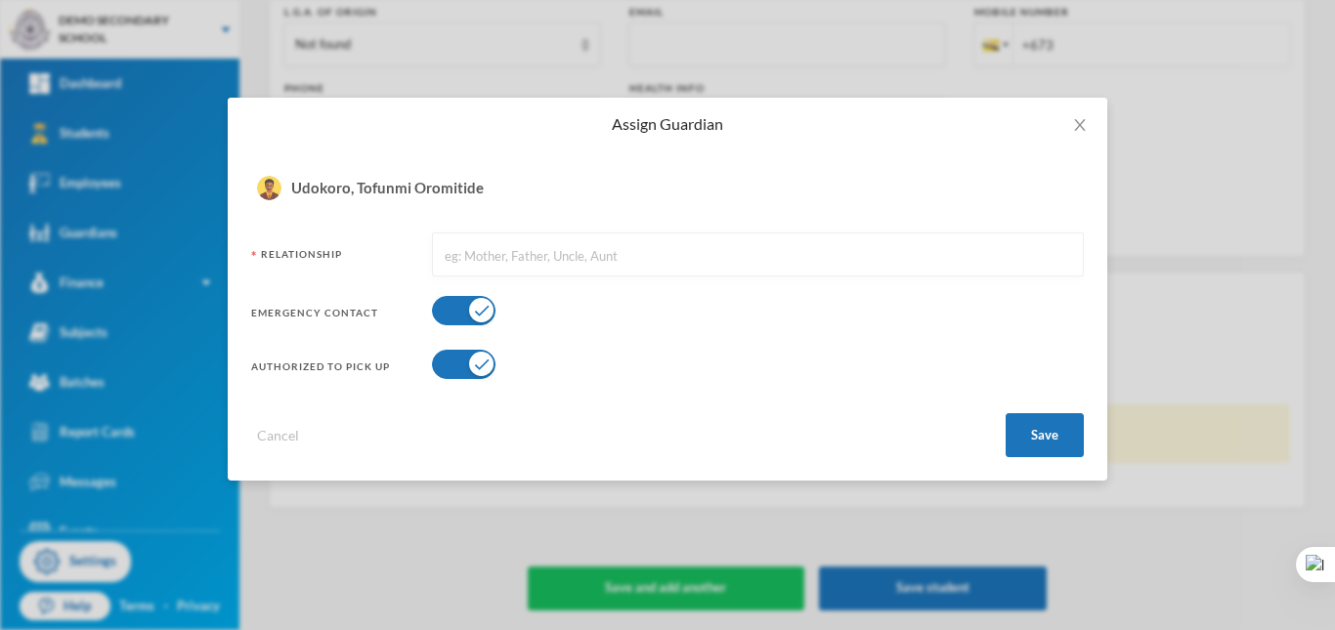
click at [717, 250] on input "text" at bounding box center [758, 256] width 630 height 44
type input "Mother"
click at [1022, 422] on button "Save" at bounding box center [1045, 435] width 78 height 44
click at [1044, 430] on button "Save" at bounding box center [1045, 435] width 78 height 44
click at [464, 365] on button "button" at bounding box center [464, 364] width 64 height 29
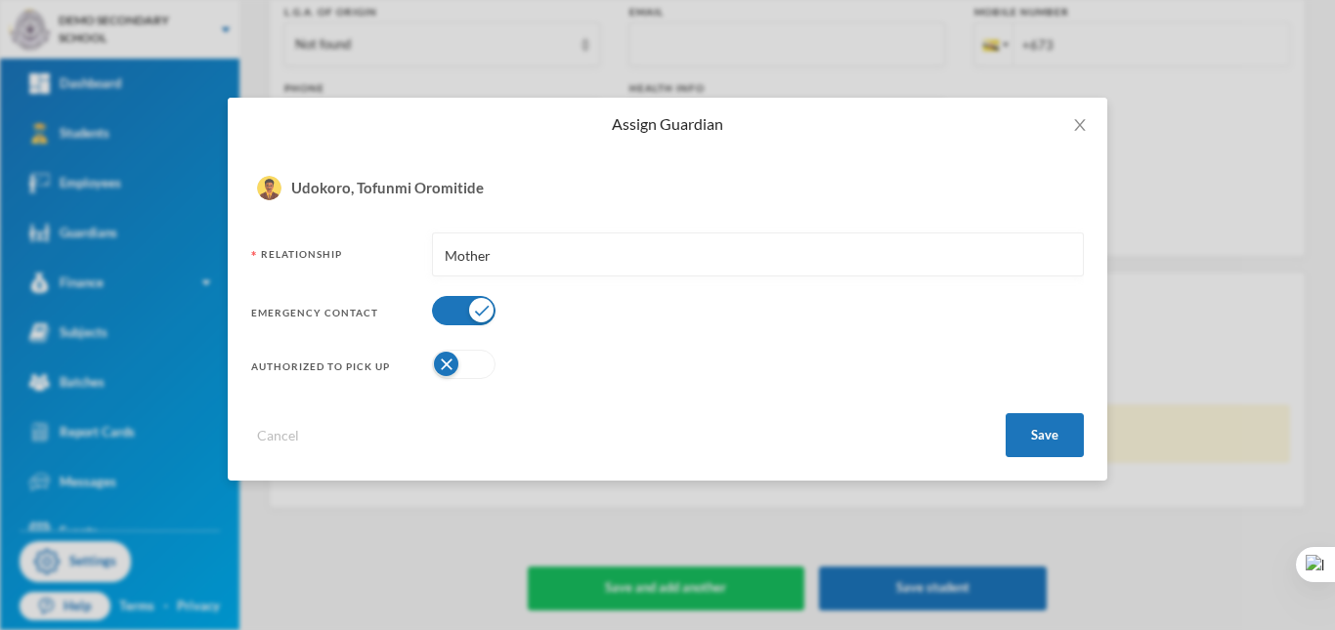
click at [481, 316] on button "button" at bounding box center [464, 310] width 64 height 29
click at [1072, 417] on button "Save" at bounding box center [1045, 435] width 78 height 44
click at [1058, 418] on button "Save" at bounding box center [1045, 435] width 78 height 44
click at [1145, 156] on div "Assign Guardian Direct Search Search Listing 21 - 40 of 303 guardians Name Mobi…" at bounding box center [667, 315] width 1335 height 630
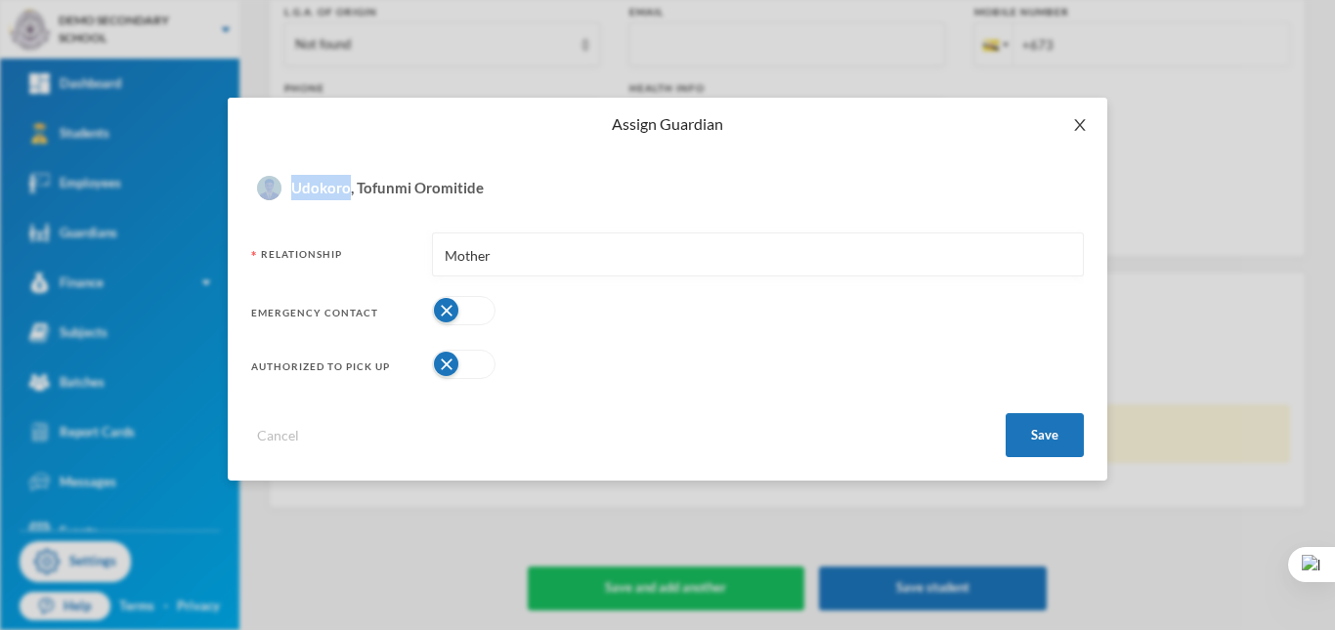
click at [1076, 120] on icon "icon: close" at bounding box center [1079, 125] width 11 height 12
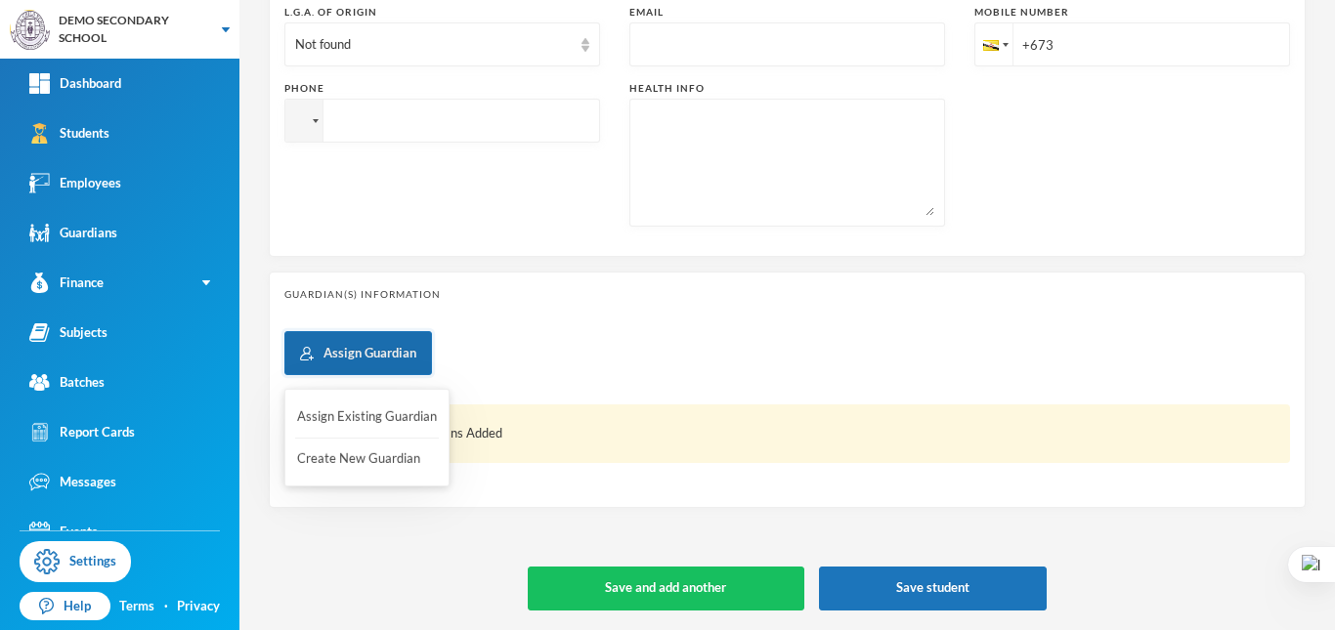
click at [386, 338] on button "Assign Guardian" at bounding box center [358, 353] width 148 height 44
click at [363, 414] on button "Assign Existing Guardian" at bounding box center [367, 417] width 144 height 35
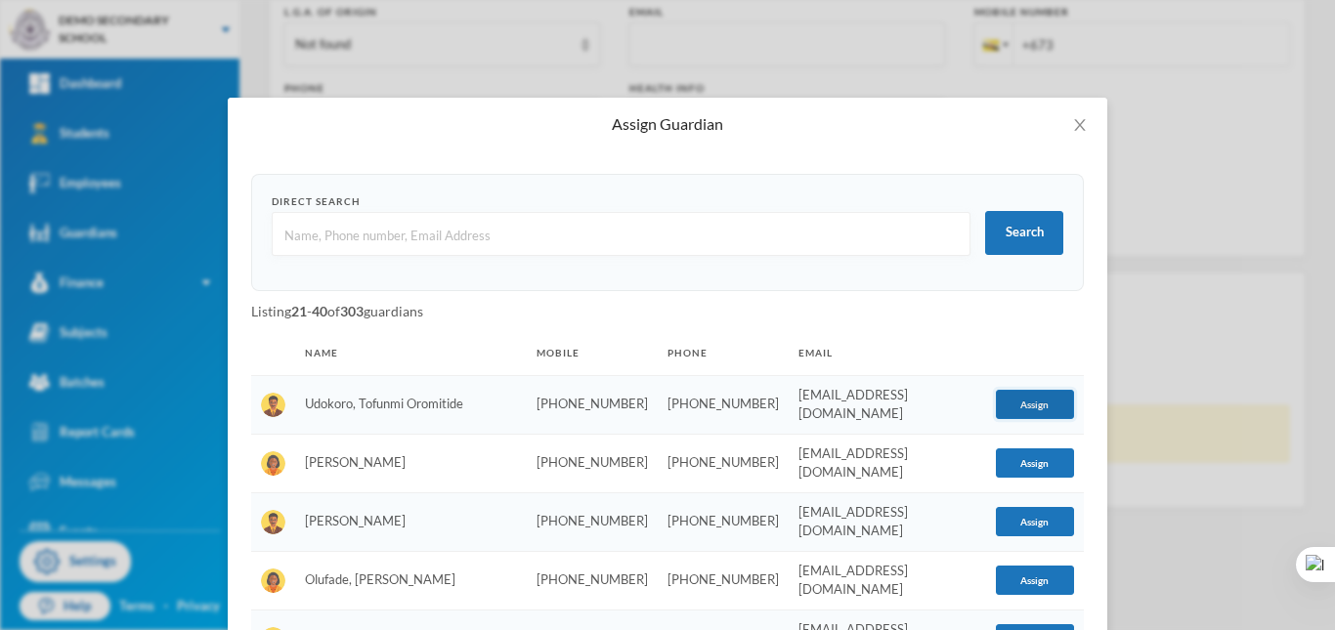
click at [1019, 409] on button "Assign" at bounding box center [1035, 404] width 78 height 29
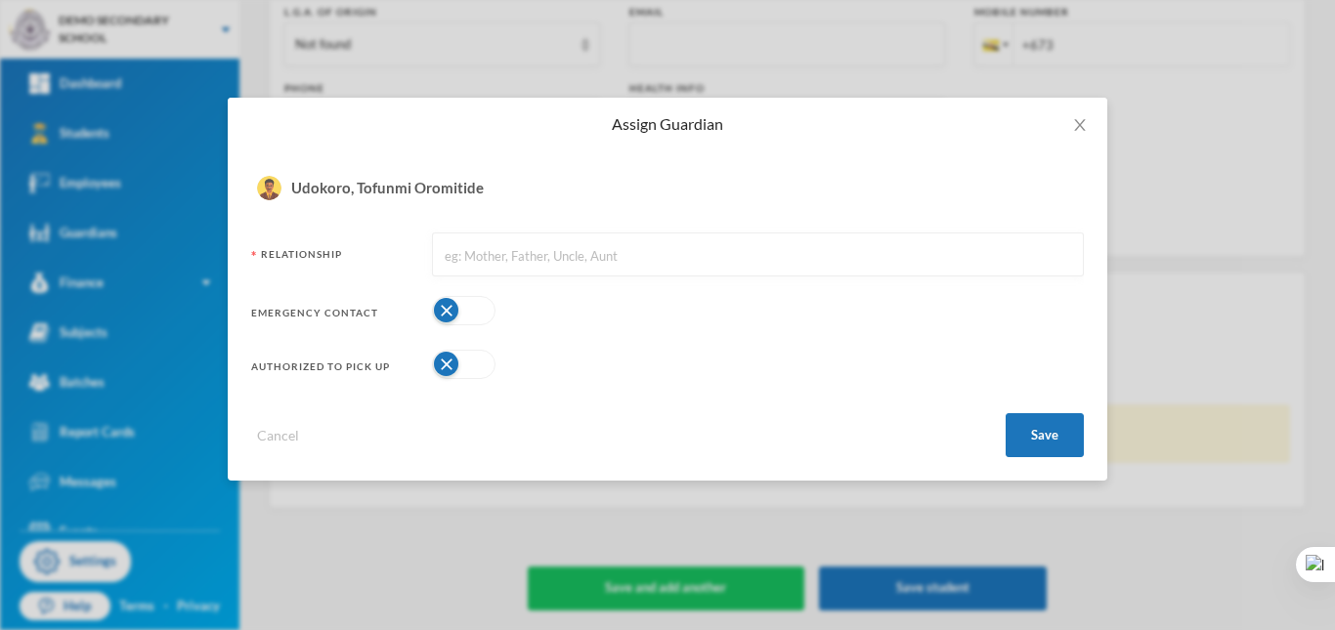
click at [487, 256] on input "text" at bounding box center [758, 256] width 630 height 44
type input "Father"
click at [471, 324] on button "button" at bounding box center [464, 310] width 64 height 29
click at [461, 367] on button "button" at bounding box center [464, 364] width 64 height 29
click at [1026, 421] on button "Save" at bounding box center [1045, 435] width 78 height 44
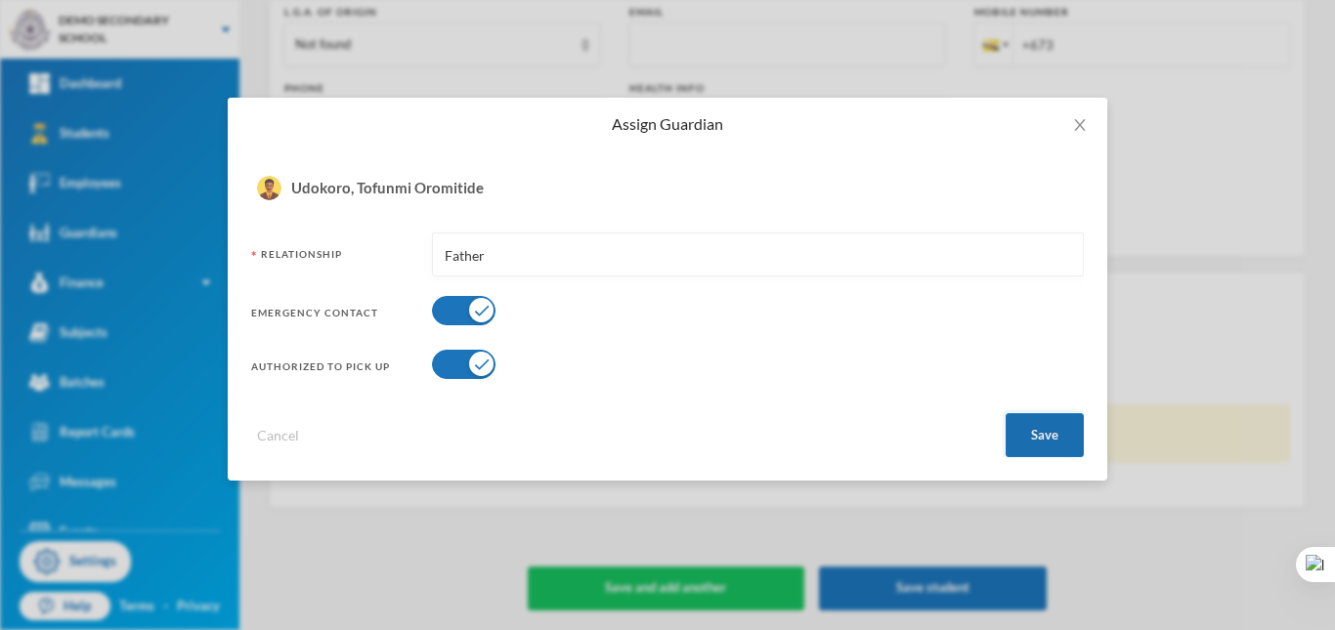
click at [1069, 434] on button "Save" at bounding box center [1045, 435] width 78 height 44
click at [273, 436] on button "Cancel" at bounding box center [278, 435] width 54 height 22
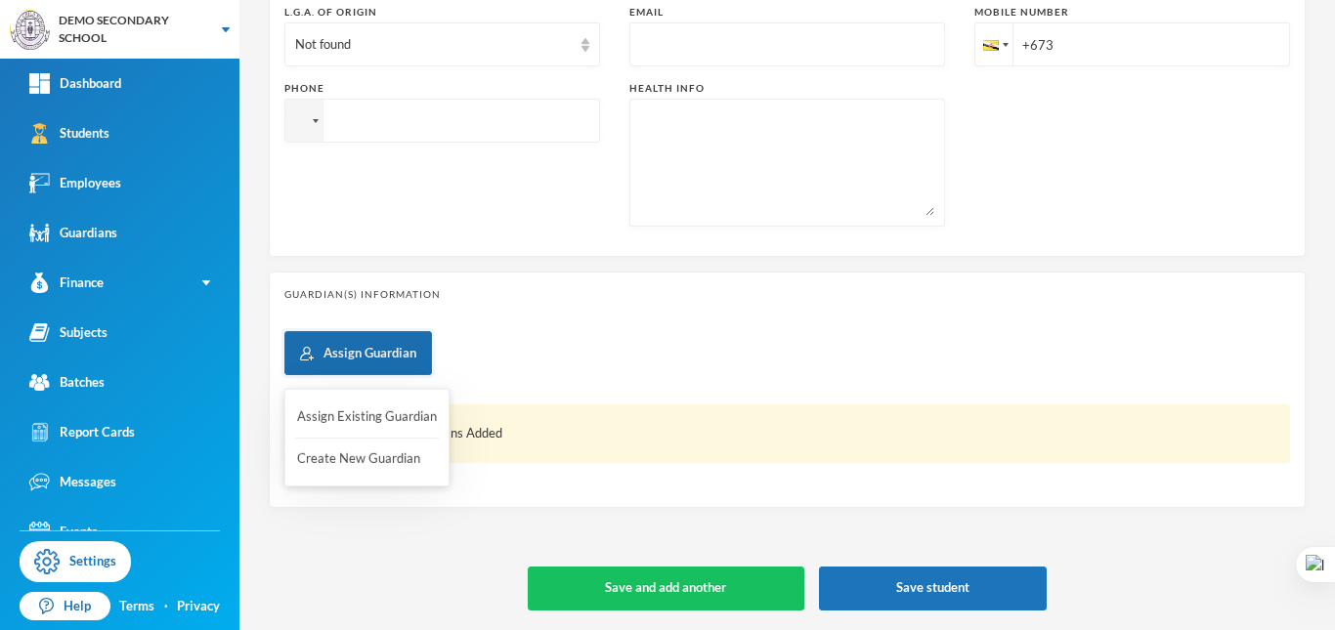
click at [338, 361] on button "Assign Guardian" at bounding box center [358, 353] width 148 height 44
click at [340, 461] on button "Create New Guardian" at bounding box center [367, 459] width 144 height 35
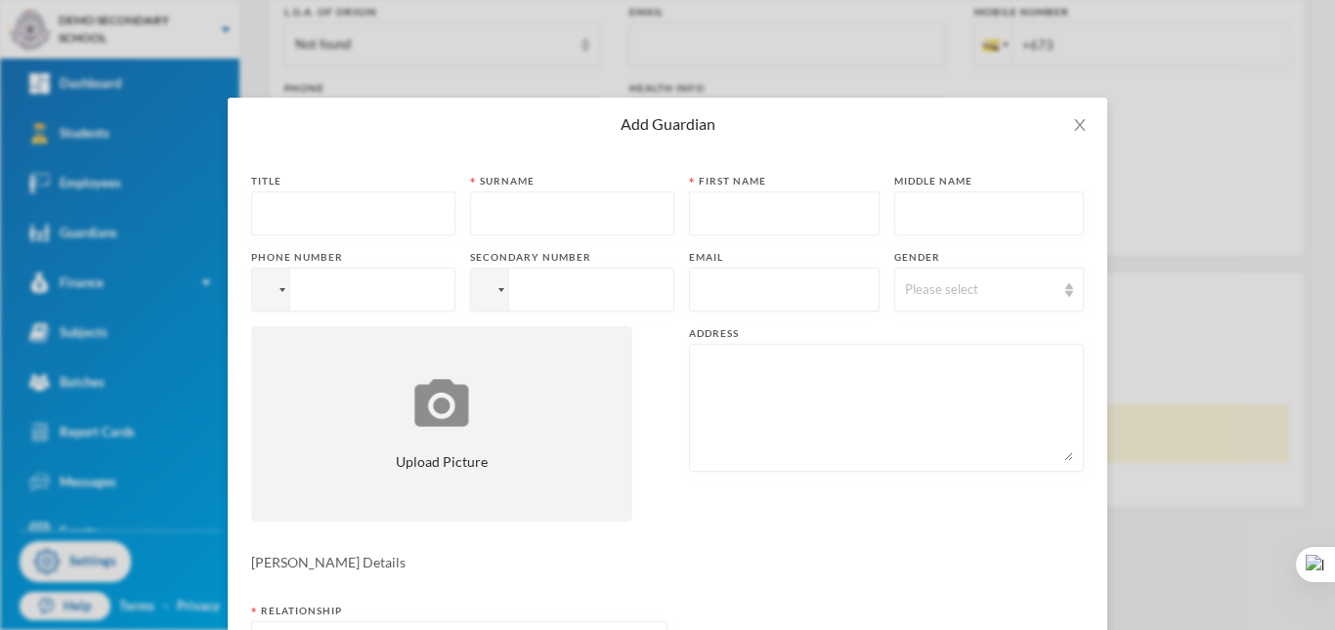
click at [306, 217] on input "text" at bounding box center [353, 215] width 183 height 44
type input "Mr [PERSON_NAME]"
type input "May"
type input "[PERSON_NAME]"
type input "Obinna"
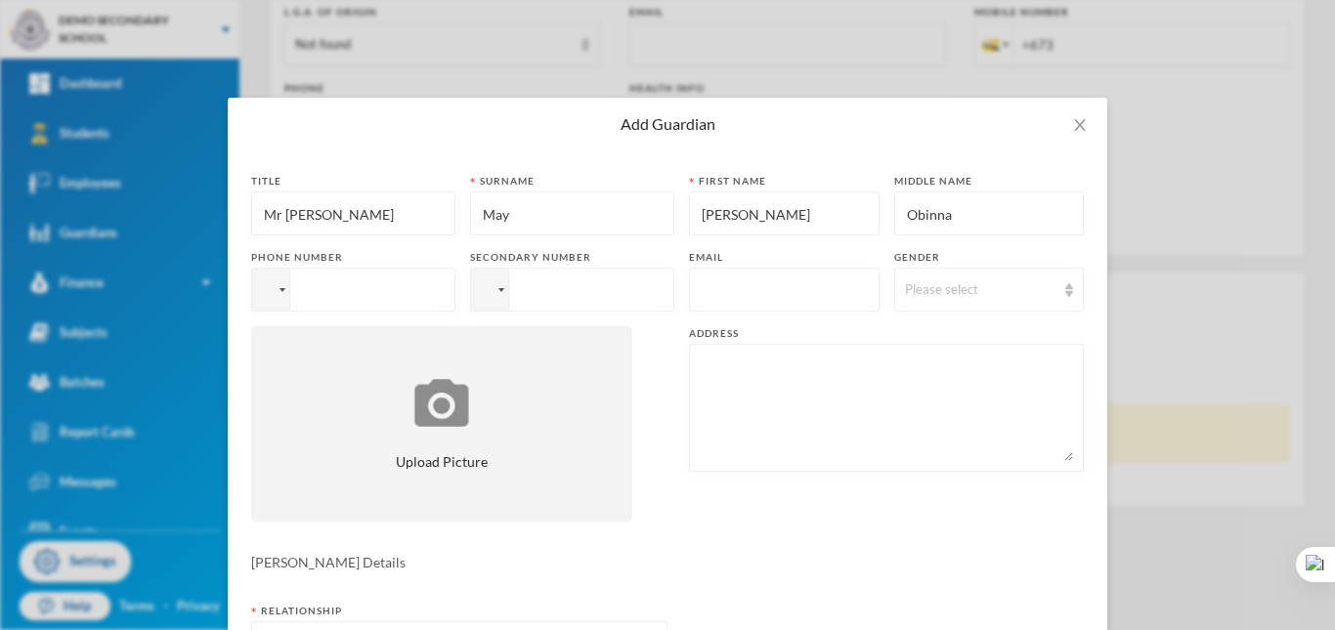
click at [368, 303] on input "tel" at bounding box center [353, 290] width 204 height 44
type input "[PHONE_NUMBER]"
click at [836, 291] on input "text" at bounding box center [784, 291] width 169 height 44
type input "[EMAIL_ADDRESS][DOMAIN_NAME]"
click at [1022, 305] on div "Please select" at bounding box center [989, 290] width 191 height 44
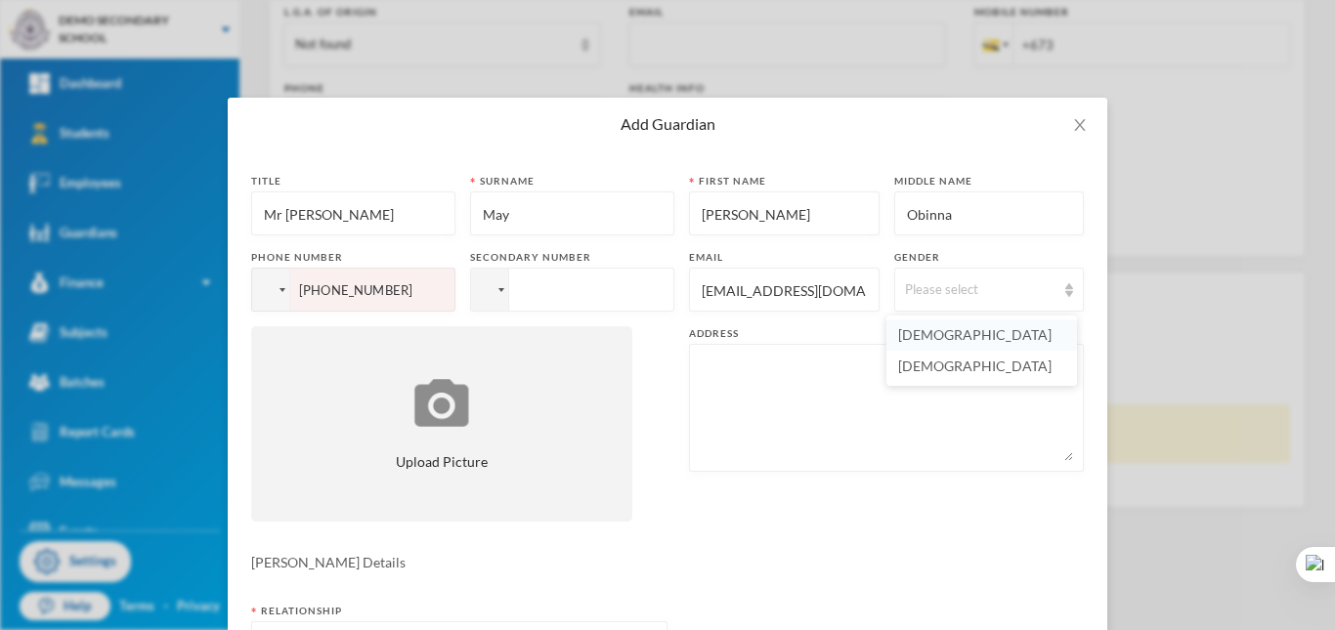
click at [920, 326] on span "[DEMOGRAPHIC_DATA]" at bounding box center [974, 334] width 153 height 17
click at [846, 432] on textarea at bounding box center [886, 408] width 373 height 107
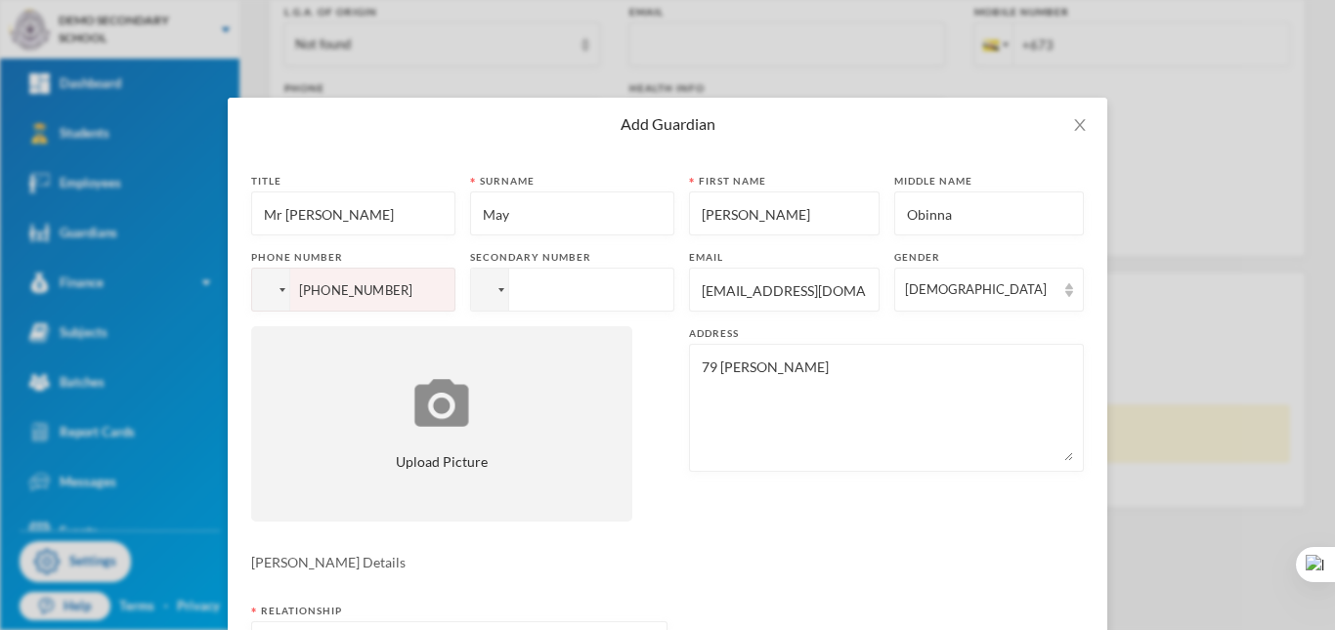
click at [911, 376] on textarea "79 [PERSON_NAME]" at bounding box center [886, 408] width 373 height 107
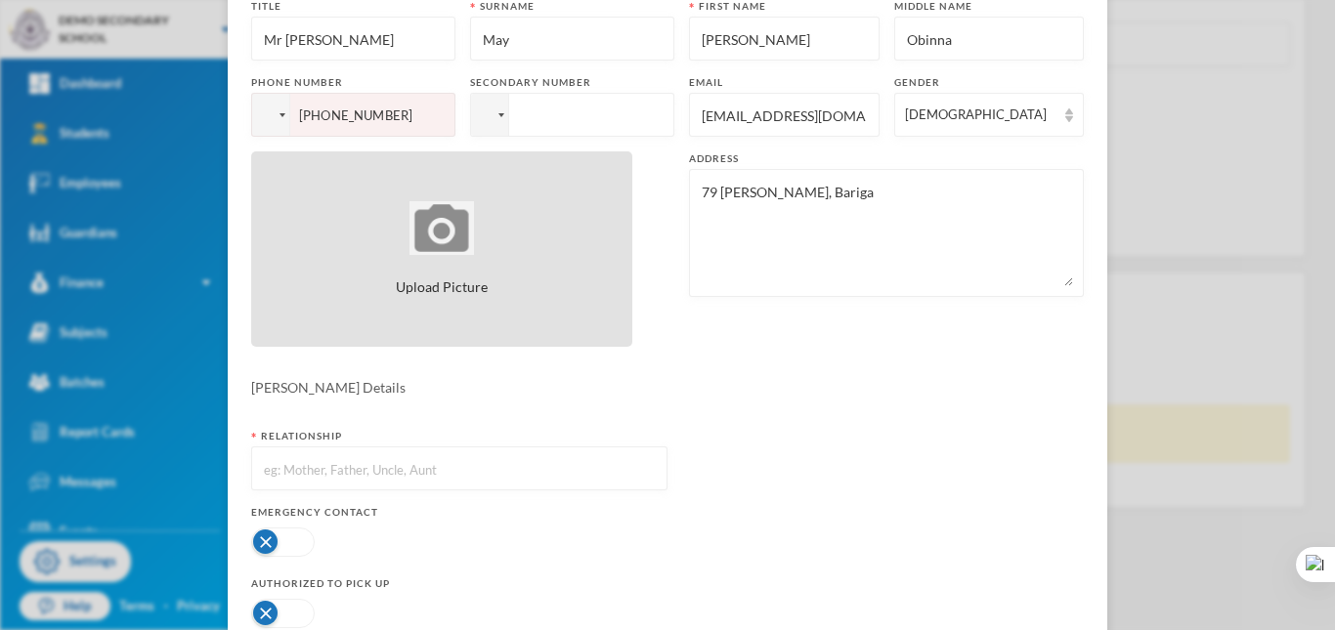
scroll to position [293, 0]
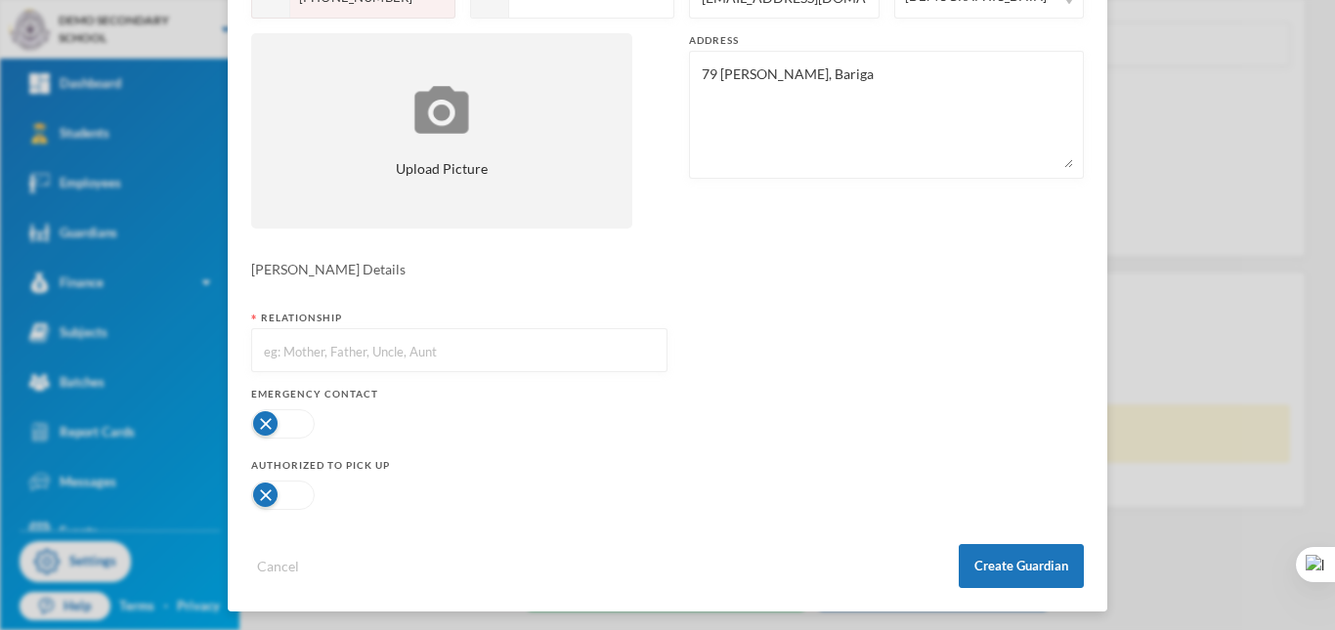
type textarea "79 [PERSON_NAME], Bariga"
click at [475, 361] on input "text" at bounding box center [459, 351] width 395 height 44
type input "Father"
drag, startPoint x: 318, startPoint y: 423, endPoint x: 297, endPoint y: 426, distance: 20.7
click at [315, 425] on div at bounding box center [459, 424] width 416 height 39
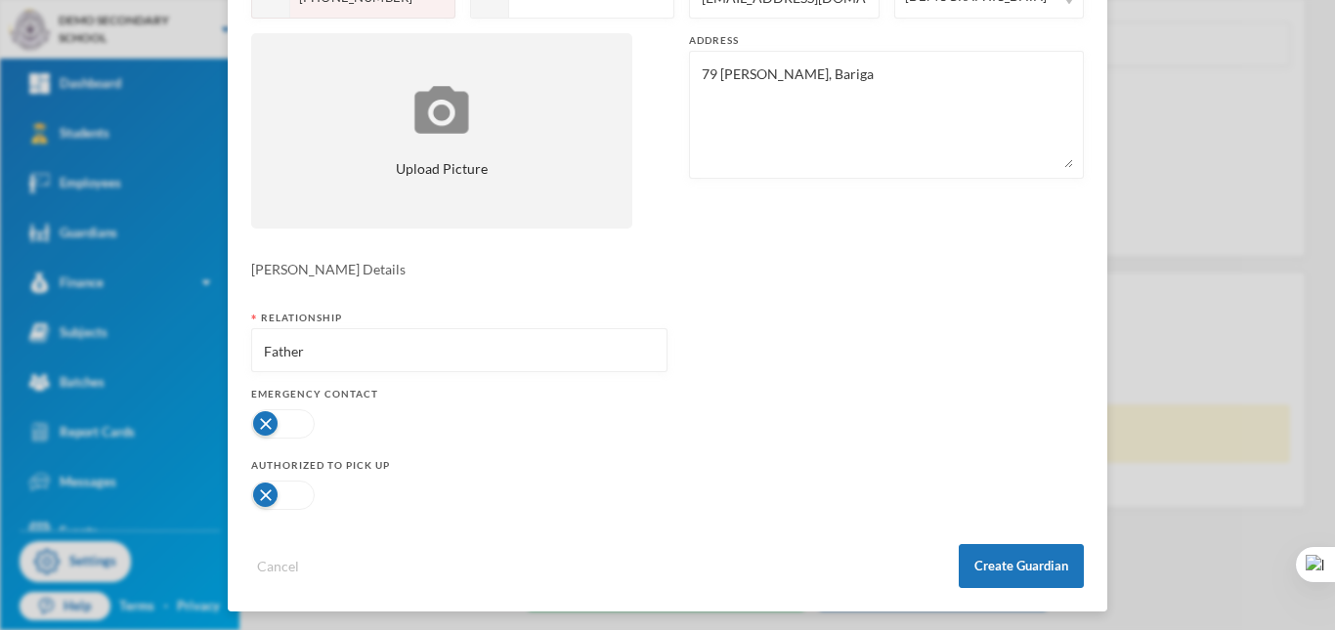
click at [297, 426] on button "button" at bounding box center [283, 424] width 64 height 29
click at [283, 507] on button "button" at bounding box center [283, 495] width 64 height 29
click at [1027, 579] on button "Create Guardian" at bounding box center [1021, 566] width 125 height 44
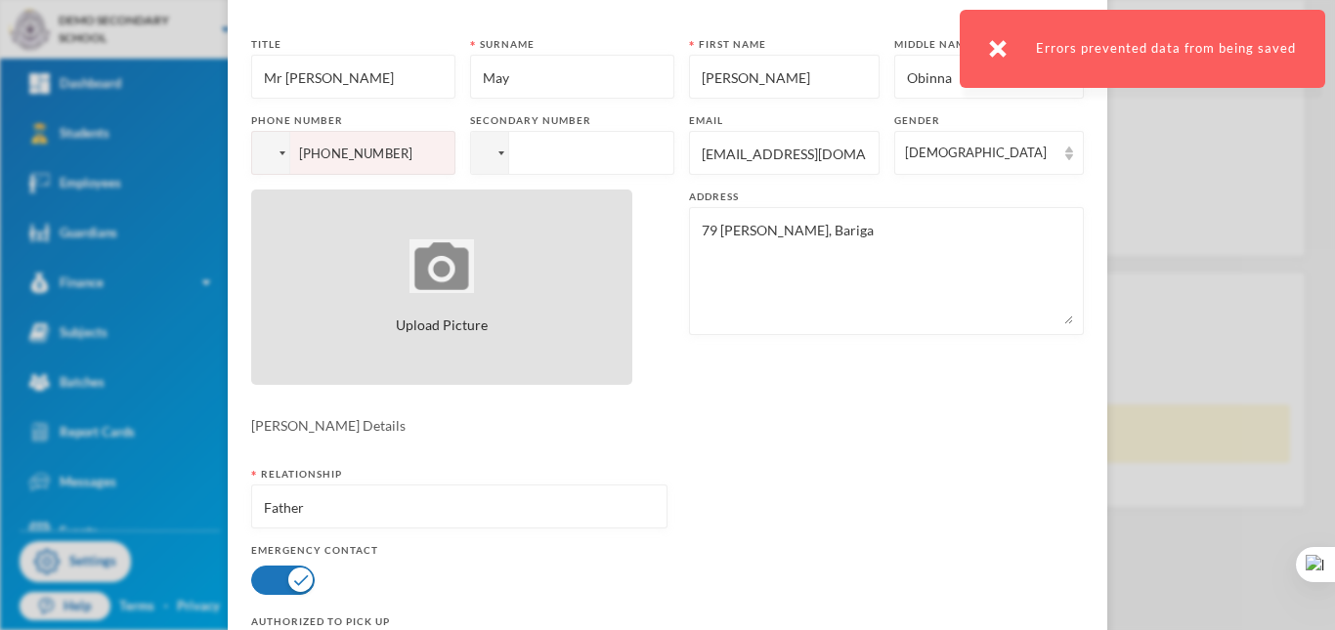
scroll to position [195, 0]
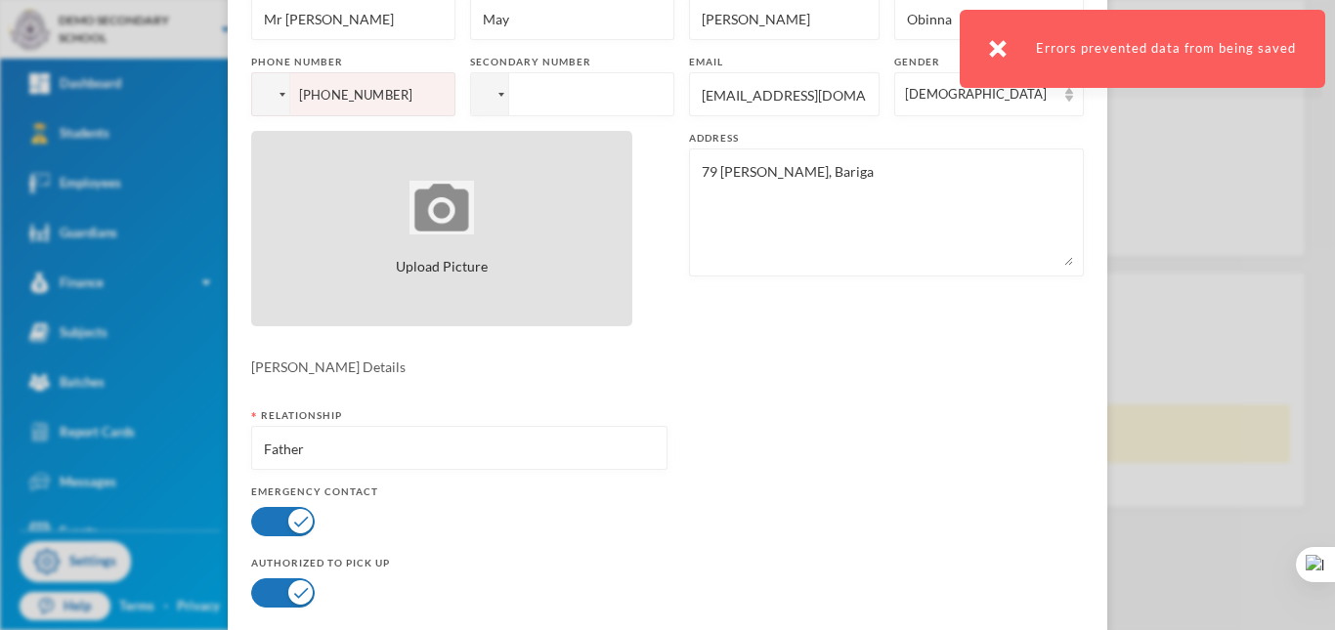
click at [460, 214] on img at bounding box center [442, 208] width 65 height 54
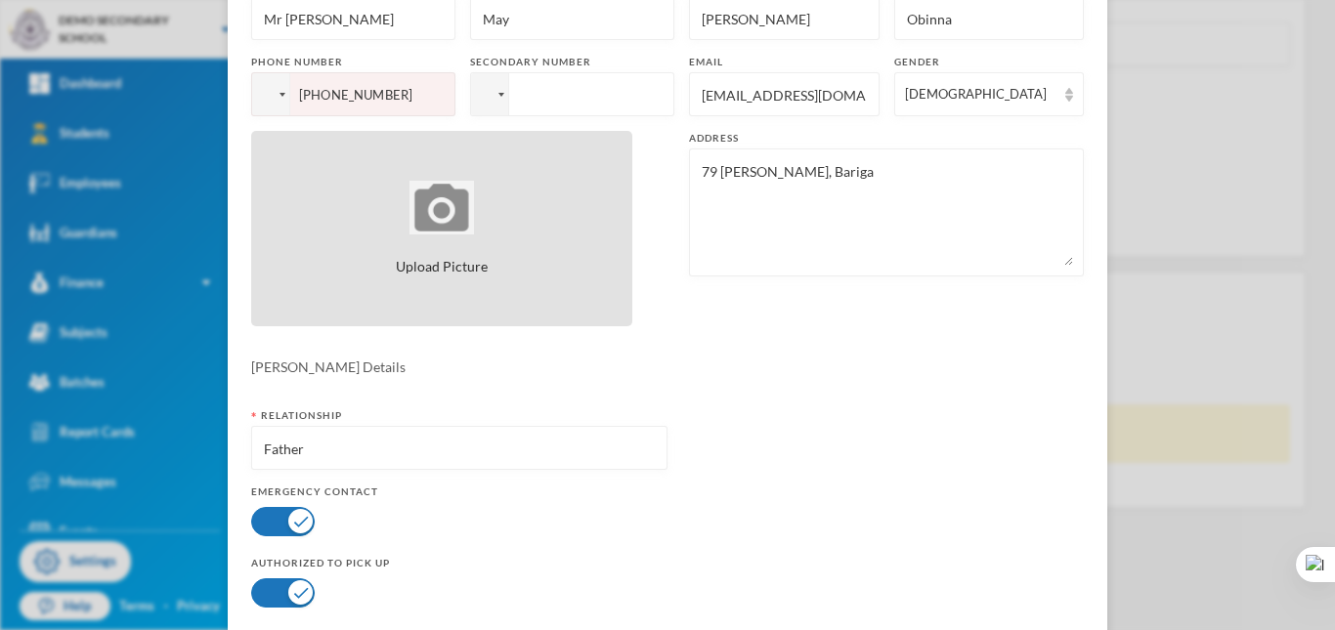
type input "C:\fakepath\6.jpg"
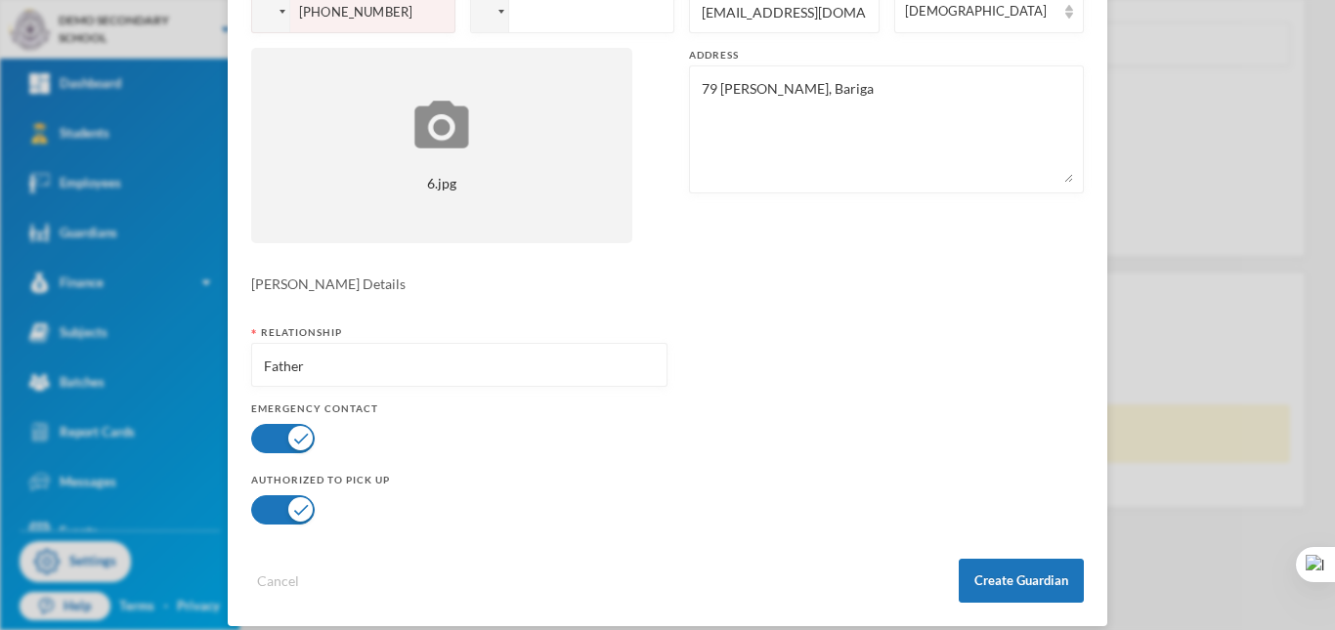
scroll to position [298, 0]
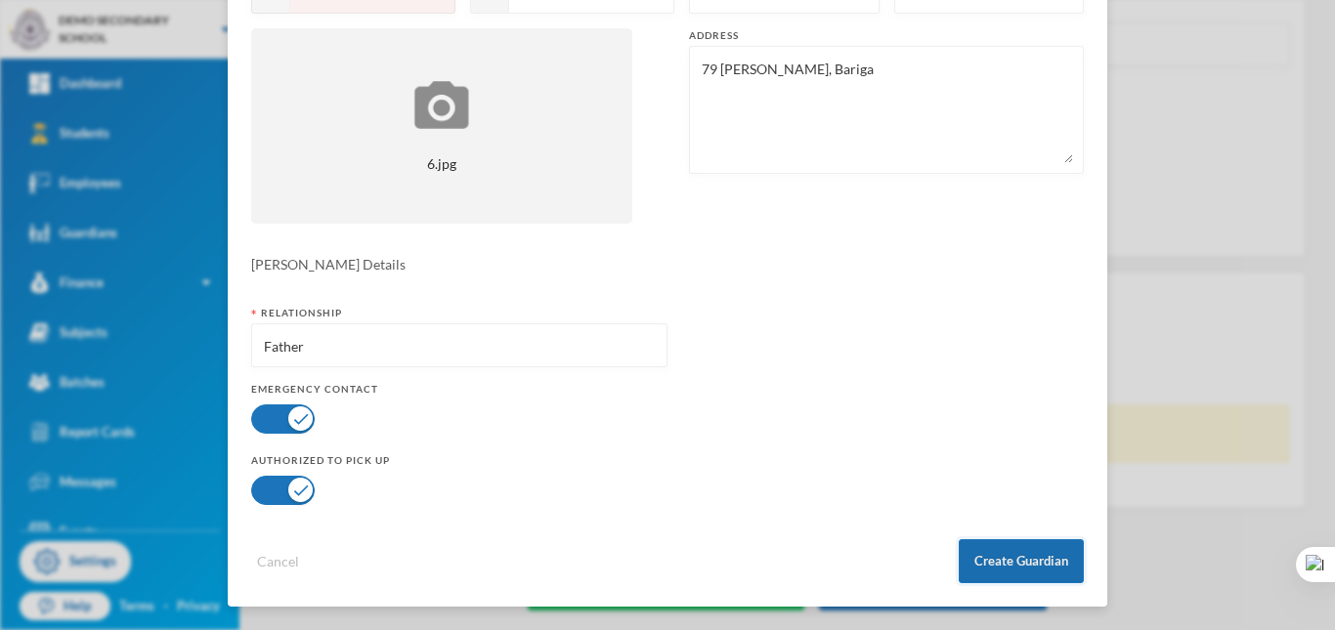
click at [994, 568] on button "Create Guardian" at bounding box center [1021, 562] width 125 height 44
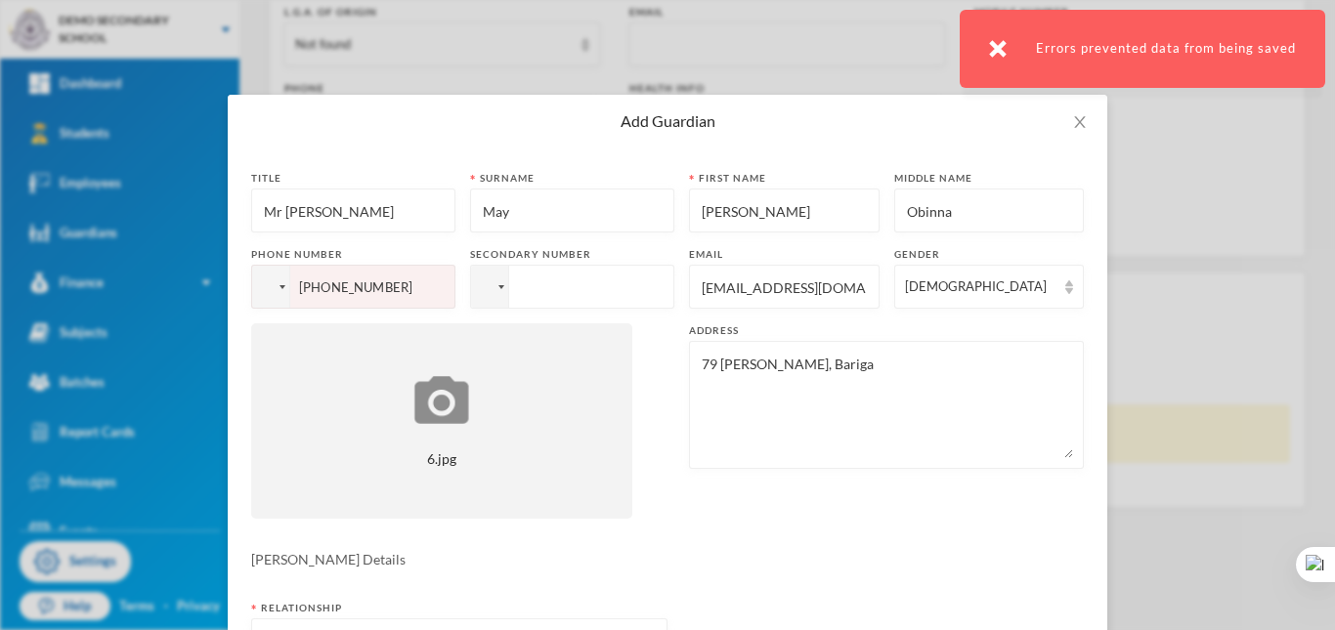
scroll to position [0, 0]
click at [1076, 130] on icon "icon: close" at bounding box center [1079, 125] width 11 height 12
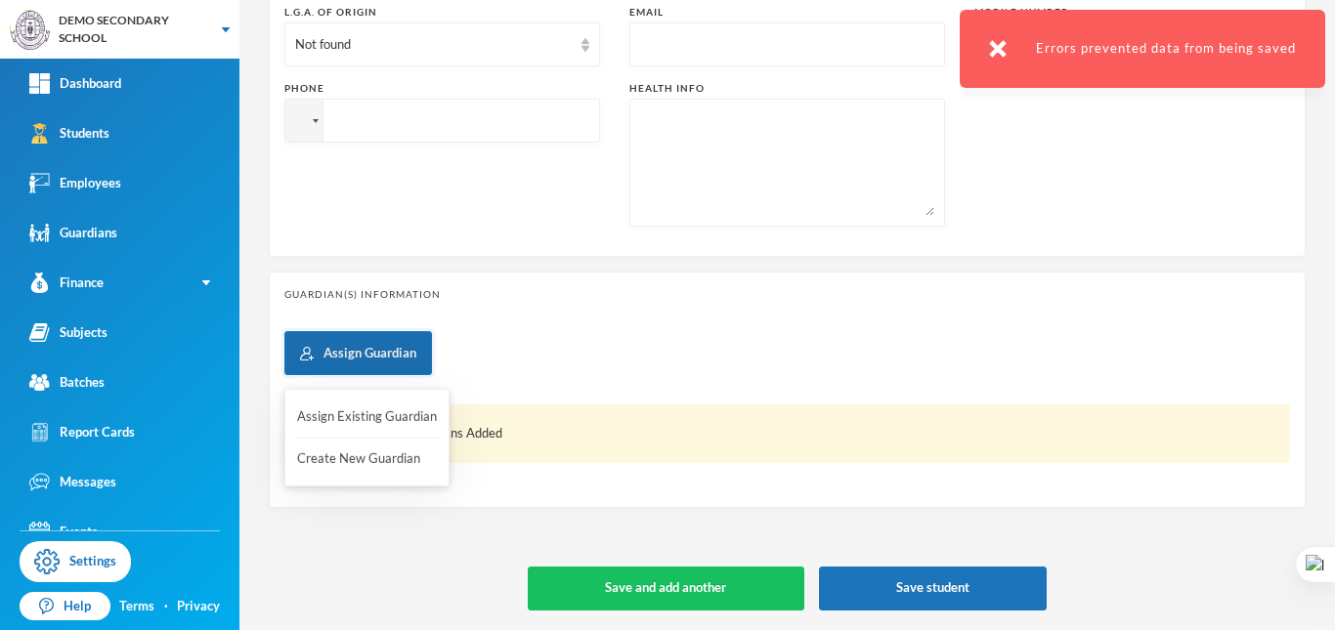
click at [350, 365] on button "Assign Guardian" at bounding box center [358, 353] width 148 height 44
click at [362, 413] on button "Assign Existing Guardian" at bounding box center [367, 417] width 144 height 35
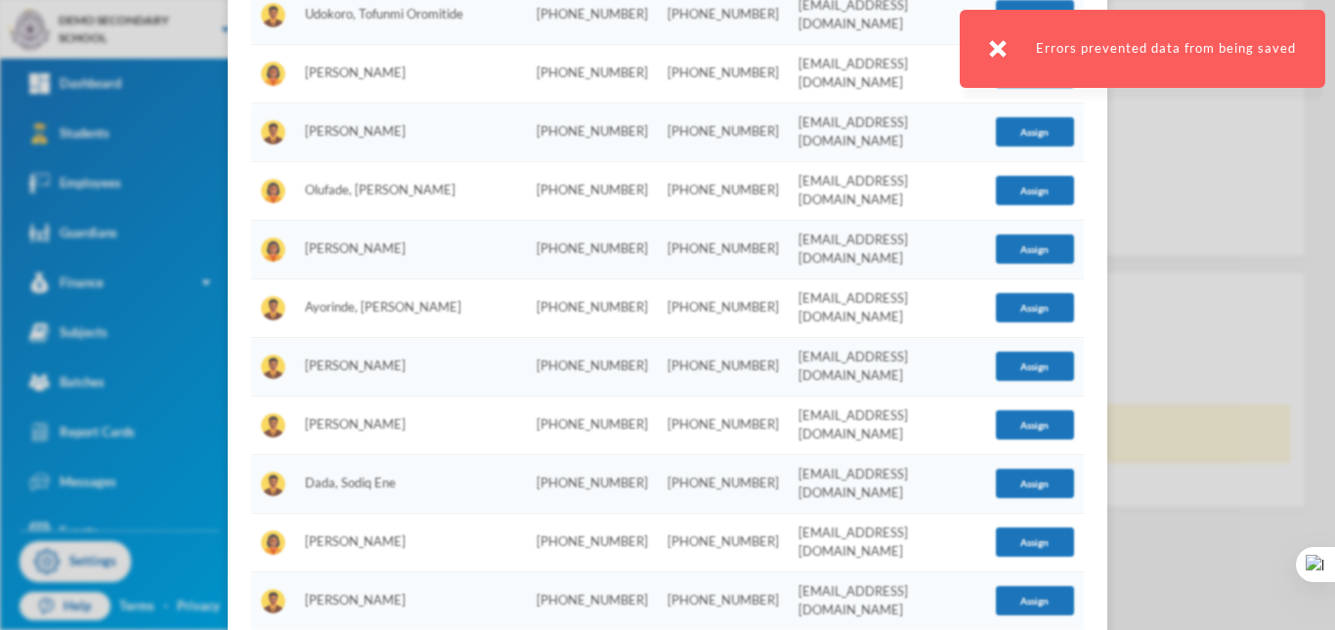
scroll to position [391, 0]
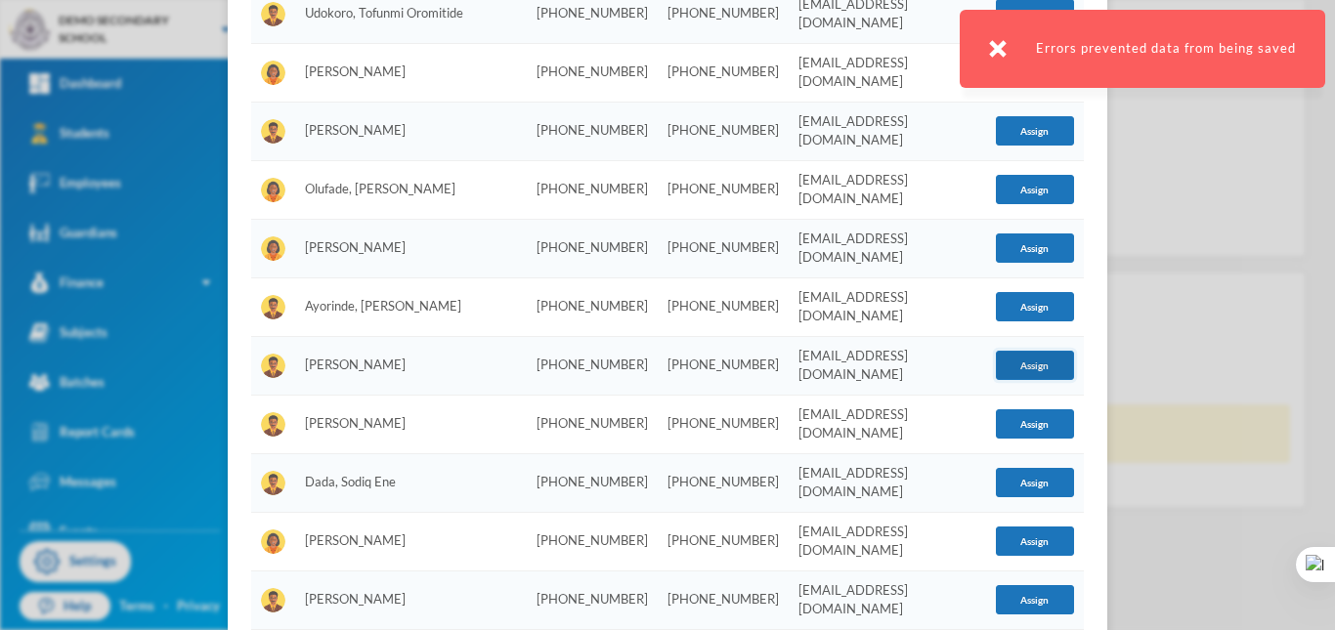
click at [1021, 351] on button "Assign" at bounding box center [1035, 365] width 78 height 29
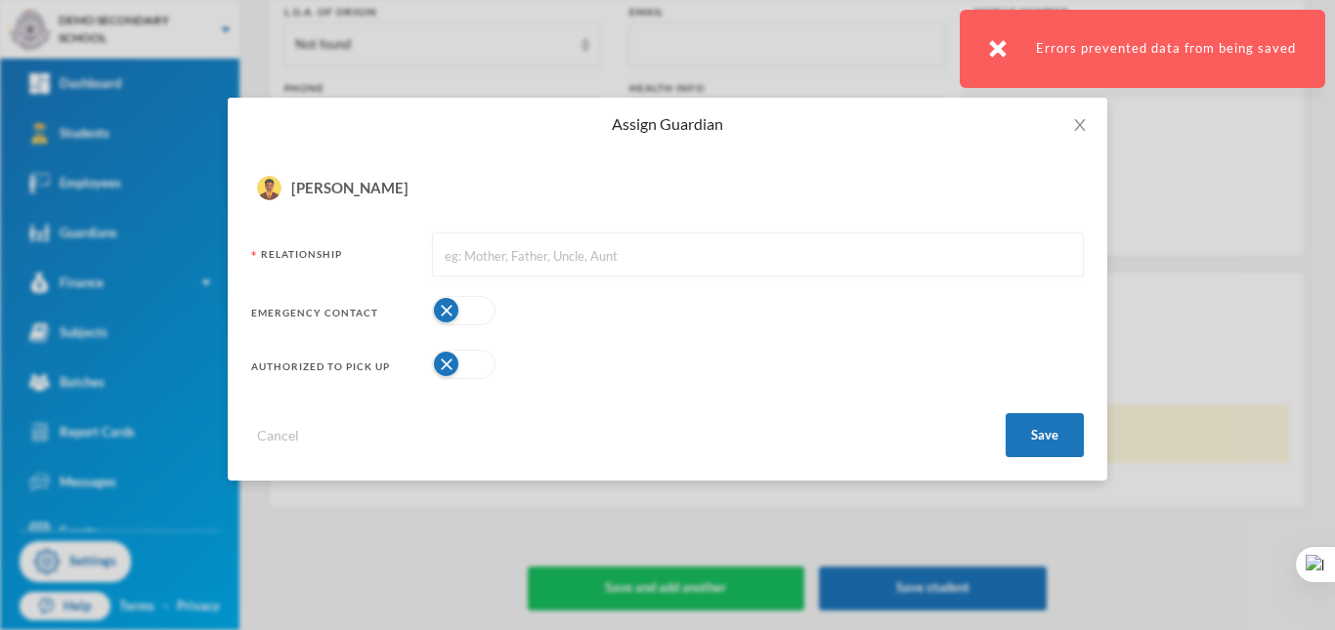
scroll to position [0, 0]
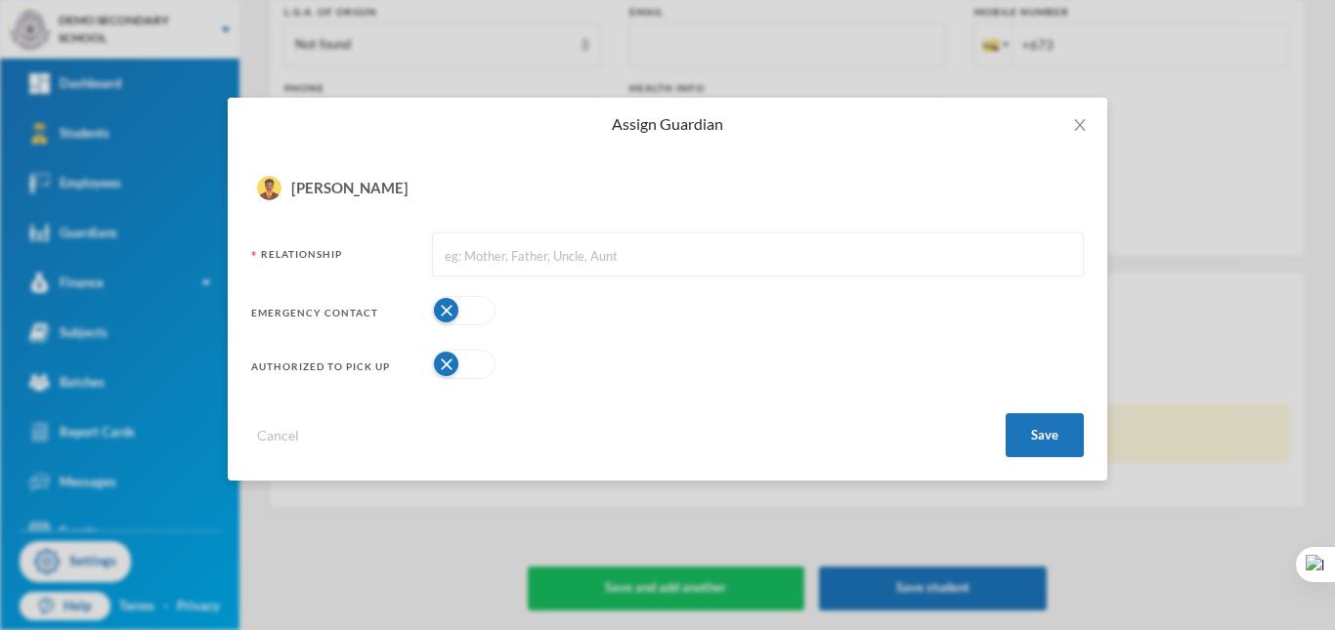
click at [749, 254] on input "text" at bounding box center [758, 256] width 630 height 44
type input "F"
type input "Mother"
click at [1038, 419] on button "Save" at bounding box center [1045, 435] width 78 height 44
click at [1032, 426] on button "Save" at bounding box center [1045, 435] width 78 height 44
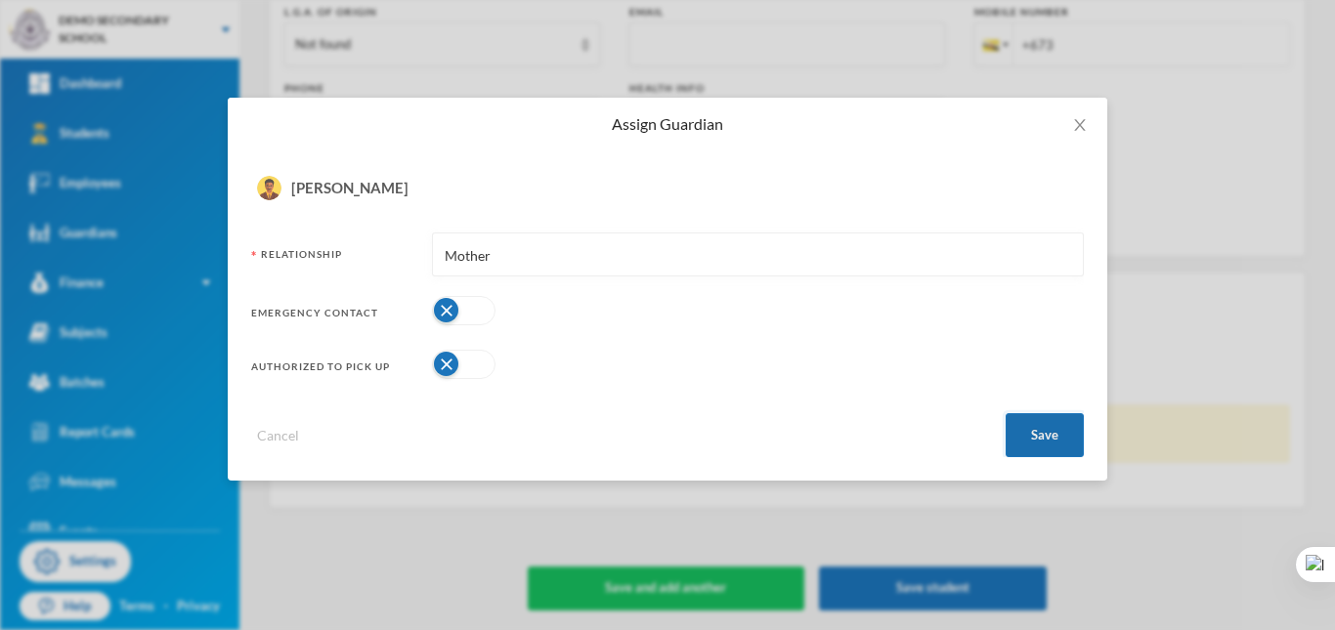
click at [1032, 426] on button "Save" at bounding box center [1045, 435] width 78 height 44
click at [1031, 426] on button "Save" at bounding box center [1045, 435] width 78 height 44
click at [1055, 422] on button "Save" at bounding box center [1045, 435] width 78 height 44
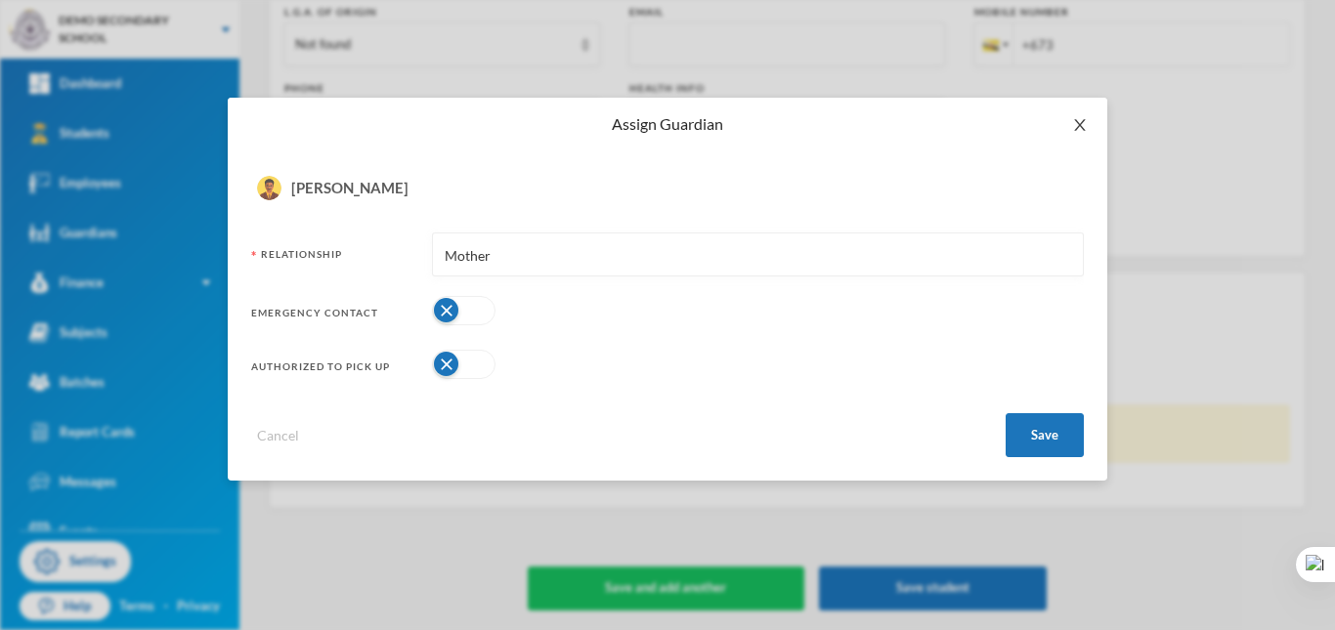
click at [1078, 130] on icon "icon: close" at bounding box center [1080, 125] width 16 height 16
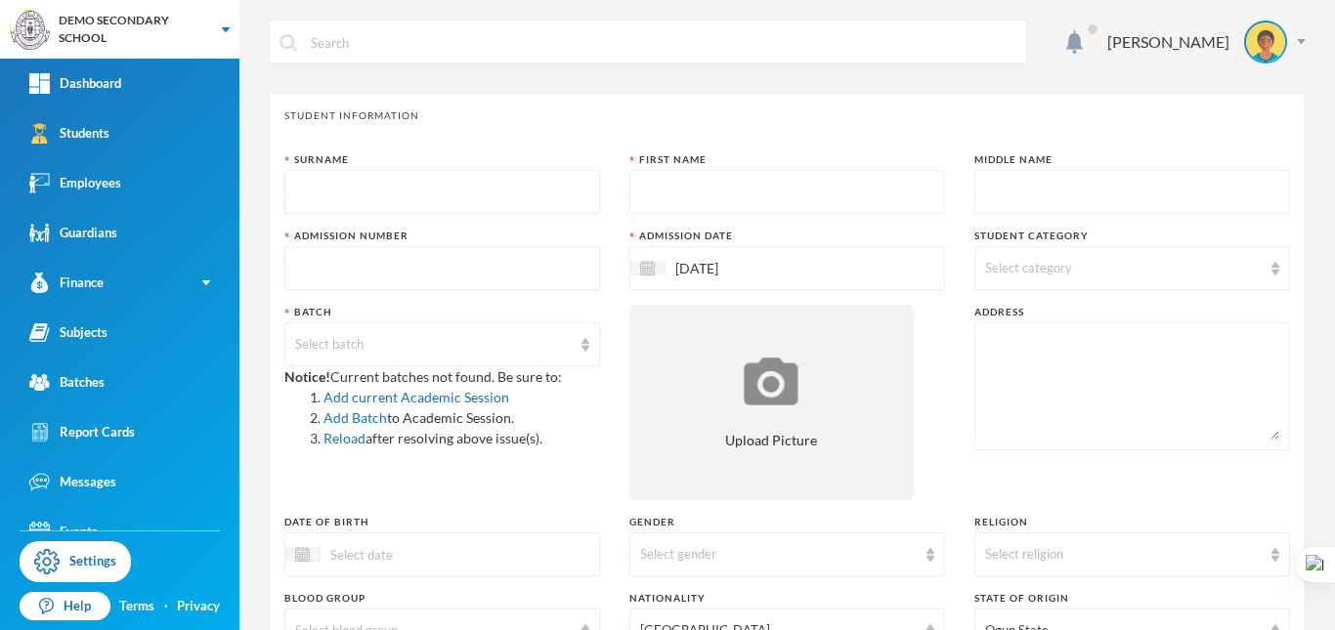
click at [415, 209] on input "text" at bounding box center [442, 193] width 294 height 44
click at [475, 191] on input "text" at bounding box center [442, 193] width 294 height 44
type input "May"
type input "[PERSON_NAME]"
type input "Obinna"
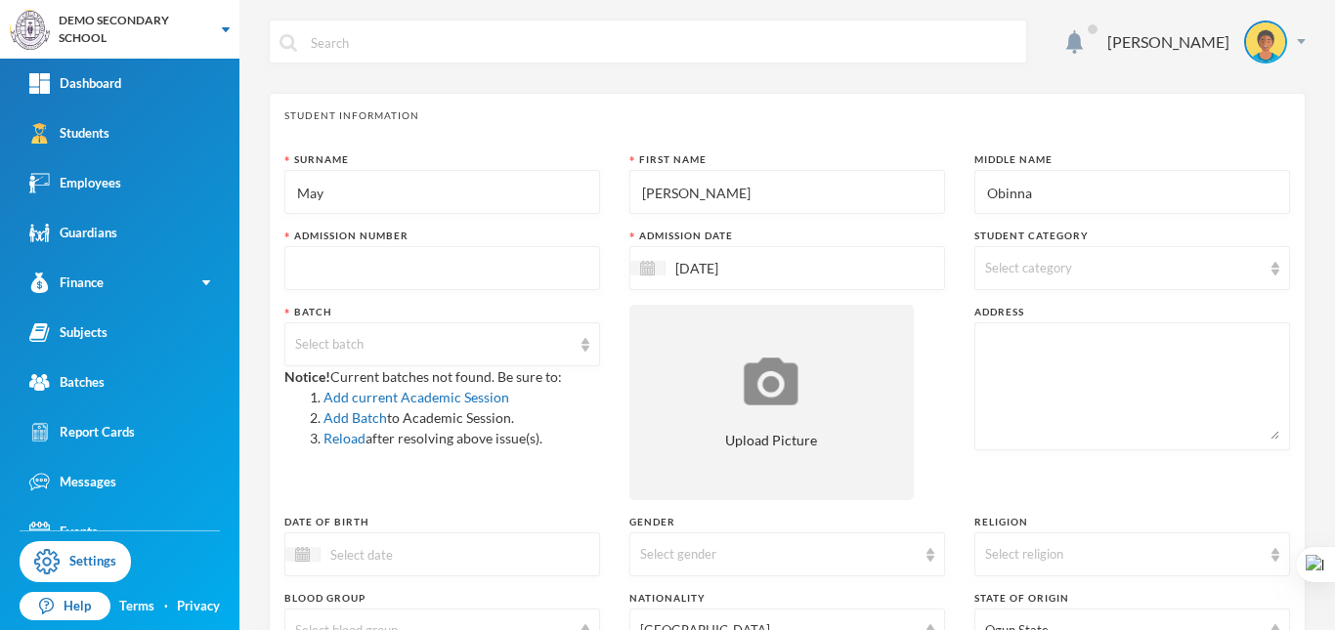
click at [467, 274] on input "text" at bounding box center [442, 269] width 294 height 44
type input "wee4e4errr"
click at [710, 273] on input "[DATE]" at bounding box center [748, 268] width 164 height 22
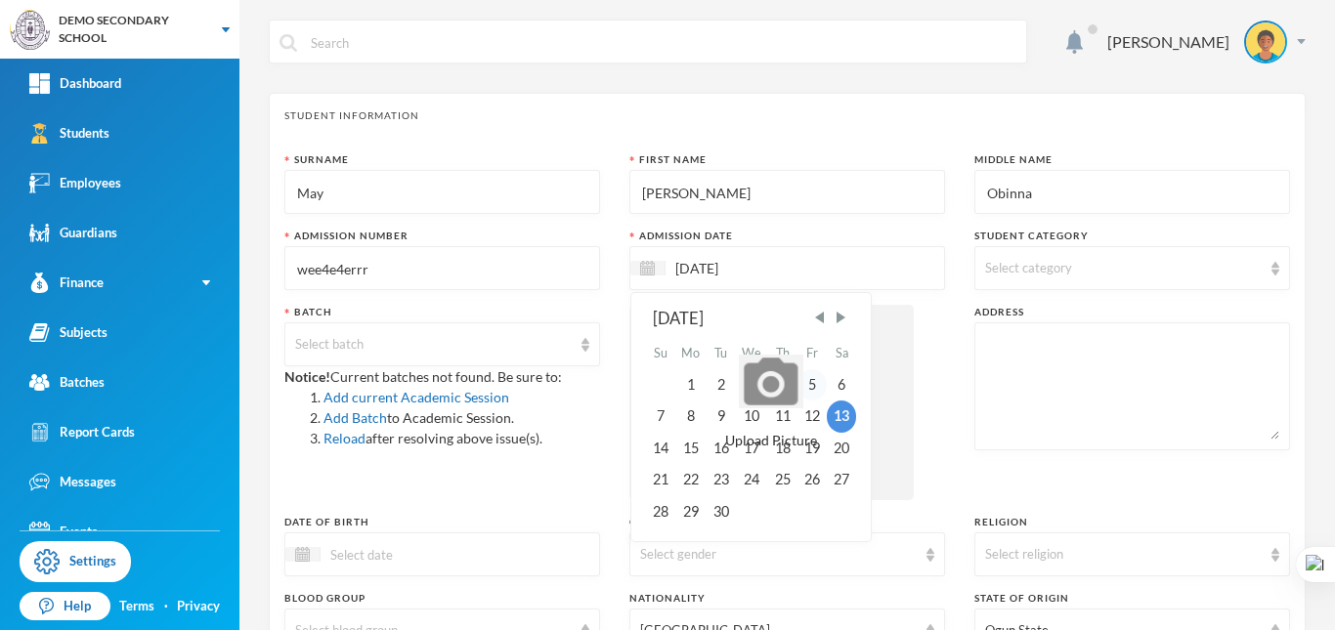
click at [808, 390] on div "5" at bounding box center [812, 384] width 29 height 31
type input "[DATE]"
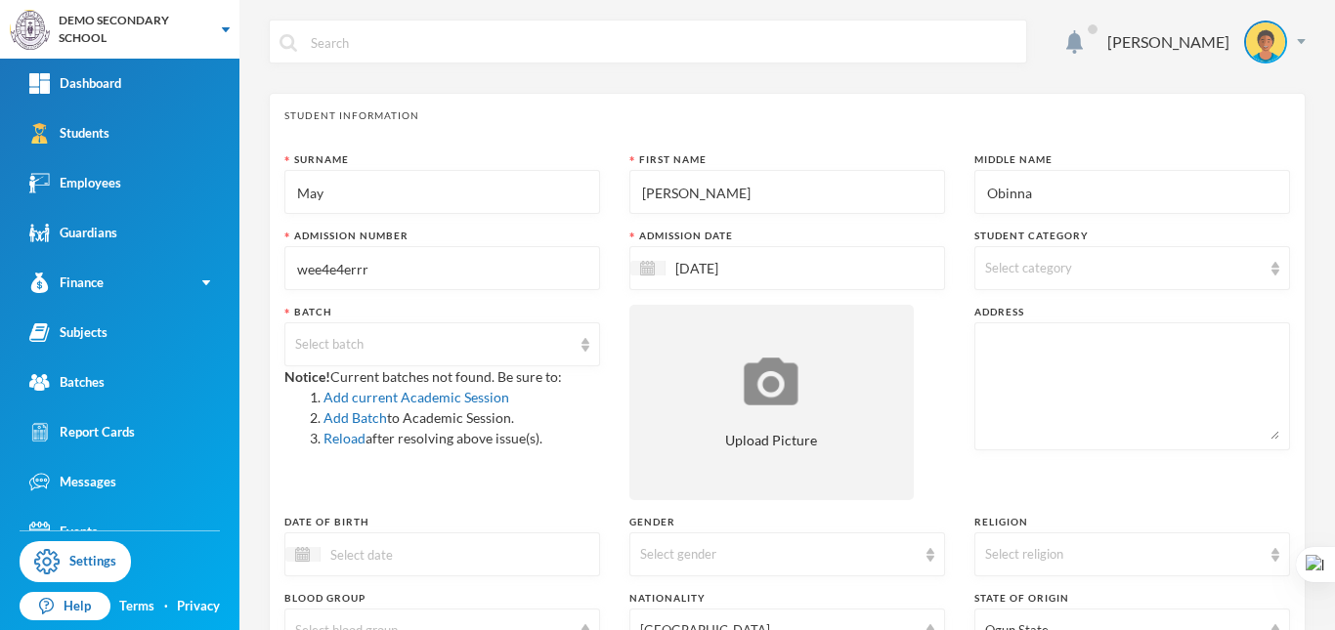
click at [1059, 279] on div "Select category" at bounding box center [1132, 268] width 316 height 44
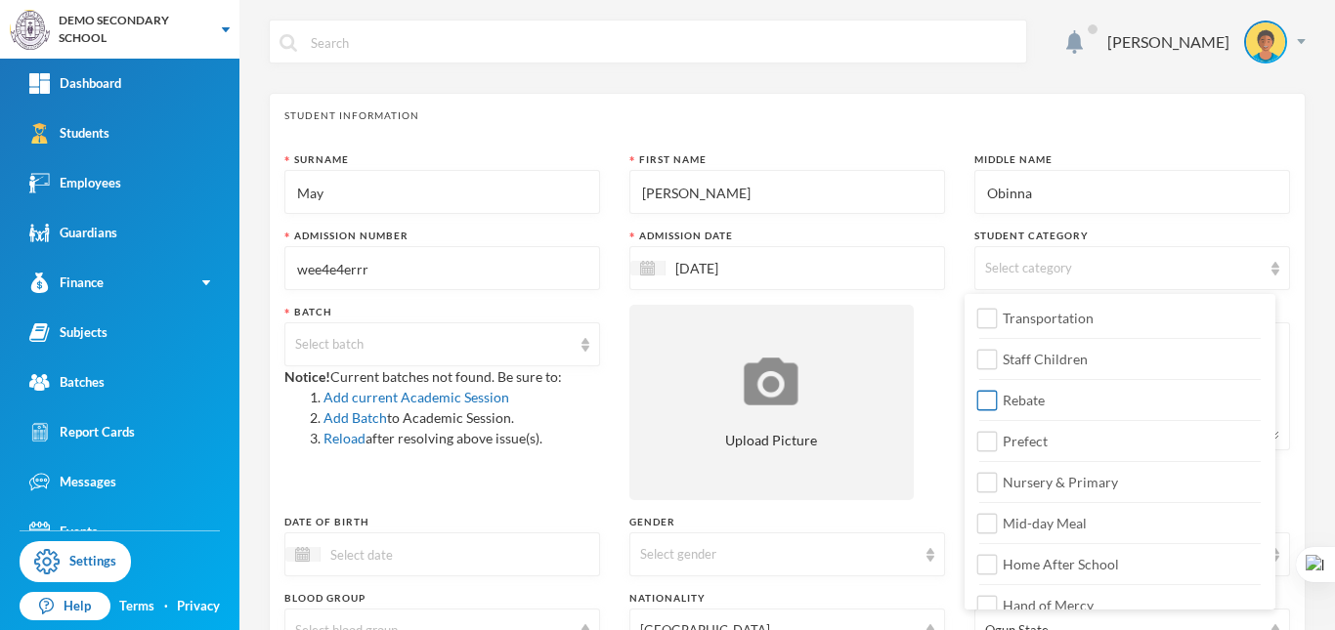
click at [1012, 408] on span "Rebate" at bounding box center [1024, 400] width 58 height 17
click at [998, 408] on input "Rebate" at bounding box center [987, 401] width 21 height 21
checkbox input "true"
click at [944, 340] on div "Surname May First Name [PERSON_NAME] Middle Name [PERSON_NAME] Admission Number…" at bounding box center [787, 528] width 1006 height 752
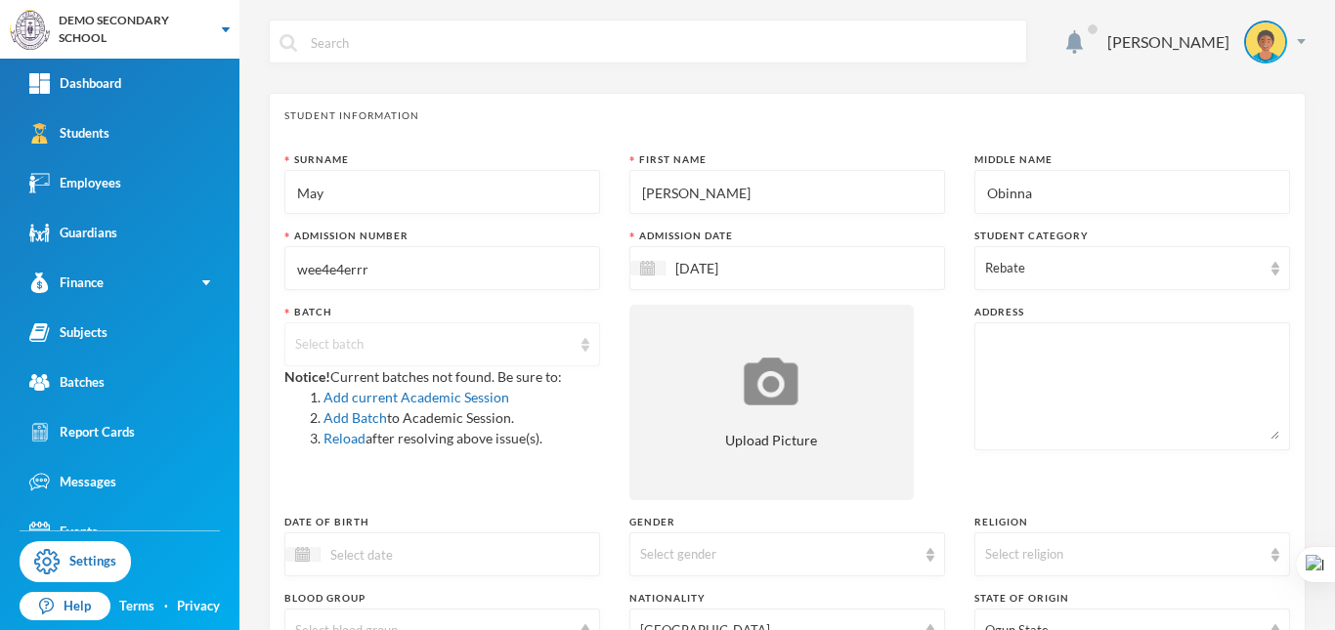
click at [399, 349] on div "Select batch" at bounding box center [433, 345] width 277 height 20
click at [551, 451] on div "Batch Select batch Notice! Current batches not found. Be sure to: Add current A…" at bounding box center [442, 402] width 316 height 195
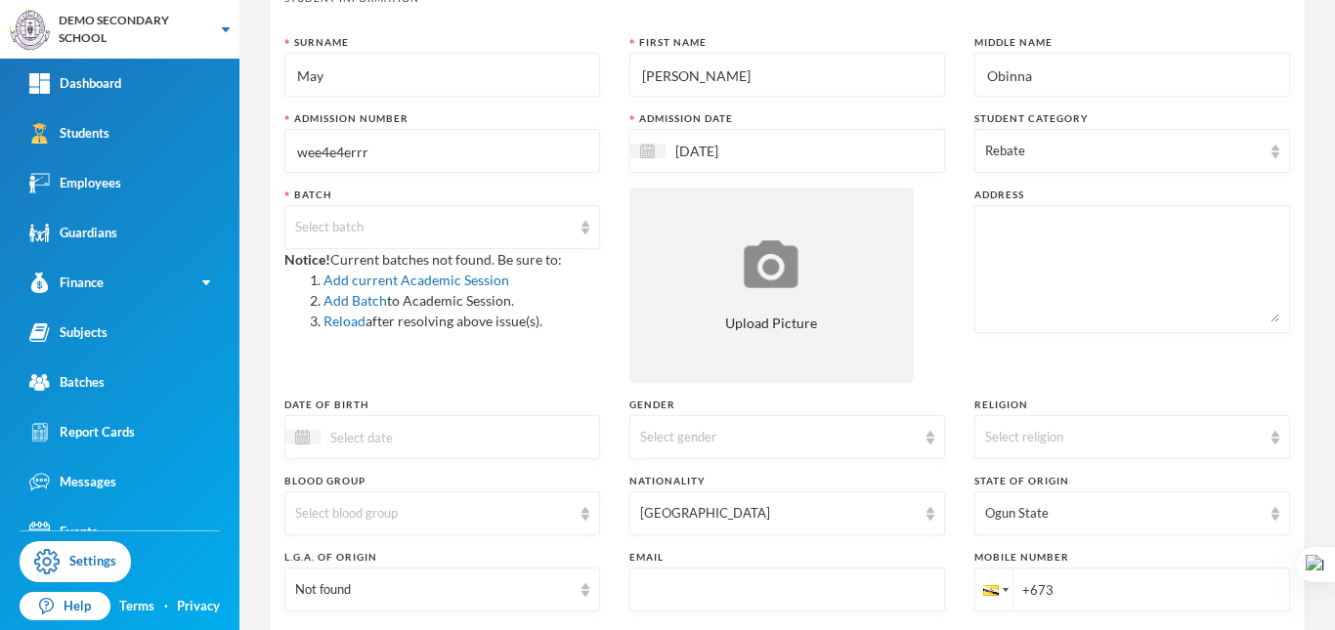
scroll to position [195, 0]
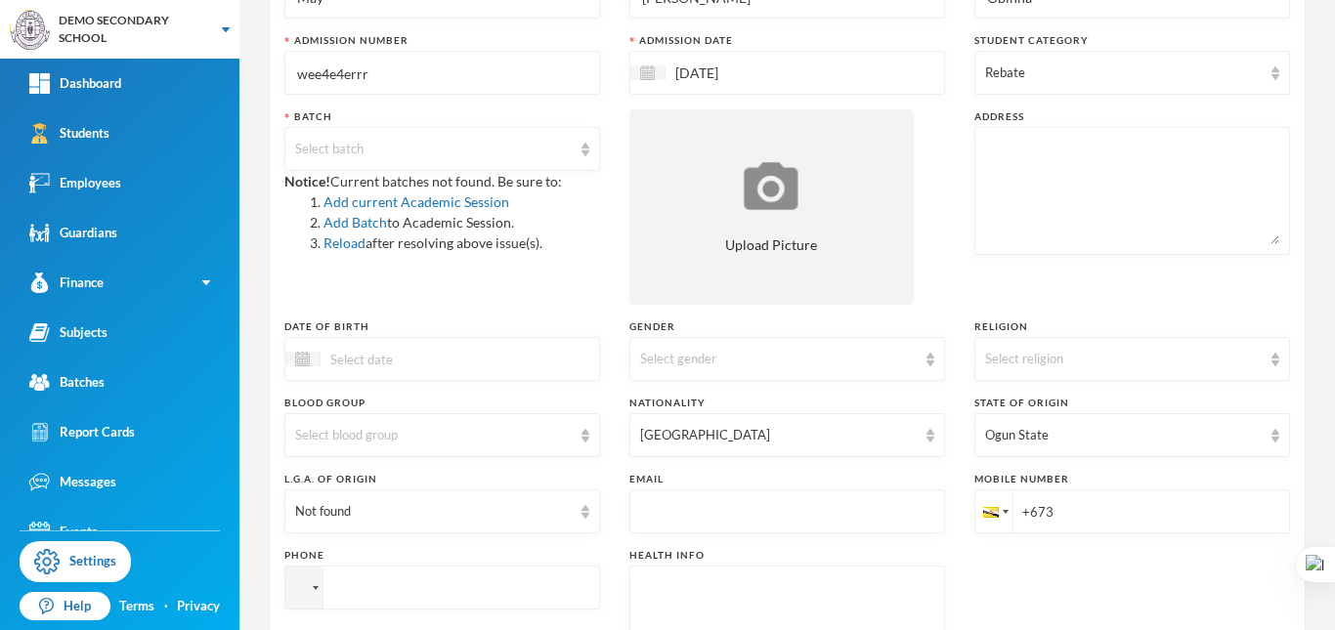
click at [1061, 224] on textarea at bounding box center [1132, 191] width 294 height 107
type textarea "79 [PERSON_NAME]"
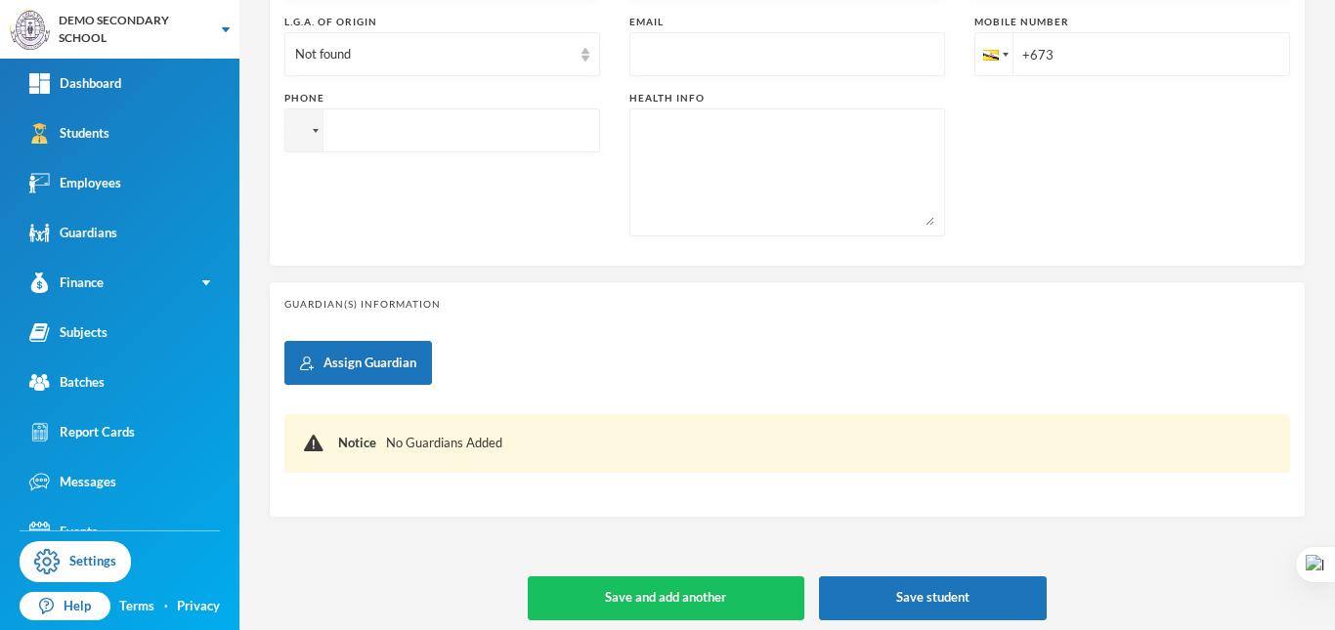
scroll to position [663, 0]
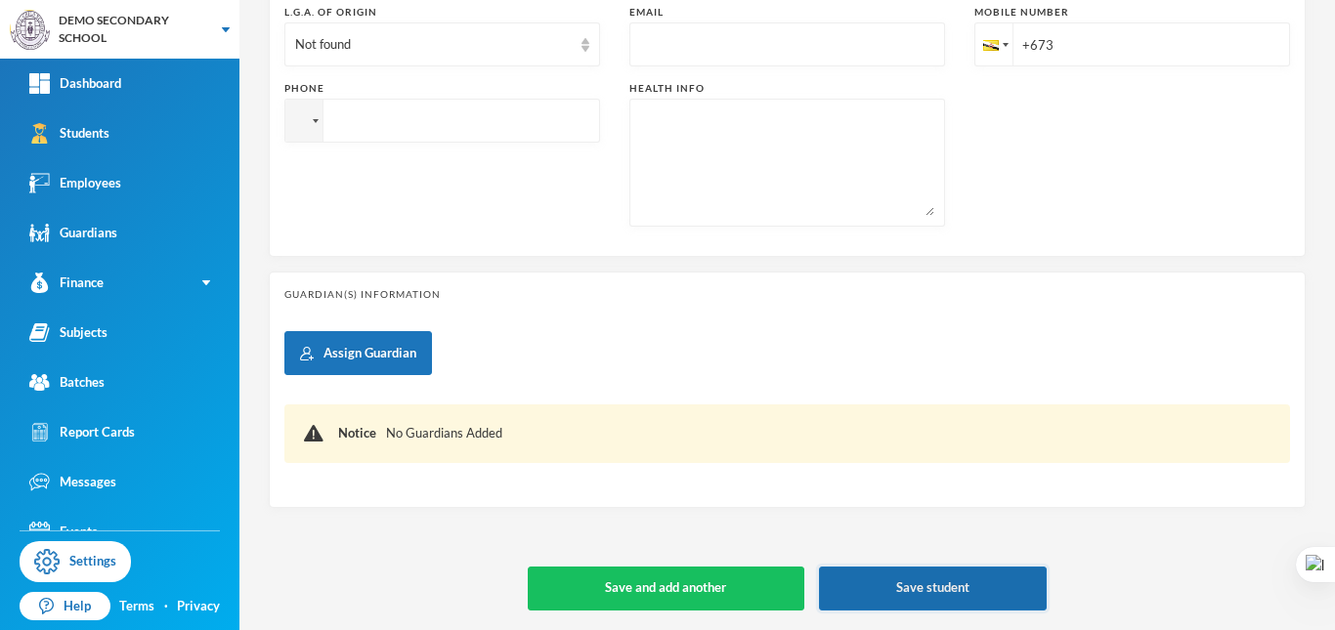
click at [894, 585] on button "Save student" at bounding box center [933, 589] width 228 height 44
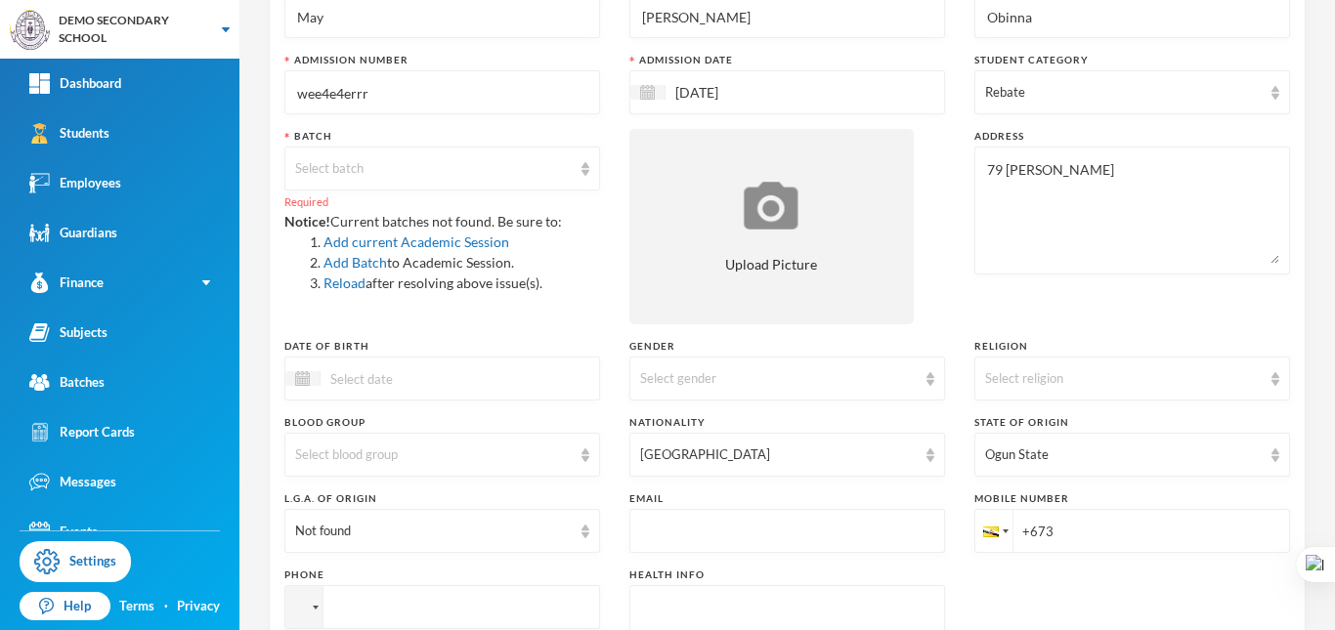
scroll to position [195, 0]
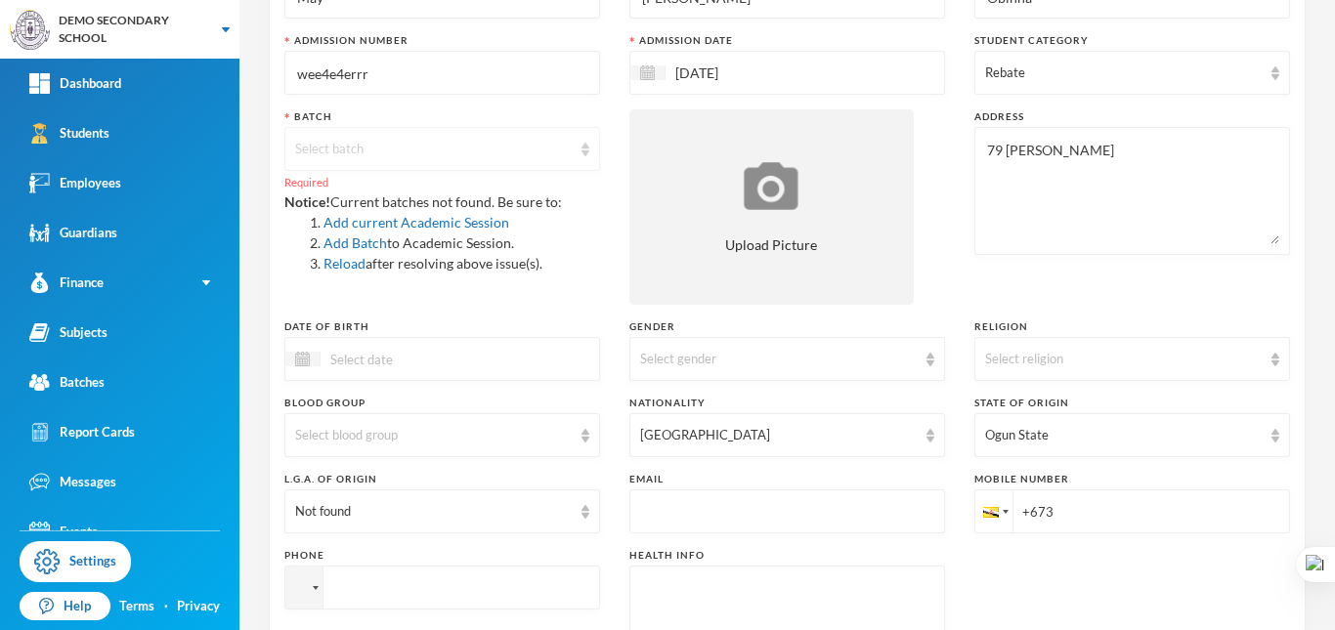
click at [441, 151] on div "Select batch" at bounding box center [433, 150] width 277 height 20
click at [408, 176] on ul at bounding box center [439, 179] width 311 height 8
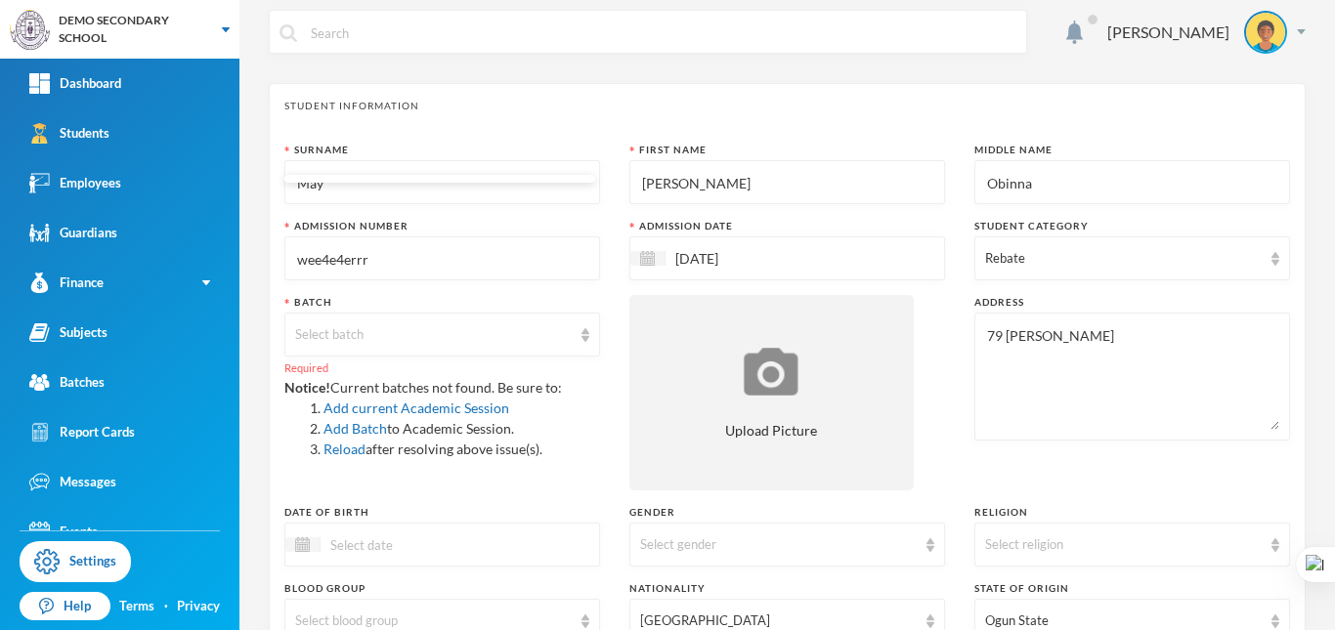
scroll to position [0, 0]
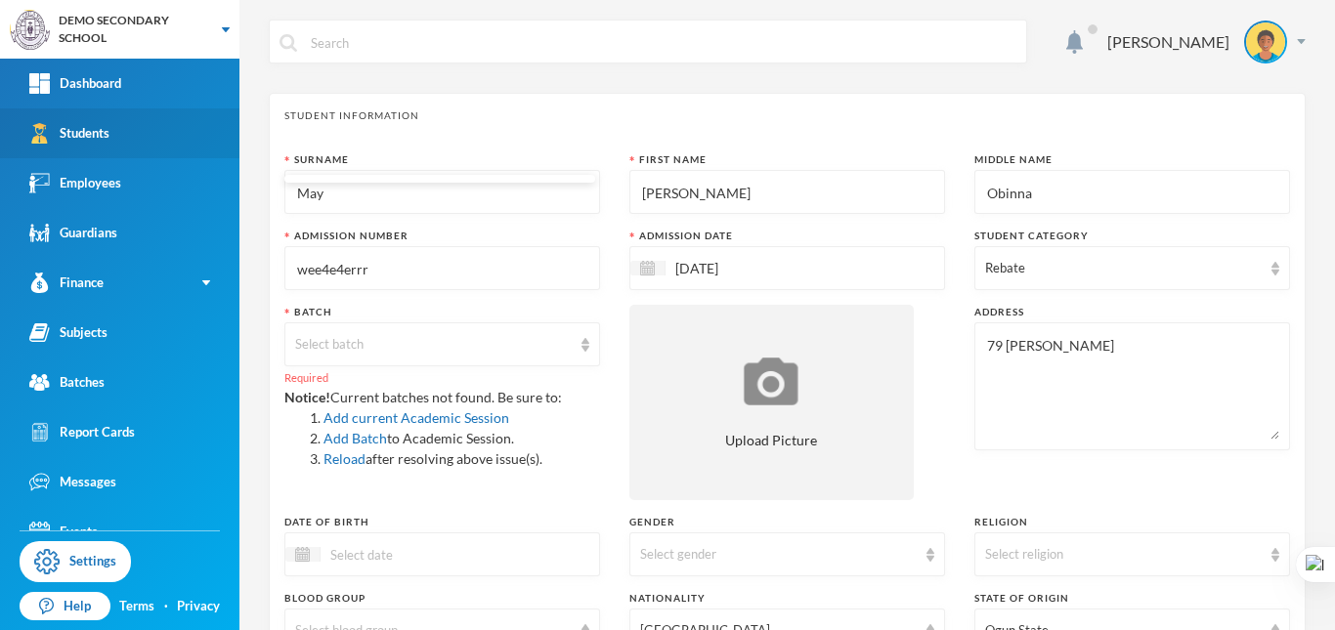
click at [85, 125] on div "Students" at bounding box center [69, 133] width 80 height 21
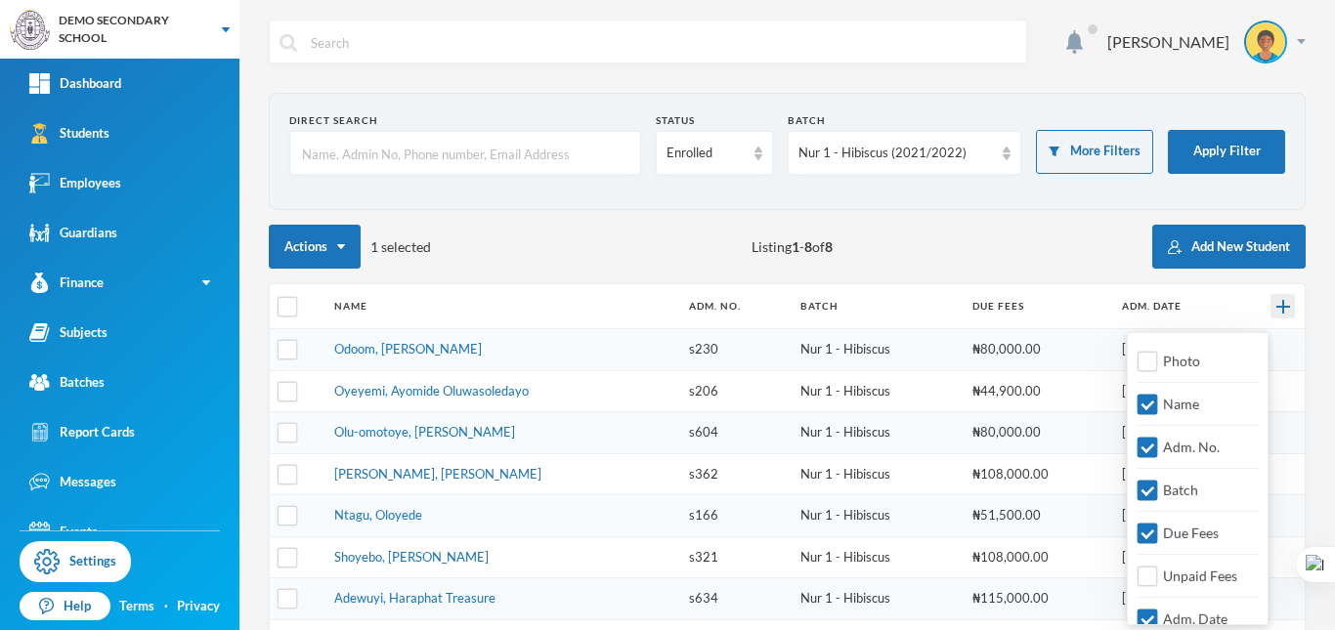
click at [1276, 301] on img at bounding box center [1283, 307] width 14 height 14
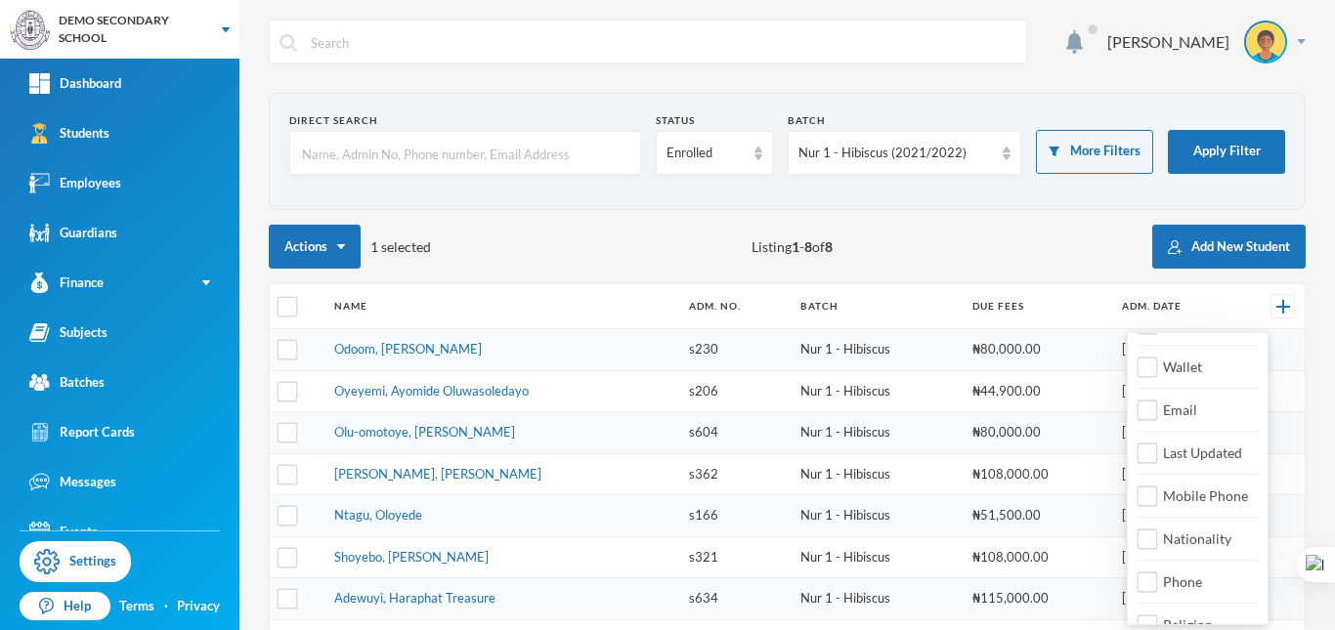
scroll to position [453, 0]
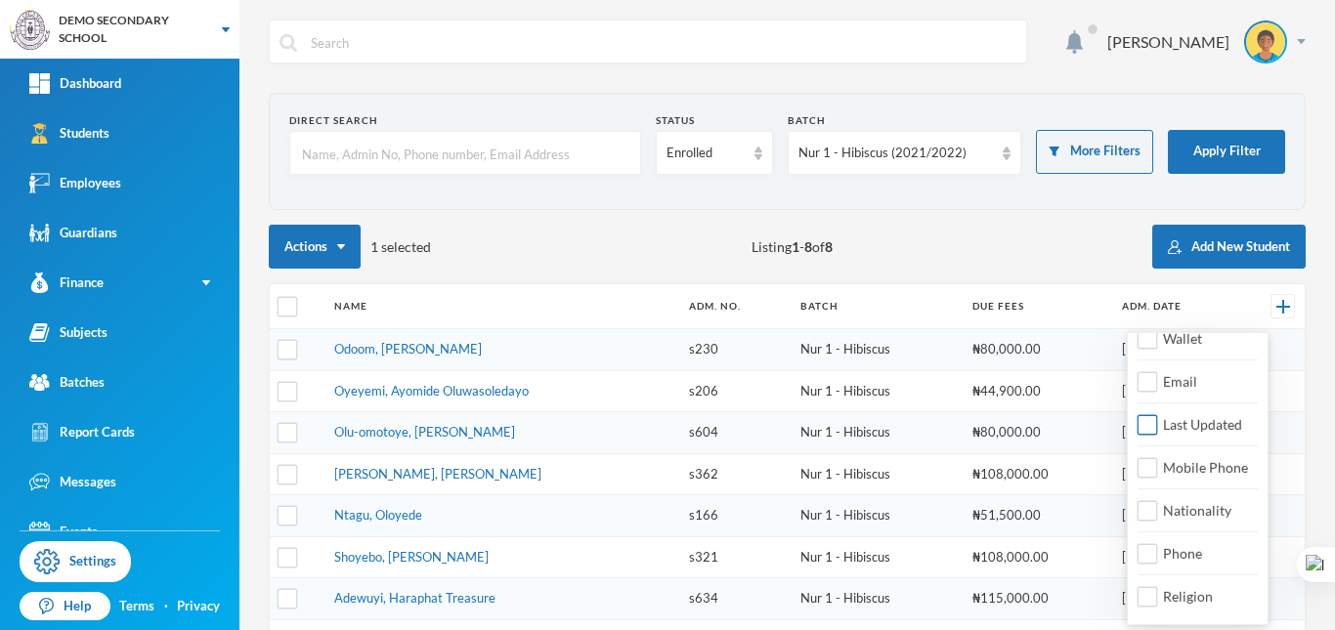
click at [1138, 423] on input "Last Updated" at bounding box center [1148, 425] width 21 height 21
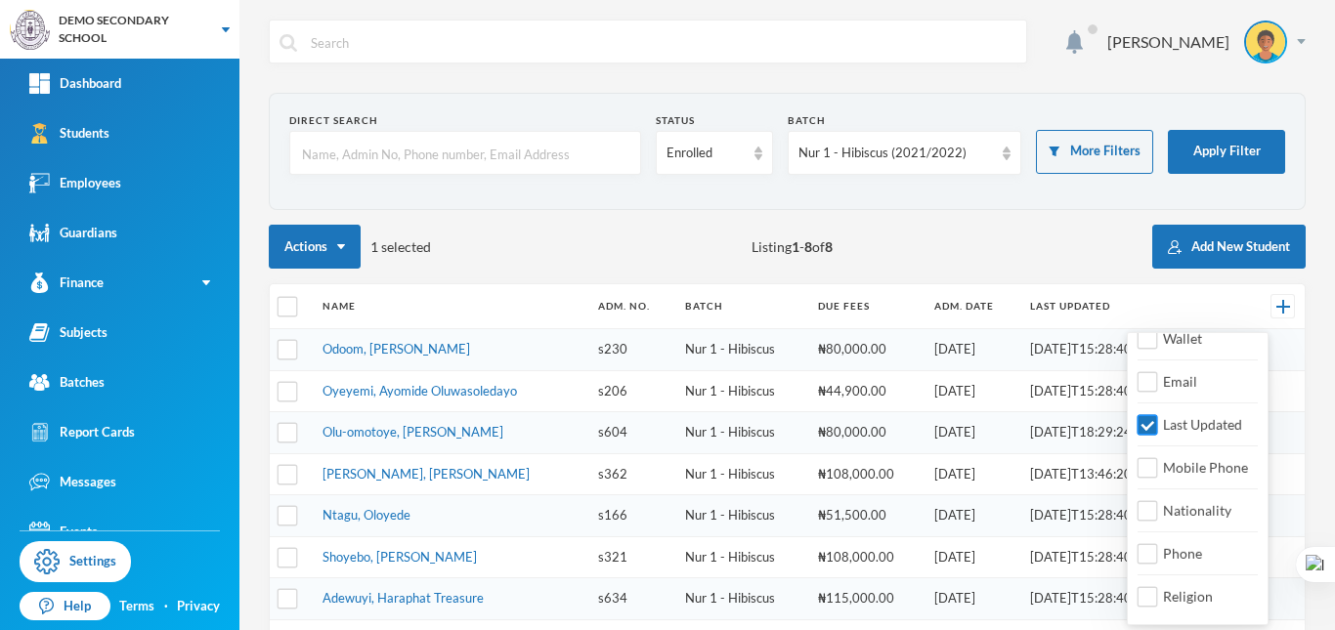
click at [1152, 421] on input "Last Updated" at bounding box center [1148, 425] width 21 height 21
checkbox input "false"
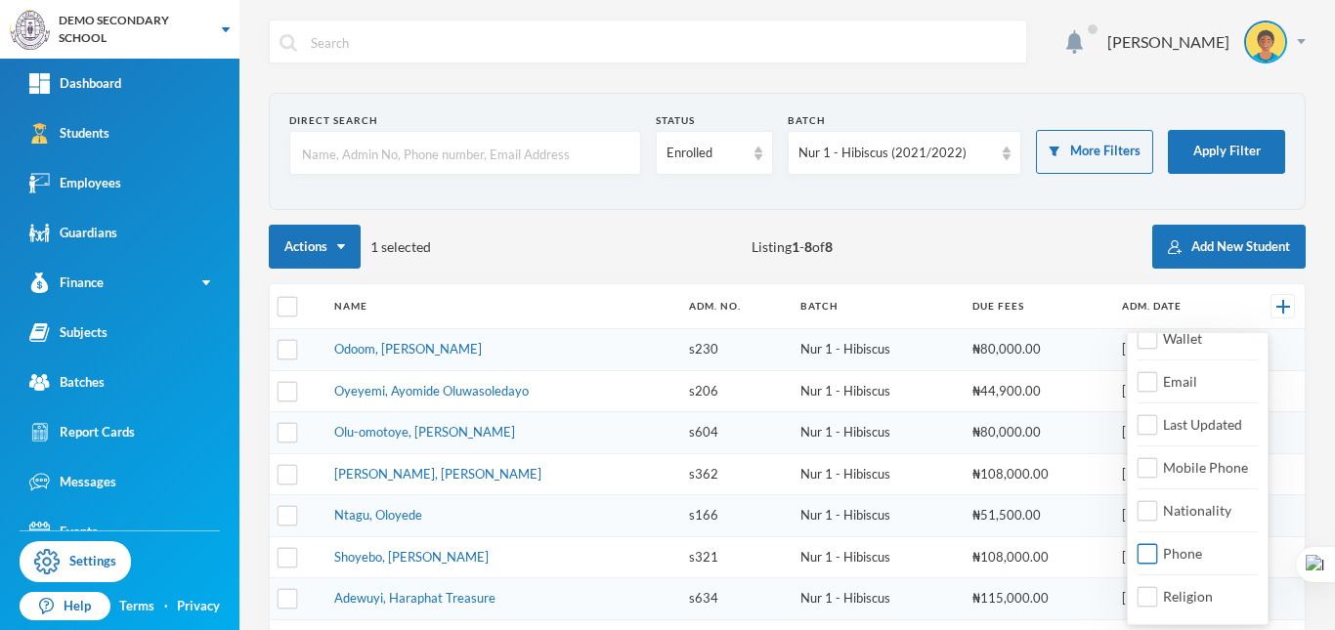
click at [1142, 549] on input "Phone" at bounding box center [1148, 554] width 21 height 21
checkbox input "true"
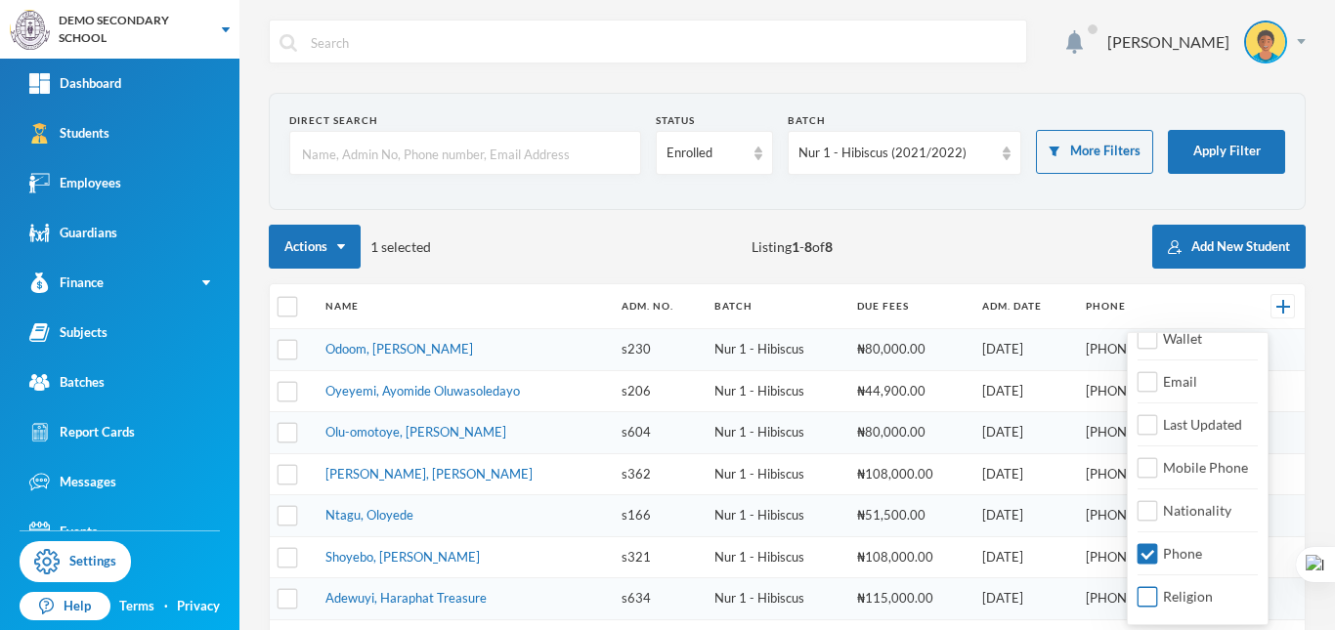
click at [1147, 592] on input "Religion" at bounding box center [1148, 597] width 21 height 21
click at [1153, 597] on input "Religion" at bounding box center [1148, 597] width 21 height 21
checkbox input "false"
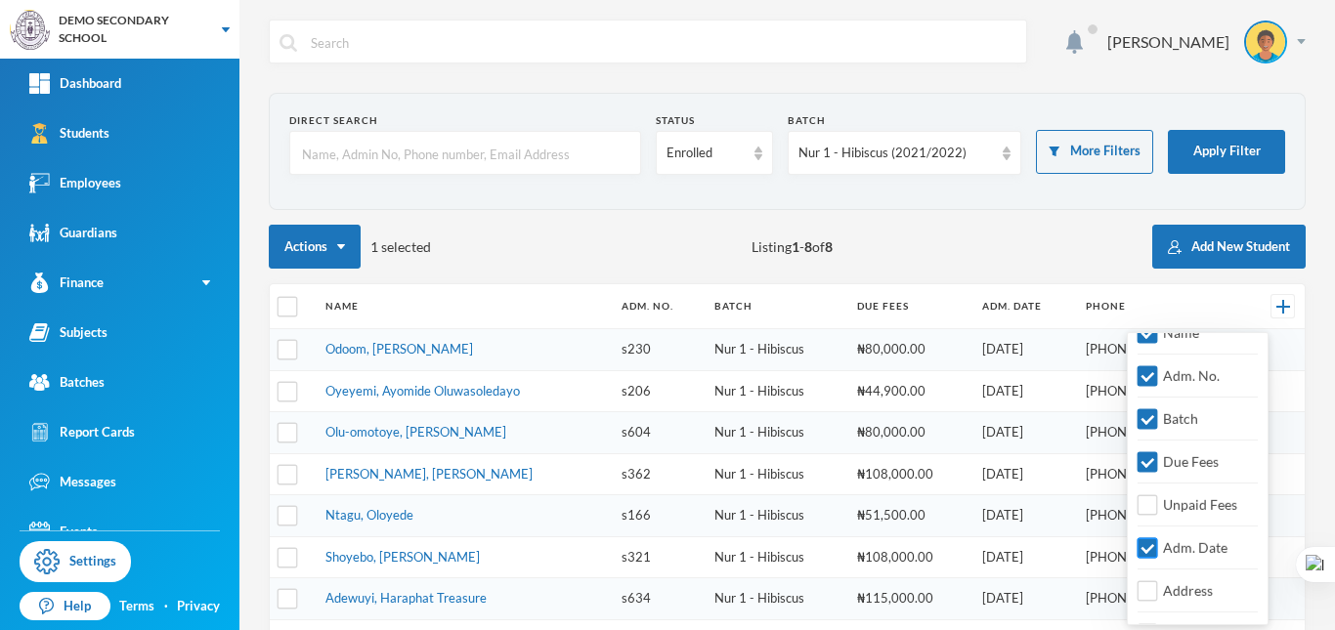
scroll to position [62, 0]
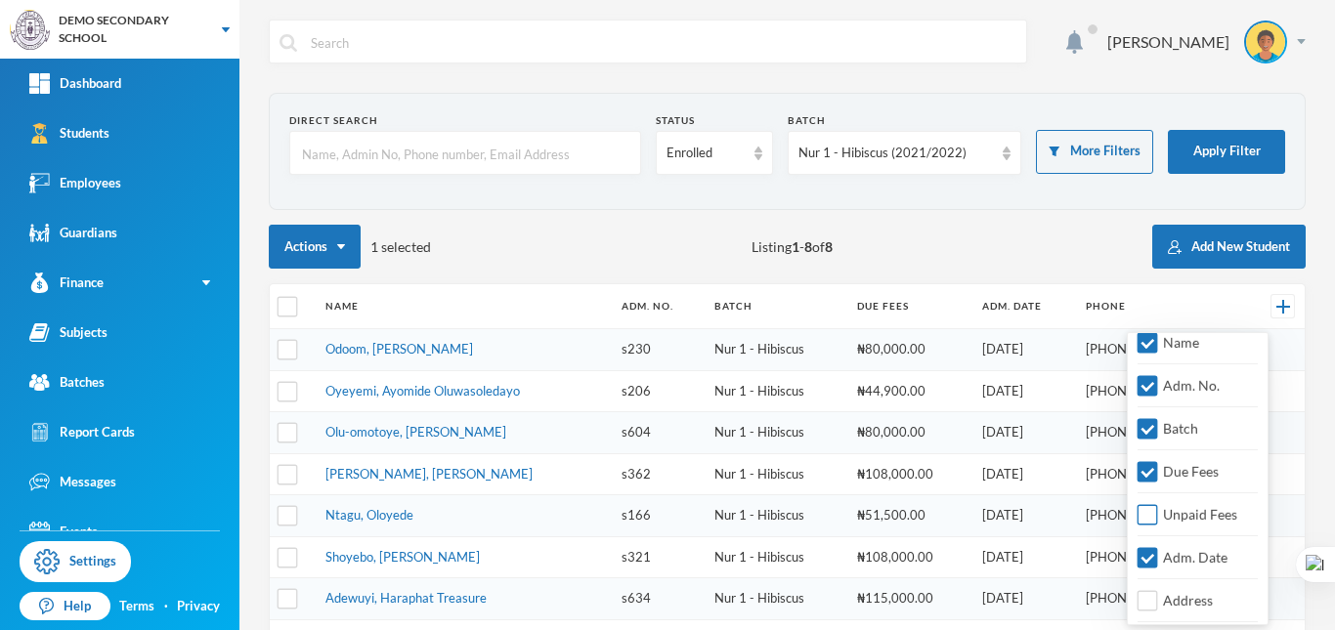
click at [1148, 509] on input "Unpaid Fees" at bounding box center [1148, 515] width 21 height 21
checkbox input "false"
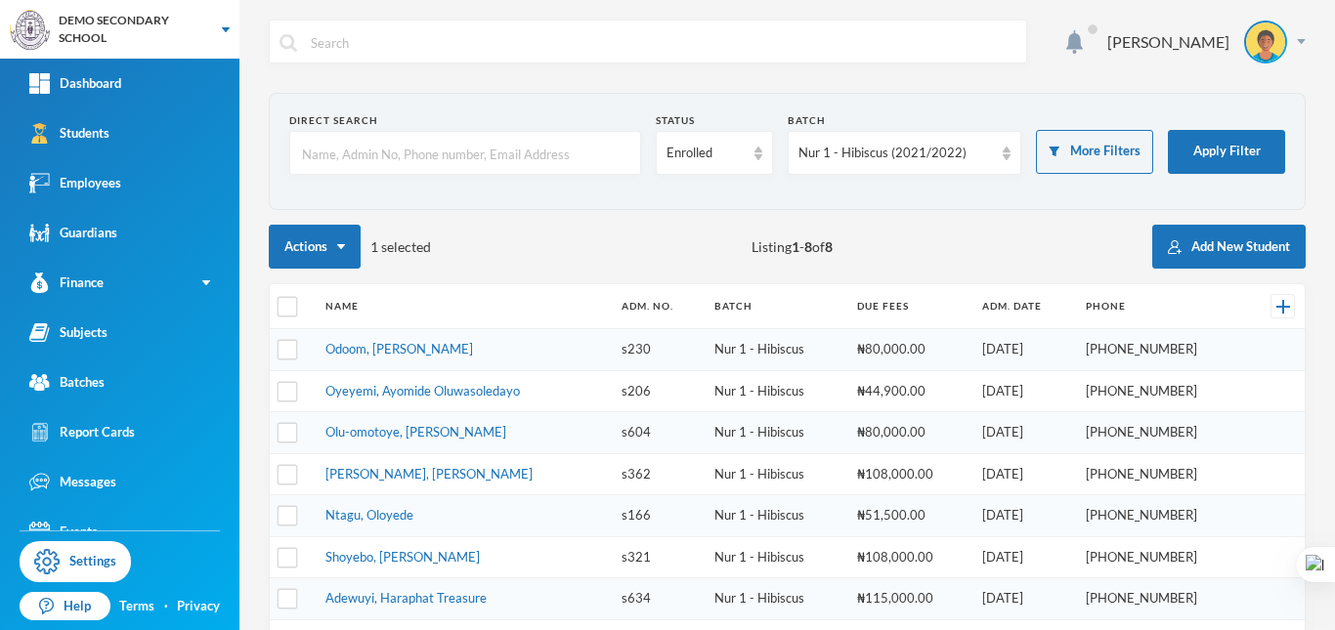
click at [1094, 255] on div "Actions 1 selected Listing 1 - 8 of 8 Add New Student" at bounding box center [787, 247] width 1037 height 44
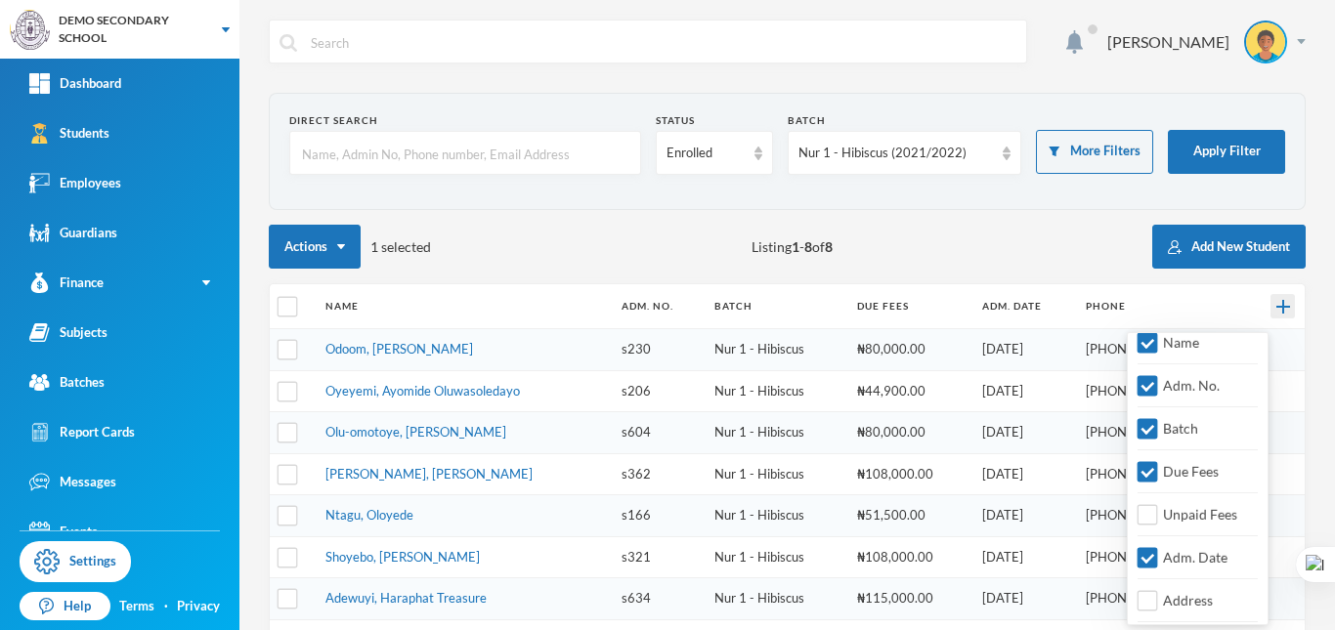
click at [1276, 308] on div at bounding box center [1283, 306] width 24 height 24
click at [1153, 473] on input "Due Fees" at bounding box center [1148, 472] width 21 height 21
checkbox input "false"
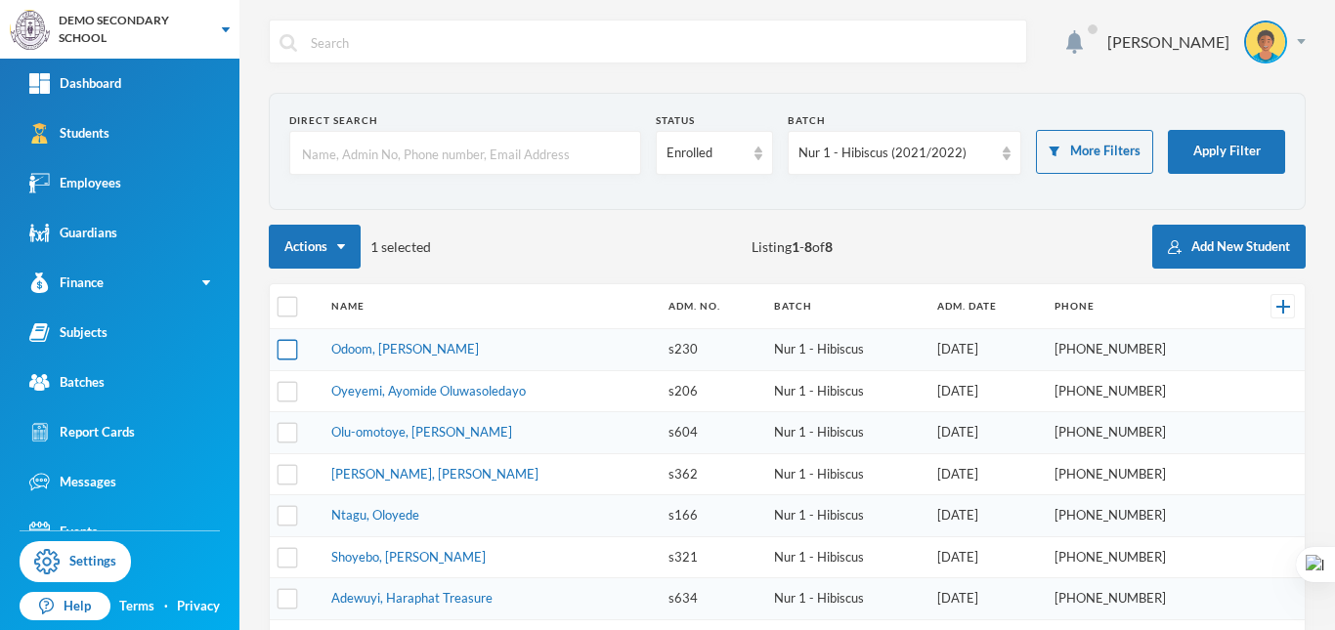
click at [284, 345] on input "checkbox" at bounding box center [288, 350] width 21 height 21
checkbox input "true"
click at [448, 352] on link "Odoom, [PERSON_NAME]" at bounding box center [405, 349] width 148 height 16
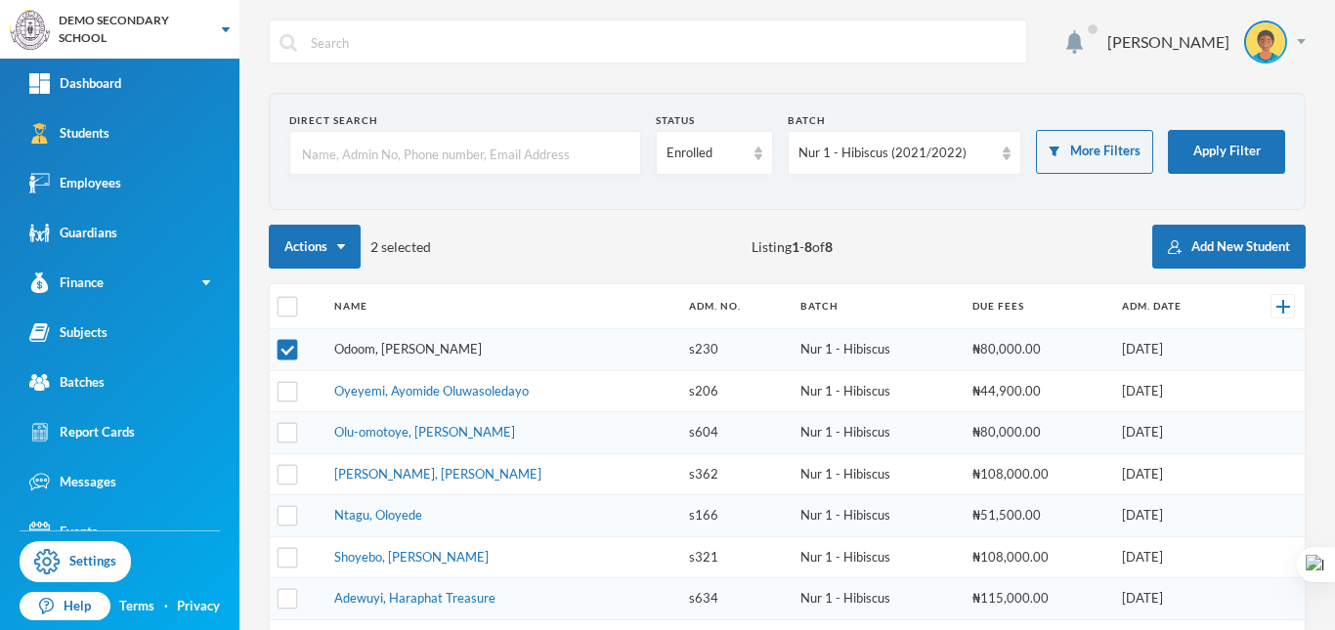
click at [450, 347] on link "Odoom, [PERSON_NAME]" at bounding box center [408, 349] width 148 height 16
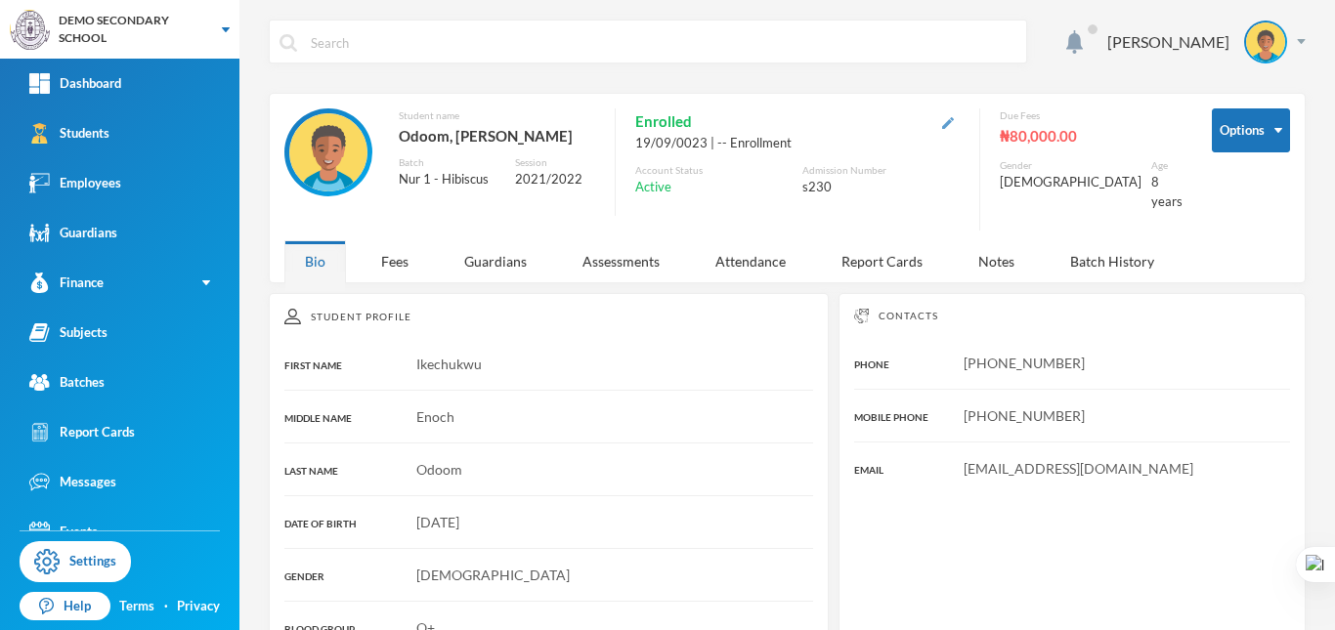
click at [954, 124] on img "button" at bounding box center [948, 123] width 12 height 12
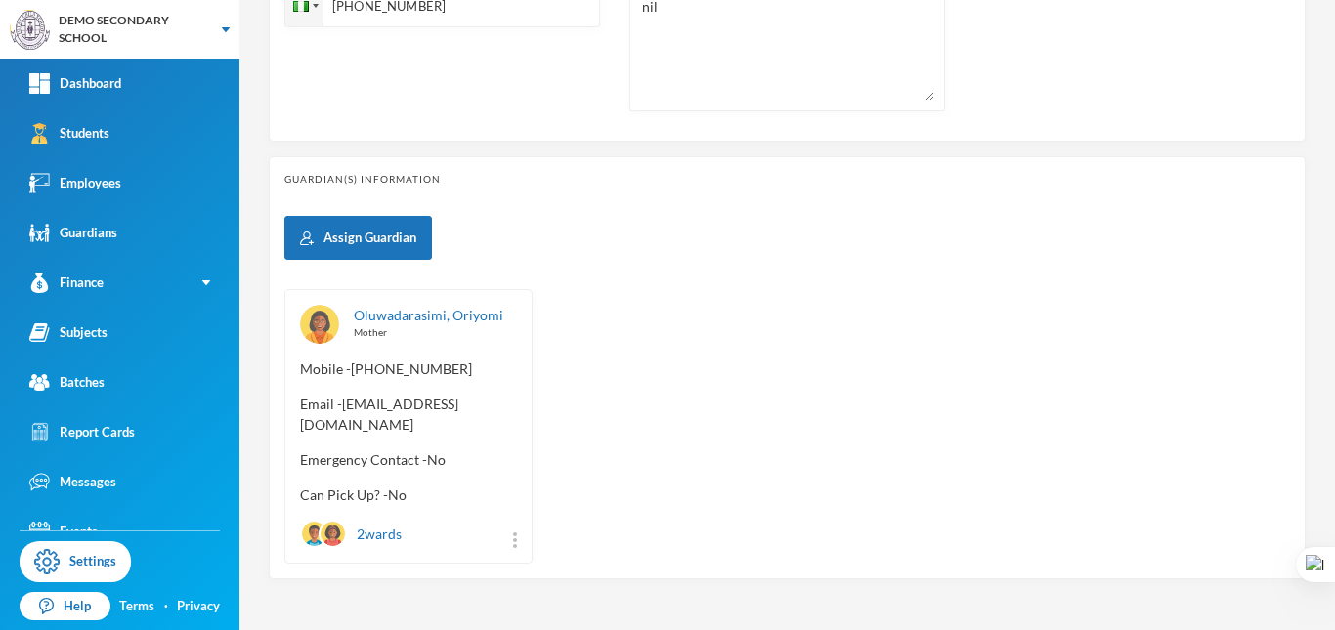
scroll to position [829, 0]
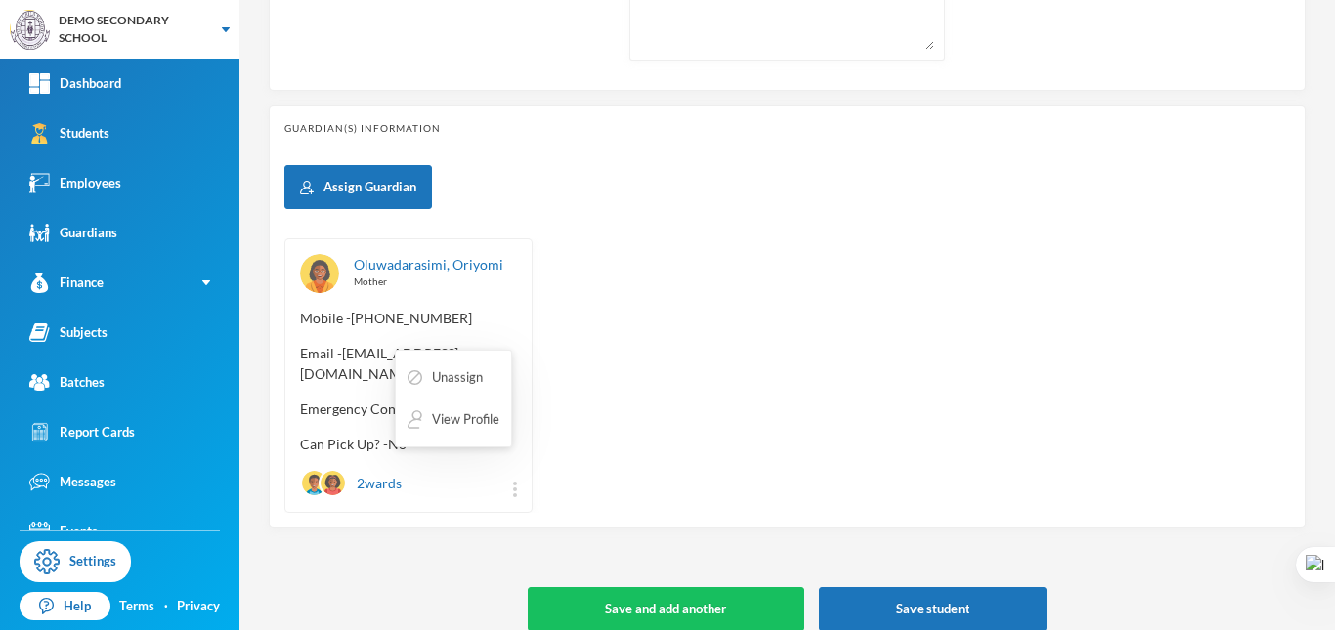
click at [513, 482] on img at bounding box center [515, 490] width 4 height 16
click at [382, 469] on div "2 wards" at bounding box center [351, 483] width 102 height 28
click at [366, 469] on div "2 wards" at bounding box center [351, 483] width 102 height 28
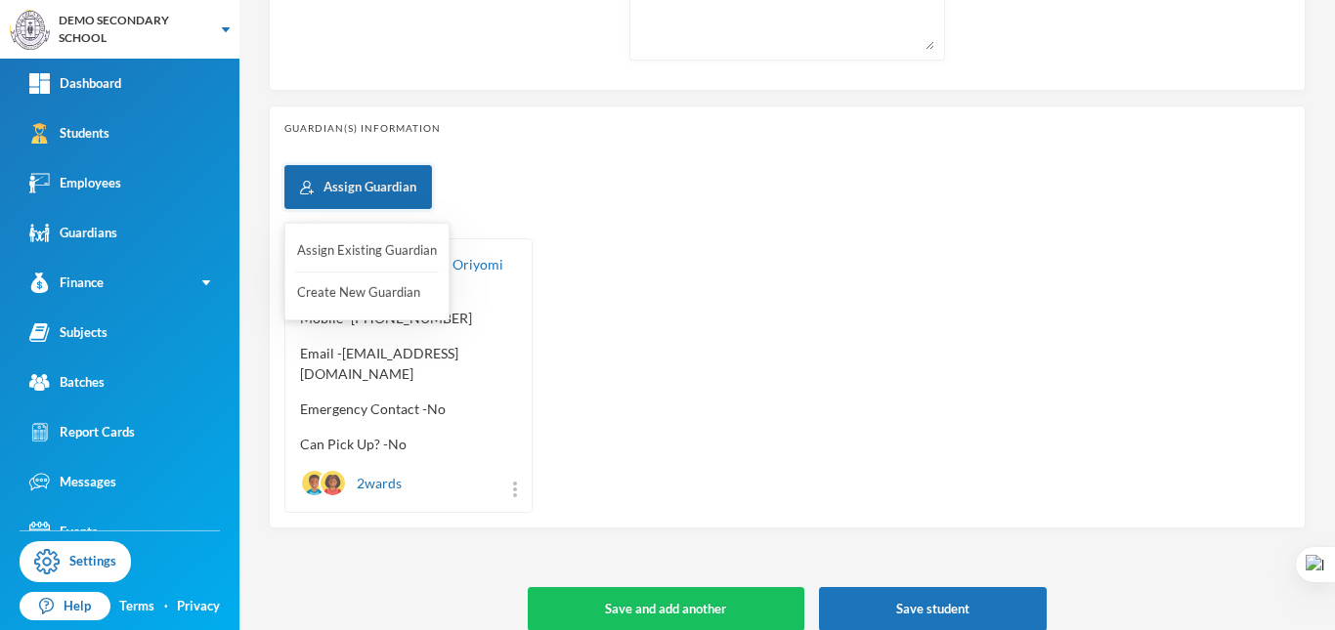
click at [380, 196] on button "Assign Guardian" at bounding box center [358, 187] width 148 height 44
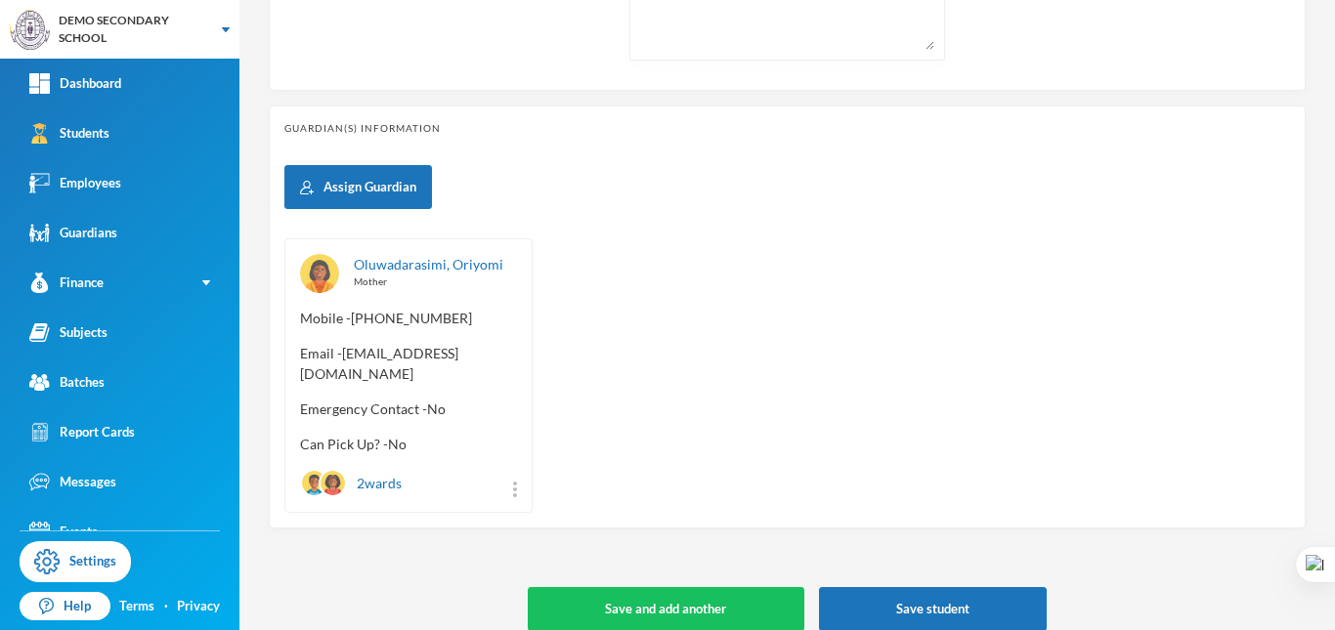
click at [614, 344] on div "Oluwadarasimi, Oriyomi Mother Mobile - [PHONE_NUMBER] Email - [EMAIL_ADDRESS][D…" at bounding box center [787, 375] width 1006 height 275
click at [360, 253] on button "Assign Existing Guardian" at bounding box center [367, 251] width 144 height 35
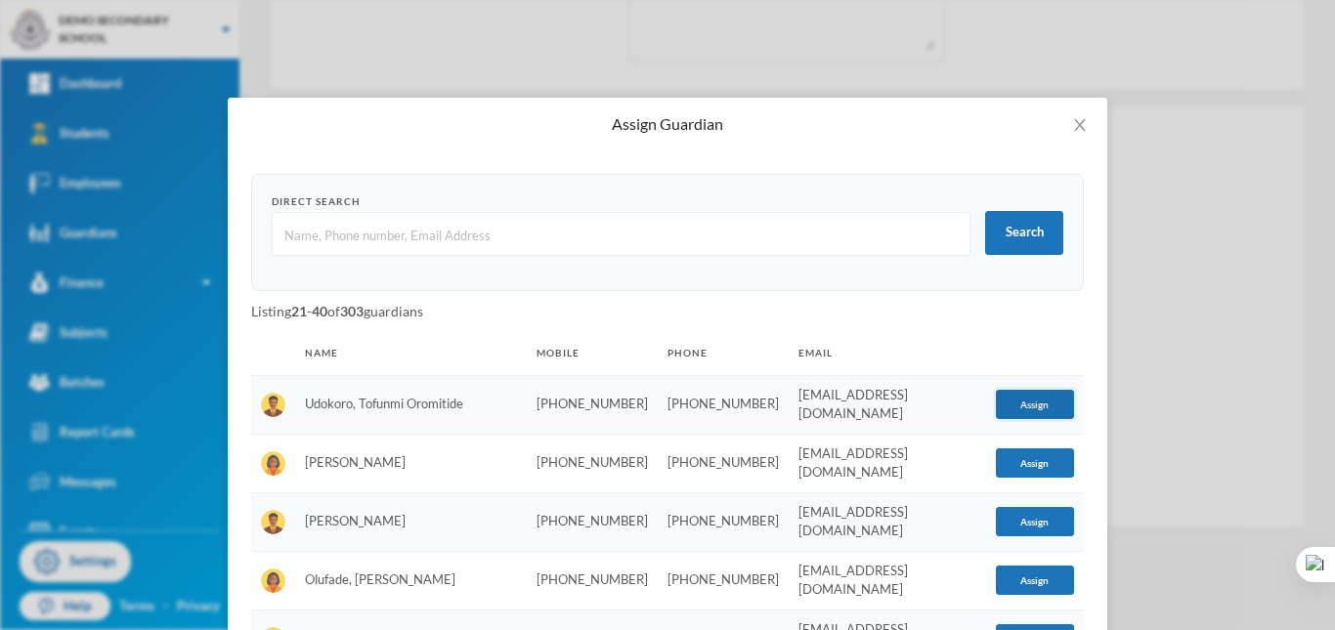
click at [1036, 403] on button "Assign" at bounding box center [1035, 404] width 78 height 29
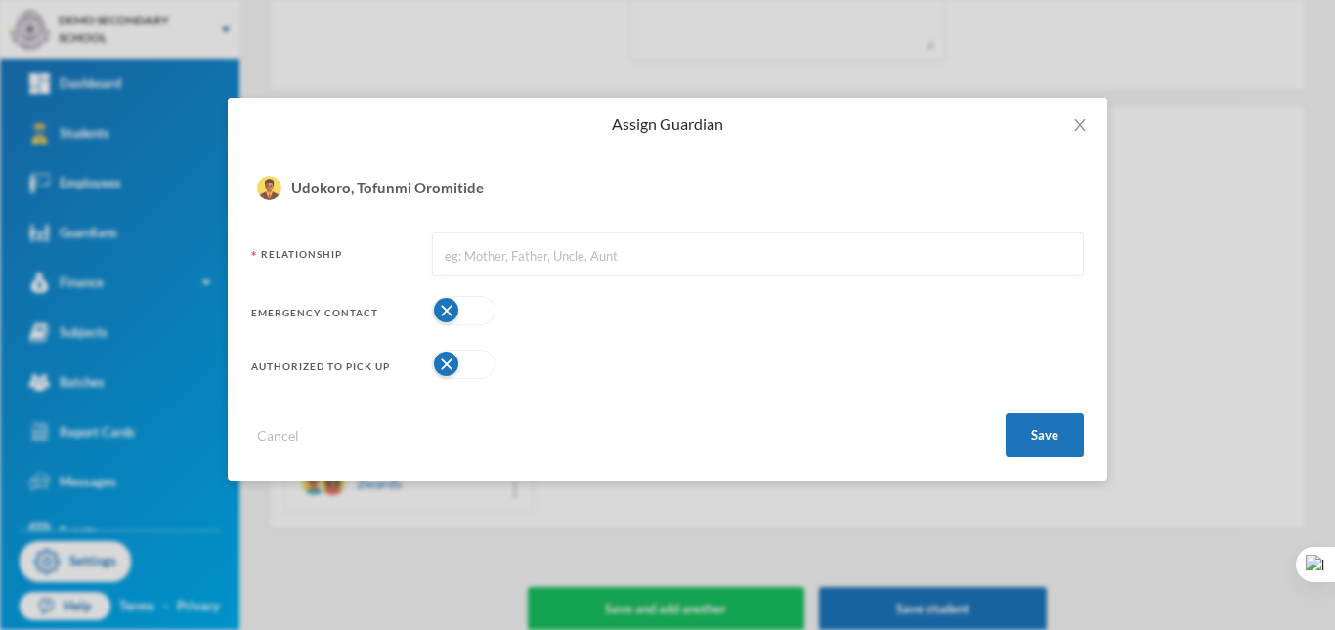
click at [493, 261] on input "text" at bounding box center [758, 256] width 630 height 44
type input "Mother"
click at [1045, 449] on button "Save" at bounding box center [1045, 435] width 78 height 44
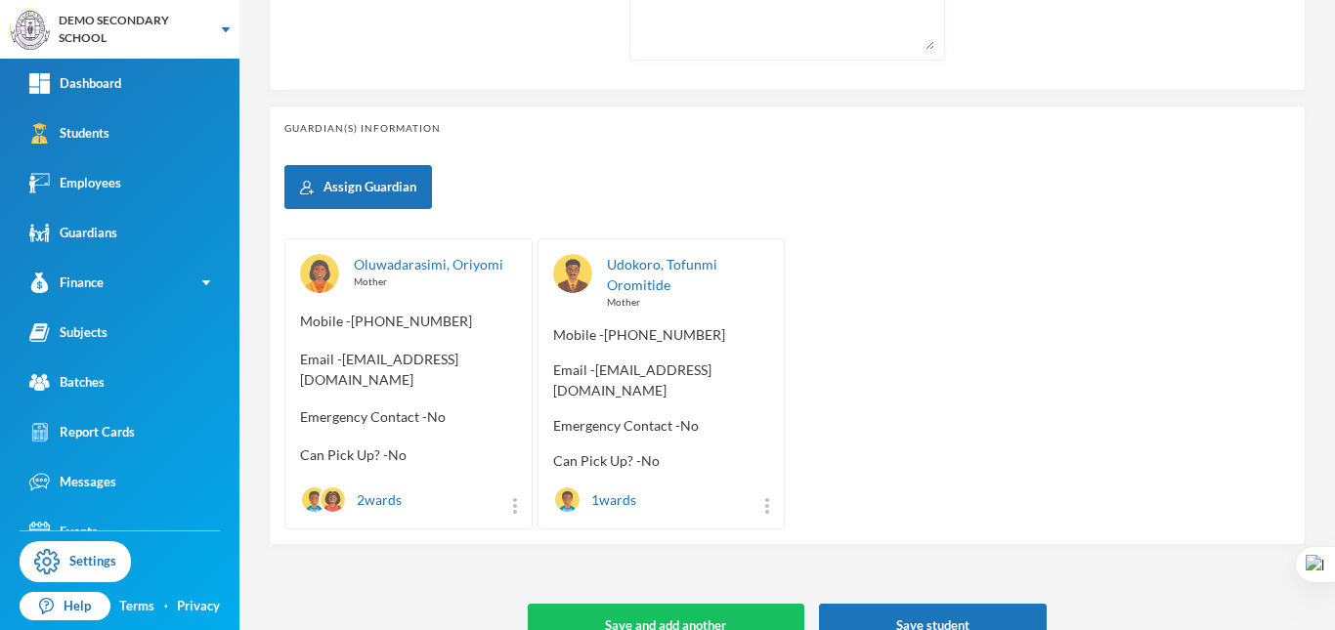
click at [765, 481] on div "Udokoro, Tofunmi Oromitide Mother Mobile - [PHONE_NUMBER] Email - [EMAIL_ADDRES…" at bounding box center [662, 383] width 248 height 291
click at [765, 498] on img at bounding box center [767, 506] width 4 height 16
click at [701, 398] on button "Unassign" at bounding box center [694, 394] width 79 height 35
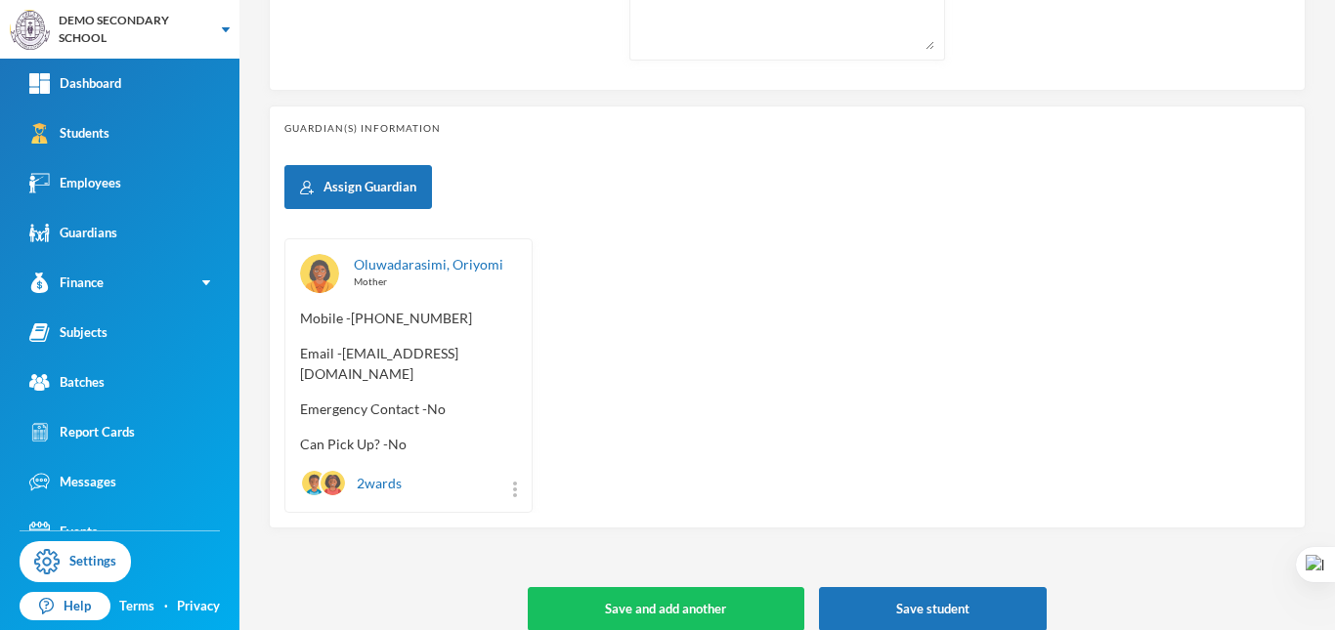
click at [660, 207] on div "Assign Guardian Oluwadarasimi, Oriyomi Mother Mobile - [PHONE_NUMBER] Email - […" at bounding box center [787, 339] width 1006 height 348
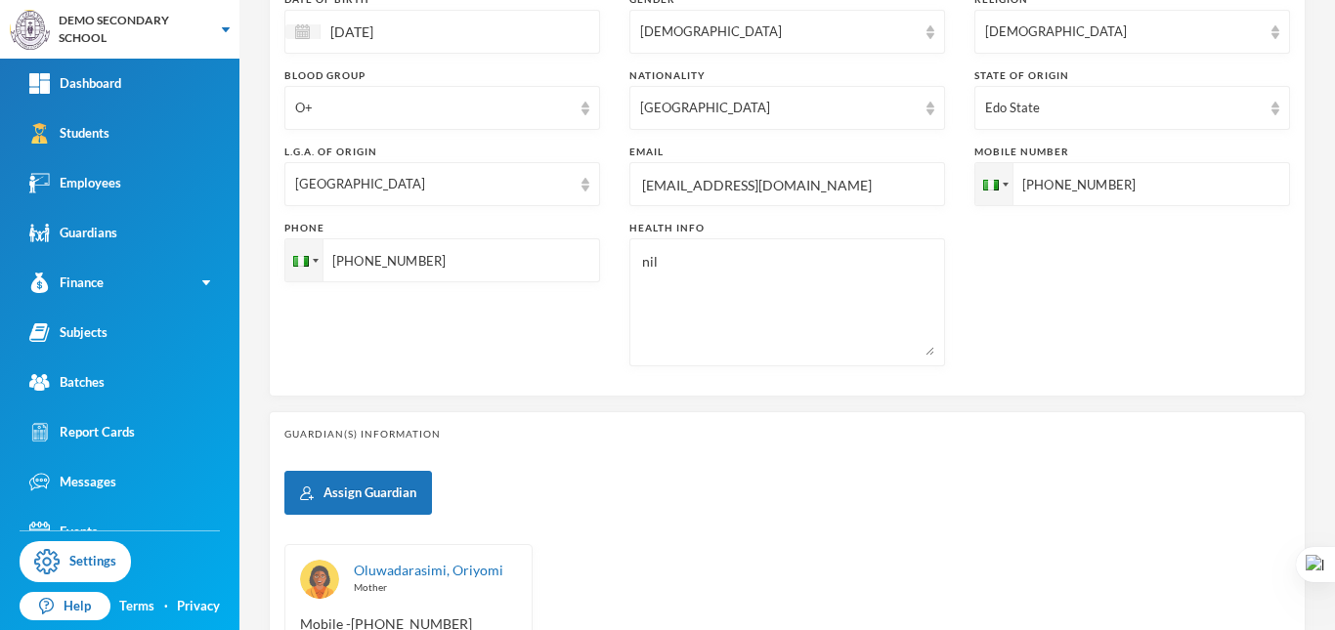
scroll to position [782, 0]
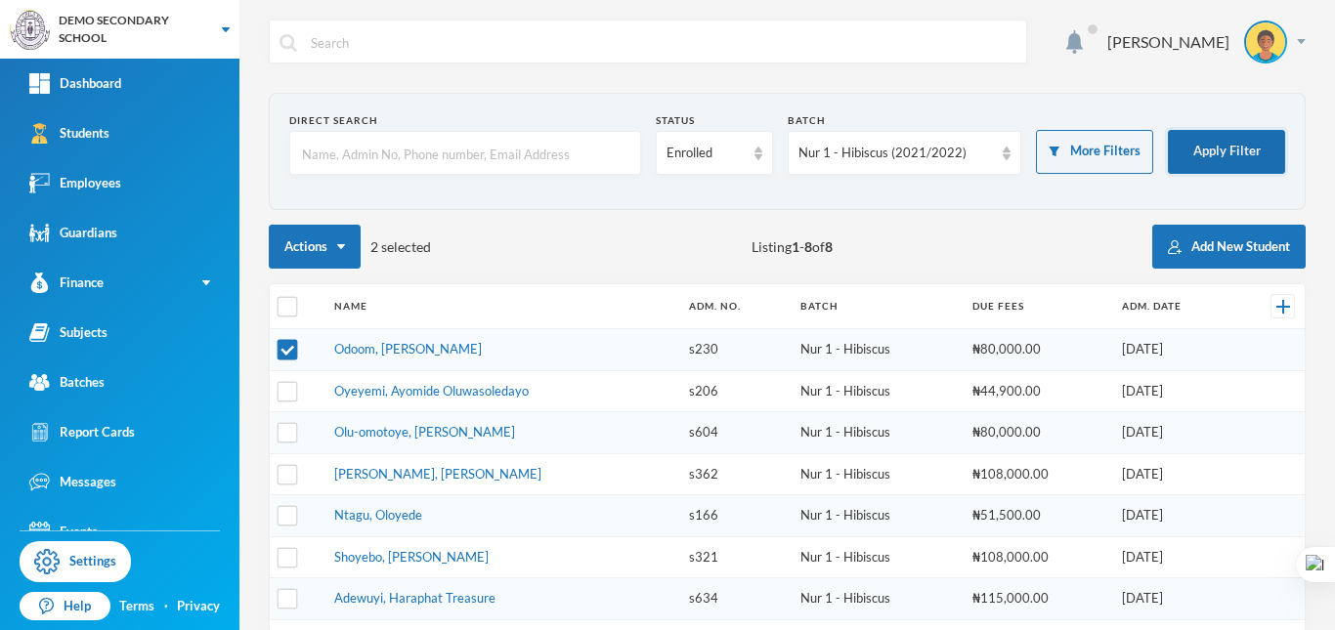
click at [1197, 155] on button "Apply Filter" at bounding box center [1226, 152] width 117 height 44
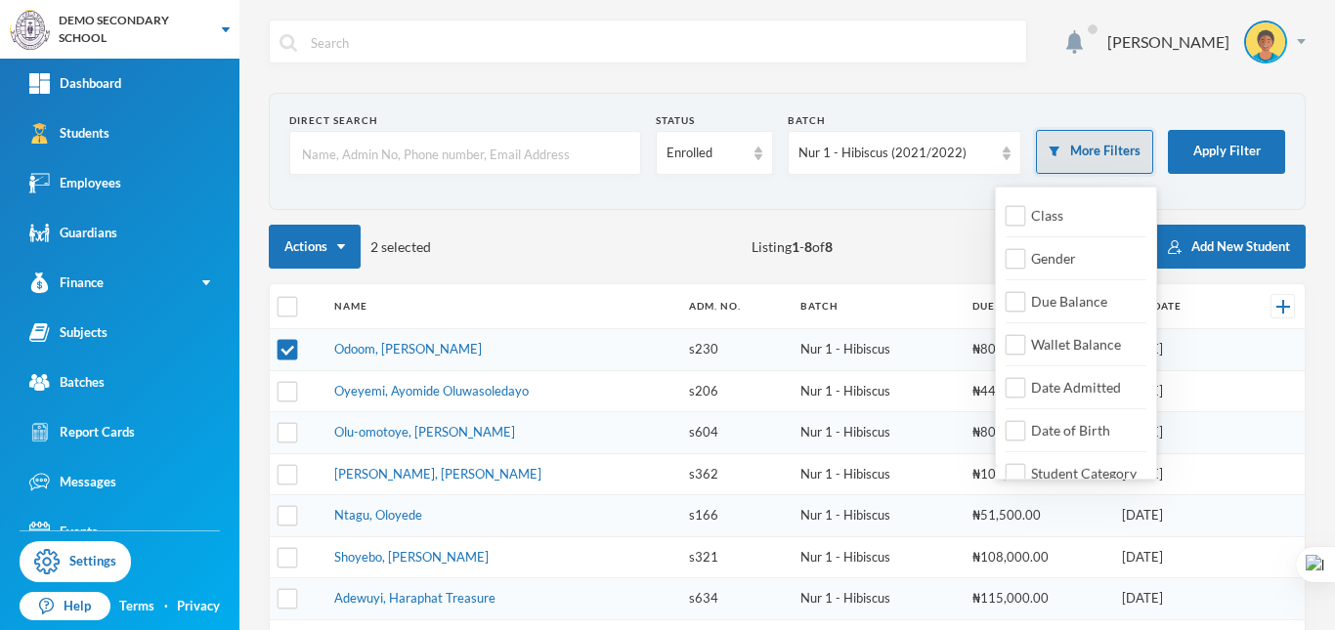
click at [1099, 147] on button "More Filters" at bounding box center [1094, 152] width 117 height 44
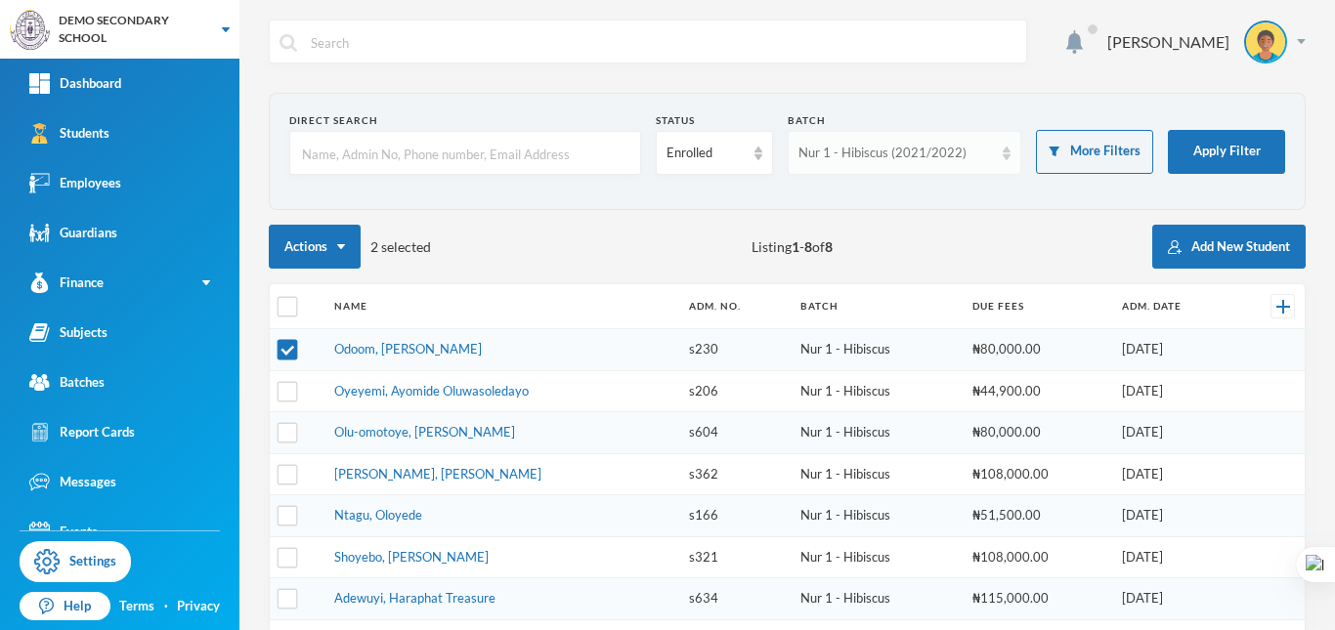
click at [917, 147] on div "Nur 1 - Hibiscus (2021/2022)" at bounding box center [896, 154] width 195 height 20
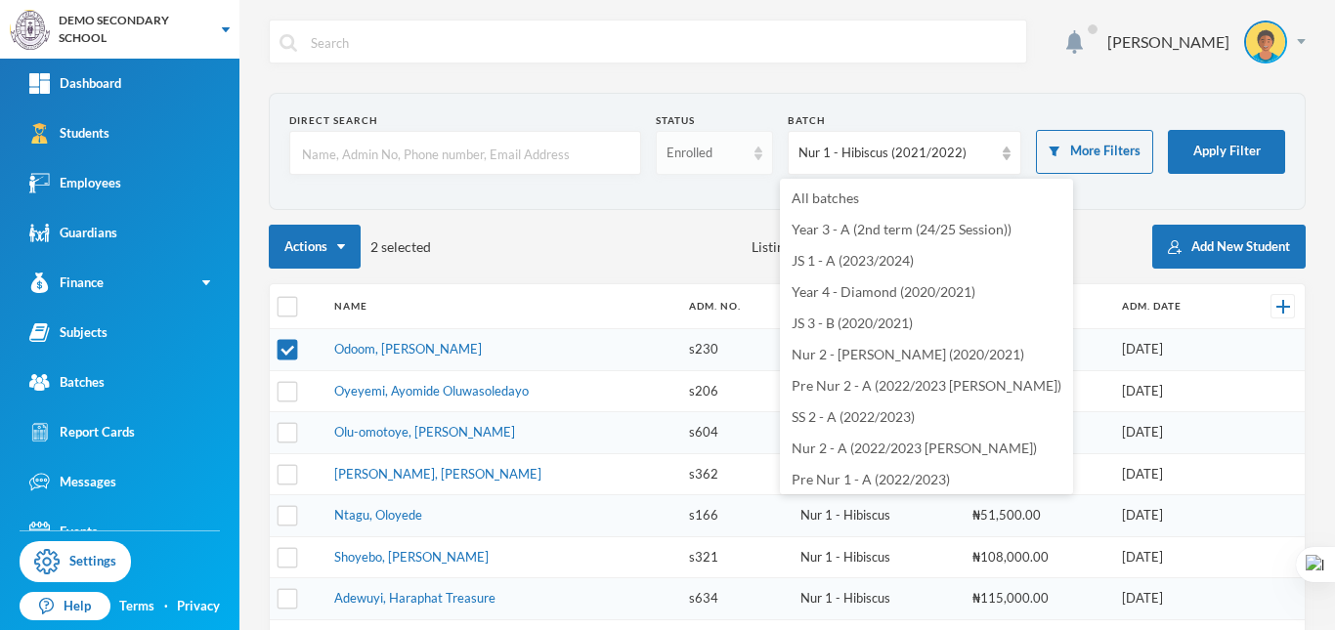
click at [713, 154] on div "Enrolled" at bounding box center [706, 154] width 78 height 20
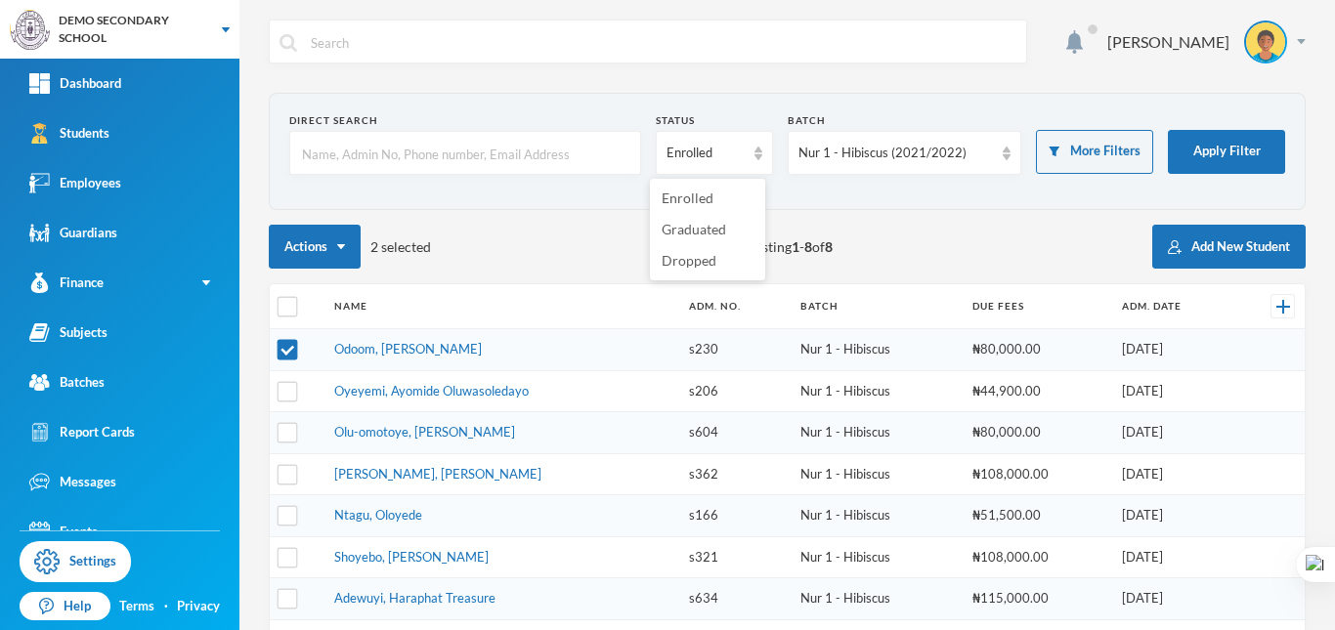
click at [930, 221] on div "Direct Search Status Enrolled Batch Nur 1 - Hibiscus (2021/2022) More Filters A…" at bounding box center [787, 427] width 1037 height 669
click at [322, 258] on button "Actions" at bounding box center [315, 247] width 92 height 44
click at [516, 240] on div "Actions 2 selected Listing 1 - 8 of 8 Add New Student" at bounding box center [787, 247] width 1037 height 44
click at [293, 349] on input "checkbox" at bounding box center [288, 350] width 21 height 21
checkbox input "false"
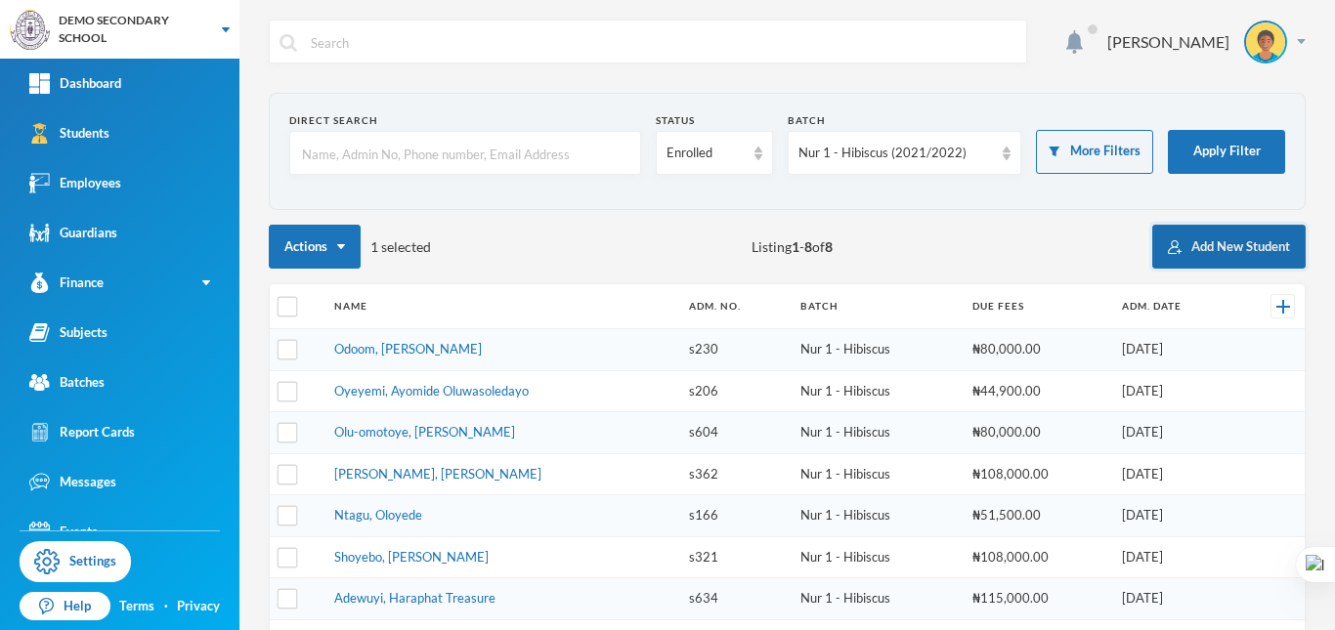
click at [1183, 237] on button "Add New Student" at bounding box center [1228, 247] width 153 height 44
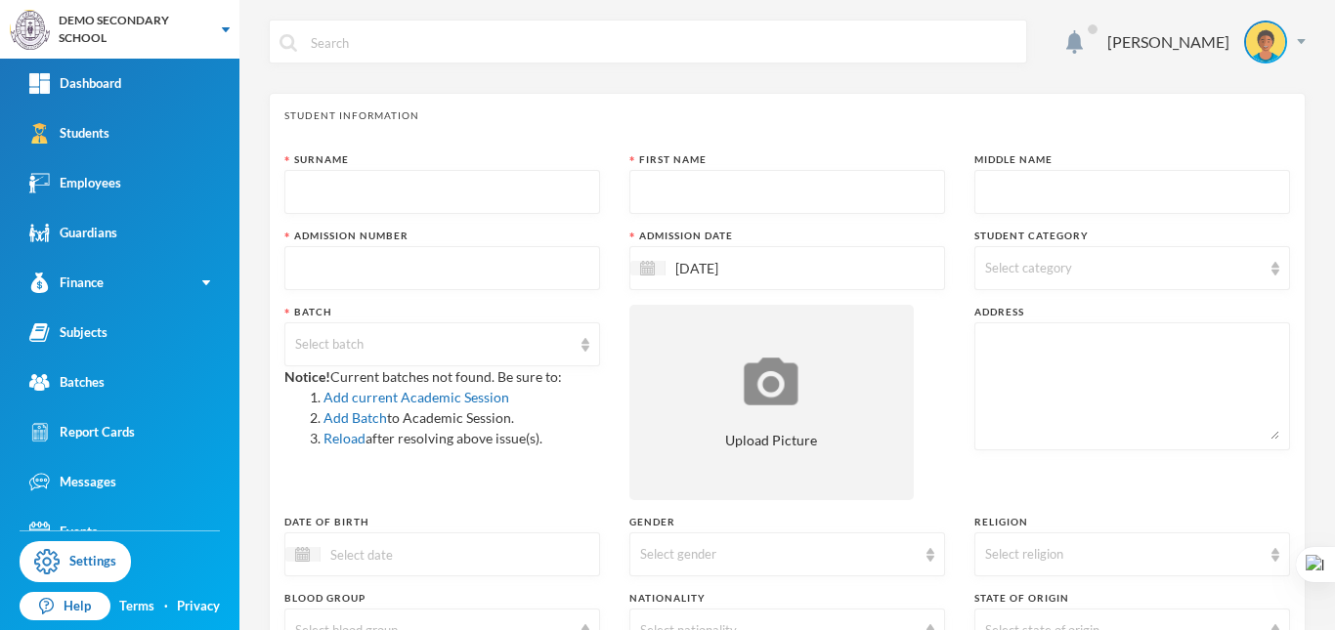
drag, startPoint x: 1334, startPoint y: 124, endPoint x: 1334, endPoint y: 157, distance: 33.2
click at [1334, 157] on div at bounding box center [1334, 315] width 1 height 630
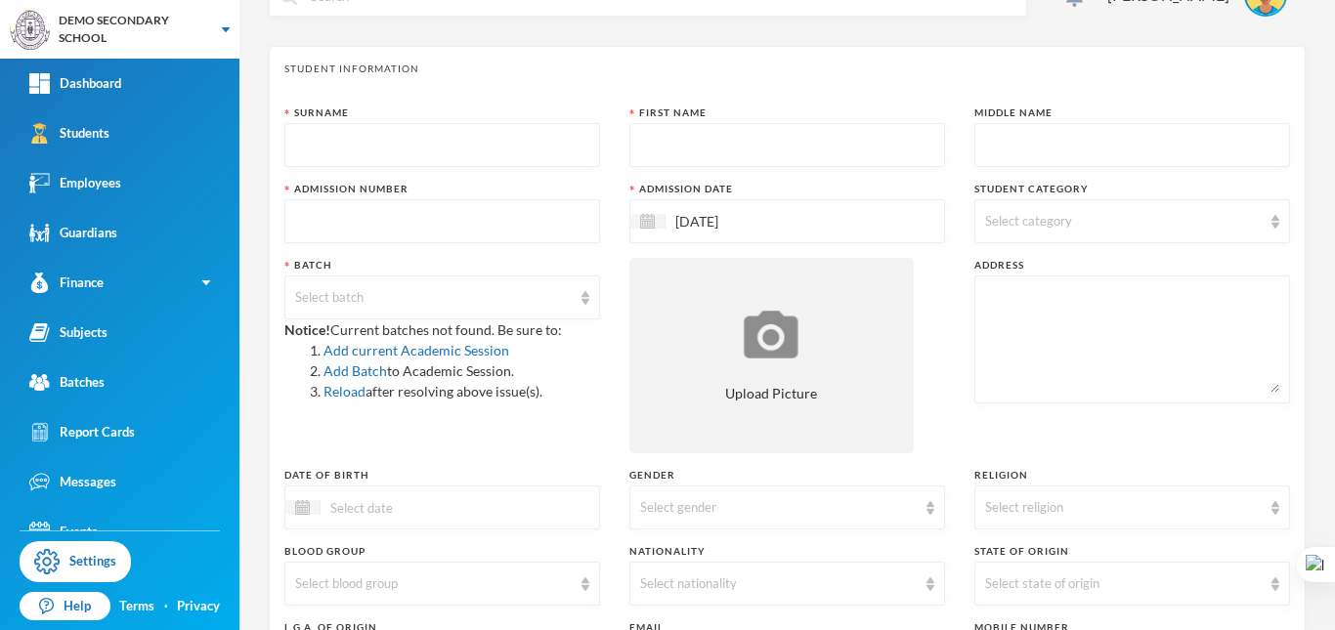
scroll to position [53, 0]
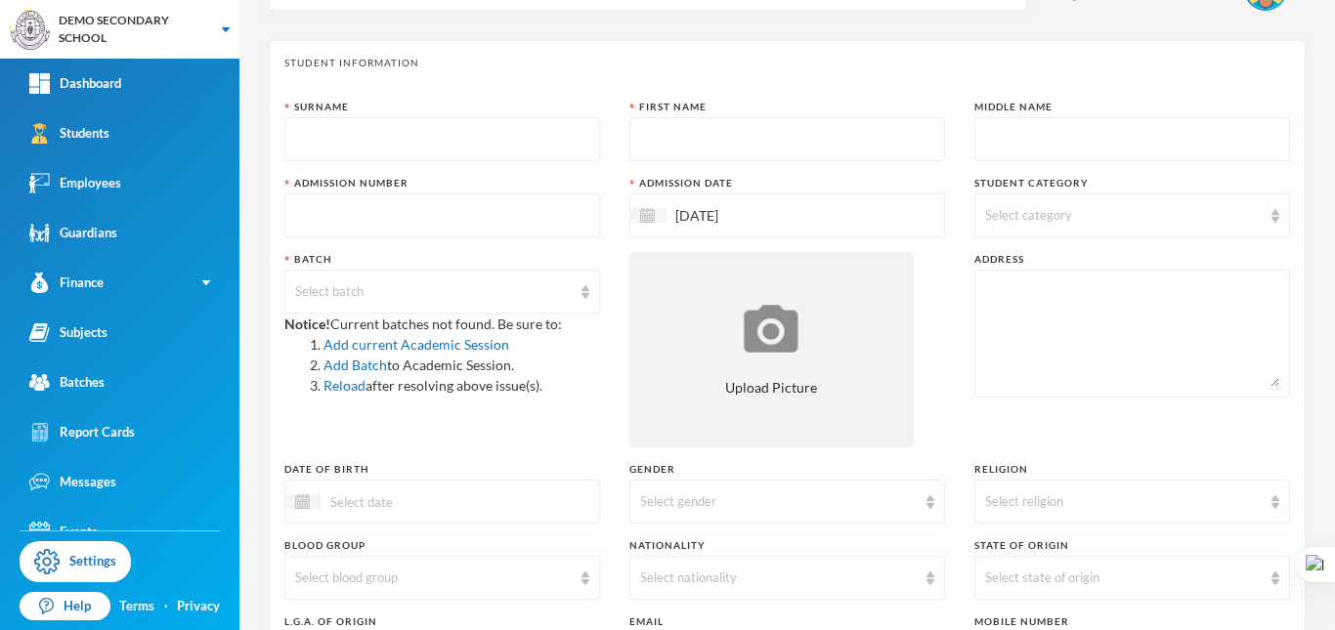
click at [1050, 216] on span "Select category" at bounding box center [1028, 215] width 87 height 16
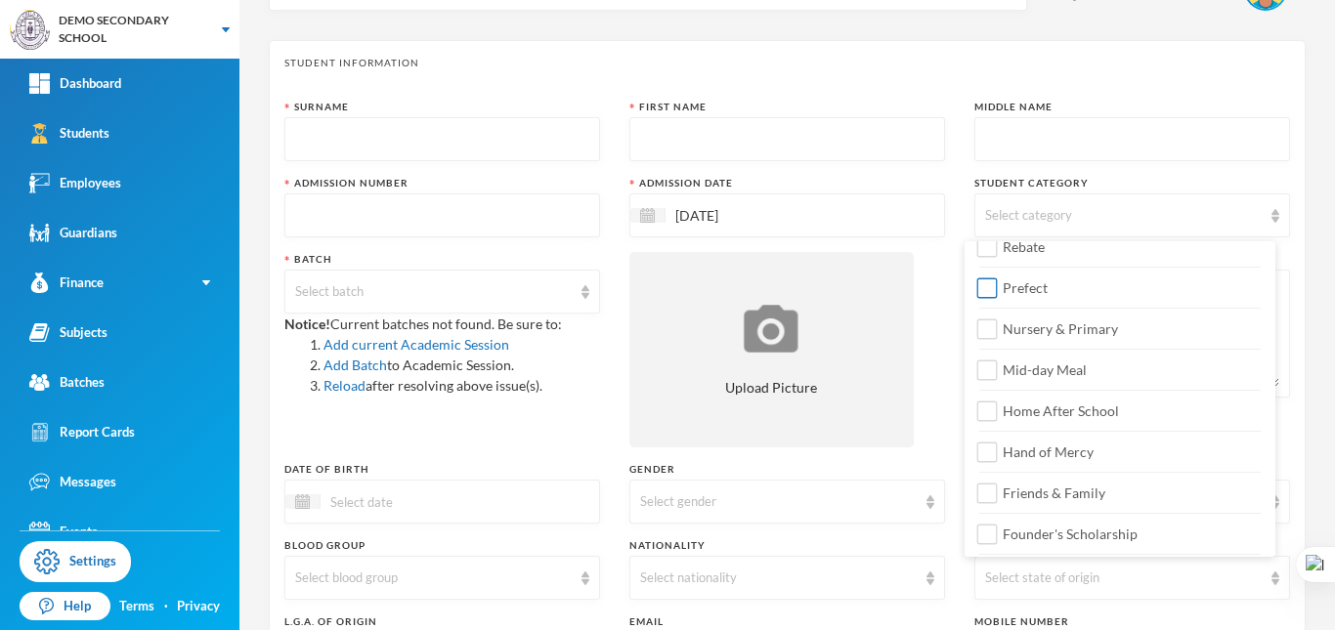
scroll to position [266, 0]
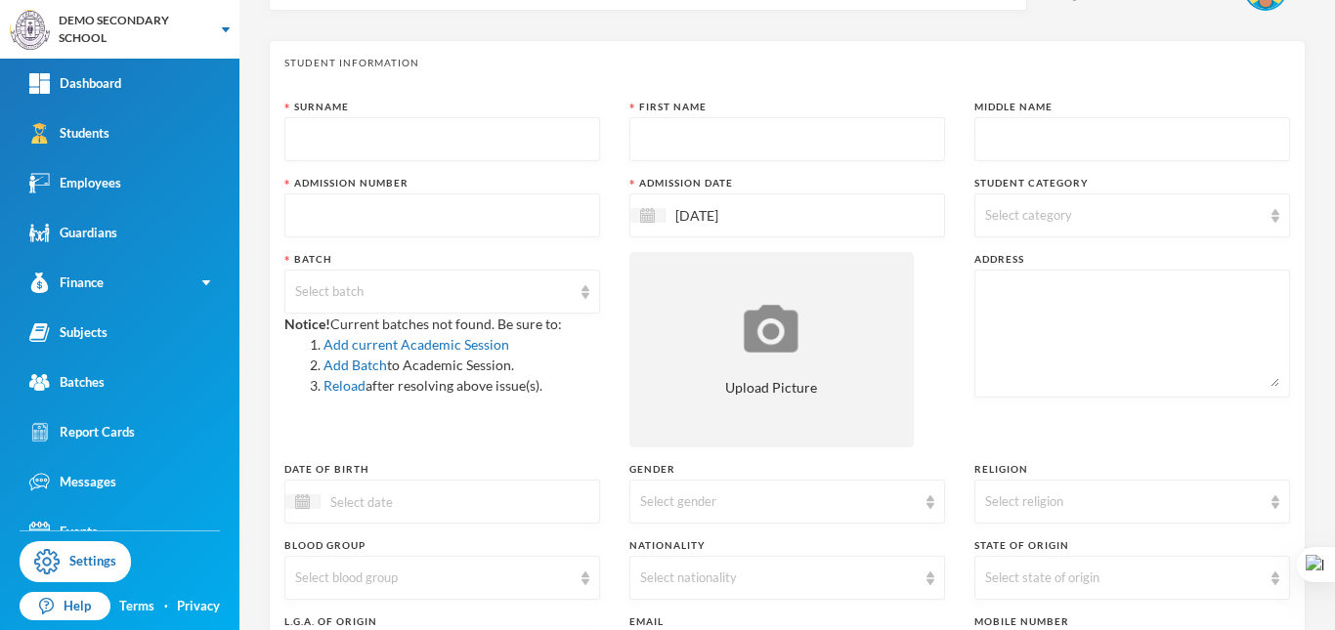
click at [932, 277] on div "Surname First Name Middle Name Admission Number Admission Date [DATE] Student C…" at bounding box center [787, 476] width 1006 height 752
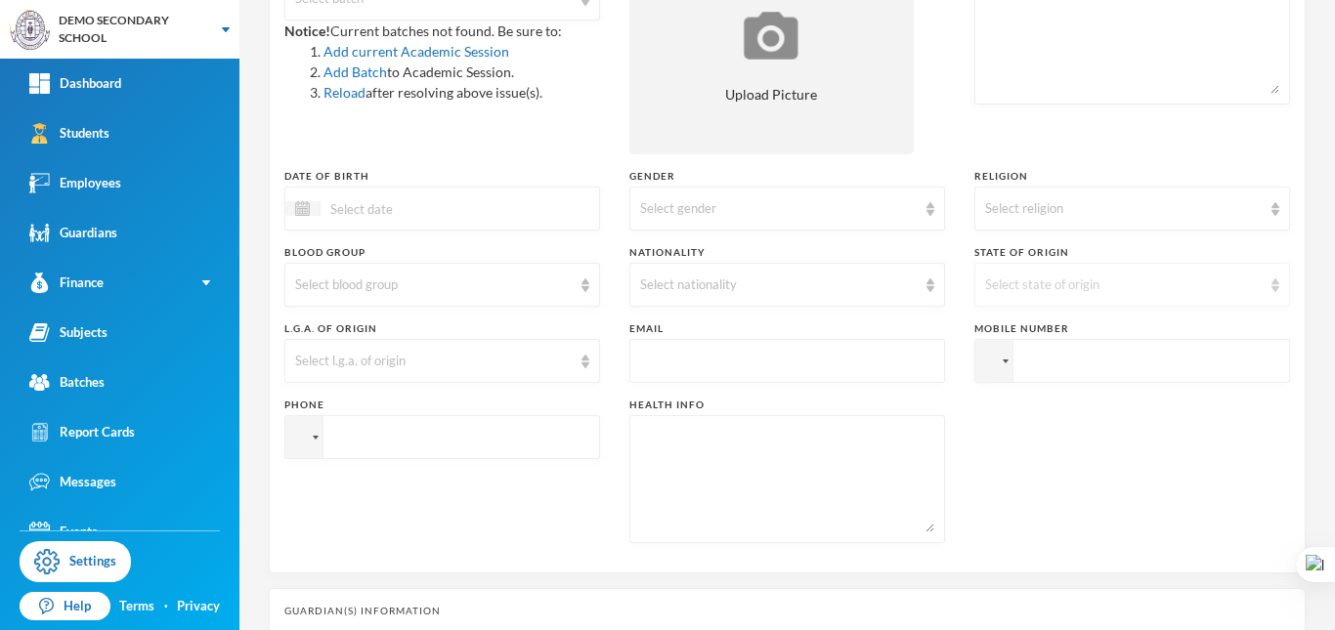
scroll to position [0, 0]
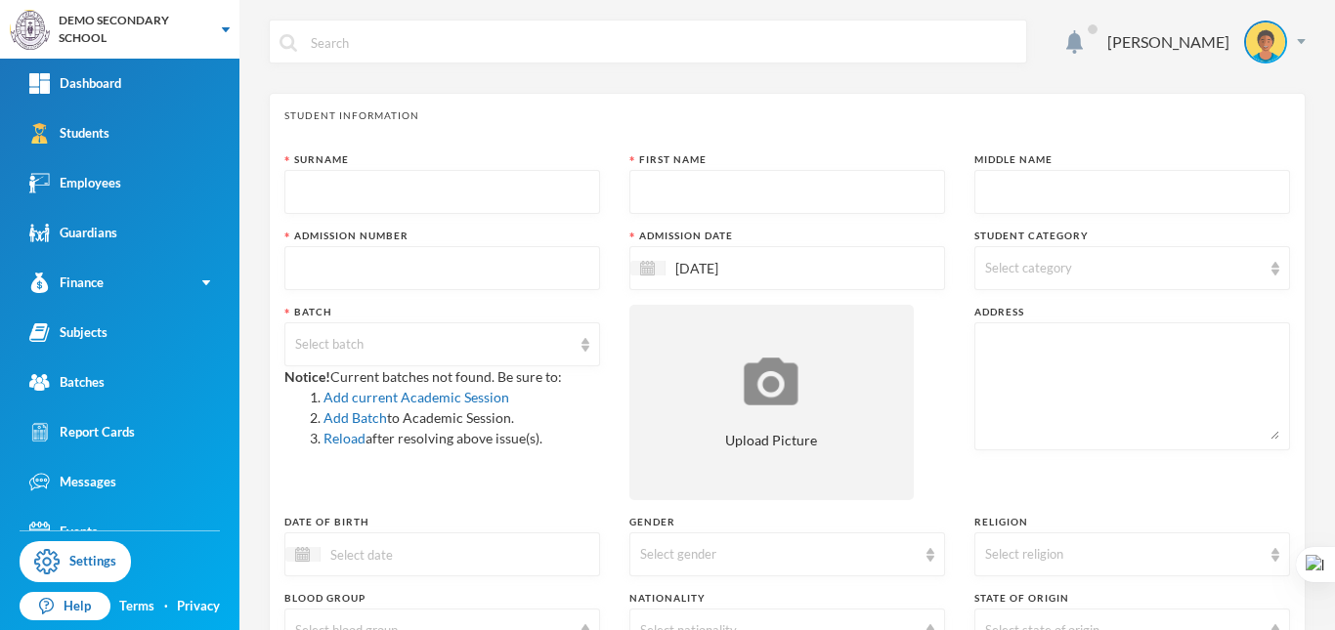
drag, startPoint x: 1334, startPoint y: 236, endPoint x: 1334, endPoint y: 358, distance: 122.2
click at [1334, 358] on div at bounding box center [1334, 315] width 1 height 630
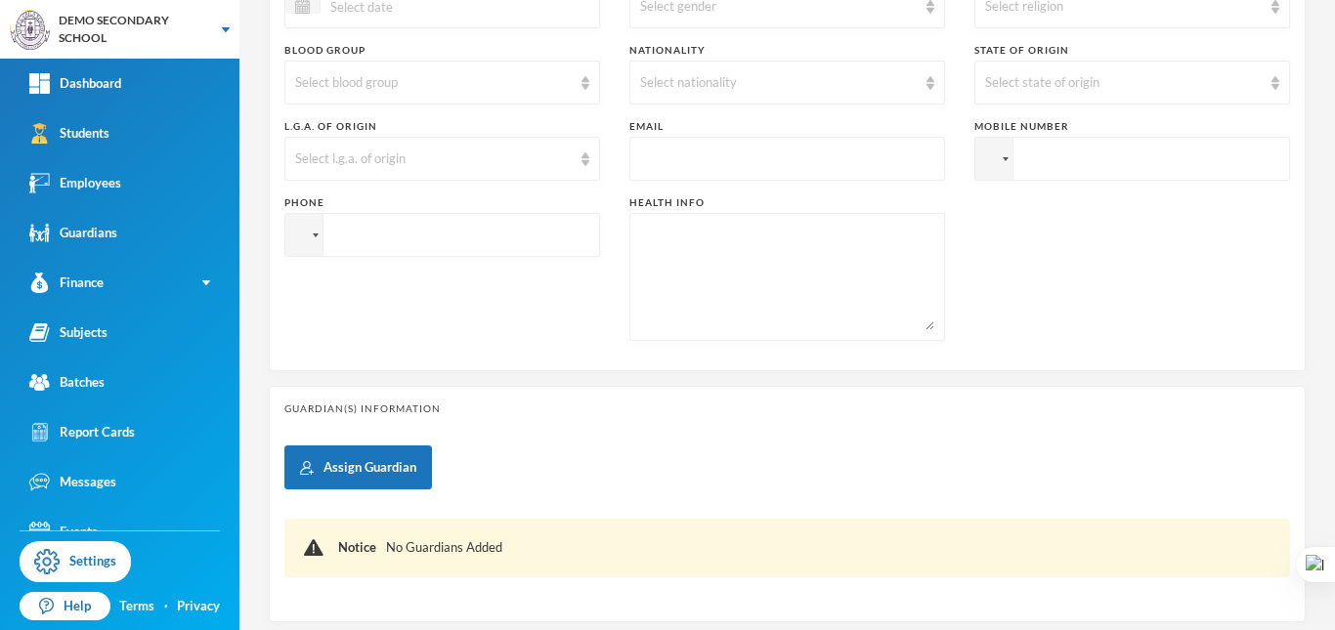
scroll to position [569, 0]
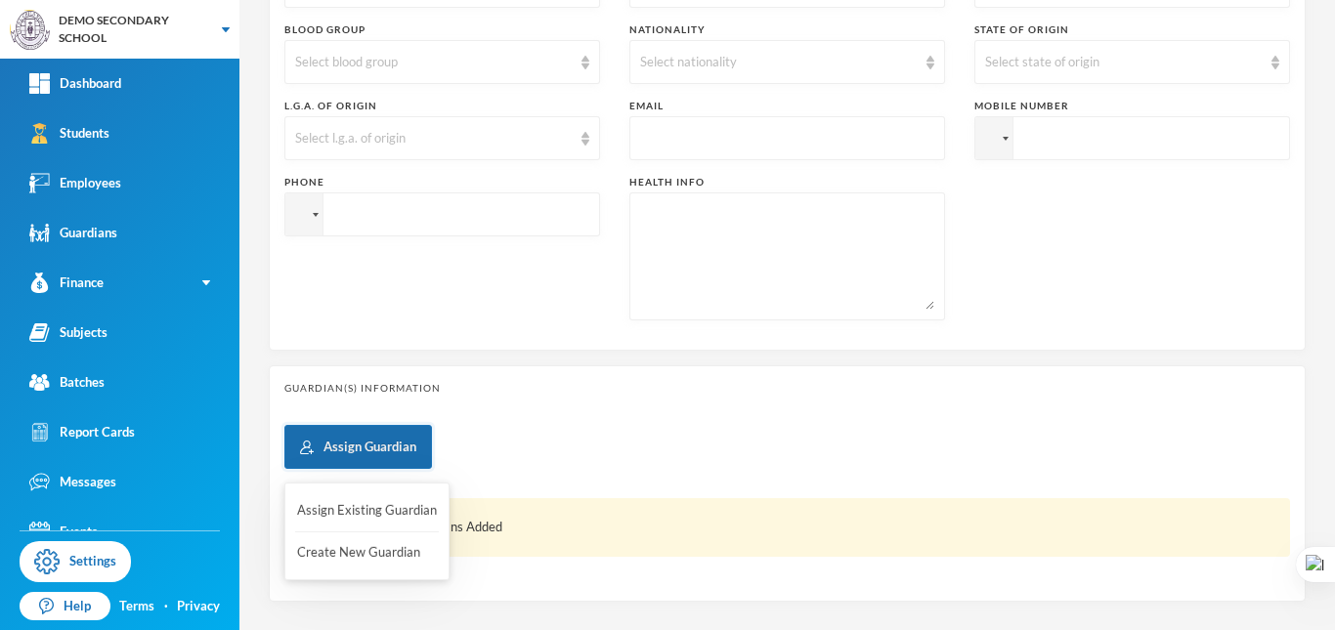
click at [374, 442] on button "Assign Guardian" at bounding box center [358, 447] width 148 height 44
click at [373, 508] on button "Assign Existing Guardian" at bounding box center [367, 511] width 144 height 35
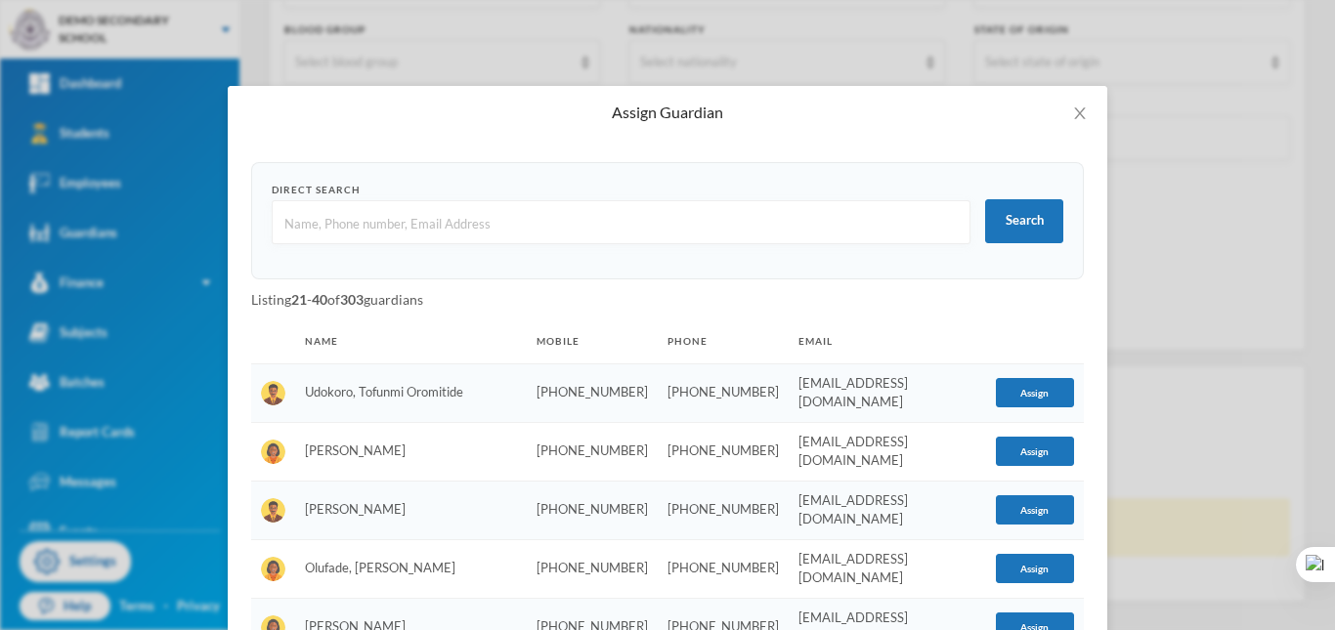
scroll to position [0, 0]
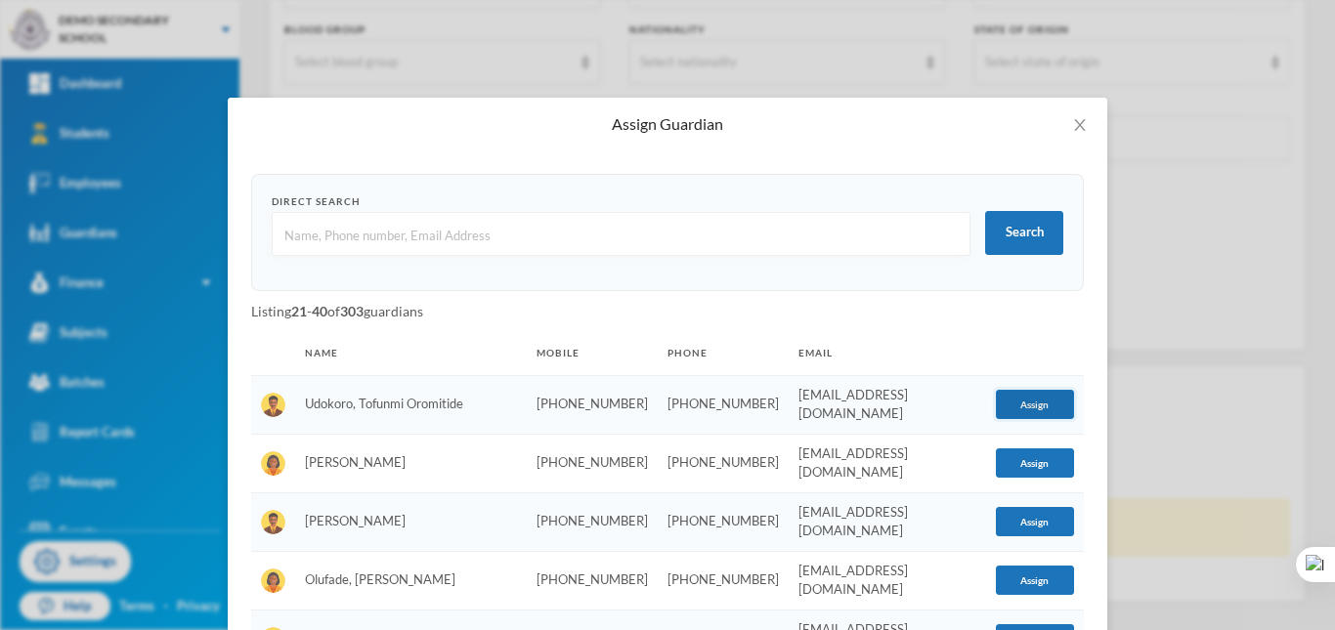
click at [1005, 395] on button "Assign" at bounding box center [1035, 404] width 78 height 29
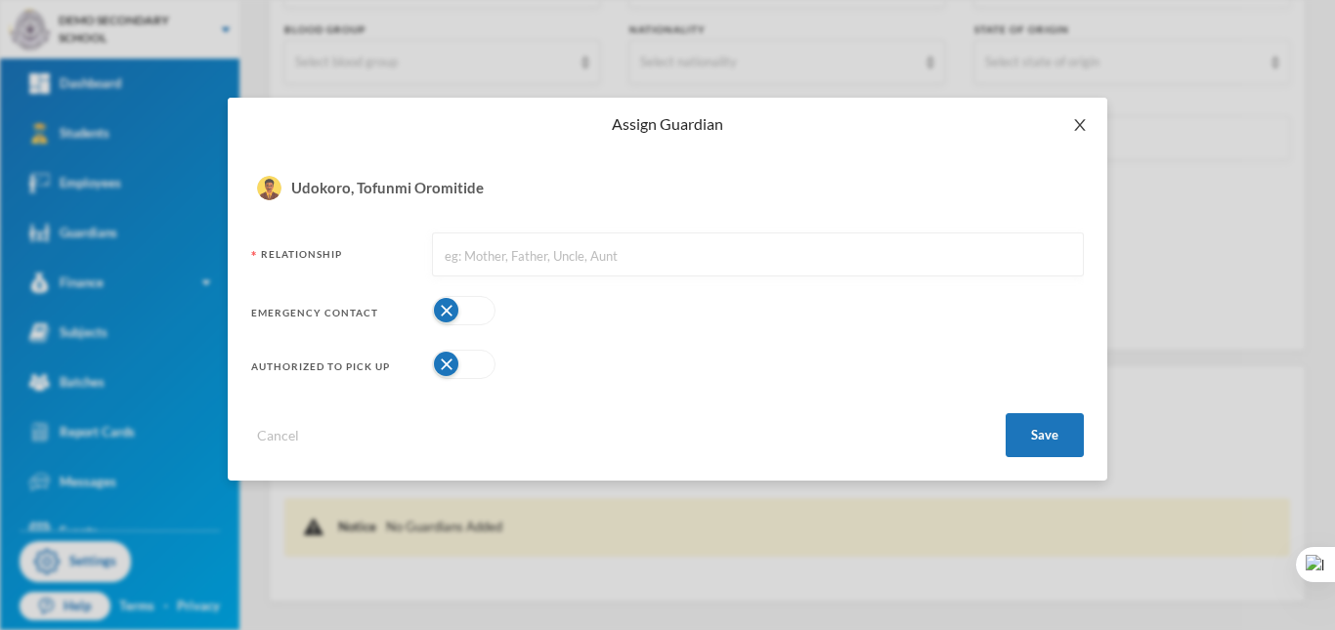
click at [1085, 129] on icon "icon: close" at bounding box center [1080, 125] width 16 height 16
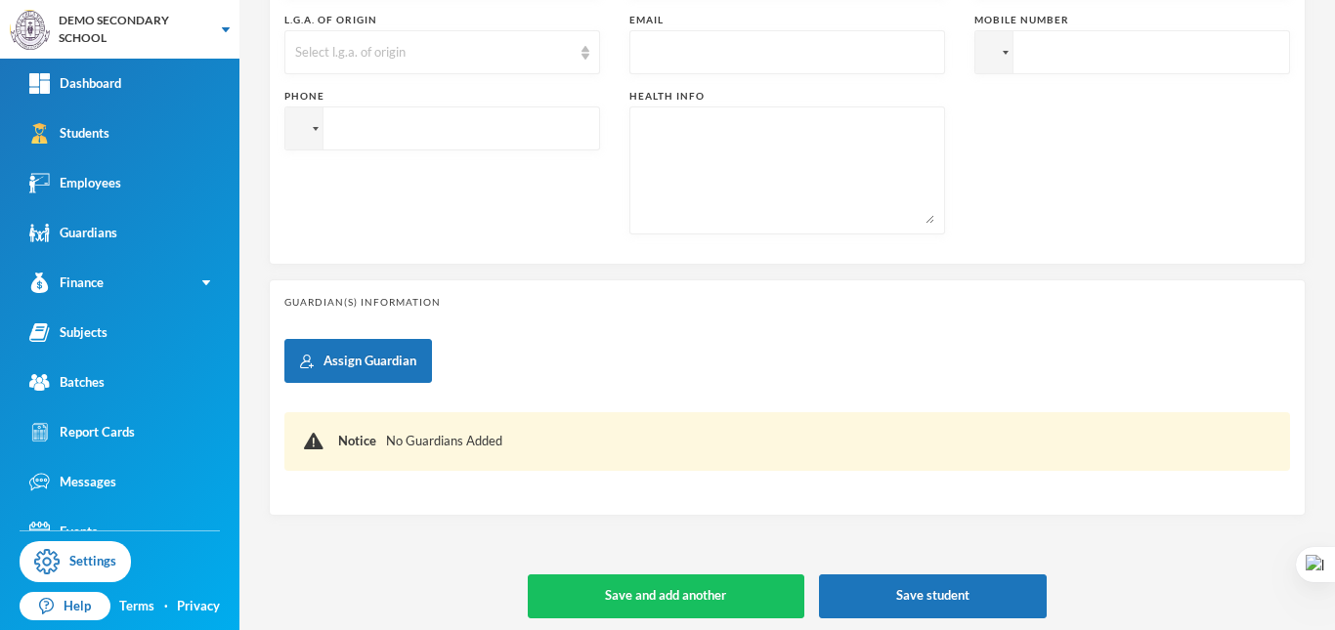
scroll to position [663, 0]
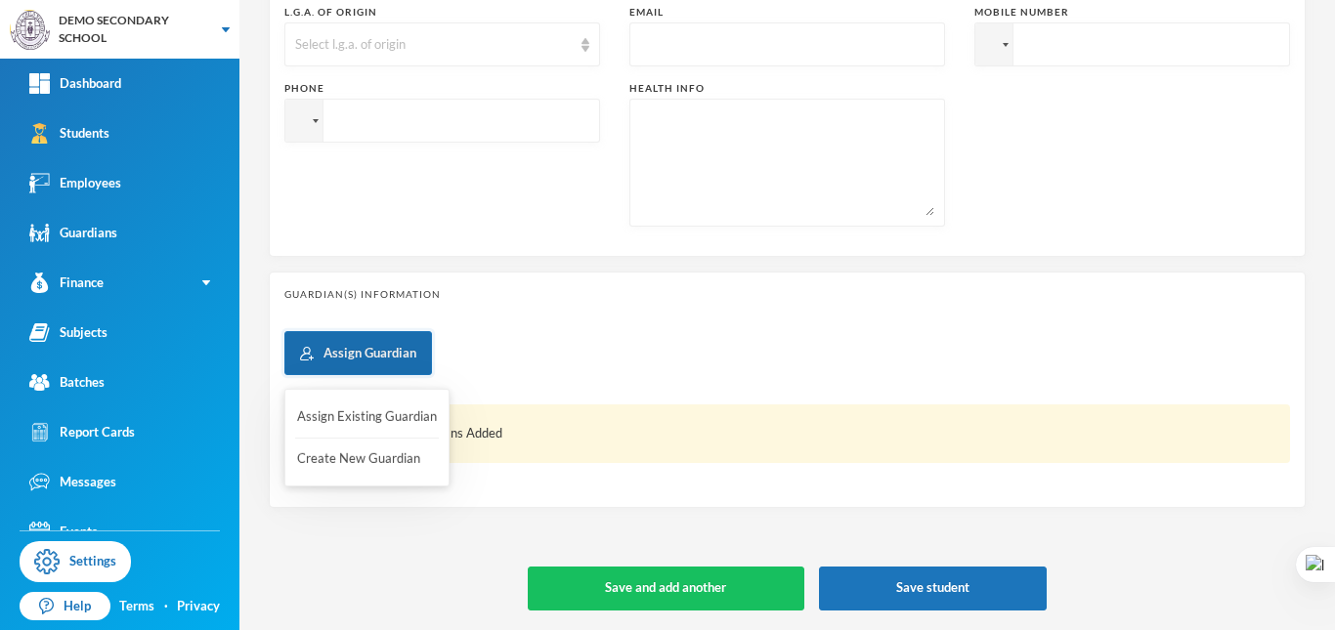
click at [338, 348] on button "Assign Guardian" at bounding box center [358, 353] width 148 height 44
click at [369, 453] on button "Create New Guardian" at bounding box center [367, 459] width 144 height 35
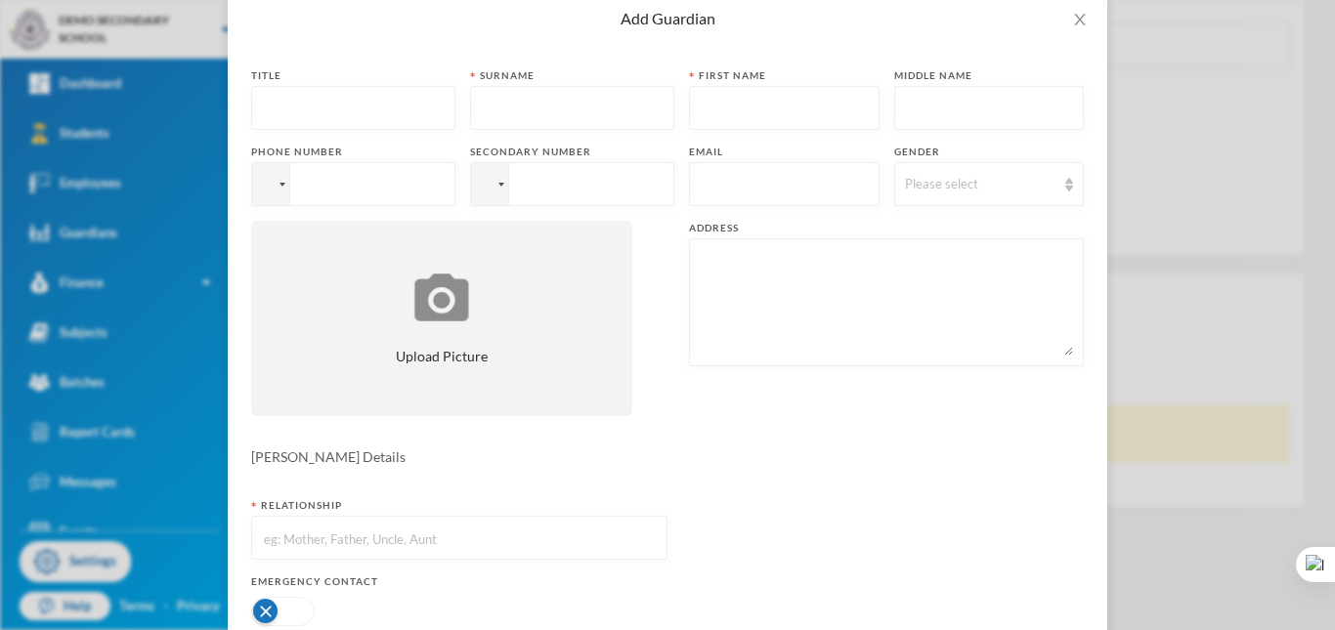
scroll to position [116, 0]
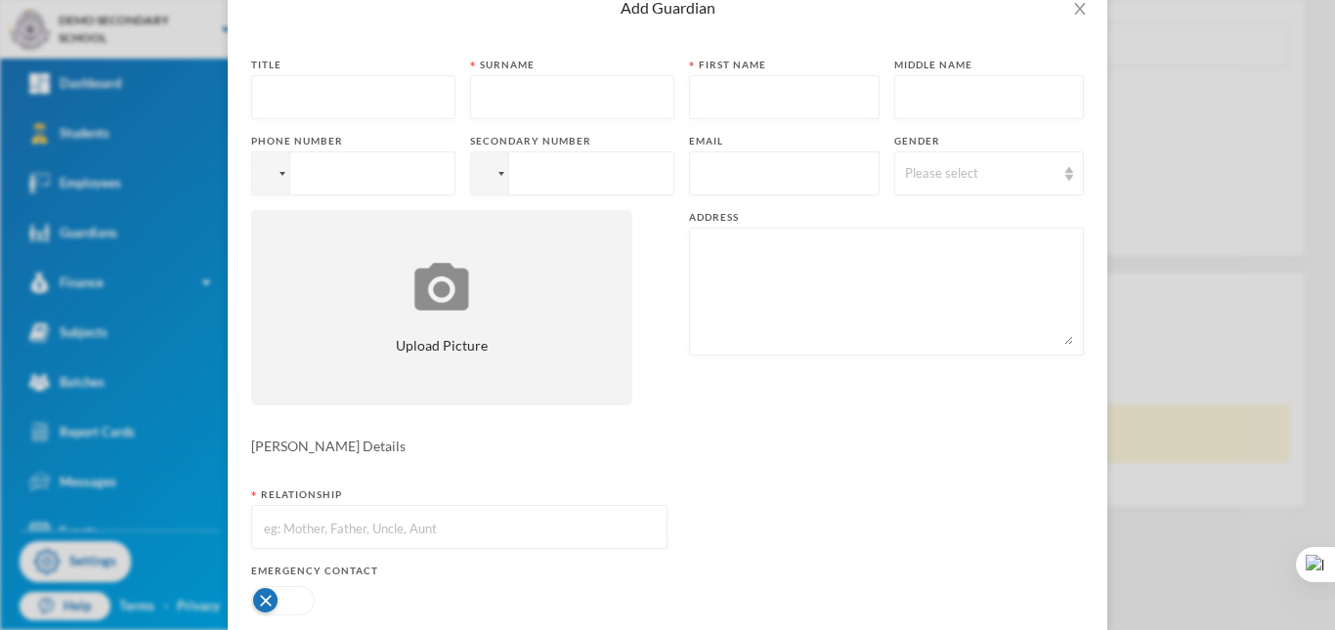
drag, startPoint x: 1334, startPoint y: 262, endPoint x: 1334, endPoint y: 181, distance: 81.1
click at [1334, 181] on div at bounding box center [1334, 315] width 1 height 630
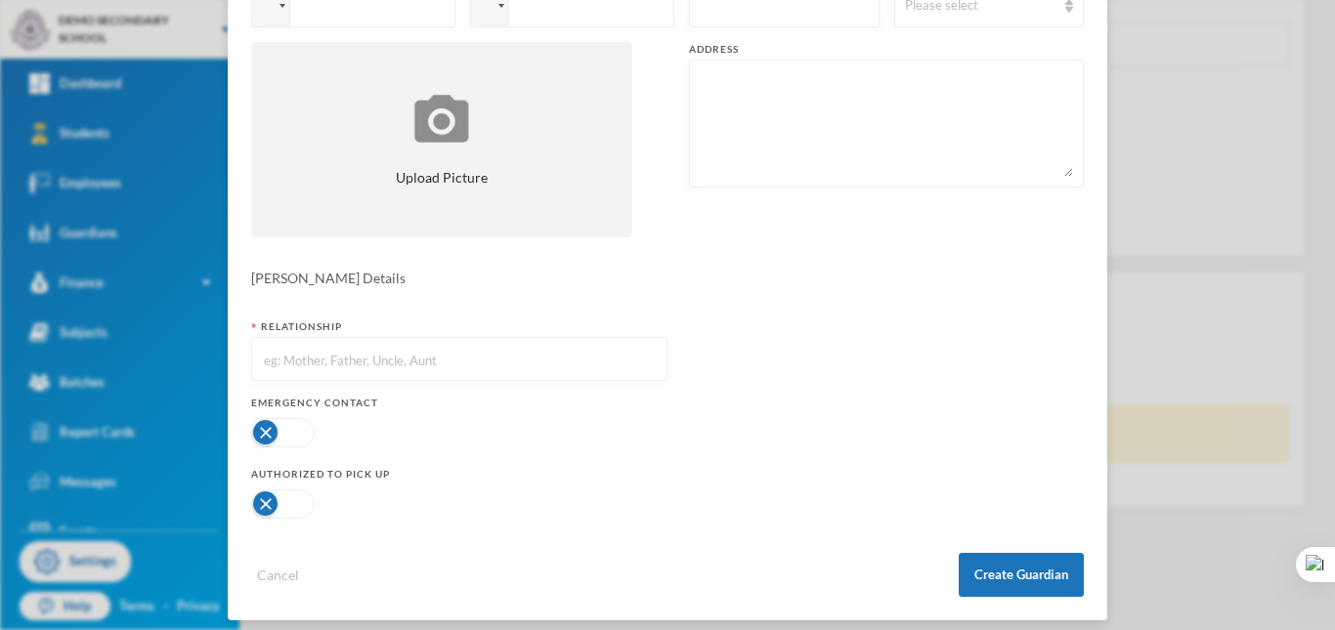
scroll to position [298, 0]
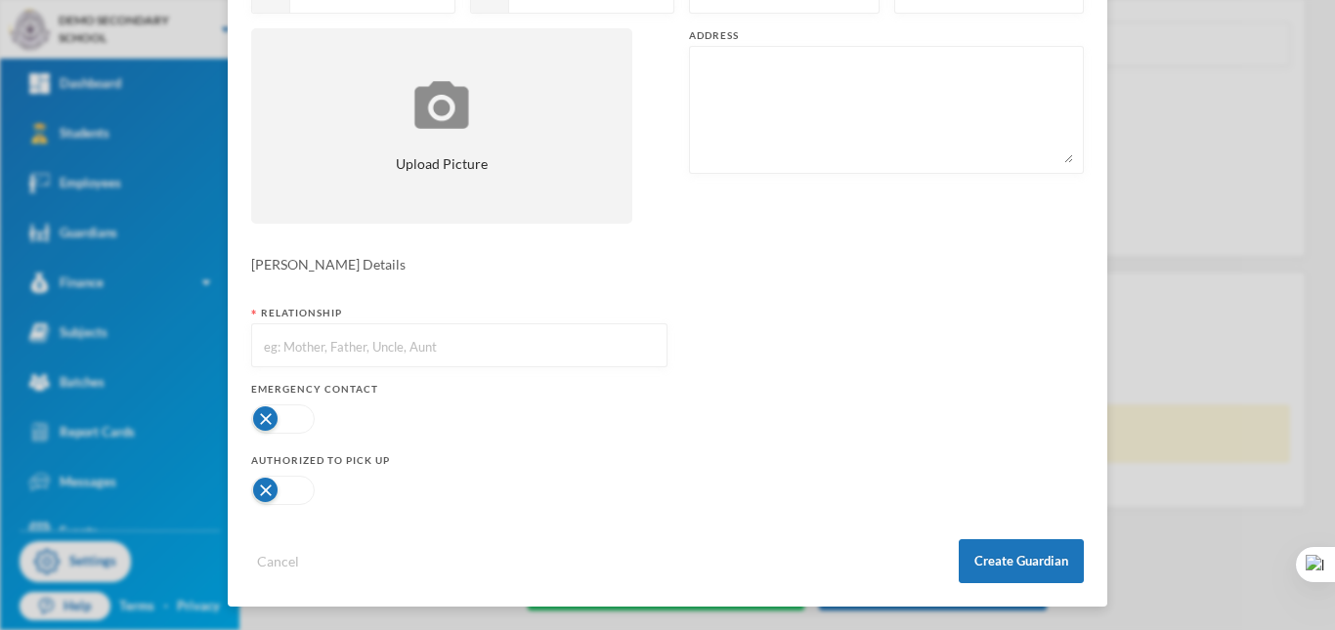
click at [1154, 292] on div "Add Guardian Title Surname First name Middle name Phone number Secondary number…" at bounding box center [667, 315] width 1335 height 630
click at [285, 570] on button "Cancel" at bounding box center [278, 561] width 54 height 22
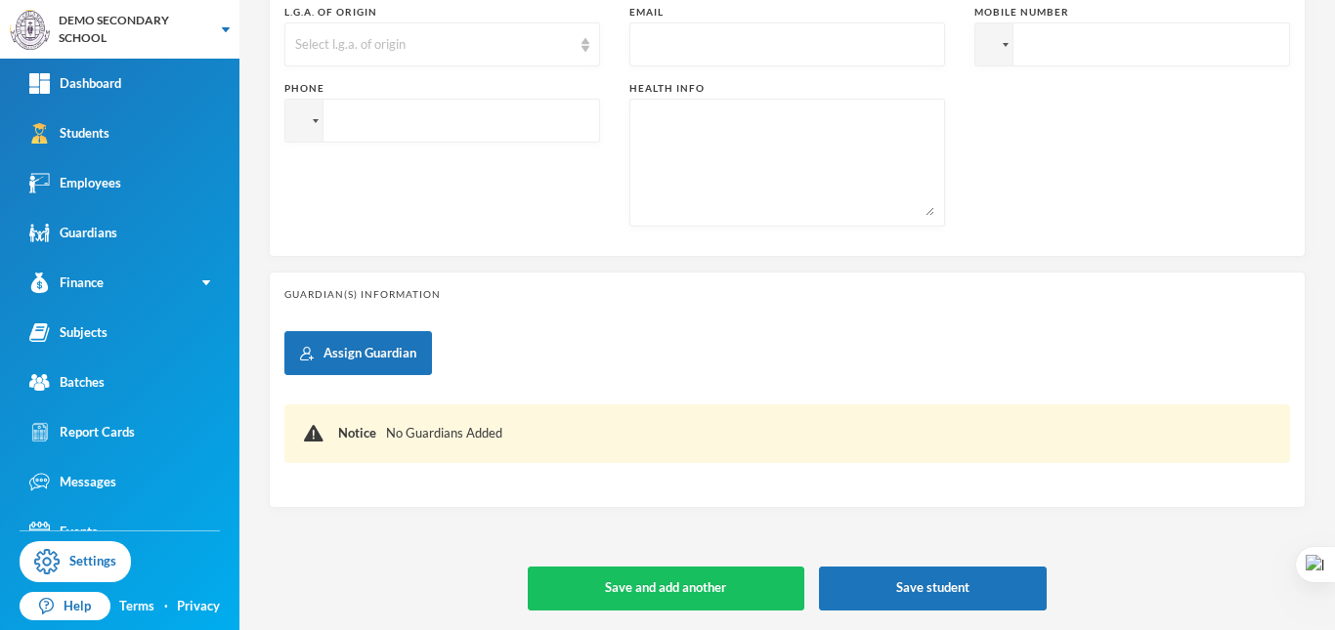
scroll to position [200, 0]
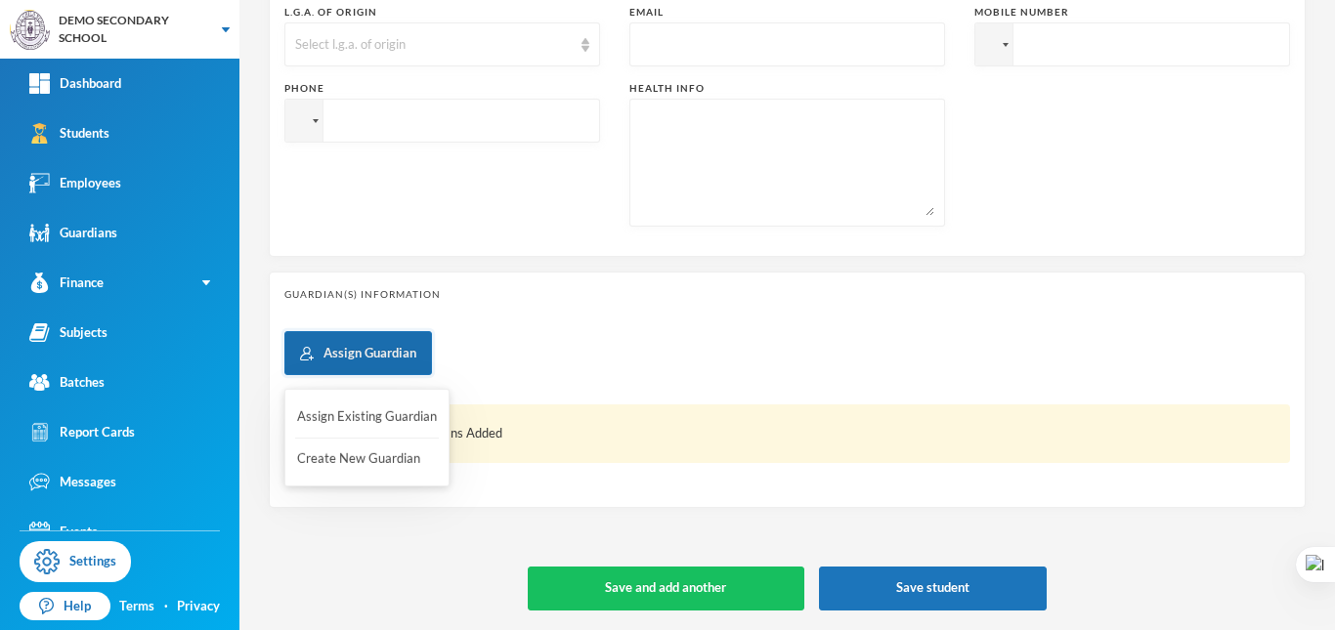
click at [355, 356] on button "Assign Guardian" at bounding box center [358, 353] width 148 height 44
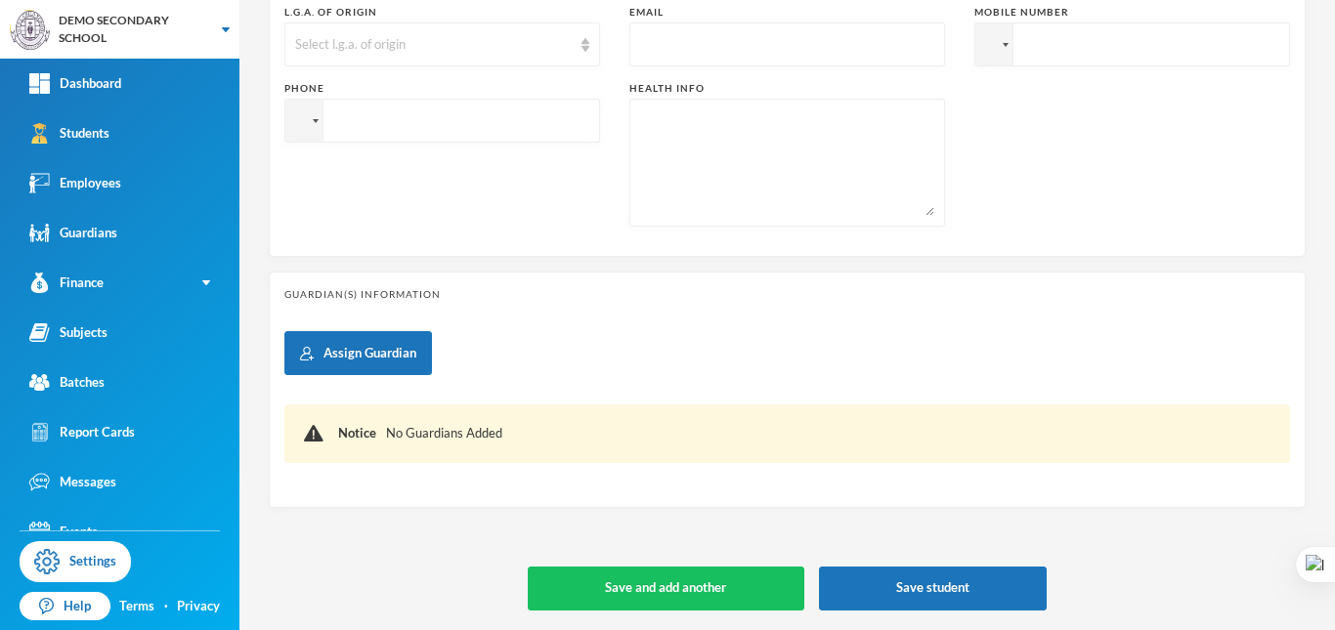
click at [701, 382] on div "Assign Guardian Notice No Guardians Added" at bounding box center [787, 411] width 1006 height 161
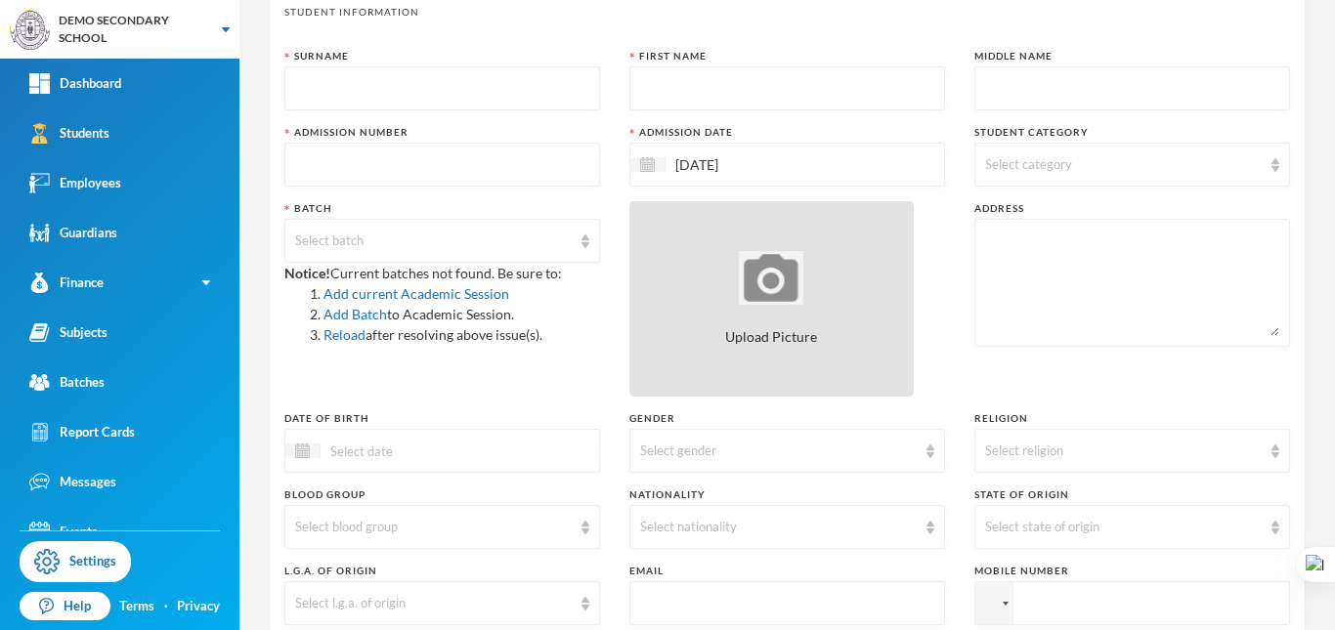
scroll to position [0, 0]
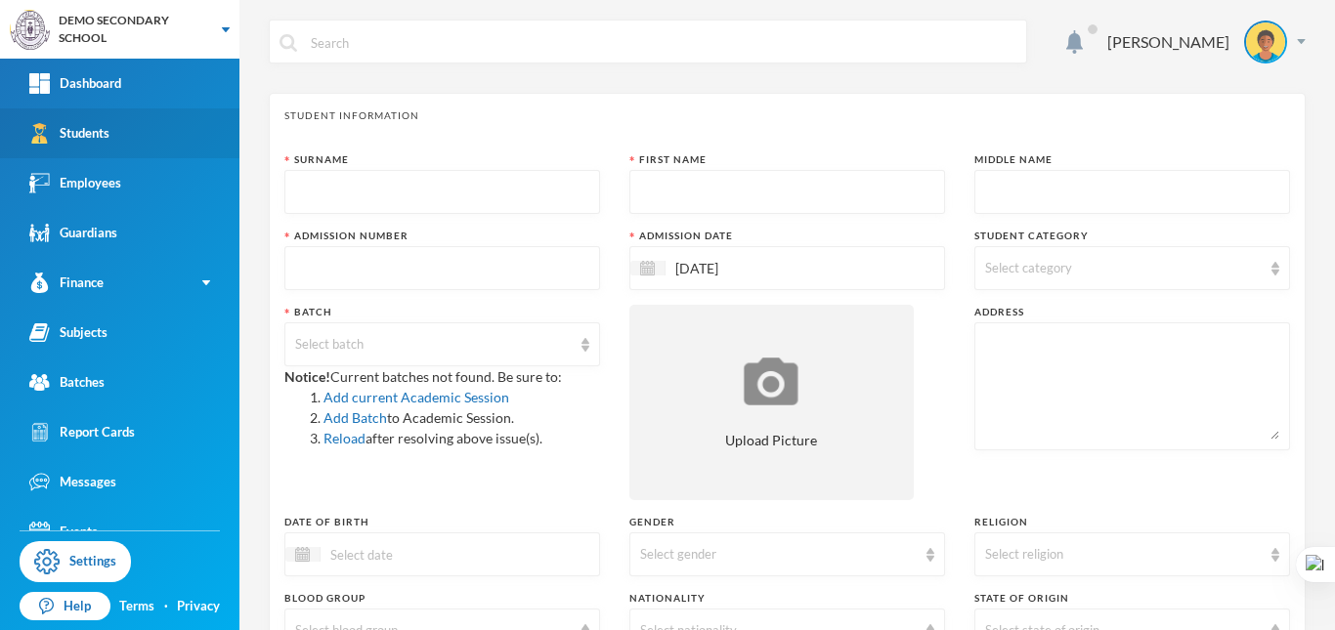
click at [75, 143] on div "Students" at bounding box center [69, 133] width 80 height 21
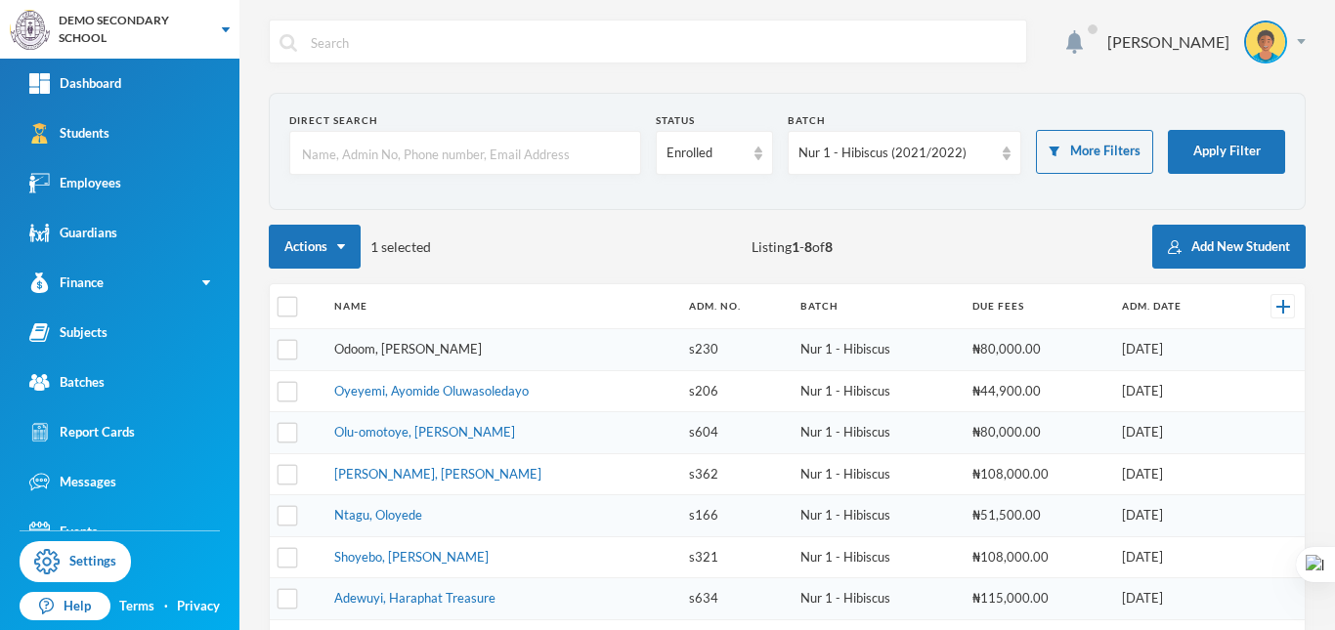
click at [459, 349] on link "Odoom, [PERSON_NAME]" at bounding box center [408, 349] width 148 height 16
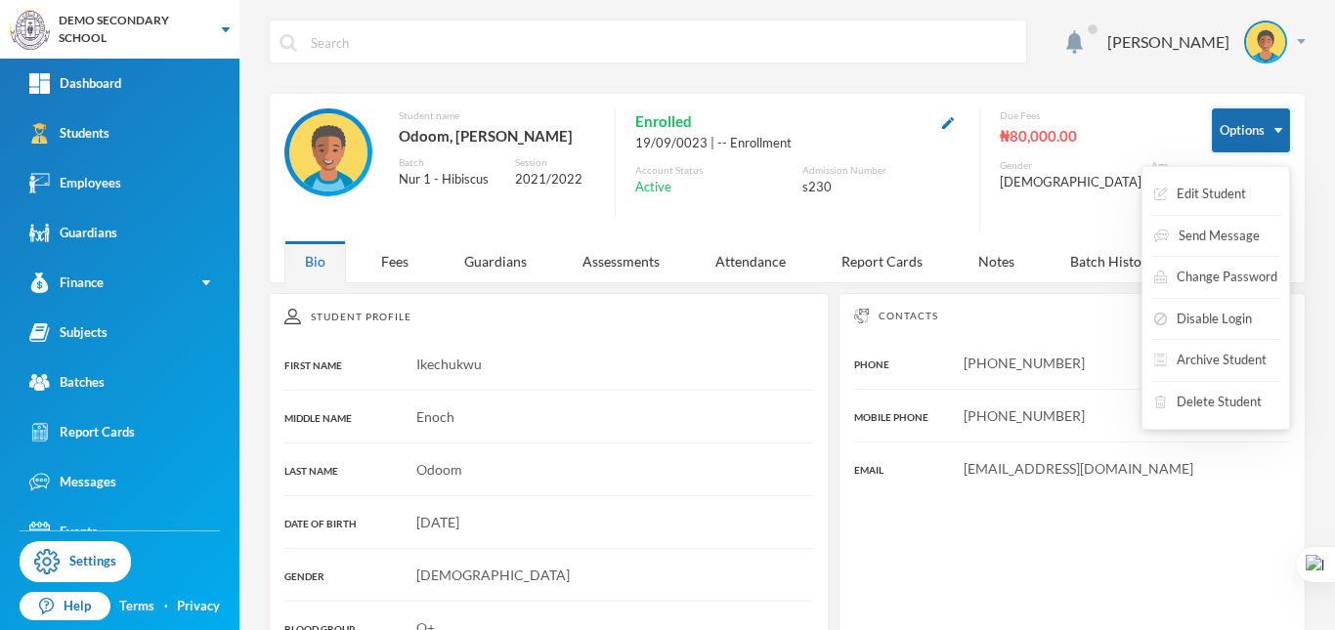
click at [1242, 141] on button "Options" at bounding box center [1251, 130] width 78 height 44
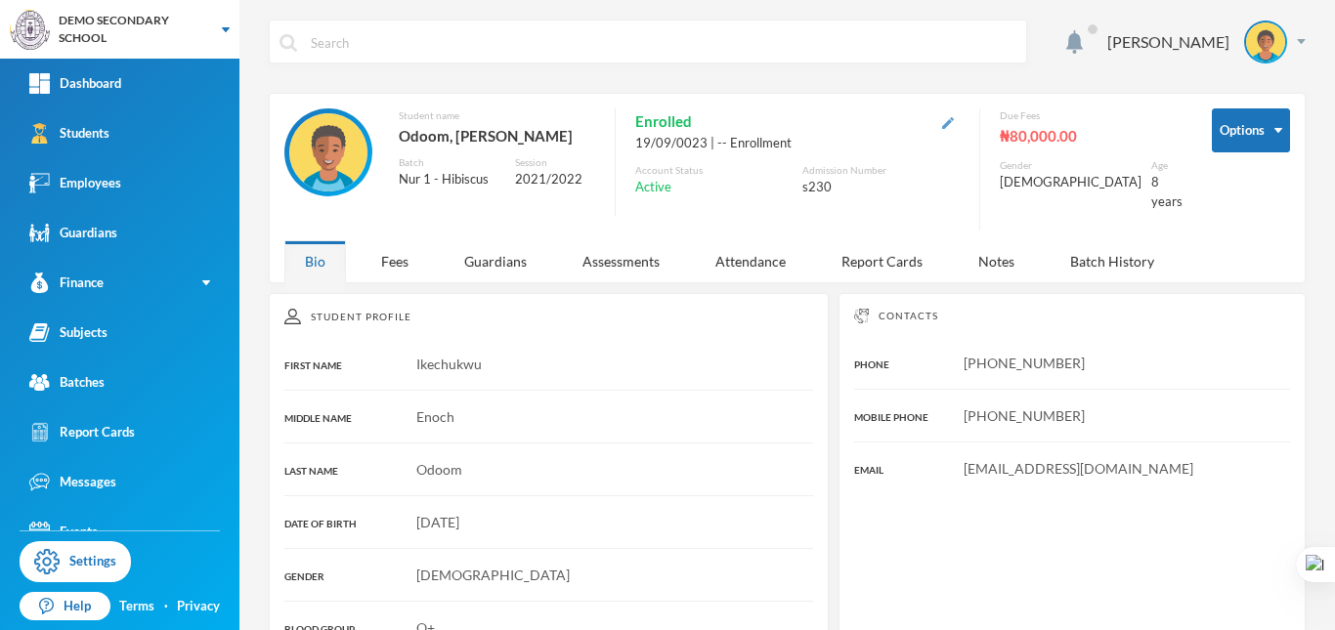
click at [954, 129] on img "button" at bounding box center [948, 123] width 12 height 12
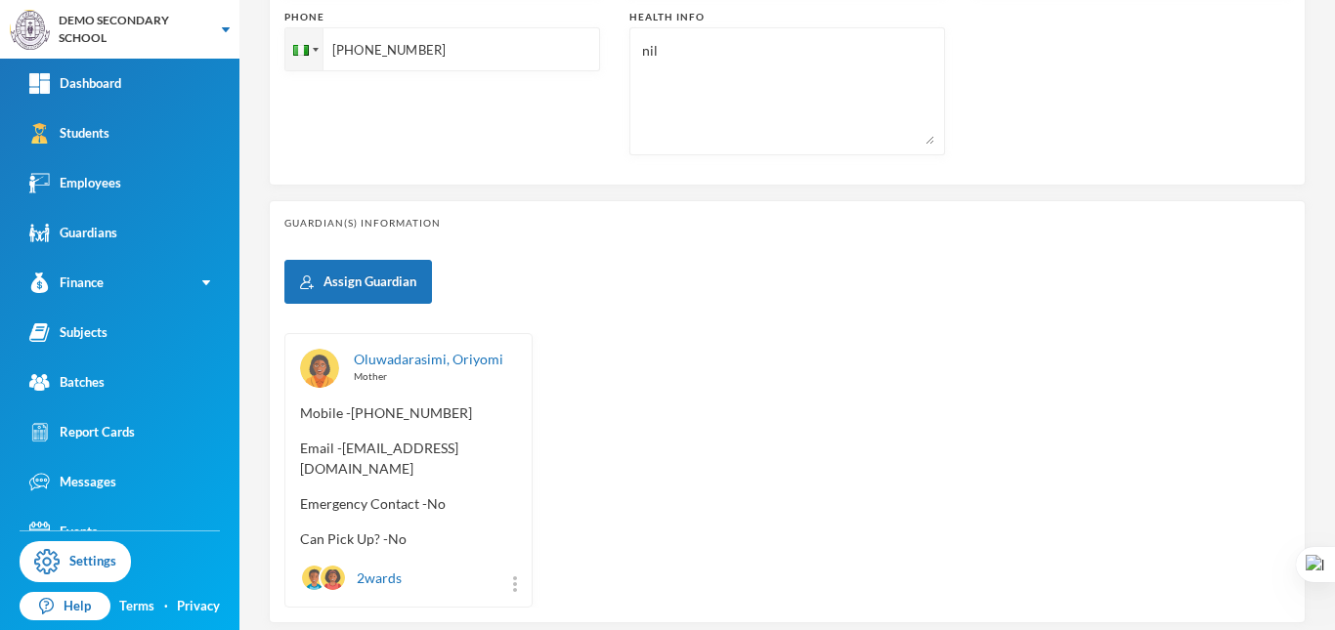
scroll to position [829, 0]
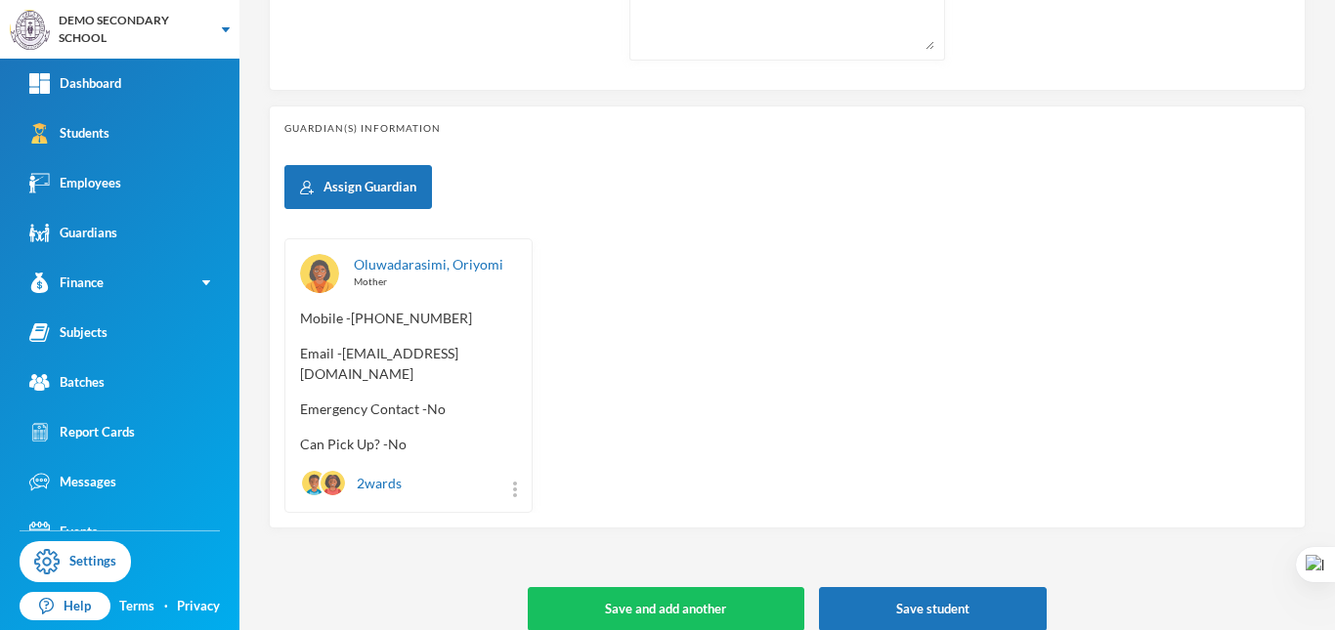
click at [391, 469] on div "2 wards" at bounding box center [351, 483] width 102 height 28
click at [320, 469] on div at bounding box center [333, 483] width 28 height 28
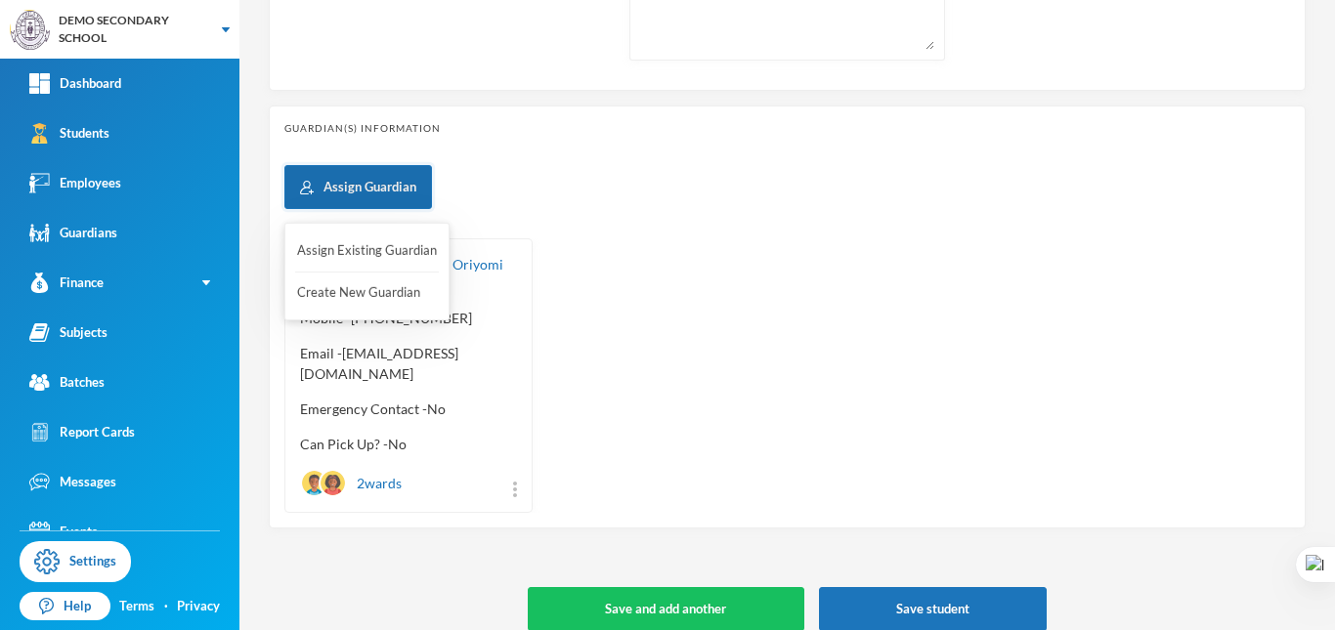
click at [392, 184] on button "Assign Guardian" at bounding box center [358, 187] width 148 height 44
click at [381, 251] on button "Assign Existing Guardian" at bounding box center [367, 251] width 144 height 35
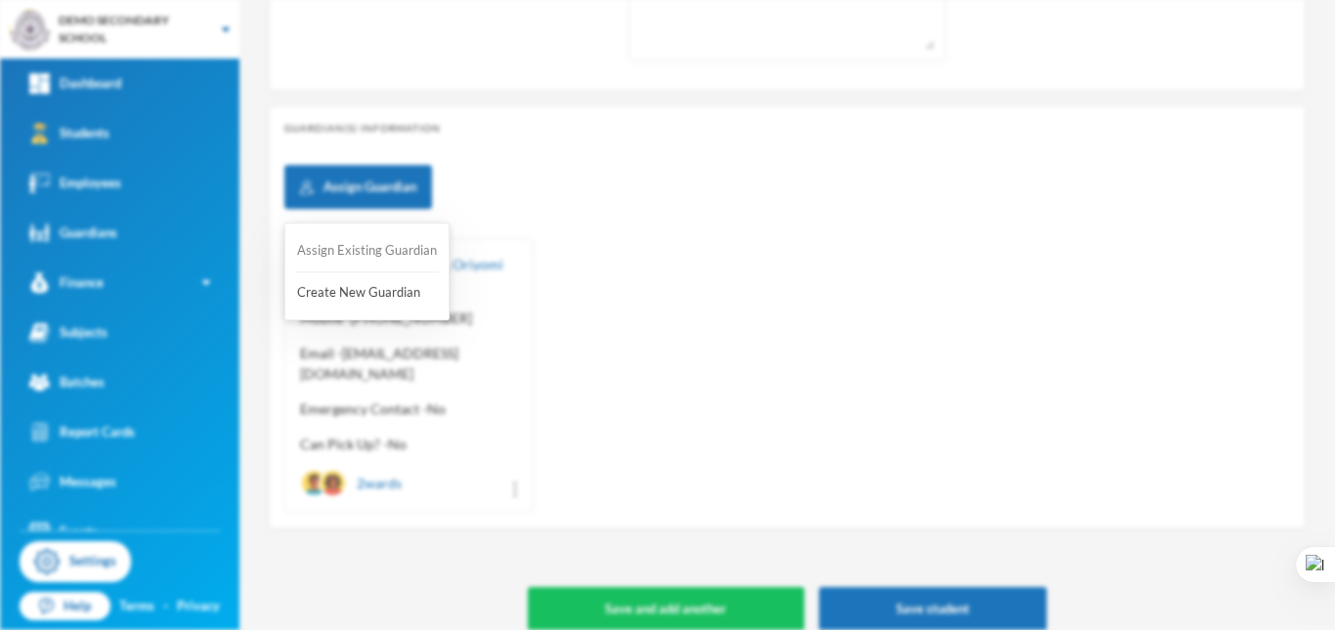
scroll to position [0, 0]
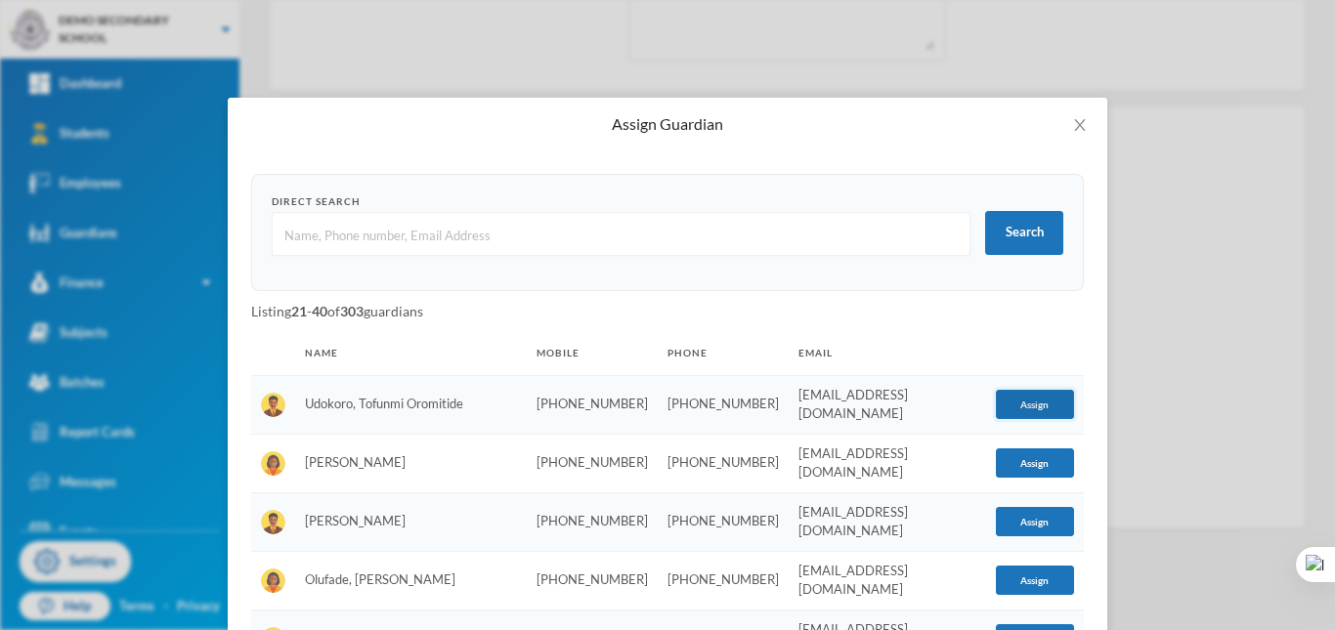
click at [1018, 405] on button "Assign" at bounding box center [1035, 404] width 78 height 29
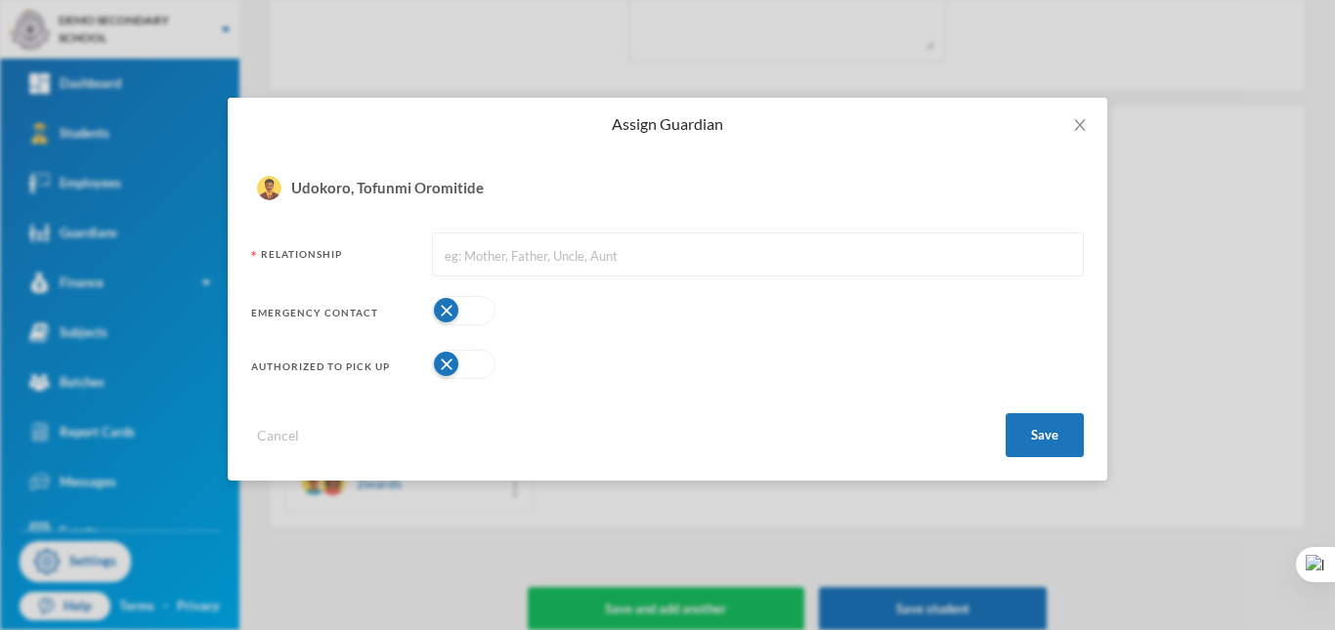
click at [585, 267] on input "text" at bounding box center [758, 256] width 630 height 44
type input "Father"
click at [1036, 432] on button "Save" at bounding box center [1045, 435] width 78 height 44
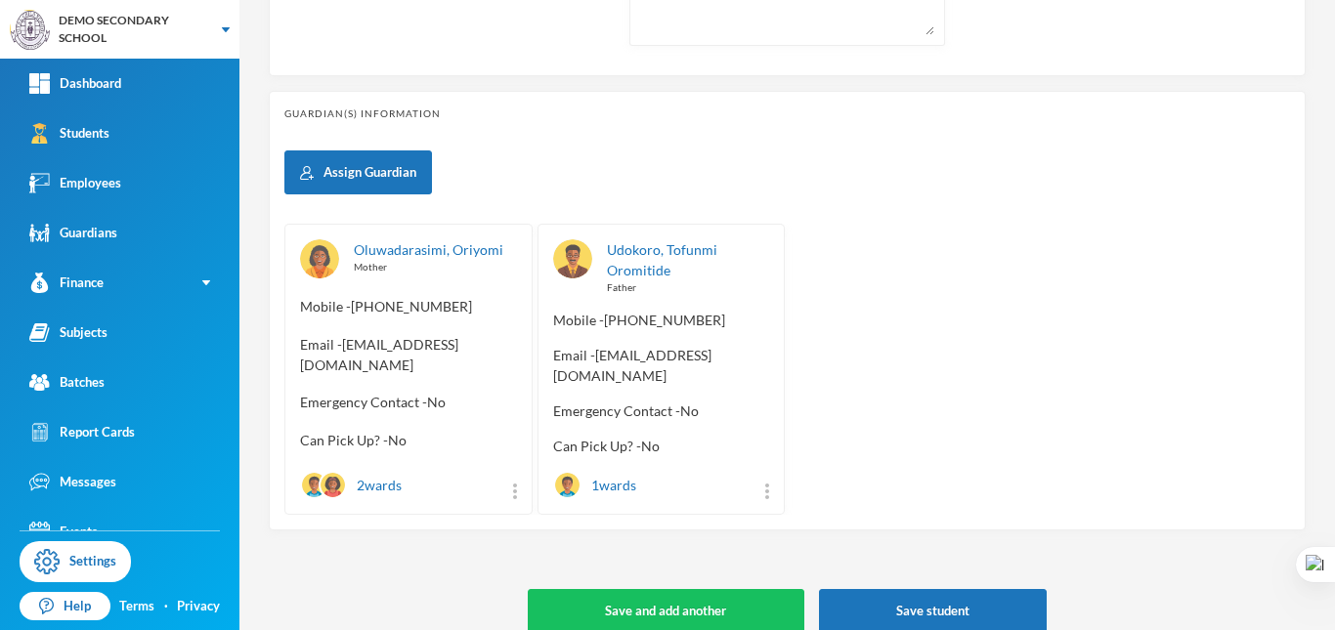
scroll to position [845, 0]
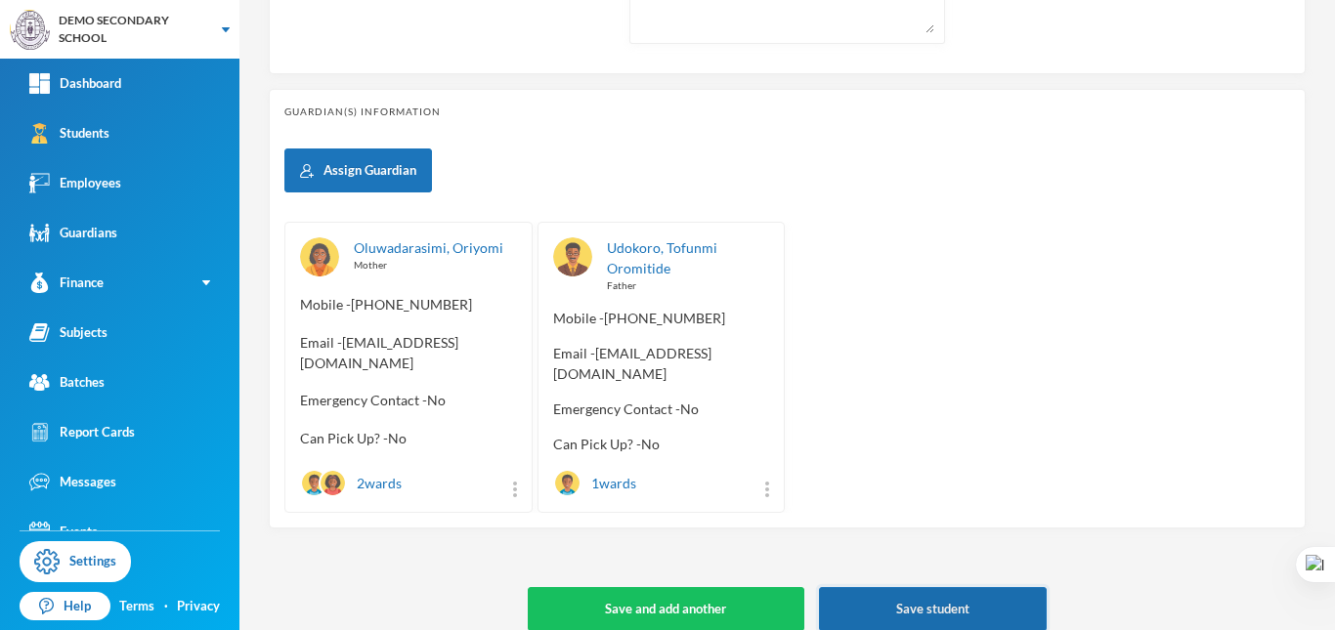
click at [918, 587] on button "Save student" at bounding box center [933, 609] width 228 height 44
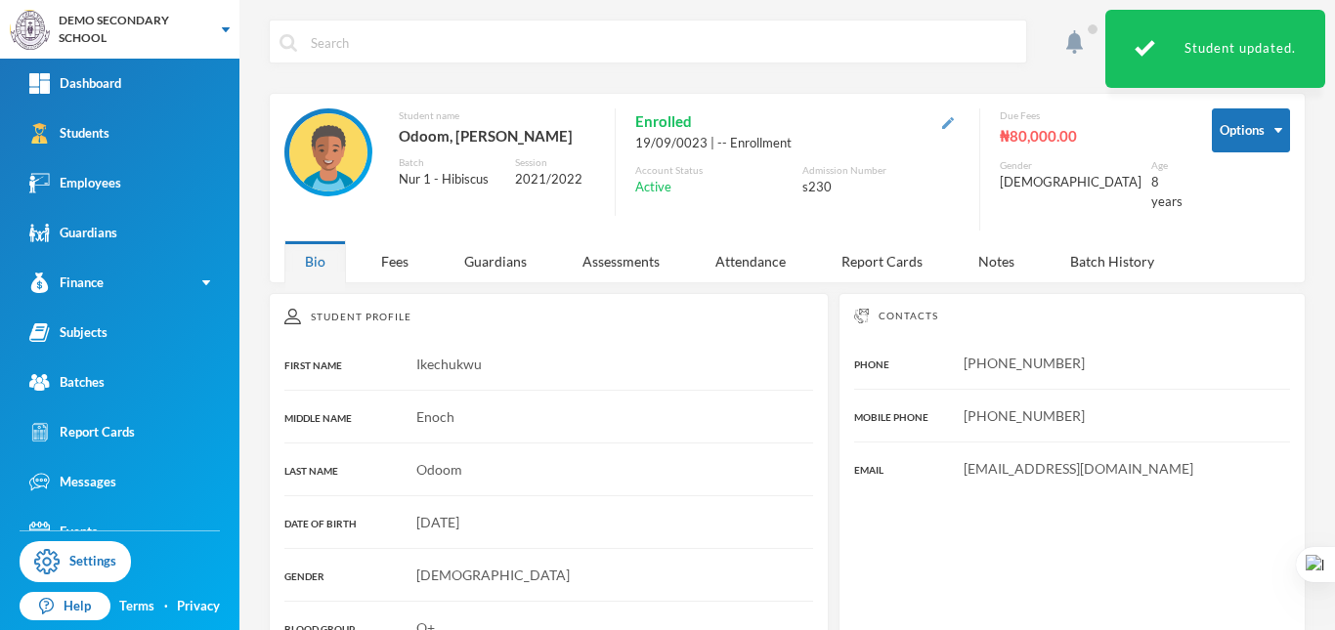
click at [954, 122] on img "button" at bounding box center [948, 123] width 12 height 12
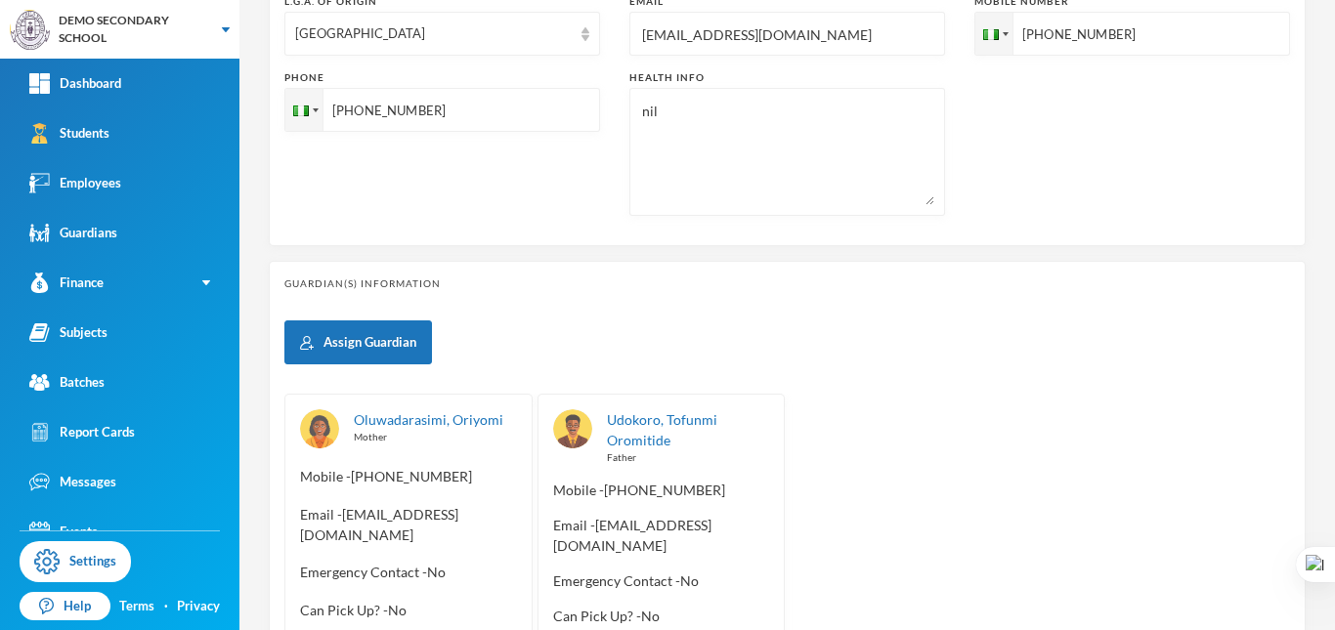
scroll to position [845, 0]
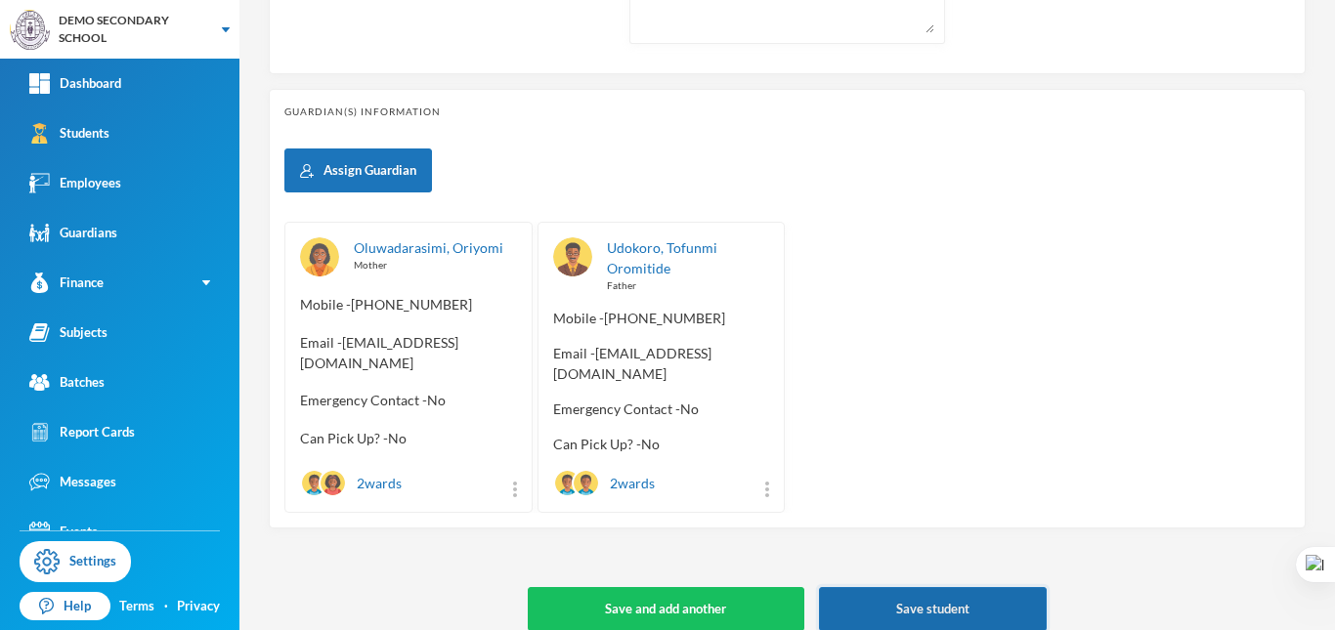
click at [945, 592] on button "Save student" at bounding box center [933, 609] width 228 height 44
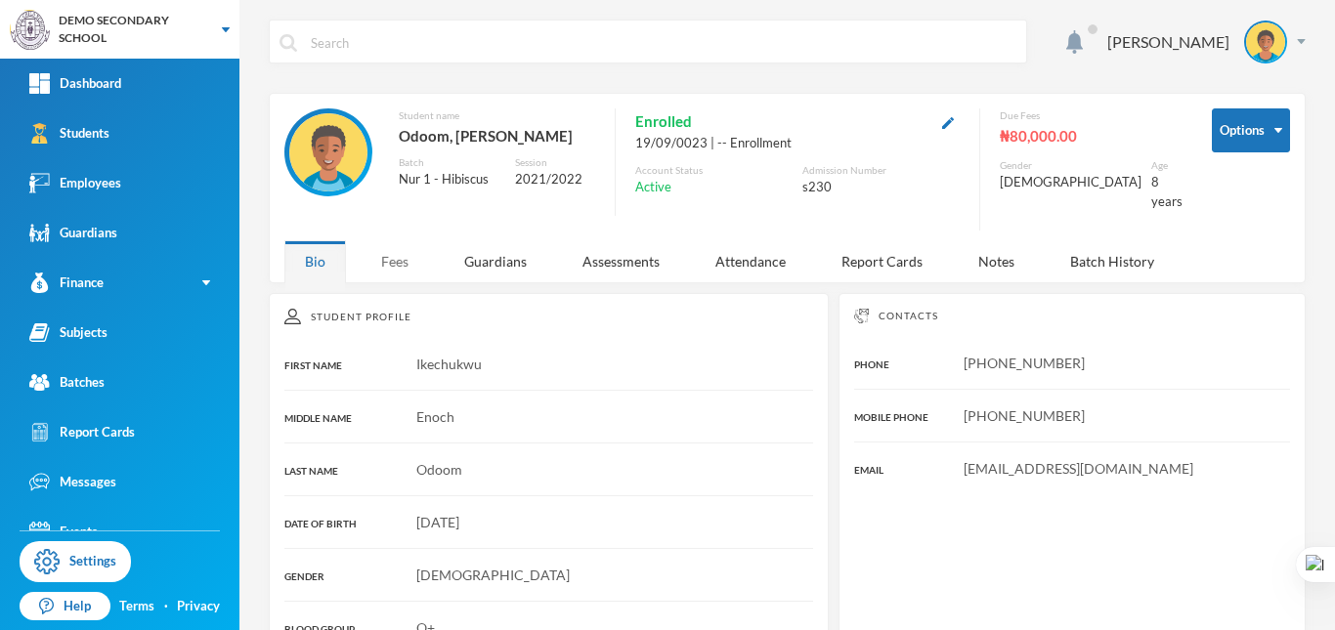
click at [406, 244] on div "Fees" at bounding box center [395, 261] width 68 height 42
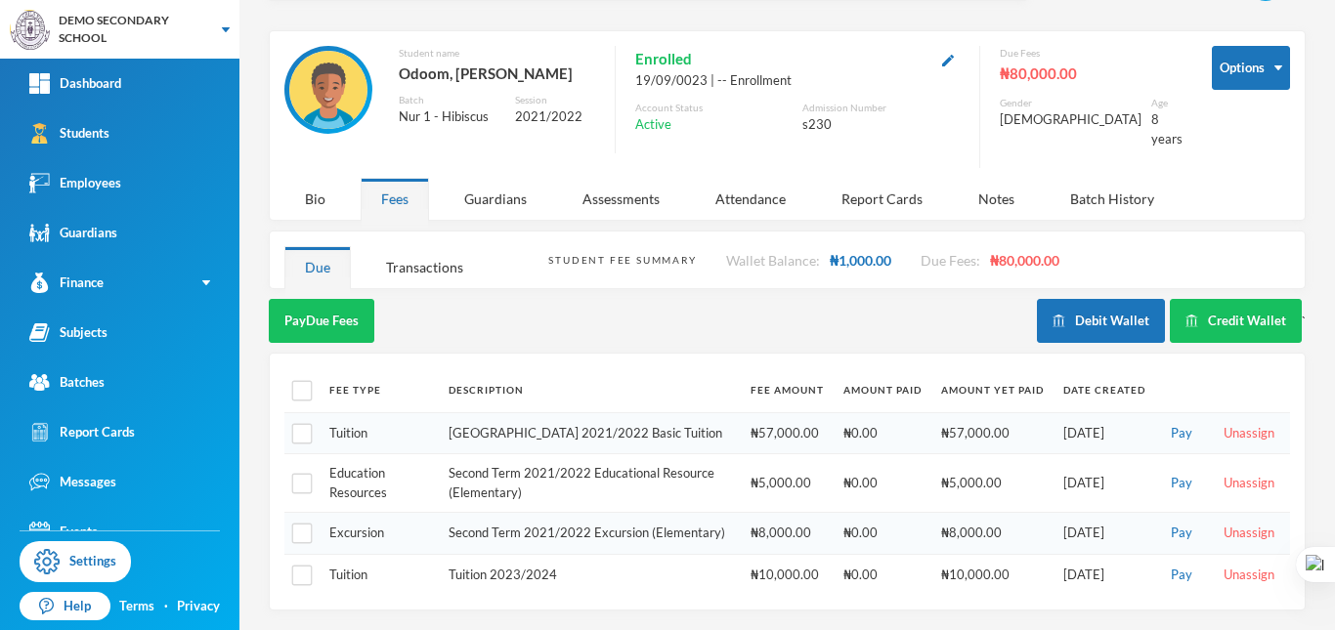
scroll to position [82, 0]
click at [435, 246] on div "Transactions" at bounding box center [425, 267] width 118 height 42
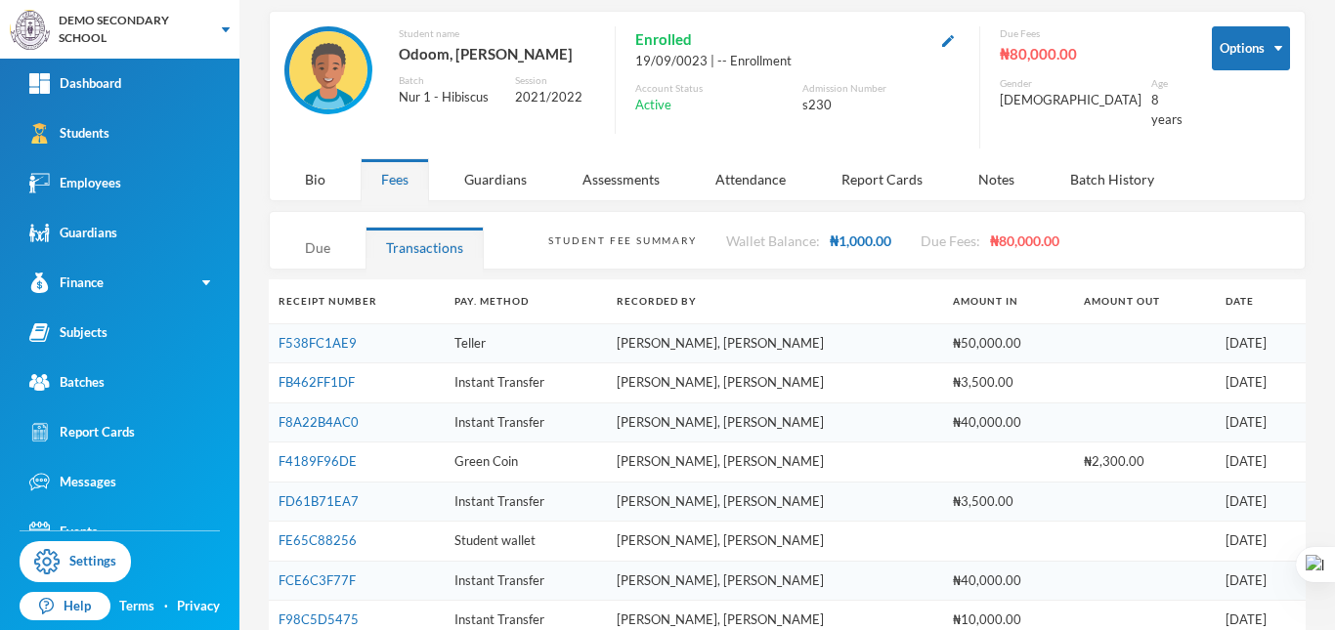
click at [325, 228] on div "Due" at bounding box center [317, 248] width 66 height 42
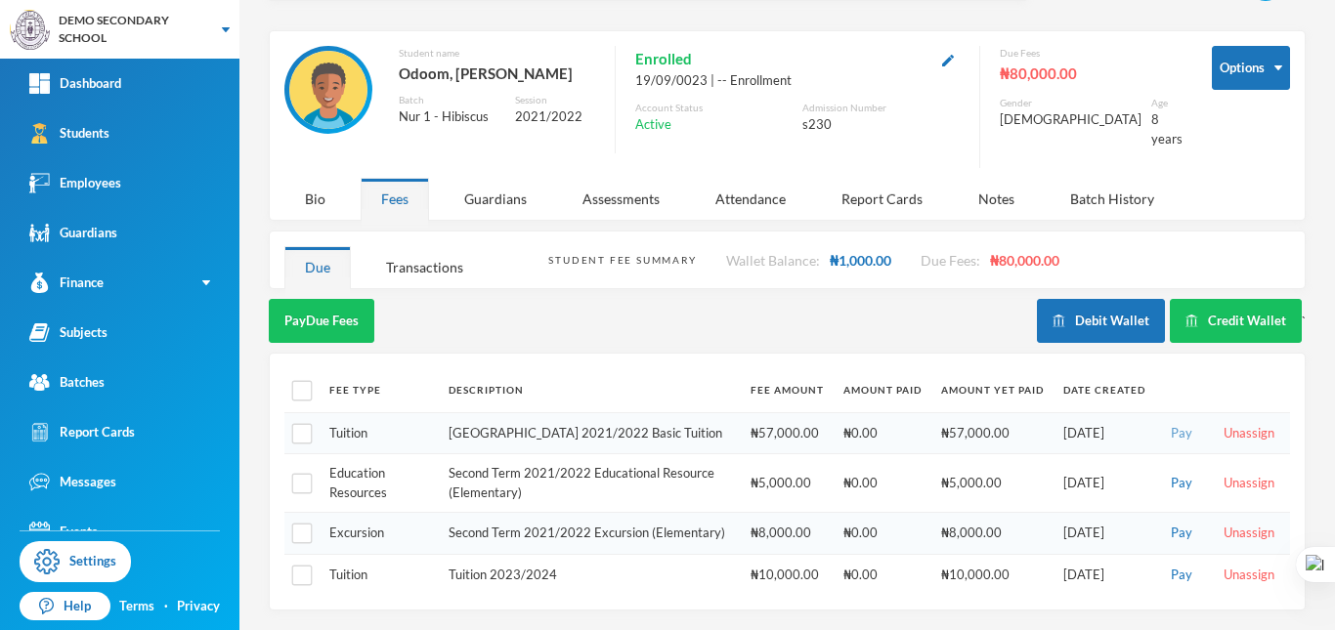
click at [1171, 423] on button "Pay" at bounding box center [1181, 434] width 33 height 22
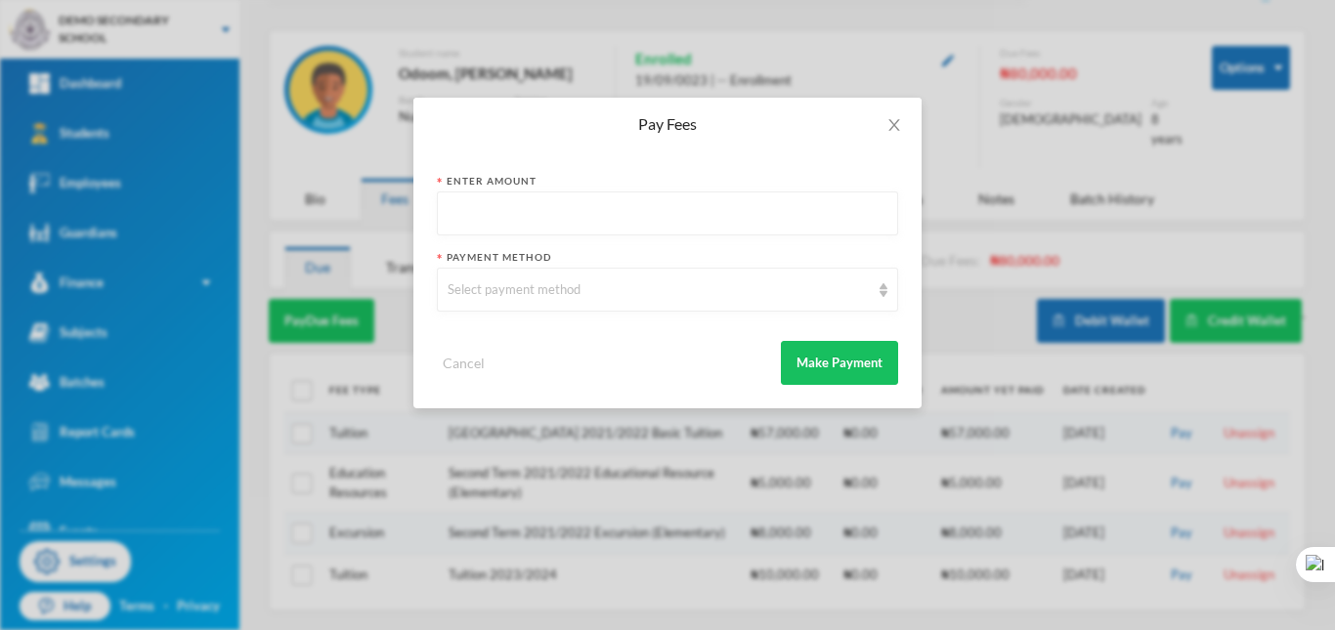
click at [521, 208] on input "text" at bounding box center [668, 215] width 440 height 44
click at [543, 279] on div "Select payment method" at bounding box center [667, 290] width 461 height 44
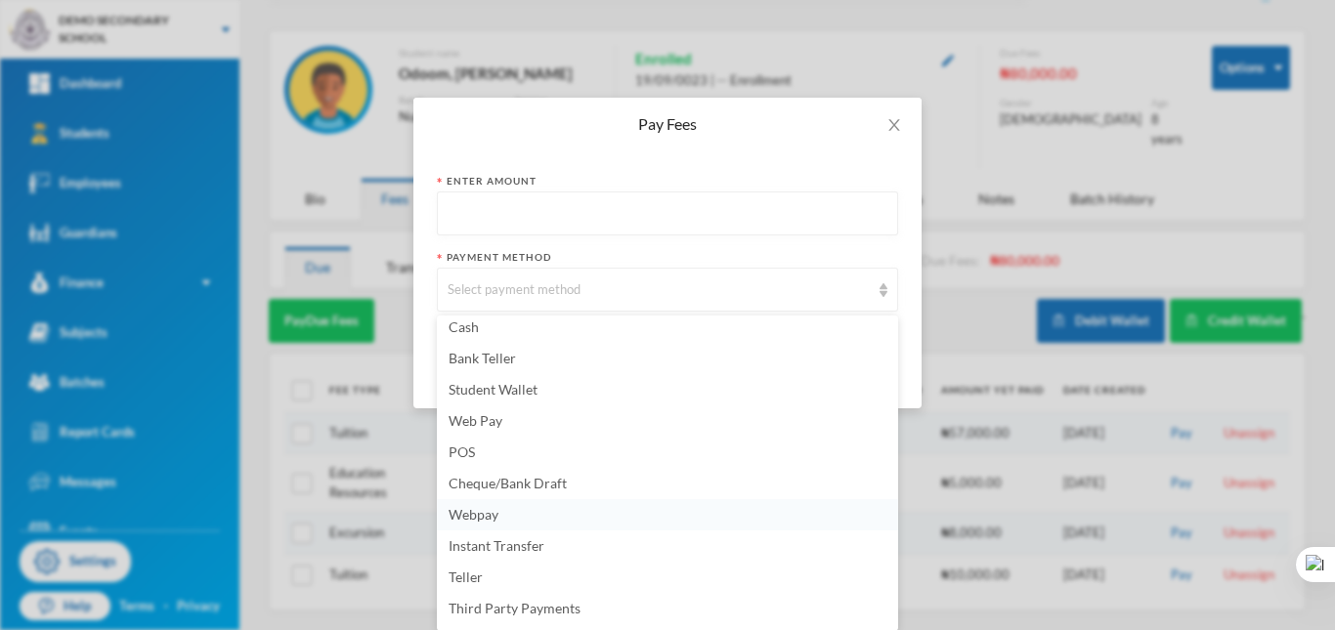
scroll to position [0, 0]
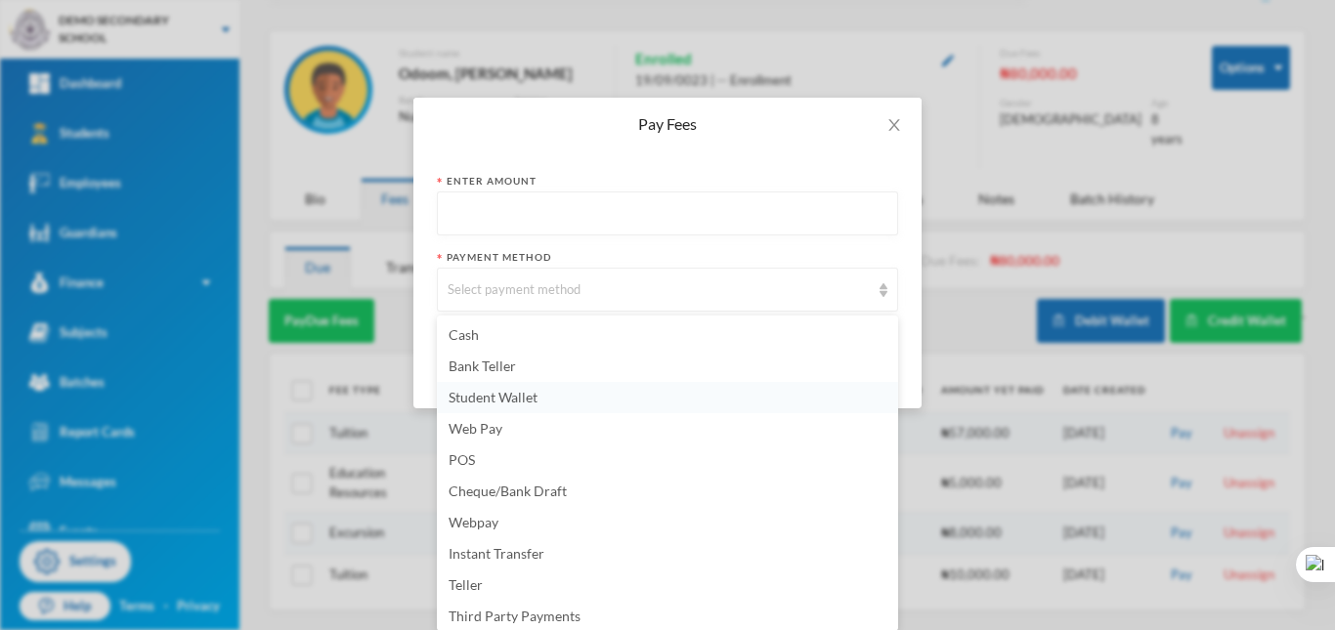
click at [533, 389] on span "Student Wallet" at bounding box center [493, 397] width 89 height 17
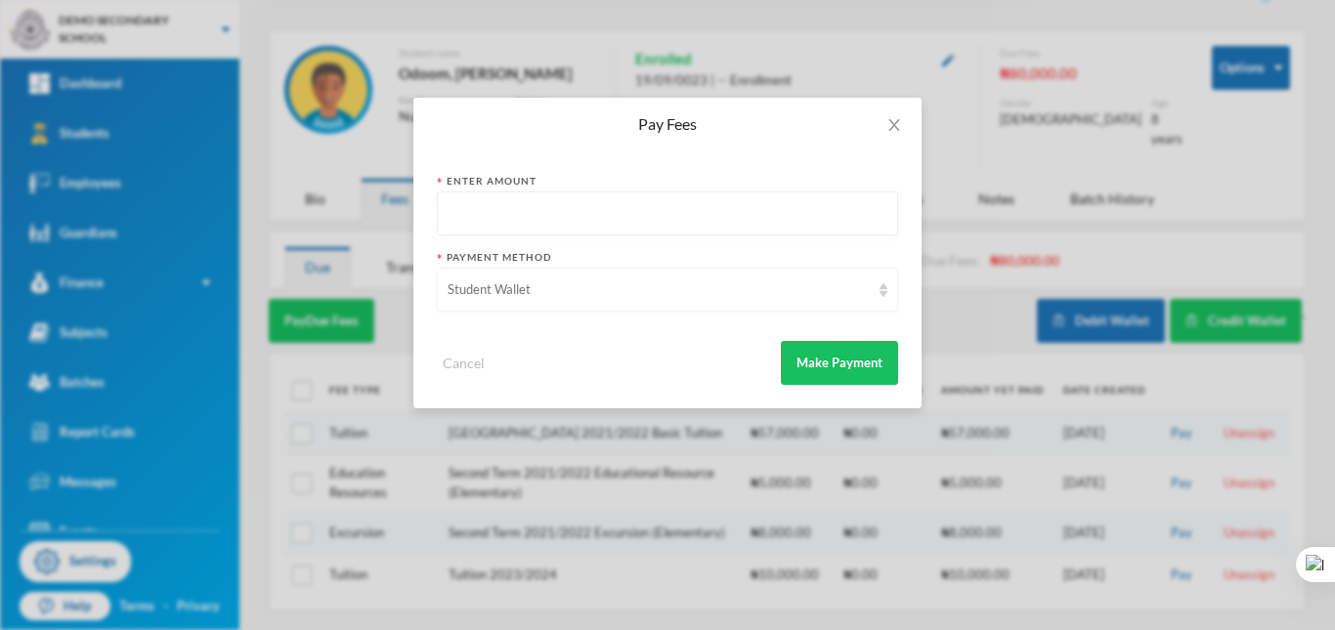
click at [600, 287] on div "Student Wallet" at bounding box center [659, 291] width 422 height 20
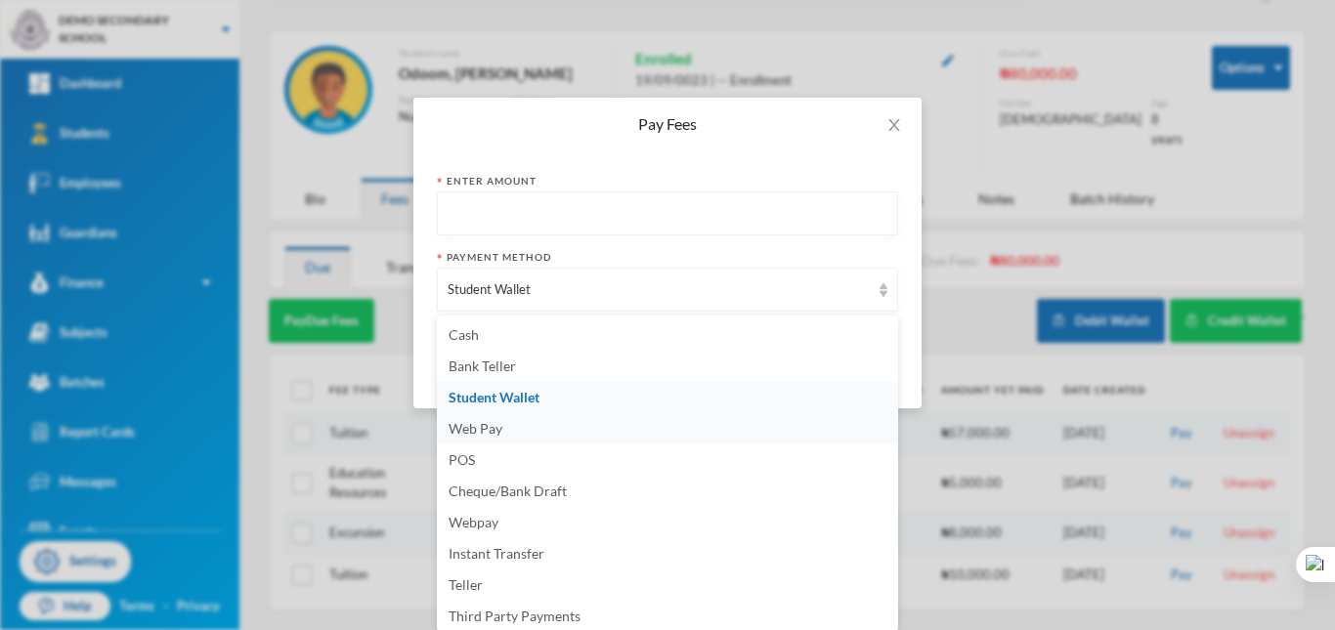
click at [493, 425] on span "Web Pay" at bounding box center [476, 428] width 54 height 17
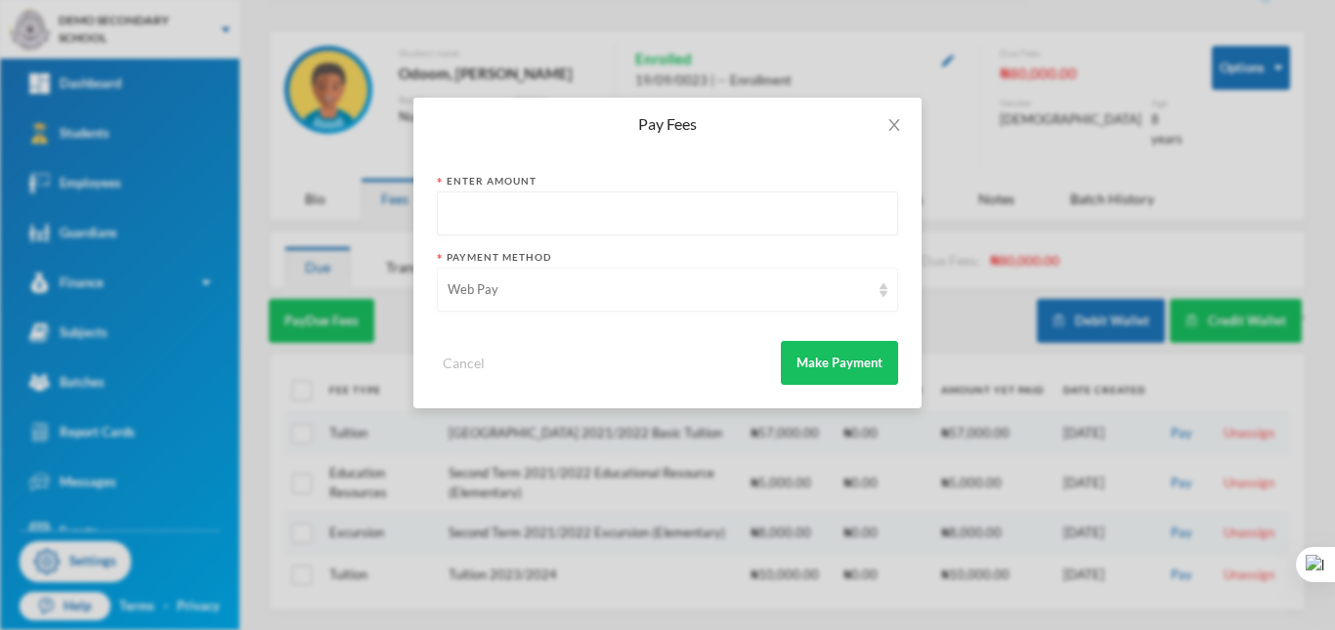
click at [549, 293] on div "Web Pay" at bounding box center [659, 291] width 422 height 20
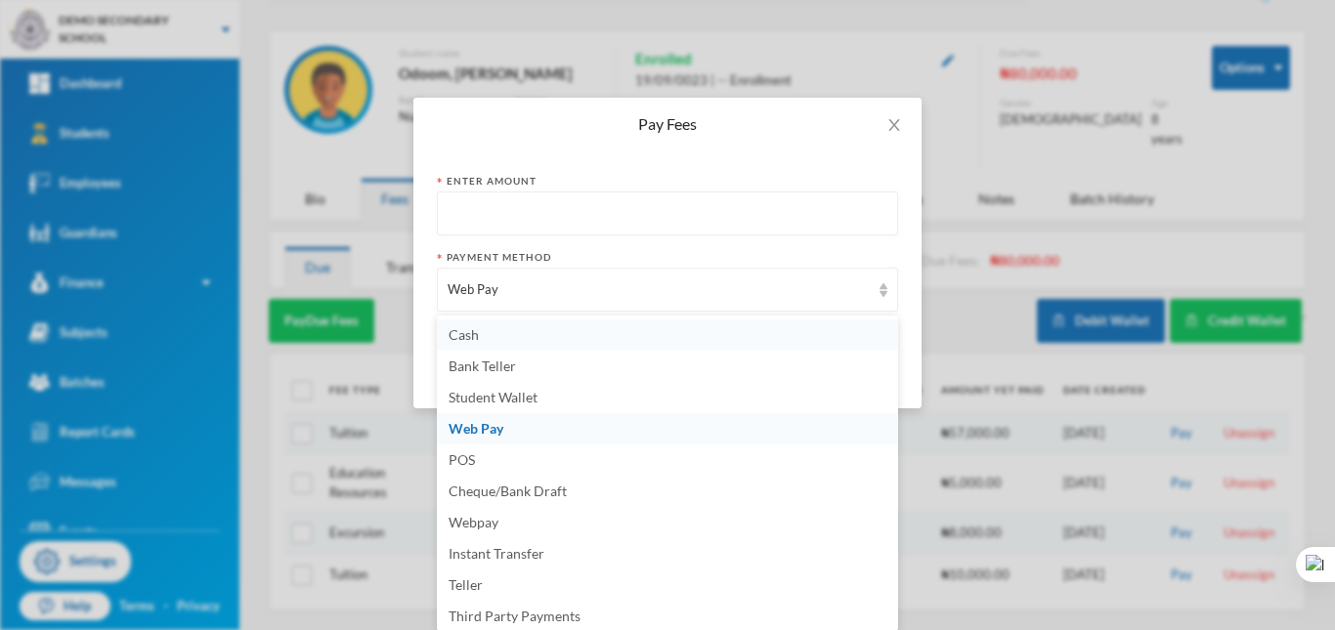
click at [516, 344] on li "Cash" at bounding box center [667, 335] width 461 height 31
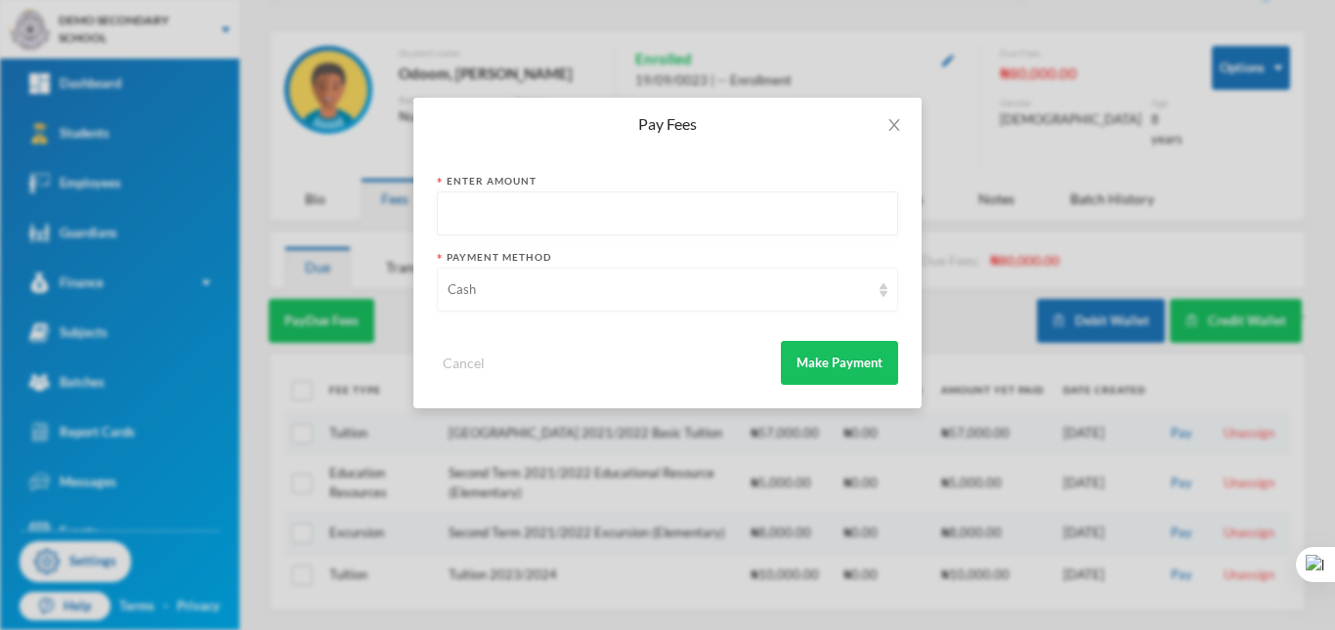
click at [544, 282] on div "Cash" at bounding box center [659, 291] width 422 height 20
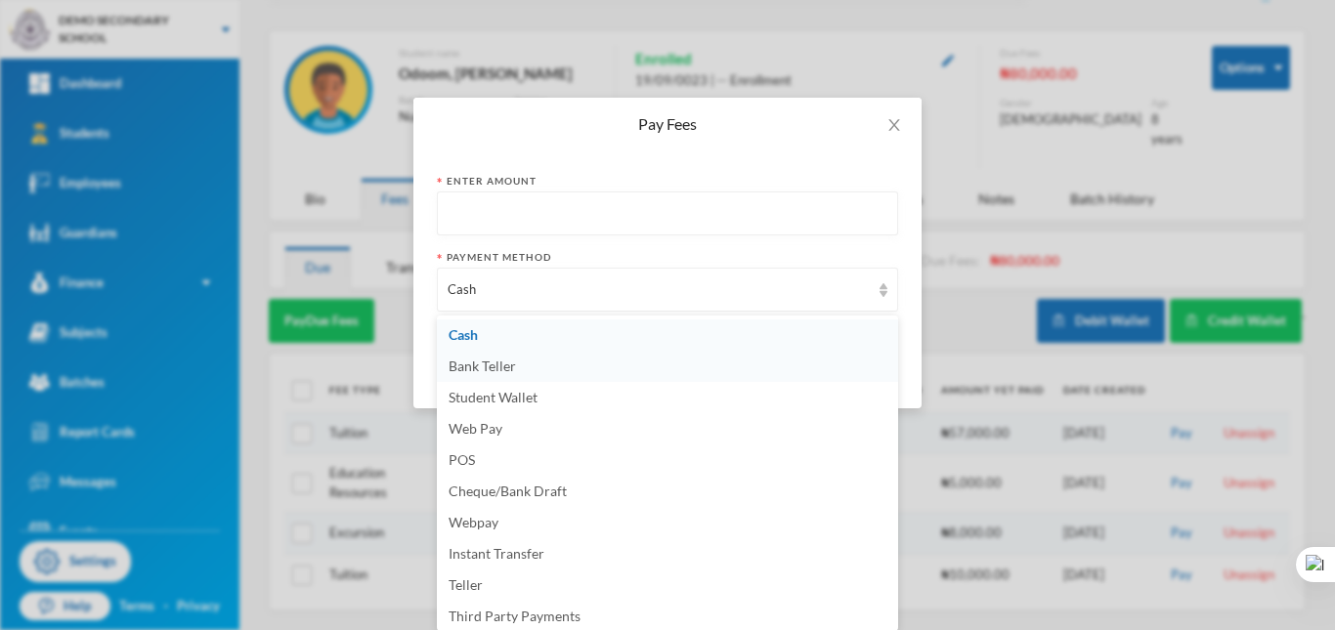
click at [511, 365] on span "Bank Teller" at bounding box center [482, 366] width 67 height 17
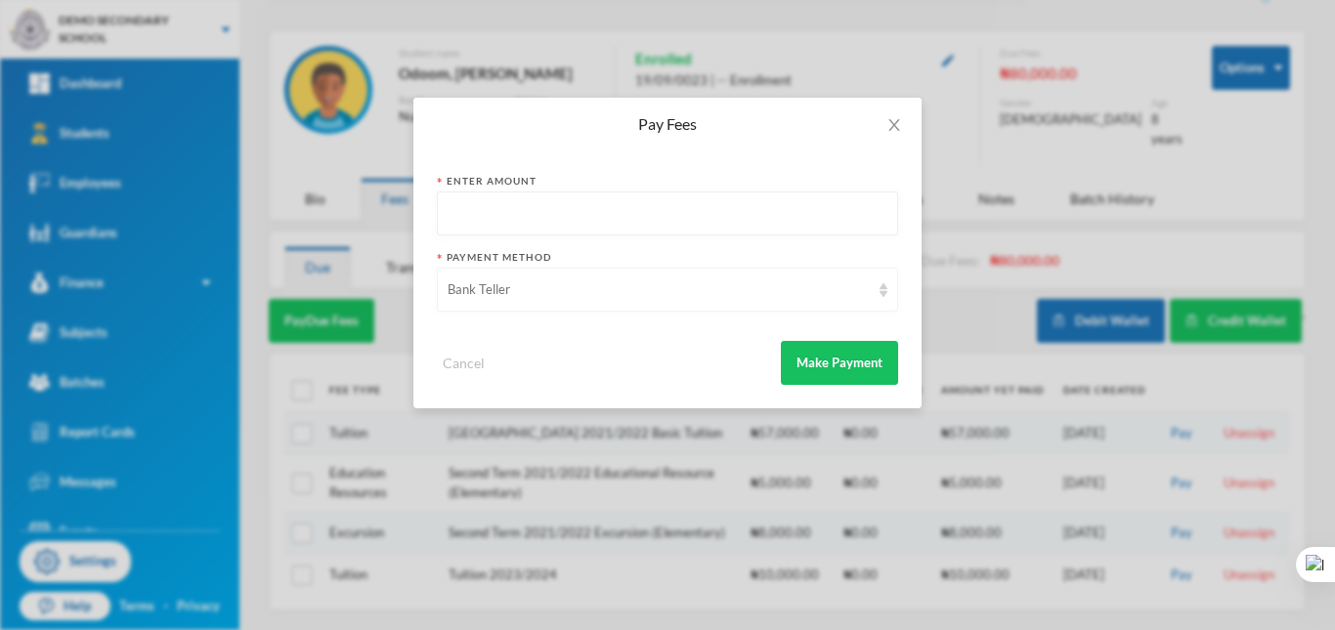
click at [567, 300] on div "Bank Teller" at bounding box center [667, 290] width 461 height 44
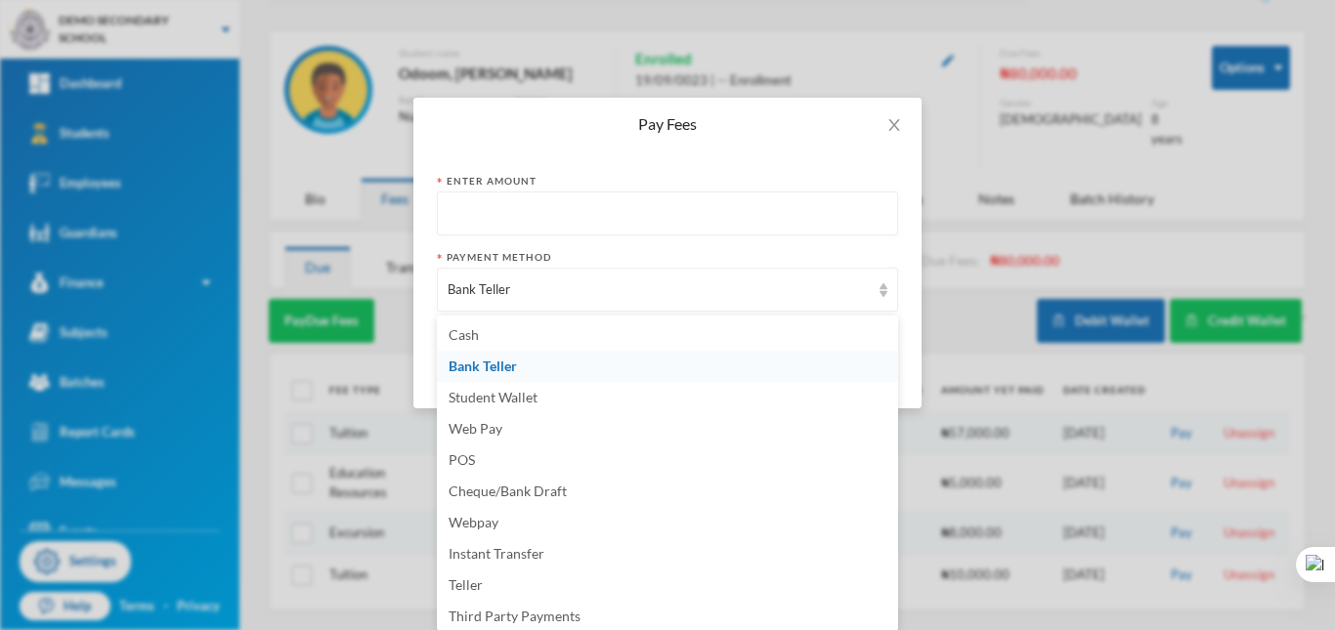
click at [423, 375] on div "Enter Amount Payment Method Bank Teller Cancel Make Payment" at bounding box center [667, 280] width 508 height 258
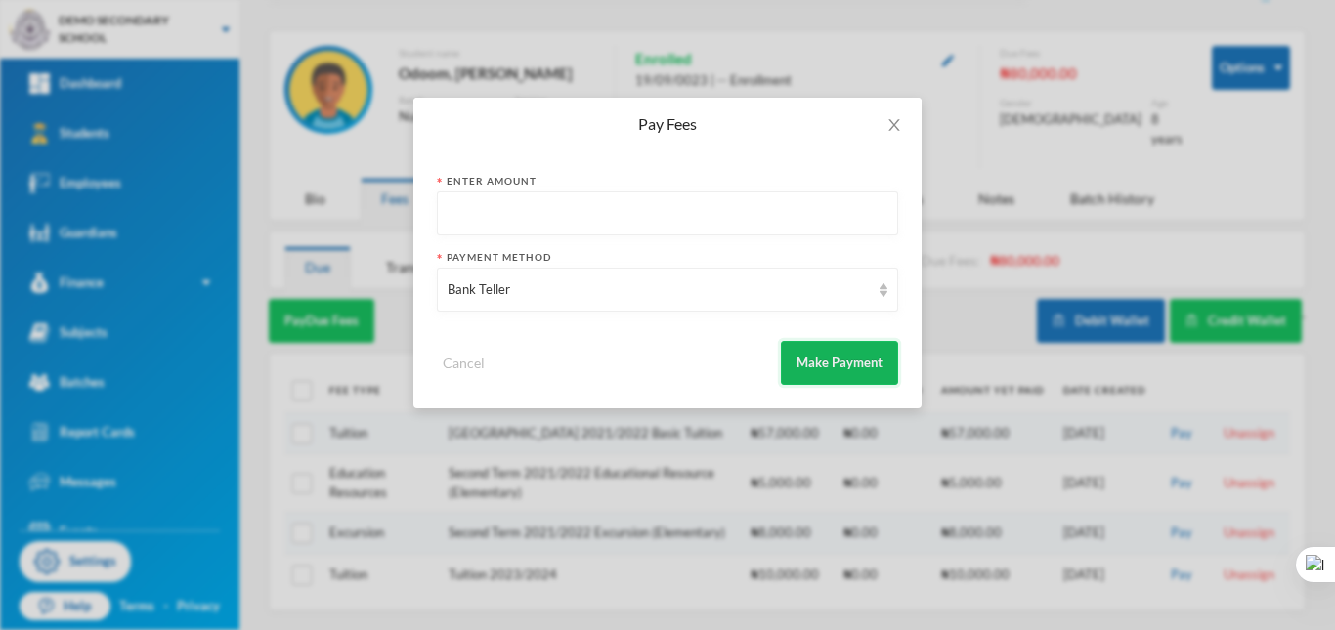
click at [837, 356] on button "Make Payment" at bounding box center [839, 363] width 117 height 44
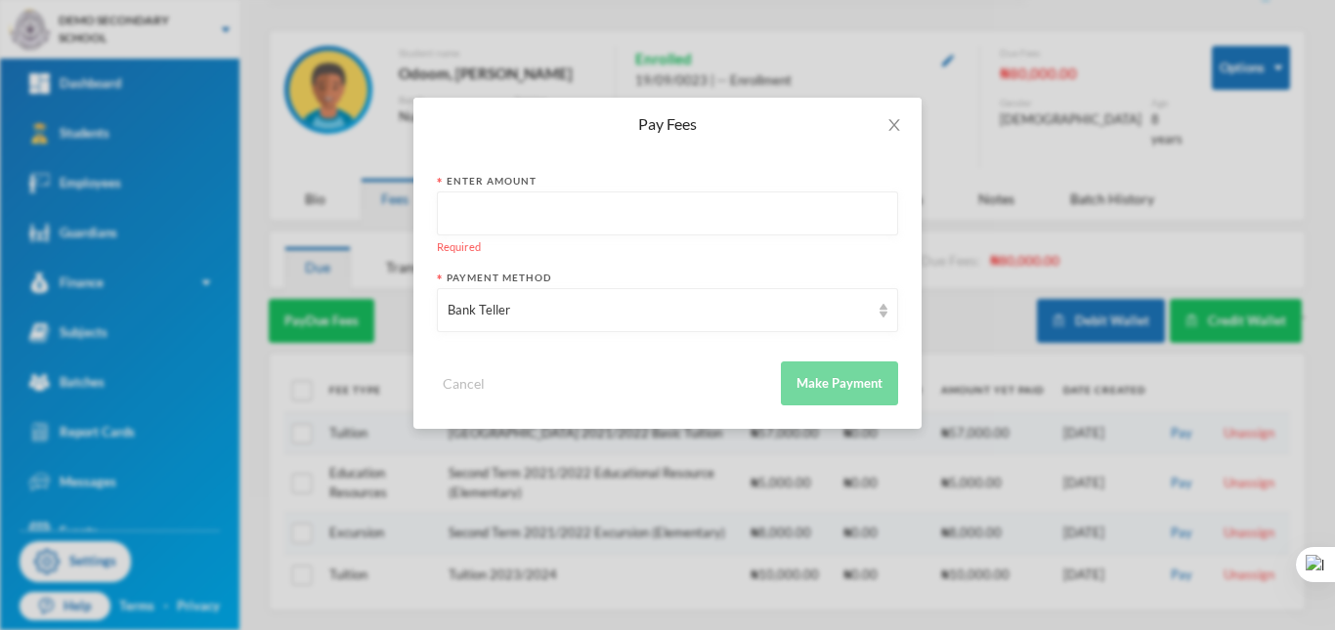
click at [558, 224] on input "text" at bounding box center [668, 215] width 440 height 44
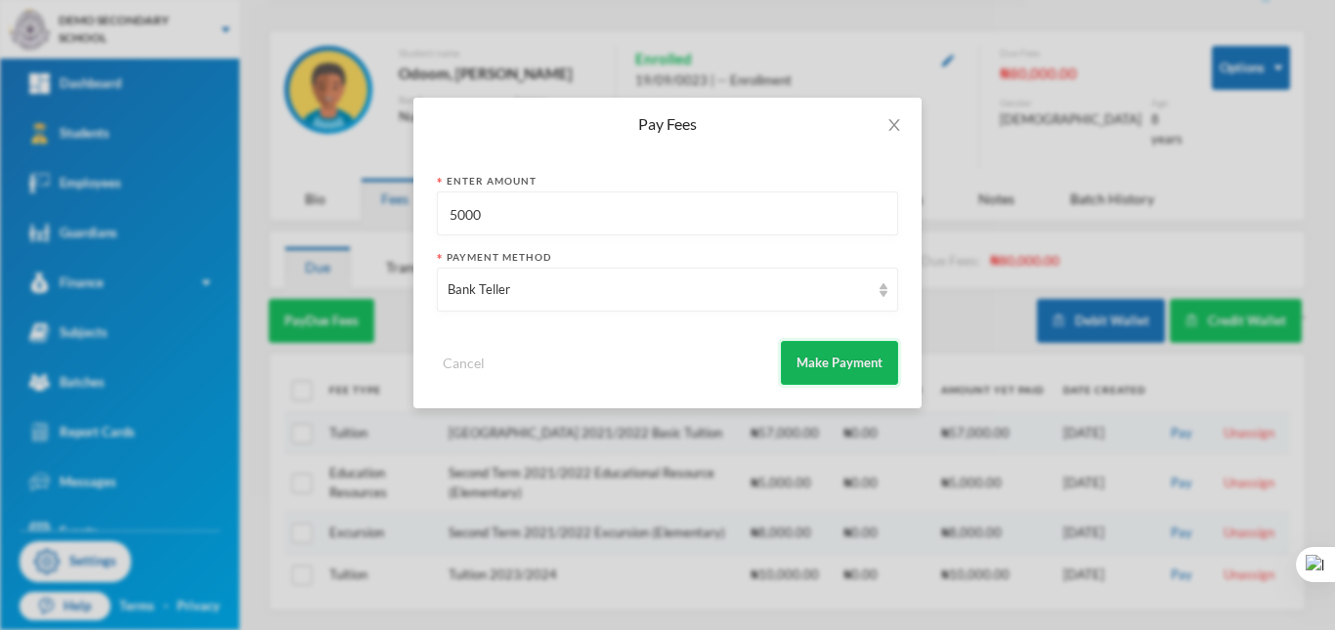
type input "5000"
click at [826, 361] on button "Make Payment" at bounding box center [839, 363] width 117 height 44
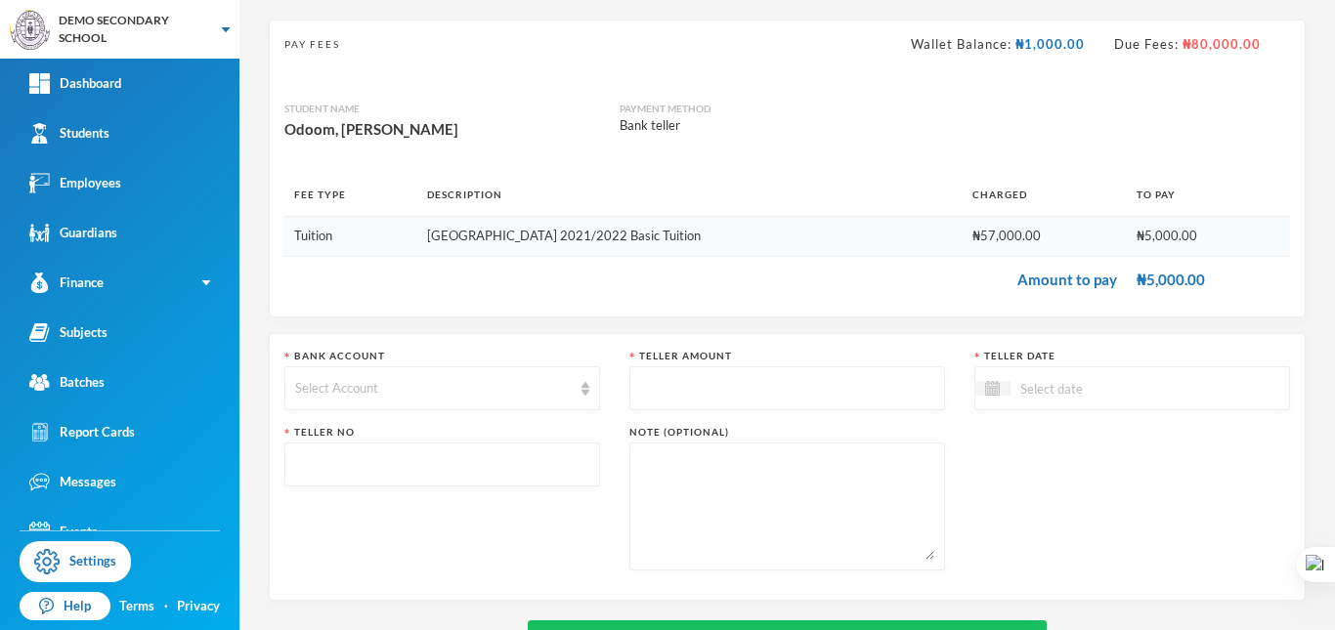
scroll to position [190, 0]
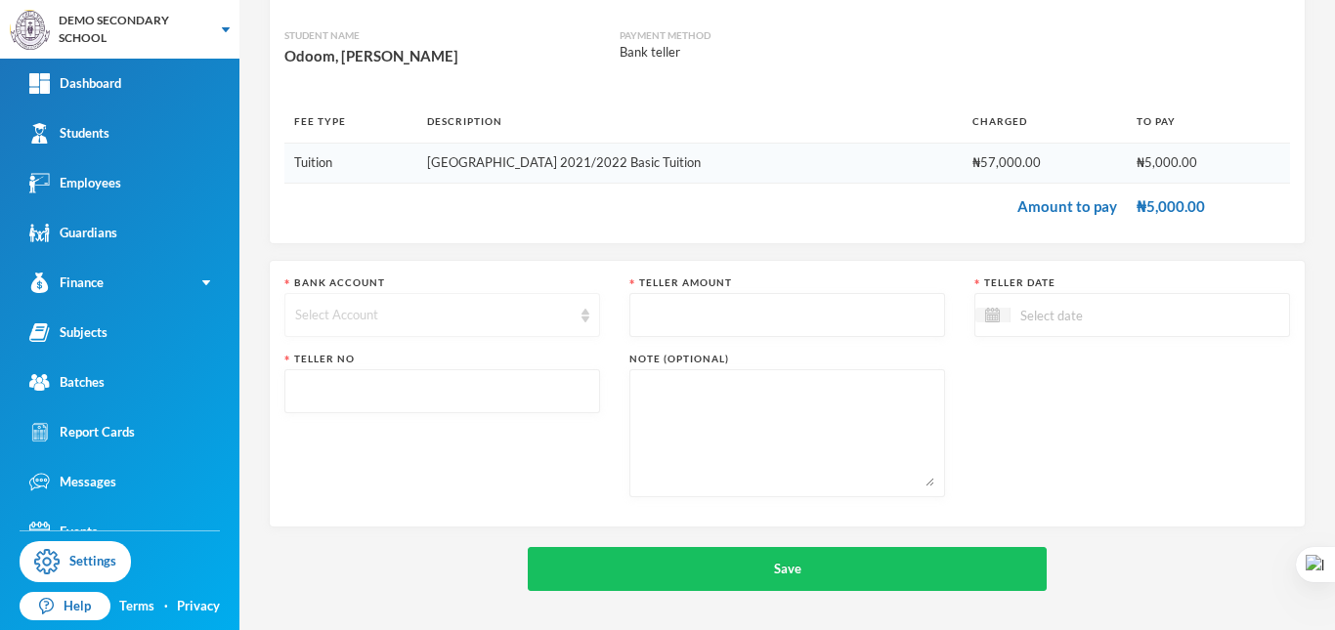
click at [414, 306] on div "Select Account" at bounding box center [433, 316] width 277 height 20
click at [422, 365] on li "Select Account" at bounding box center [439, 360] width 311 height 31
click at [513, 391] on input "text" at bounding box center [442, 392] width 294 height 44
click at [1074, 315] on input at bounding box center [1093, 315] width 164 height 22
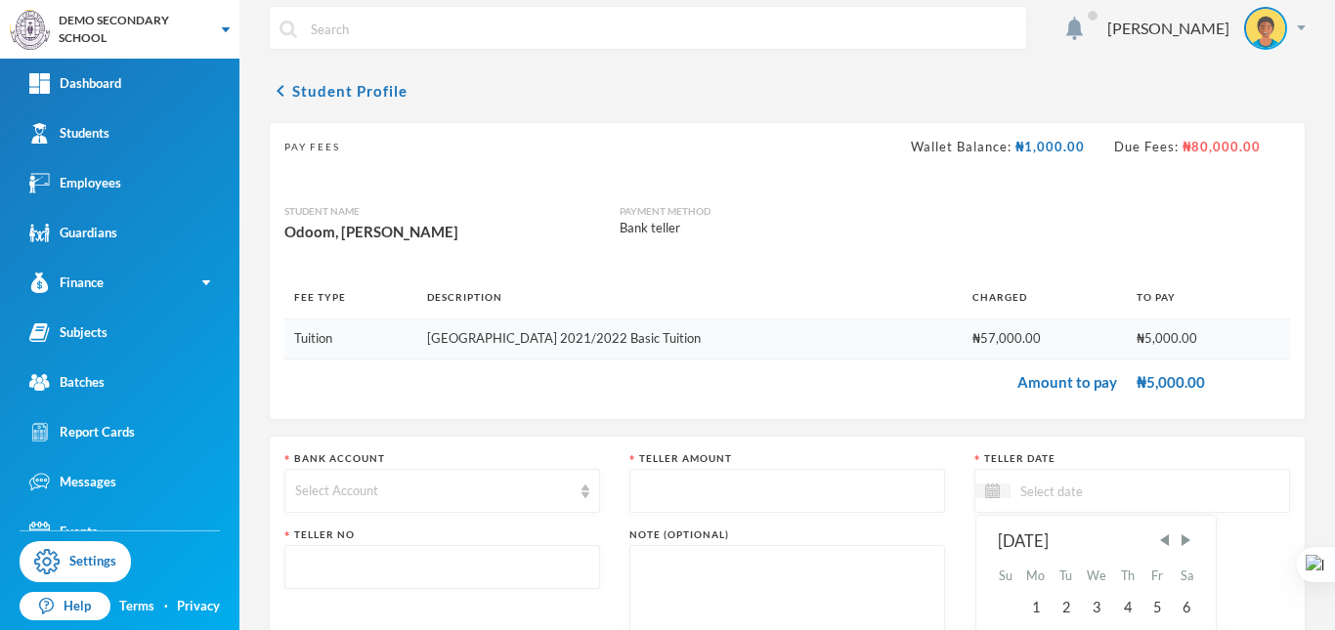
scroll to position [0, 0]
